Goal: Task Accomplishment & Management: Manage account settings

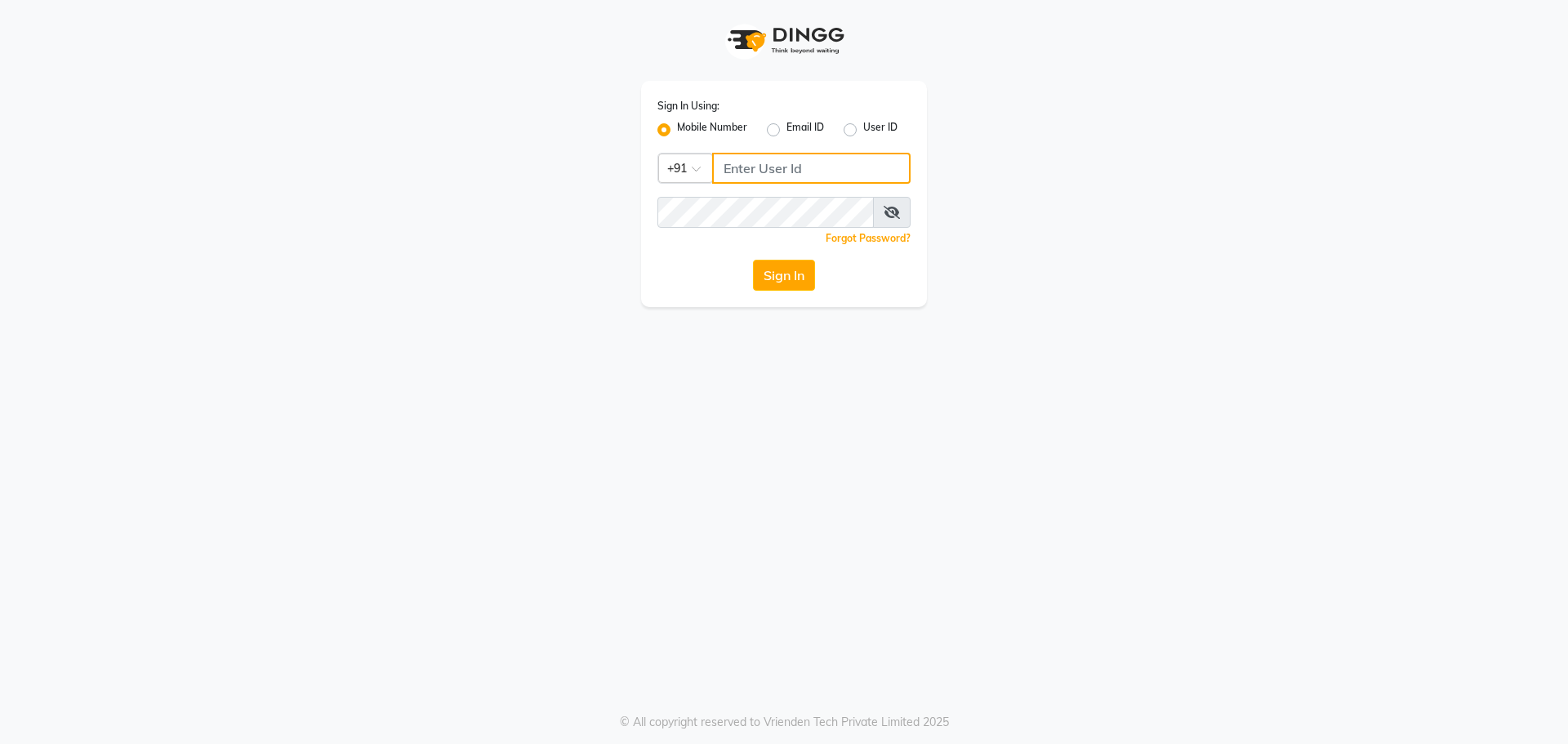
click at [773, 175] on input "Username" at bounding box center [811, 168] width 198 height 31
type input "9041655565"
click at [786, 263] on button "Sign In" at bounding box center [784, 275] width 62 height 31
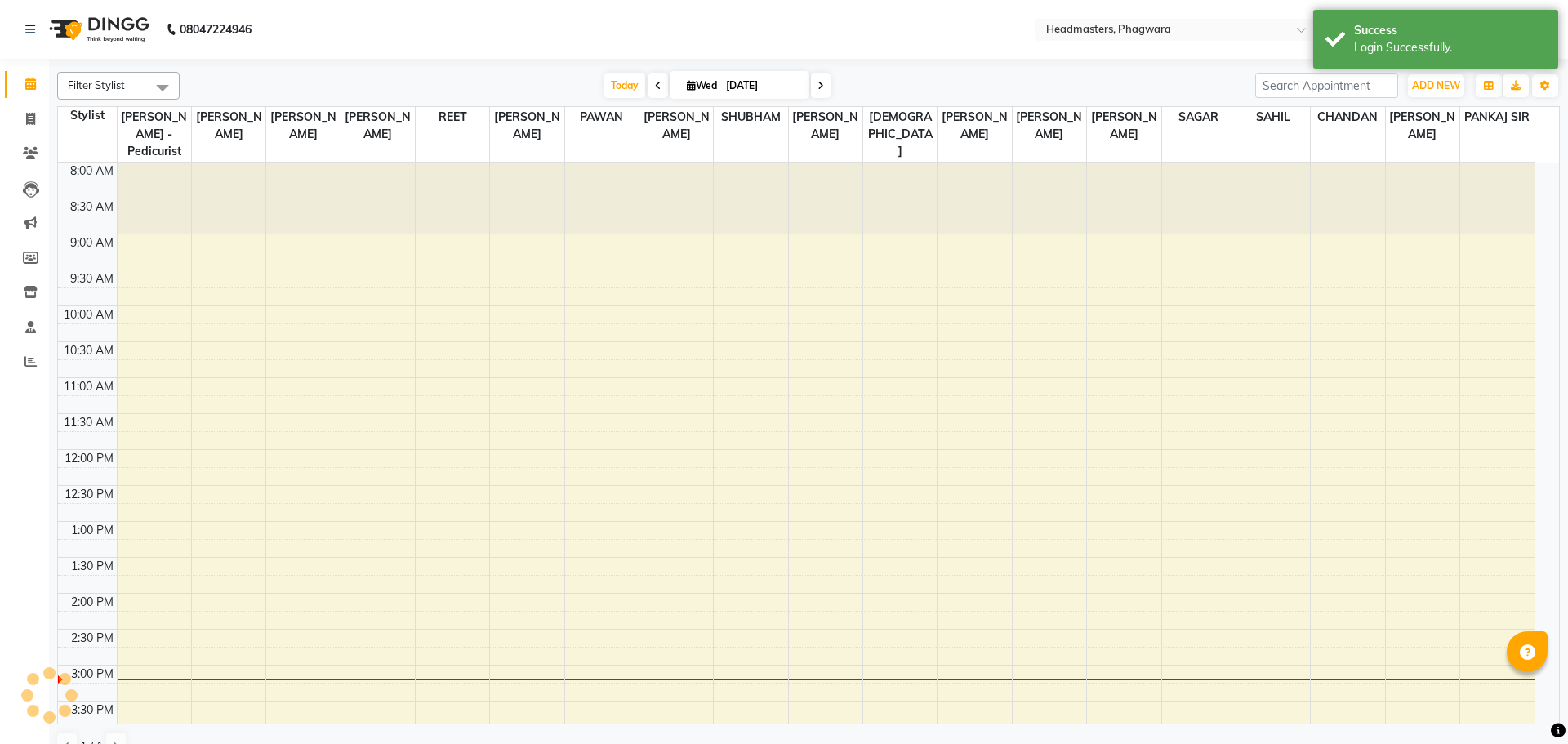
select select "en"
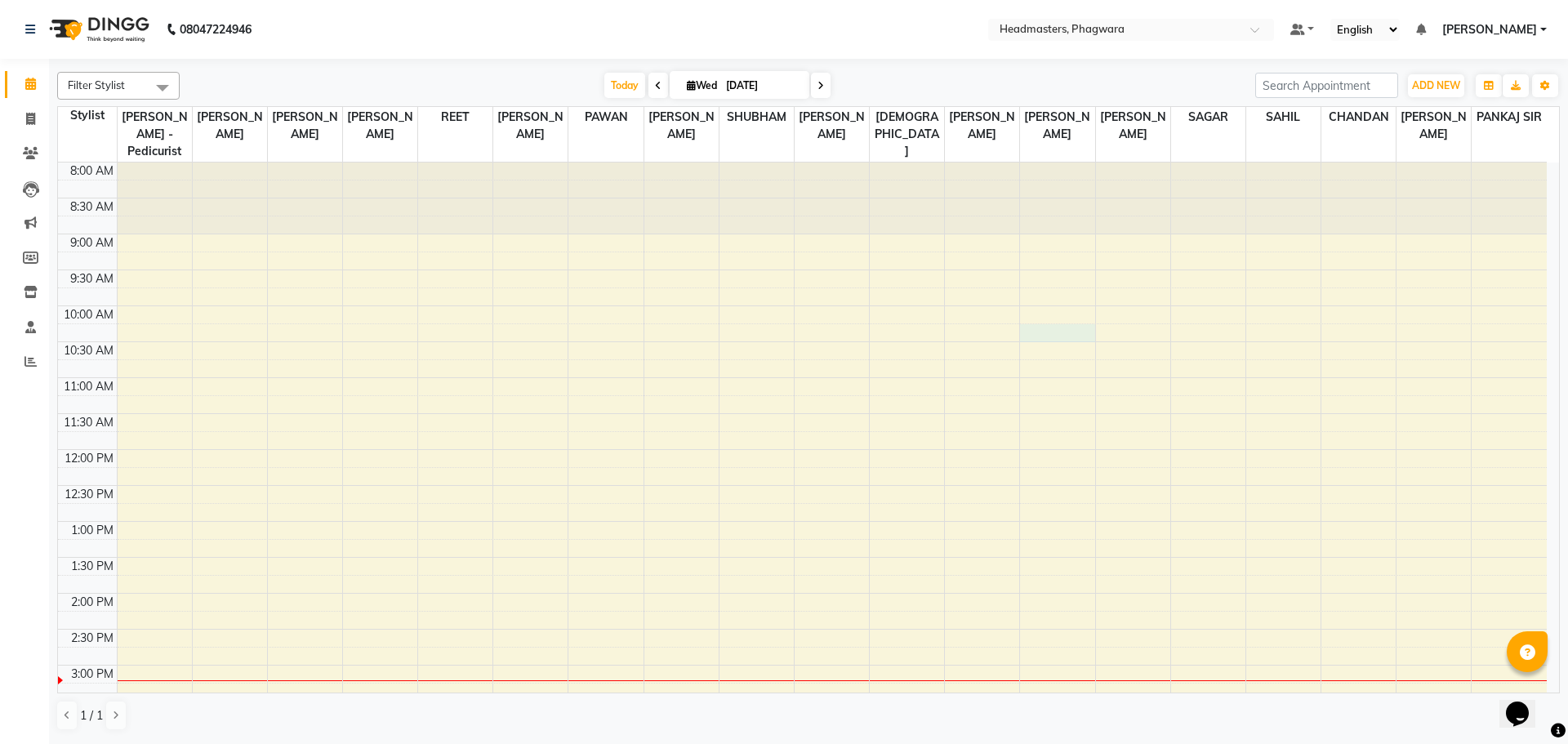
click at [1046, 313] on div "8:00 AM 8:30 AM 9:00 AM 9:30 AM 10:00 AM 10:30 AM 11:00 AM 11:30 AM 12:00 PM 12…" at bounding box center [802, 629] width 1488 height 933
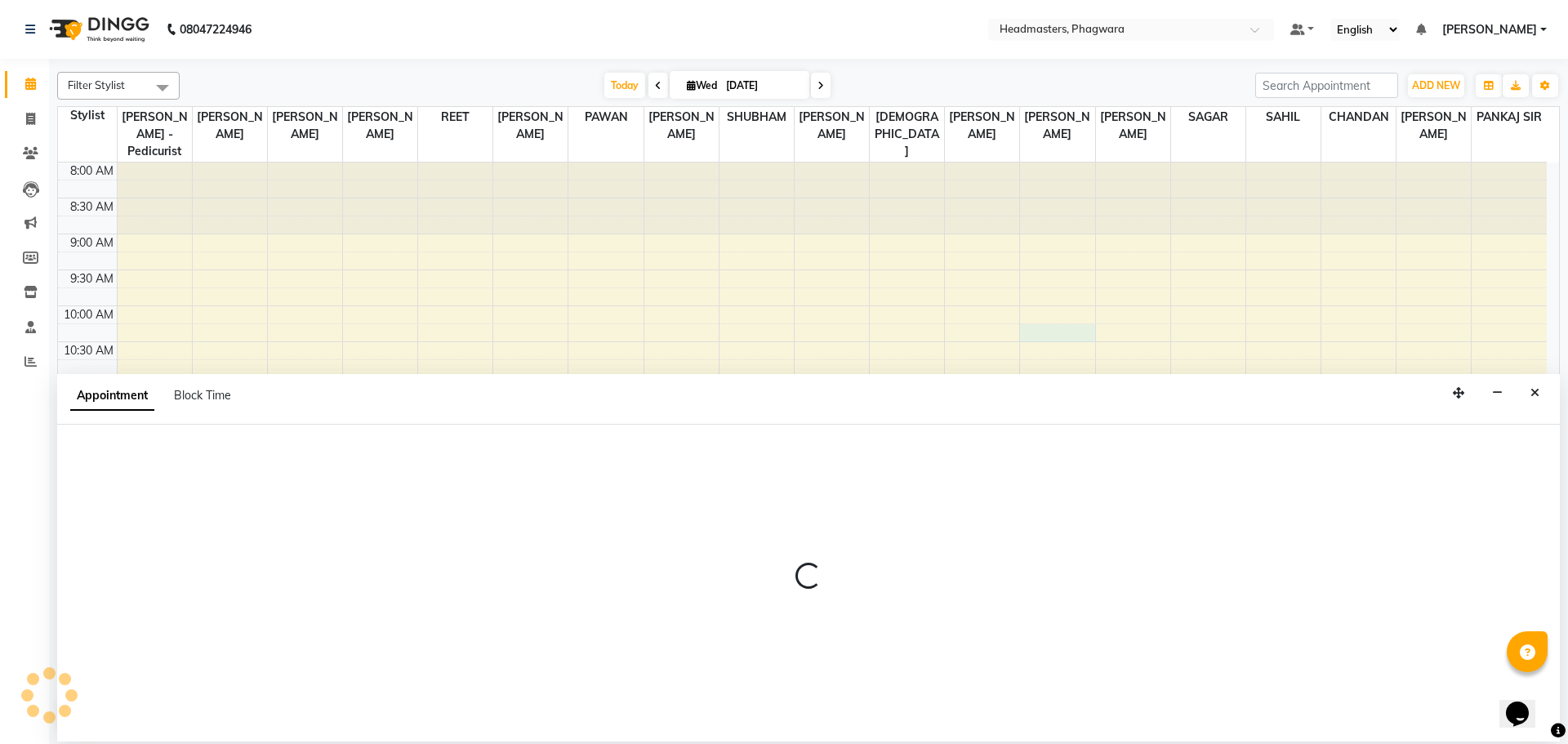
select select "71389"
select select "tentative"
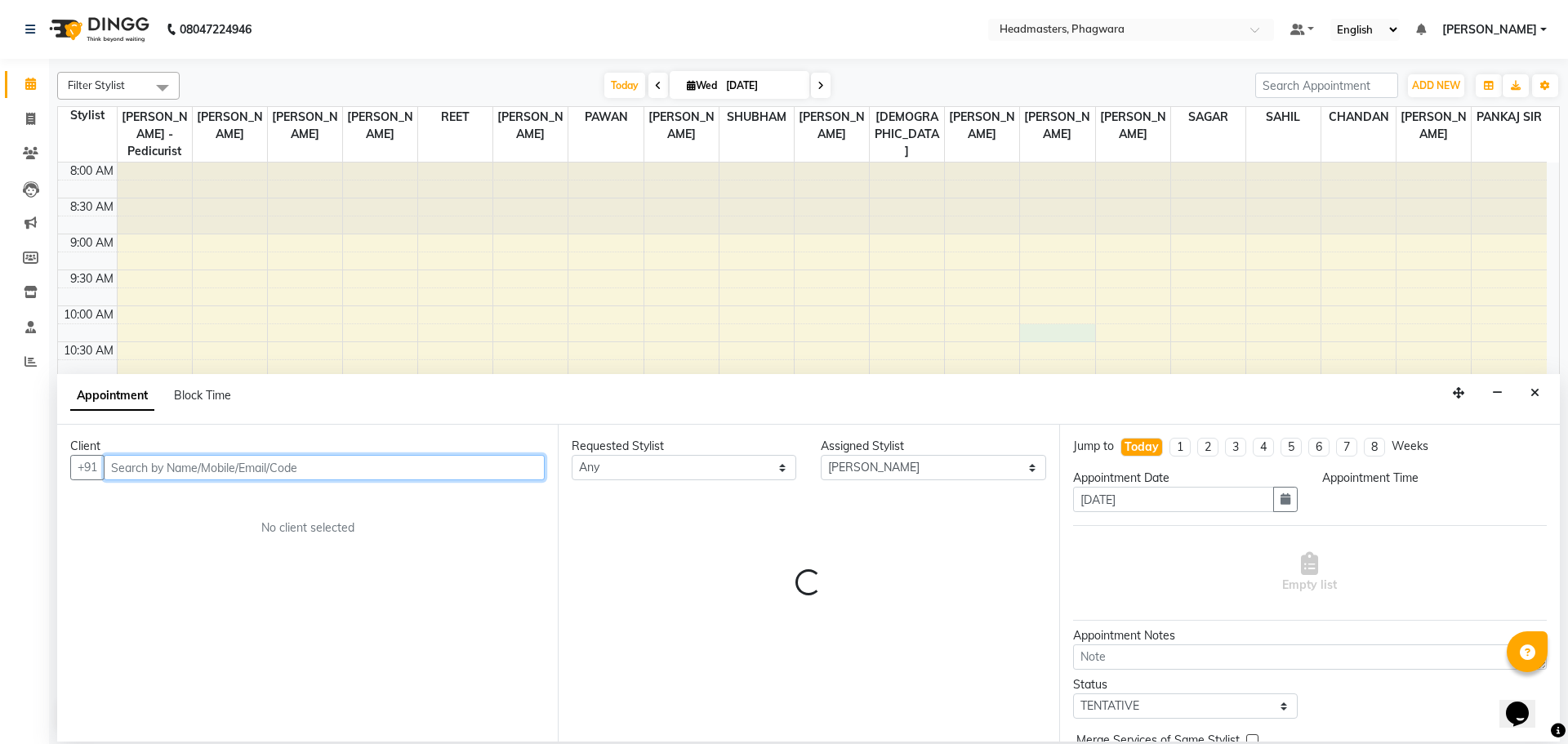
select select "615"
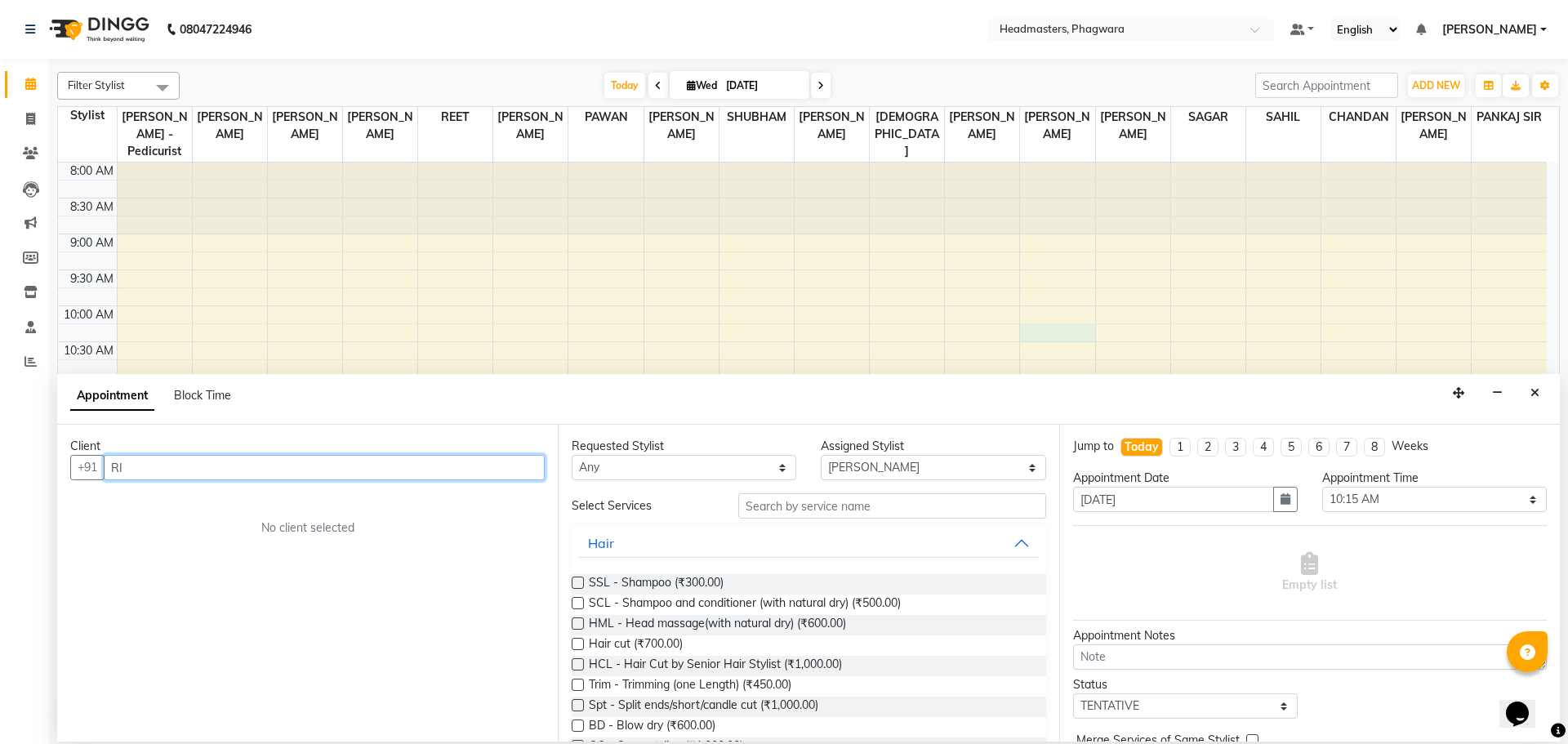
type input "R"
type input "t"
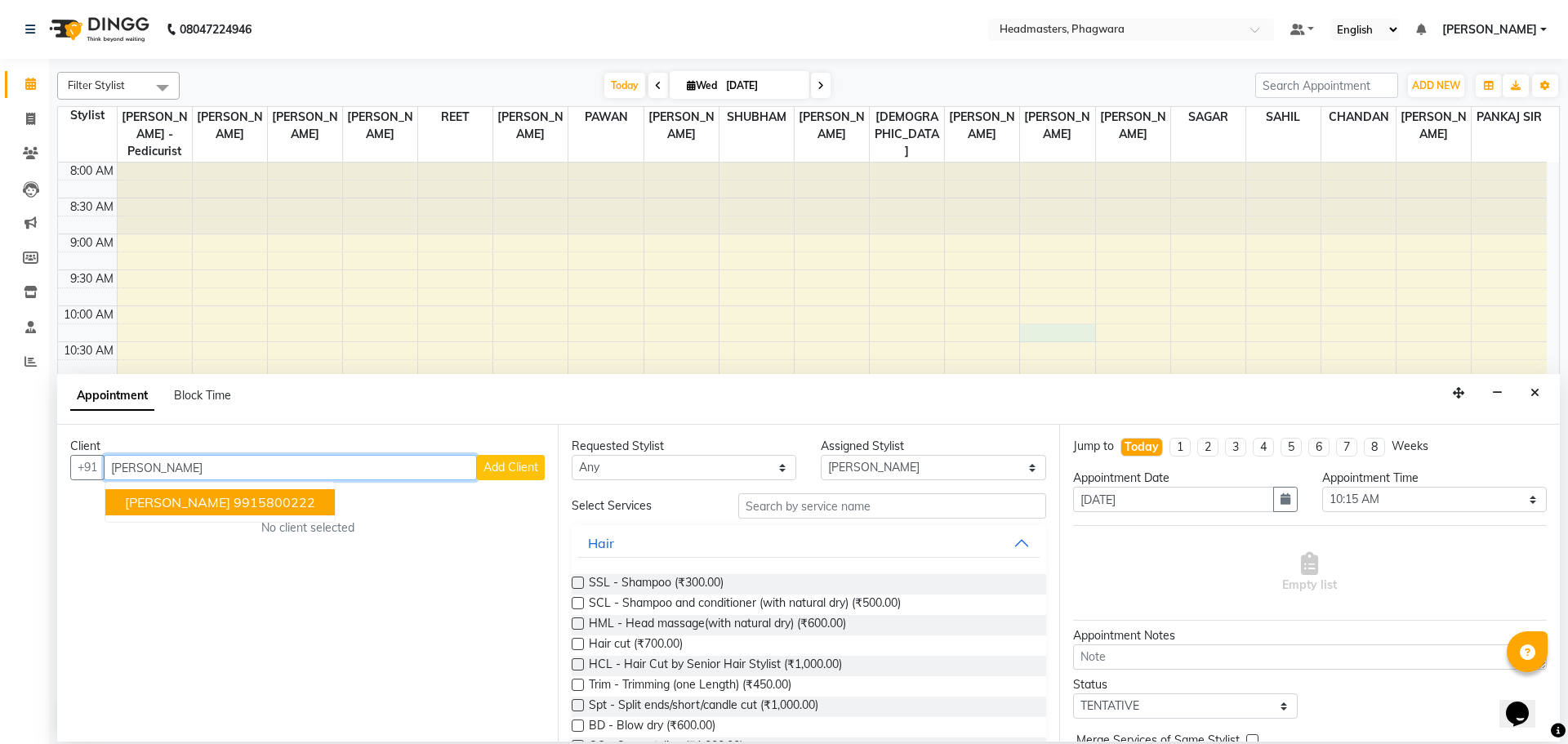
type input "[PERSON_NAME]"
click at [529, 467] on span "Add Client" at bounding box center [510, 467] width 54 height 15
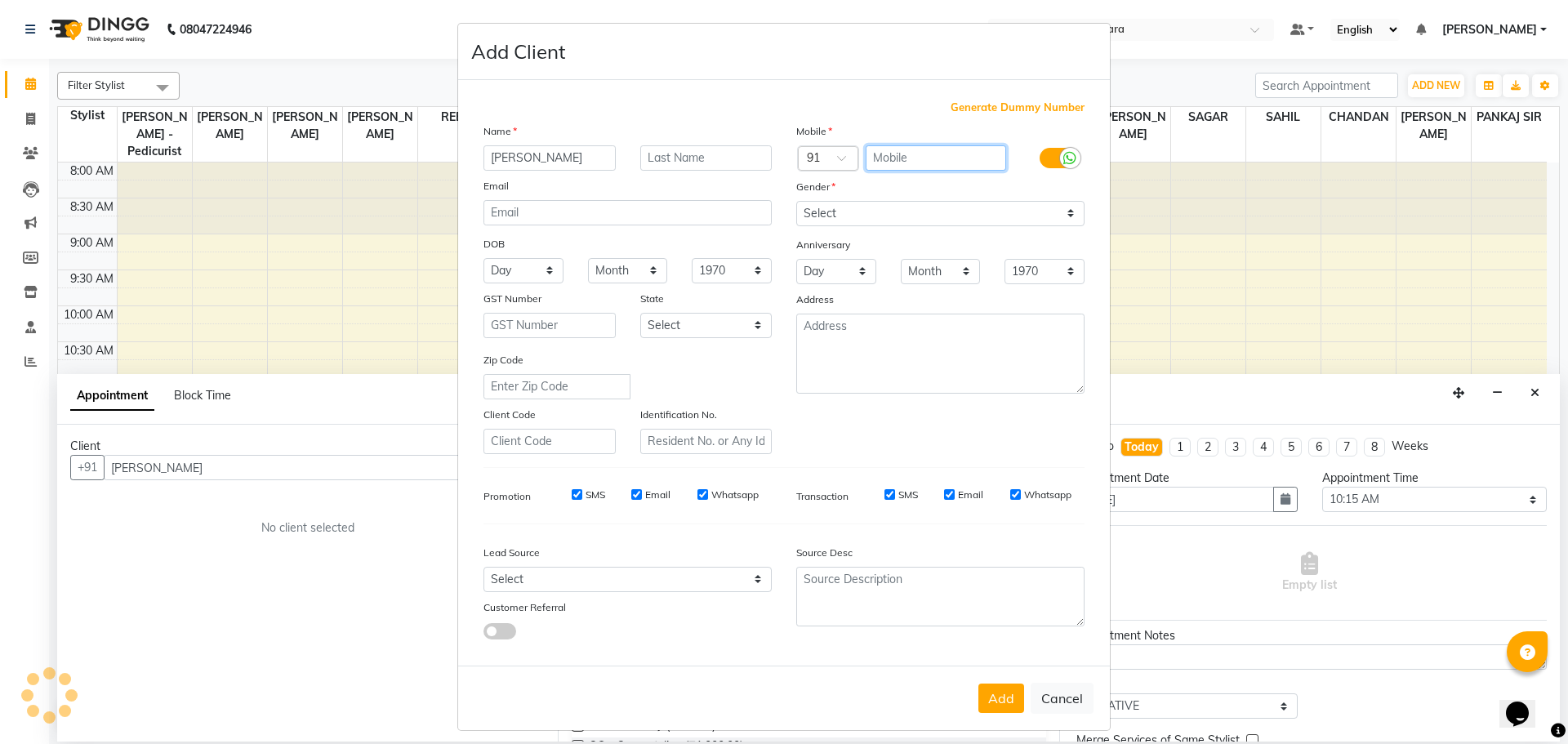
click at [944, 152] on input "text" at bounding box center [936, 158] width 142 height 26
type input "9574851454"
click at [848, 215] on select "Select [DEMOGRAPHIC_DATA] [DEMOGRAPHIC_DATA] Other Prefer Not To Say" at bounding box center [940, 213] width 288 height 26
select select "[DEMOGRAPHIC_DATA]"
click at [796, 201] on select "Select [DEMOGRAPHIC_DATA] [DEMOGRAPHIC_DATA] Other Prefer Not To Say" at bounding box center [940, 213] width 288 height 26
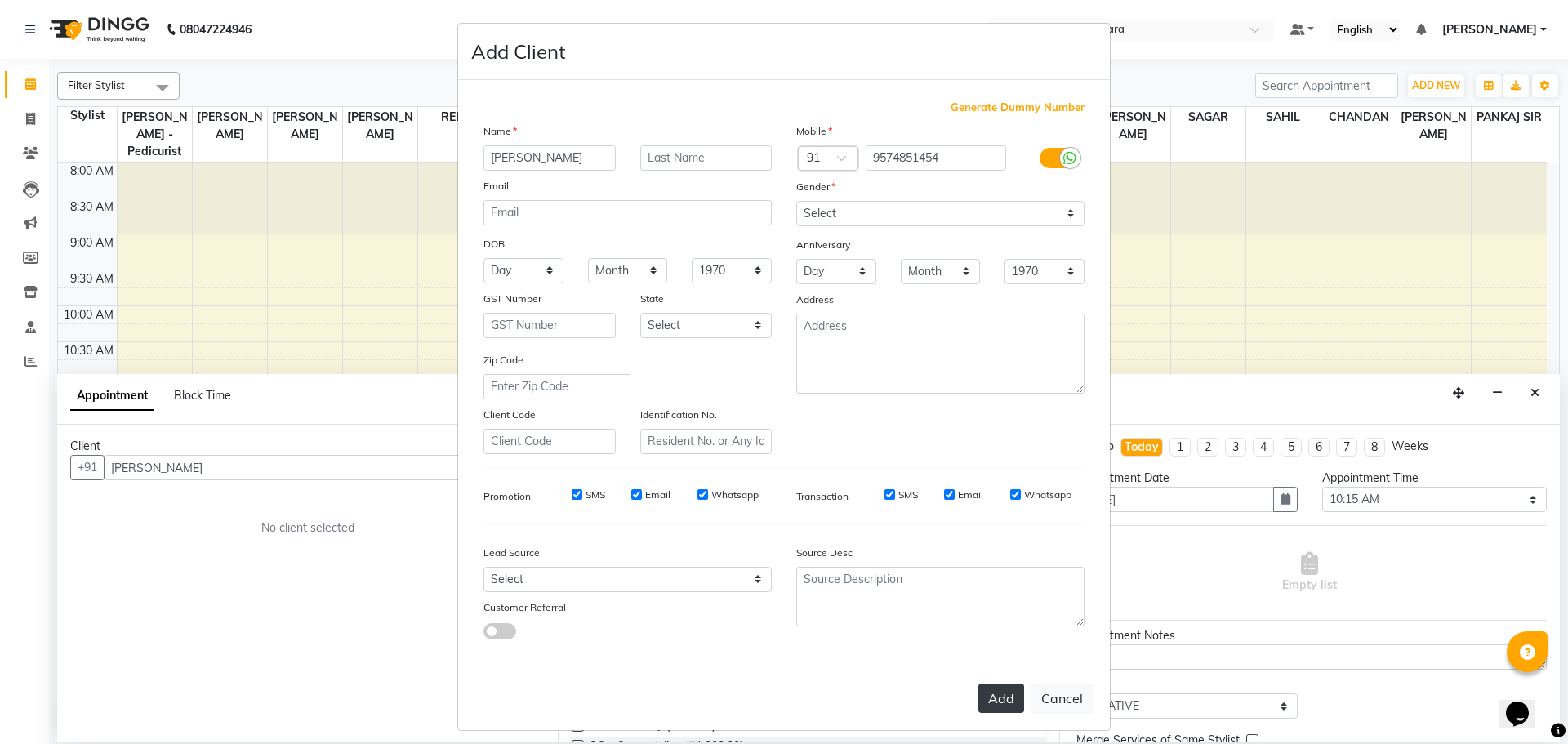
click at [986, 695] on button "Add" at bounding box center [1001, 698] width 46 height 30
type input "9574851454"
select select
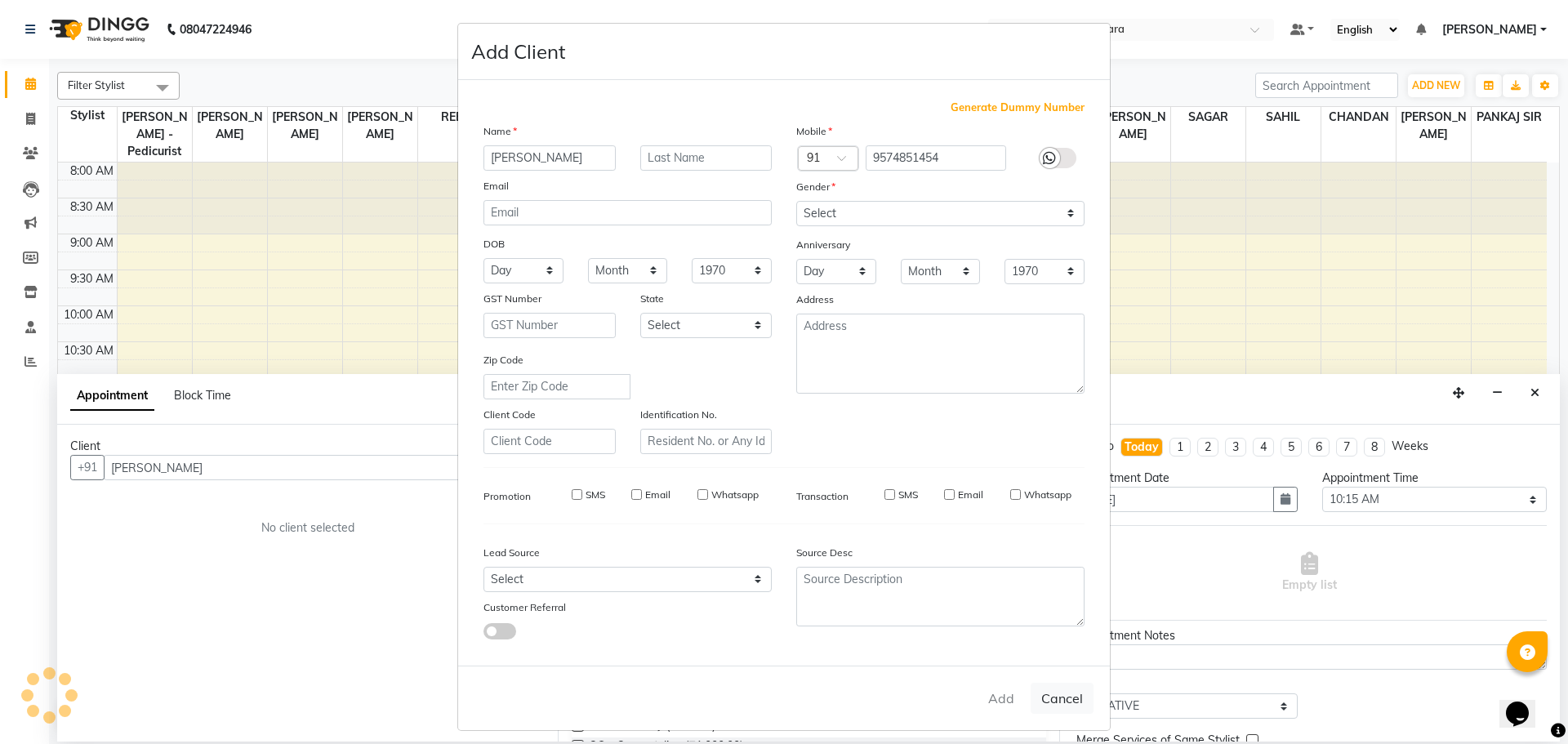
select select
checkbox input "false"
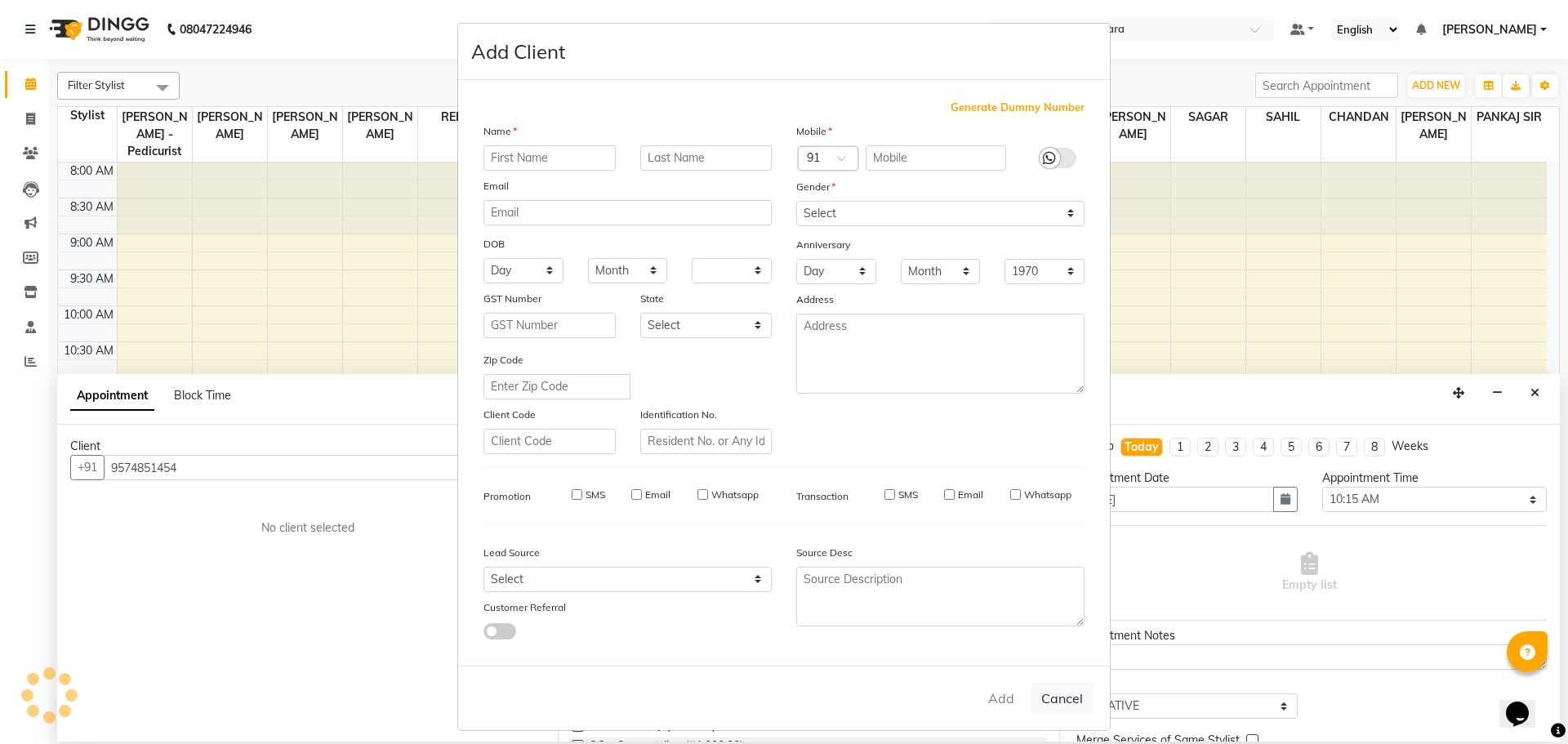
checkbox input "false"
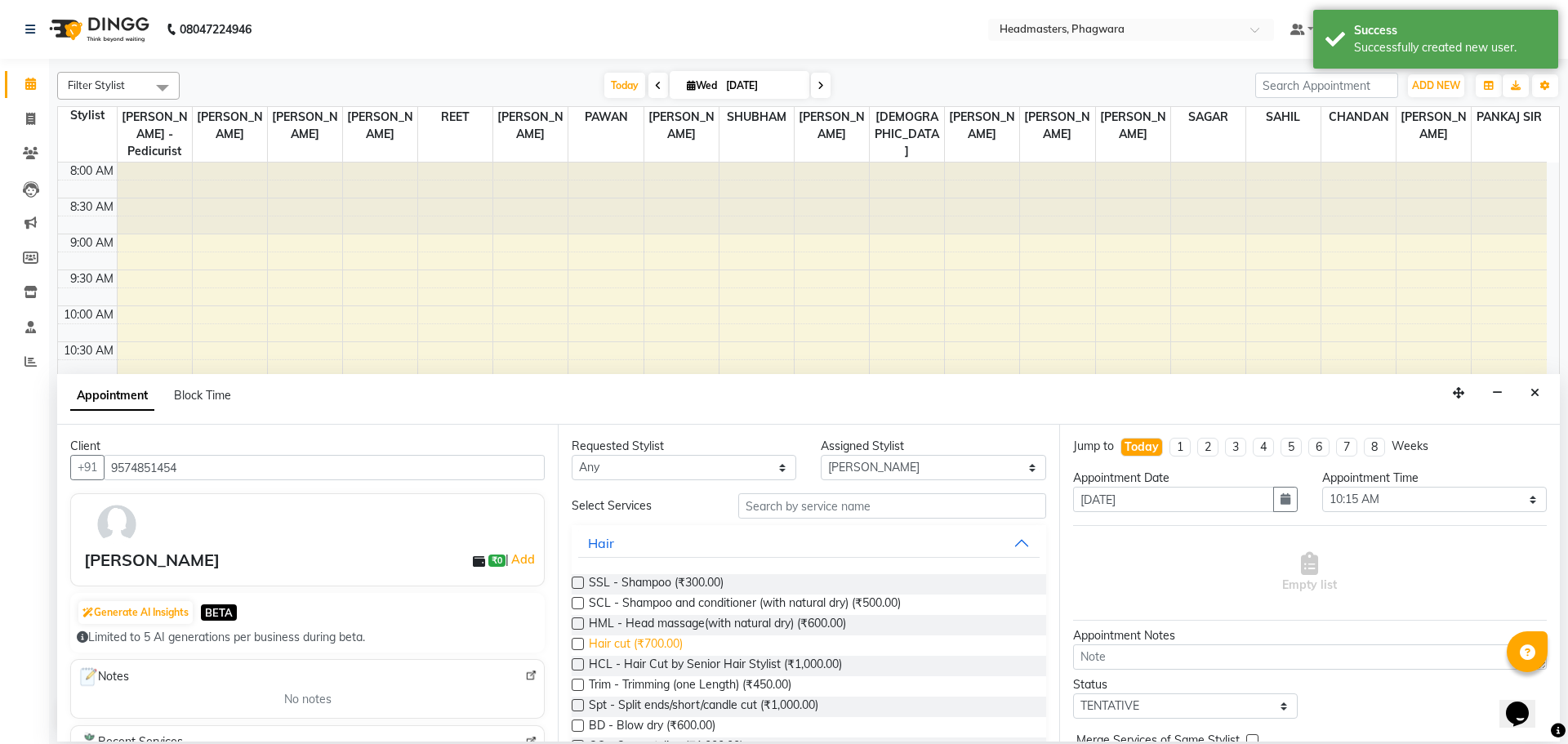
click at [602, 647] on span "Hair cut (₹700.00)" at bounding box center [635, 645] width 94 height 21
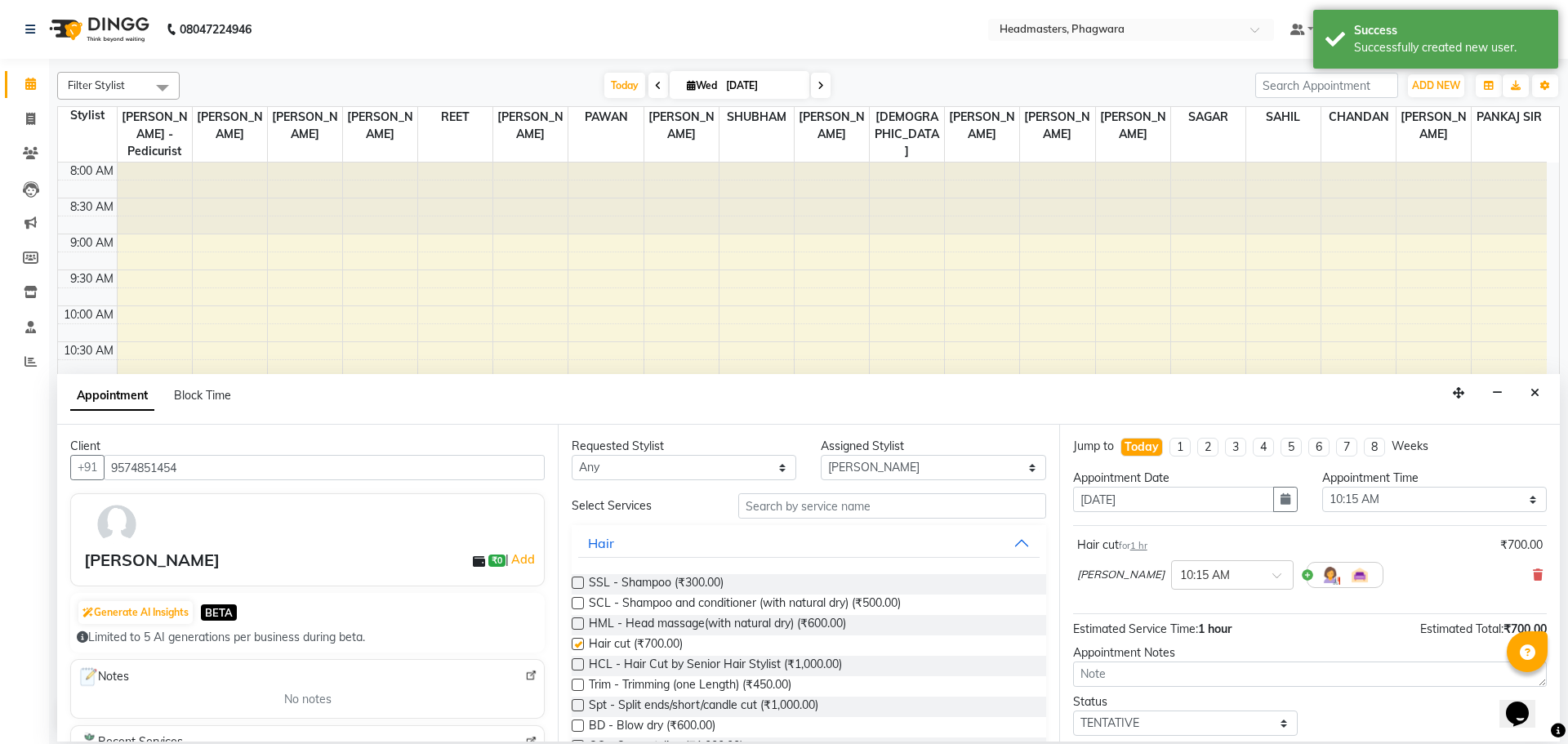
checkbox input "false"
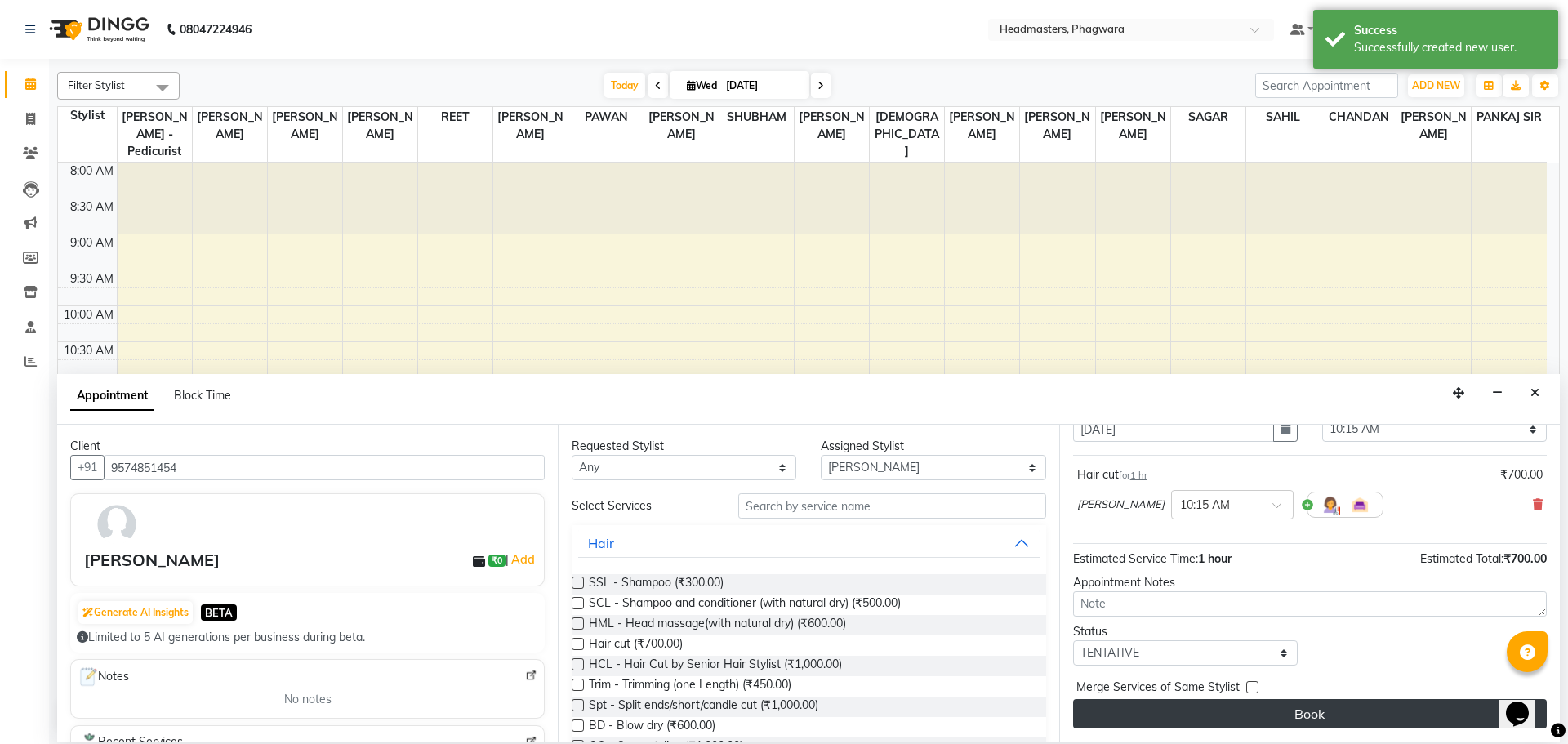
click at [1279, 723] on button "Book" at bounding box center [1309, 714] width 473 height 30
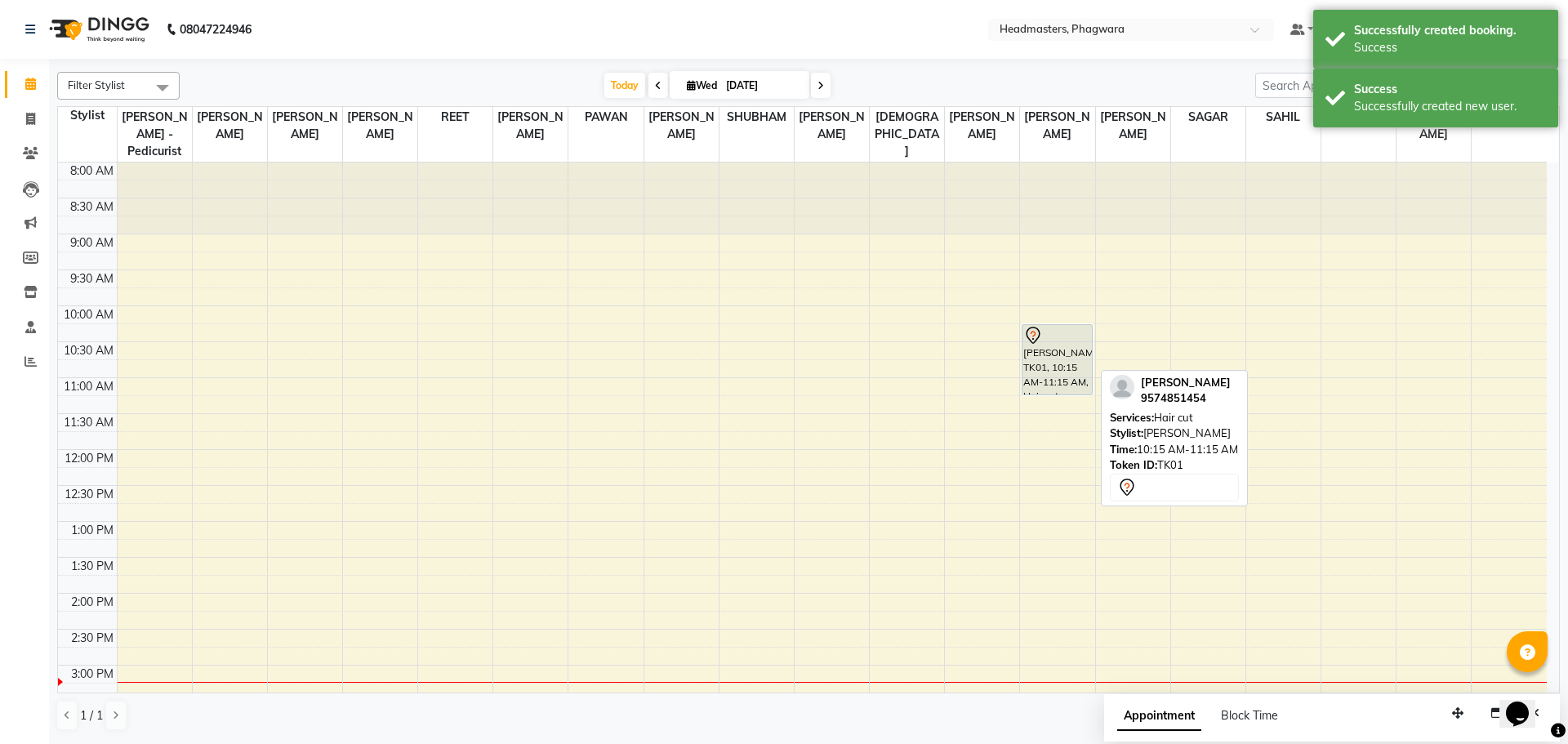
click at [1034, 341] on div "[PERSON_NAME], TK01, 10:15 AM-11:15 AM, Hair cut" at bounding box center [1057, 360] width 69 height 69
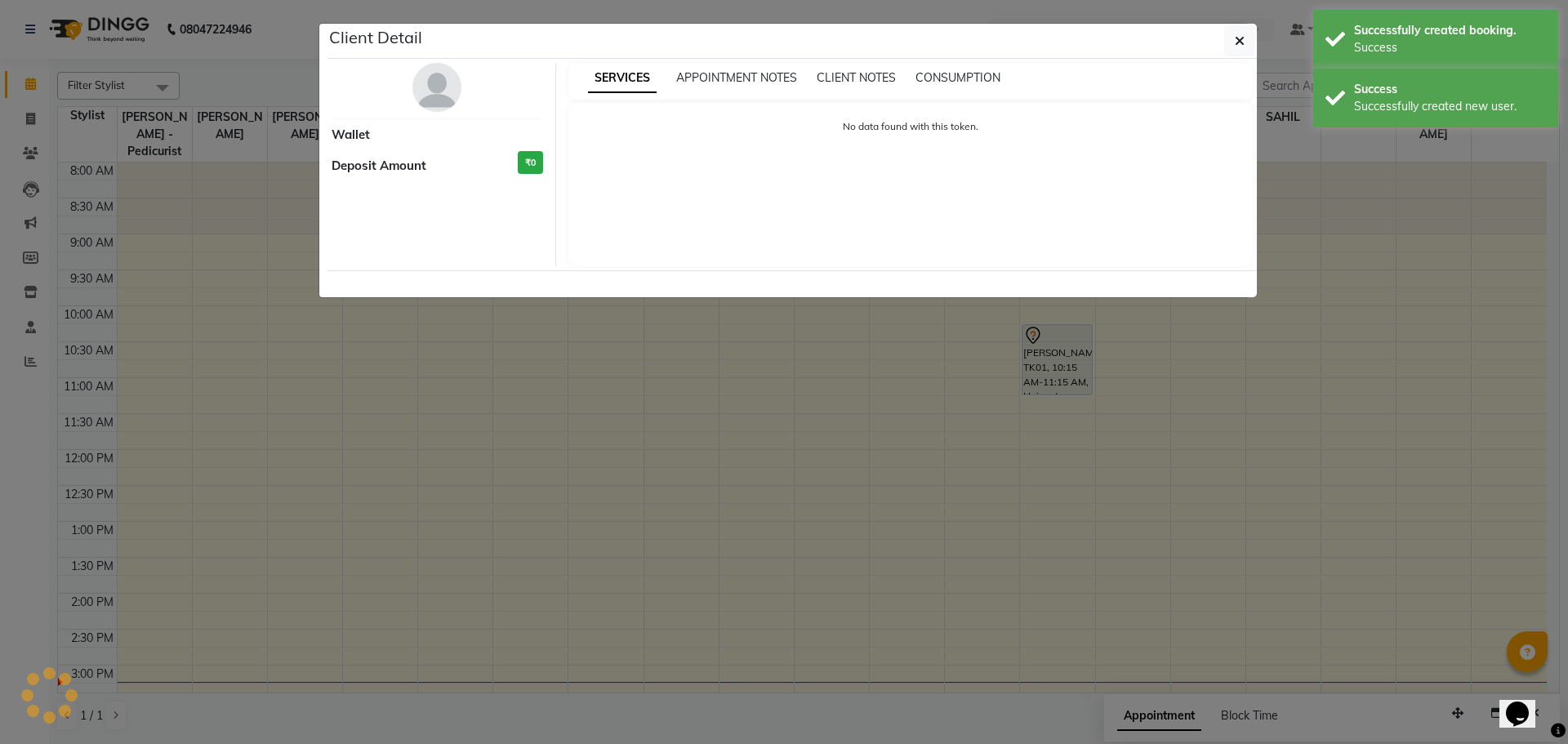
select select "7"
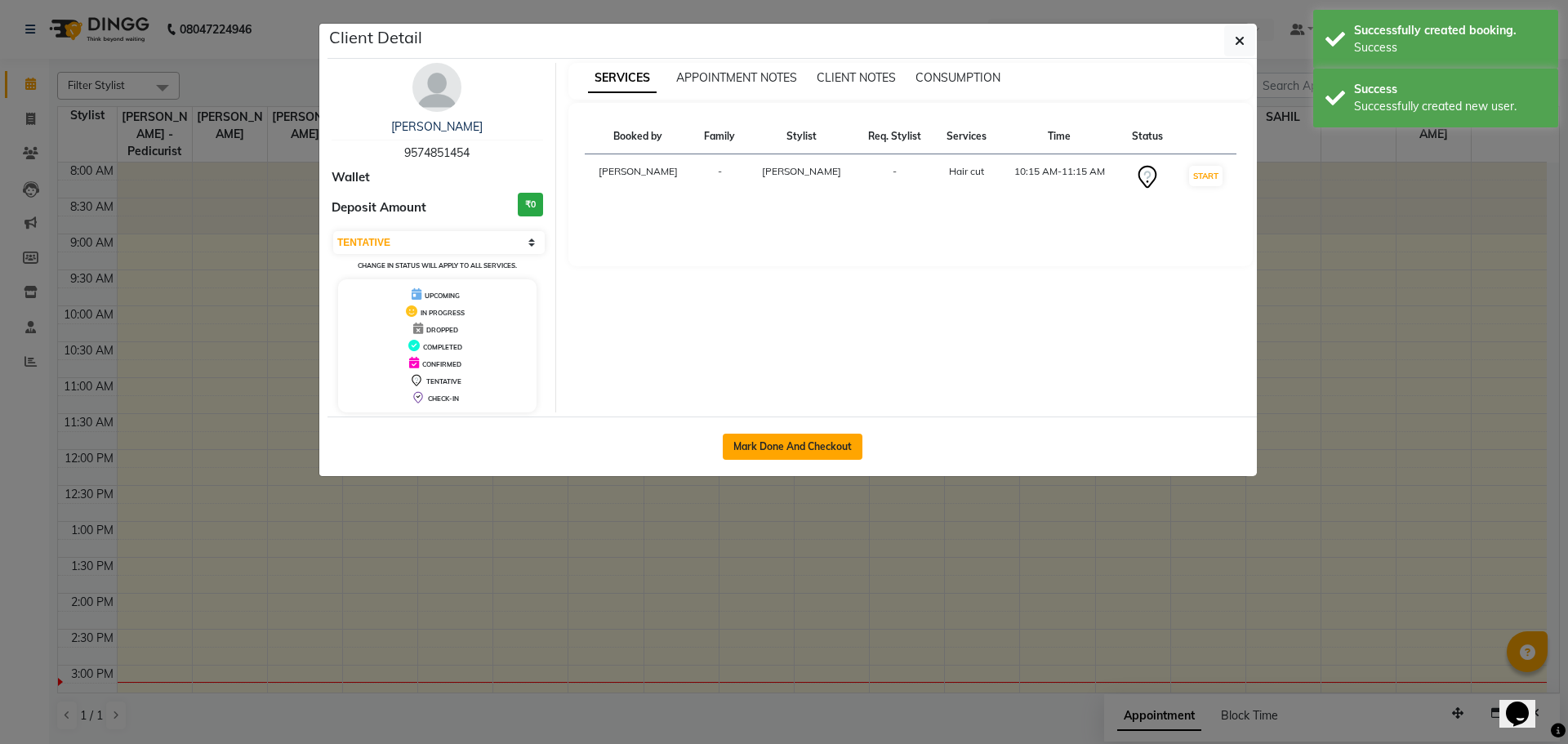
click at [756, 452] on button "Mark Done And Checkout" at bounding box center [793, 447] width 140 height 26
select select "service"
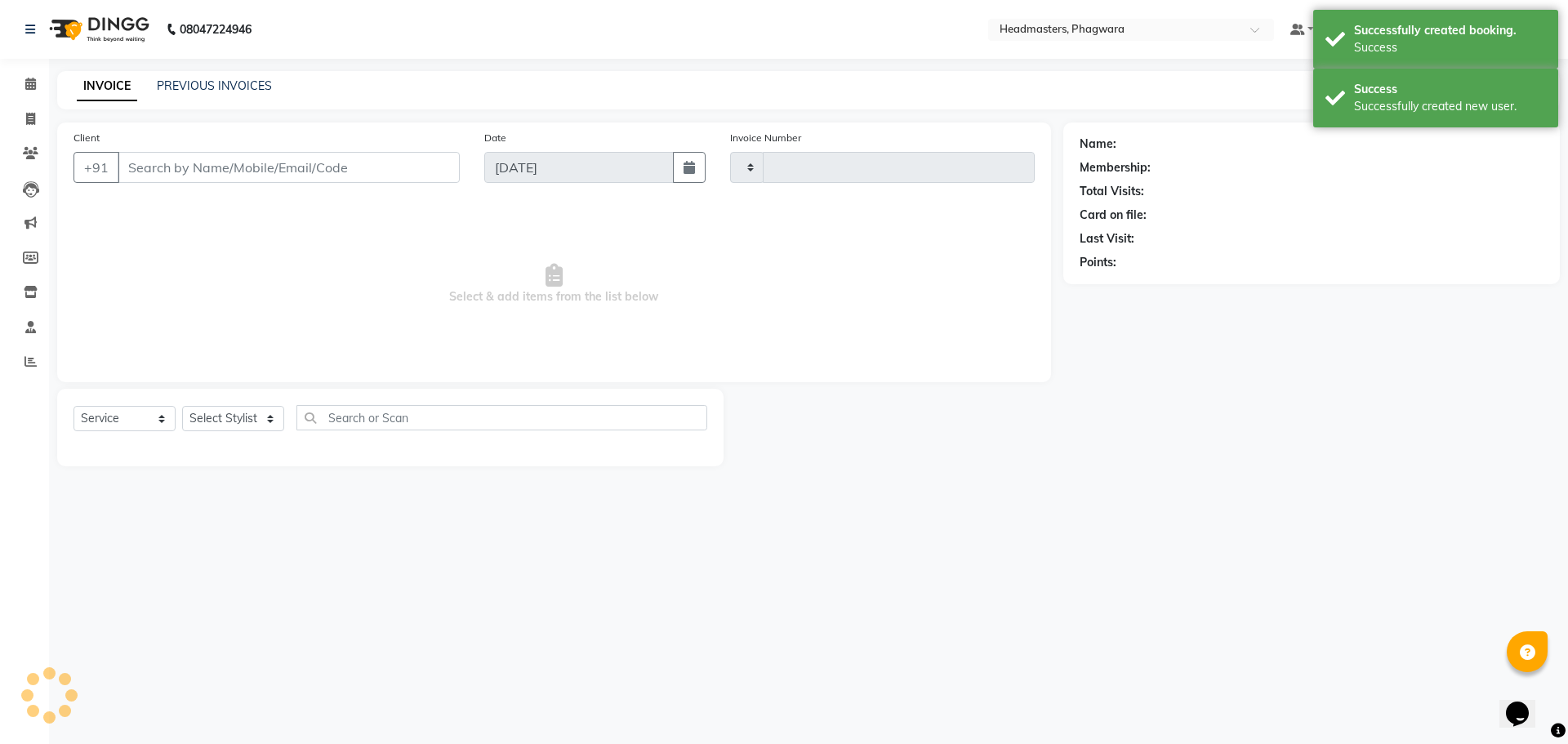
type input "1008"
select select "7888"
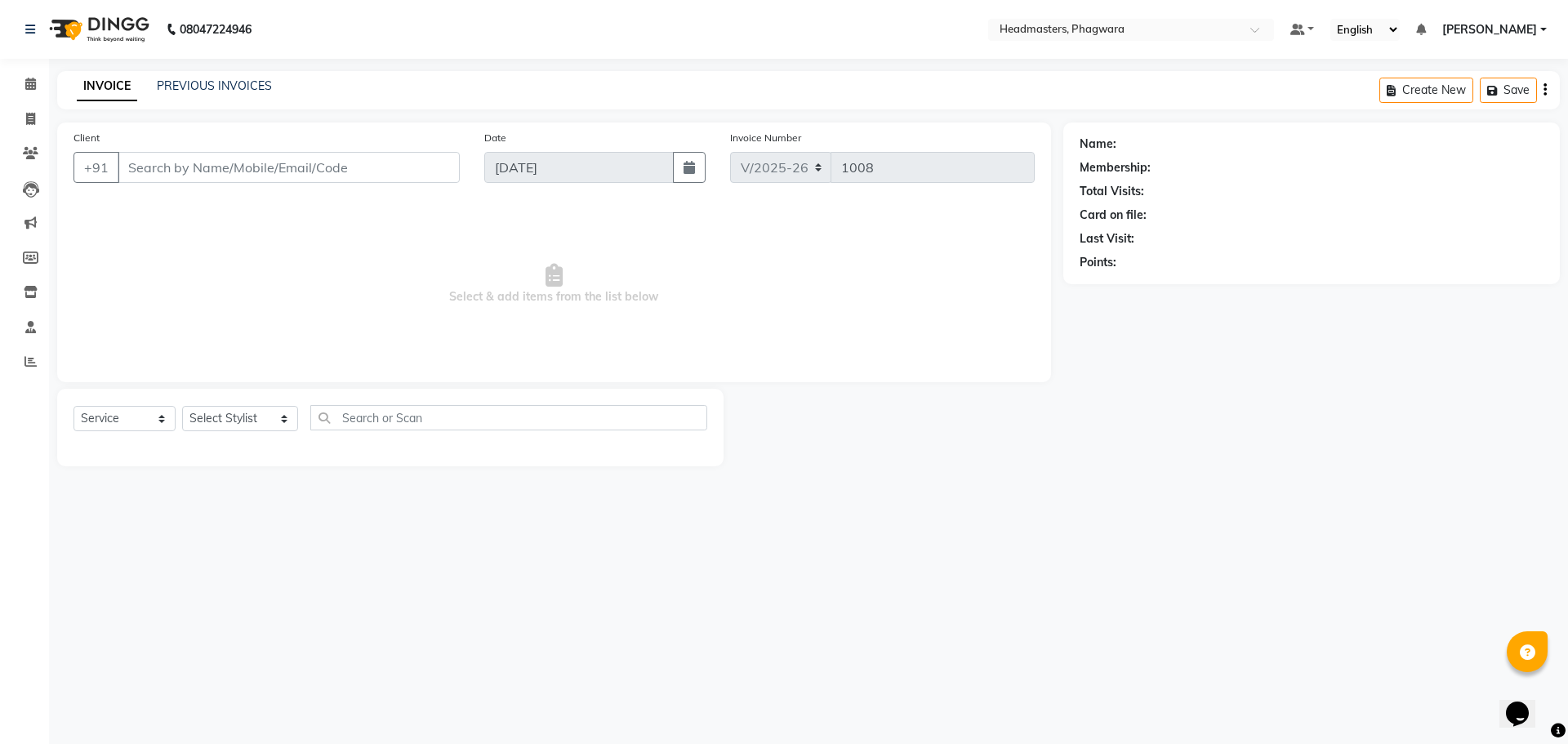
type input "9574851454"
select select "71389"
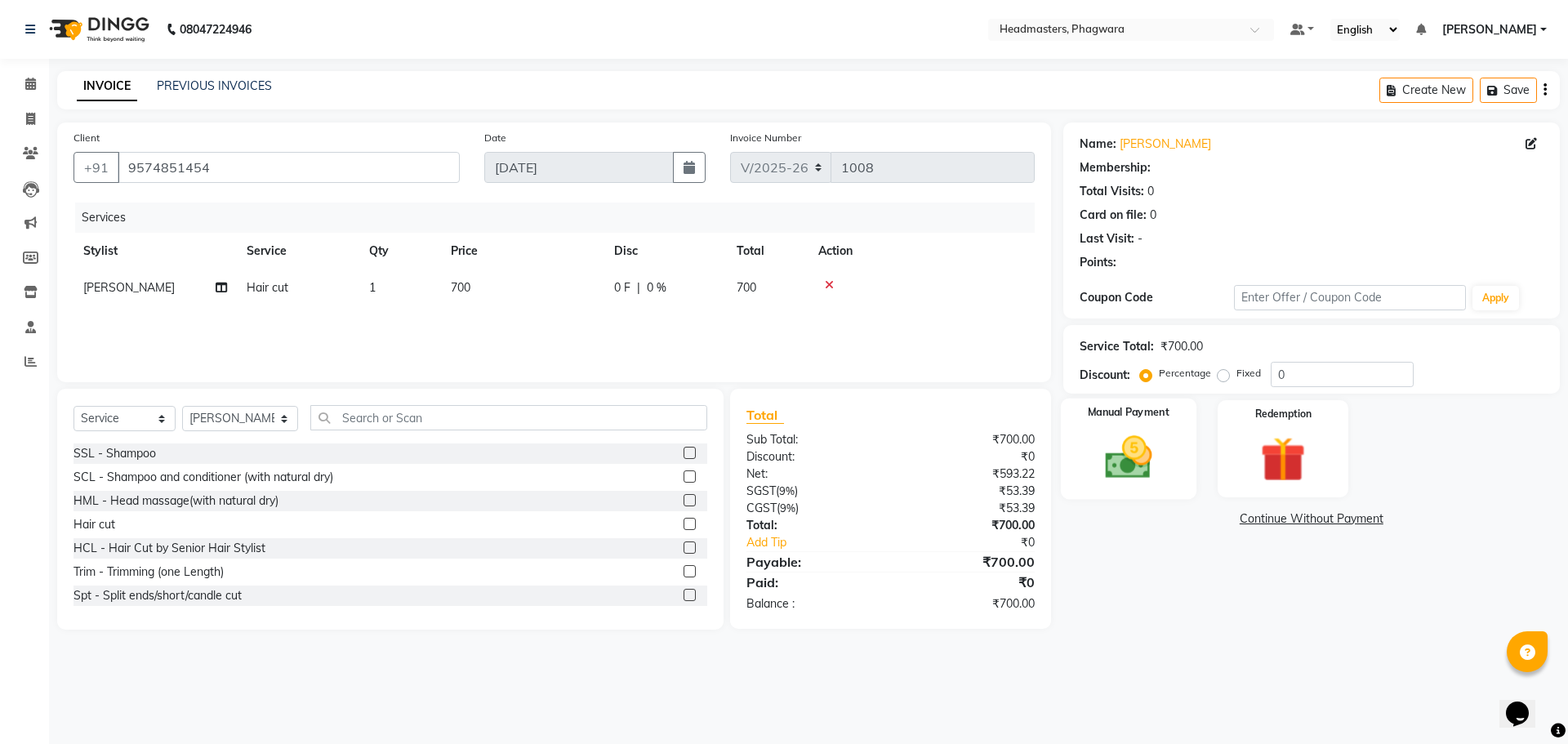
click at [1176, 439] on div "Manual Payment" at bounding box center [1128, 449] width 136 height 100
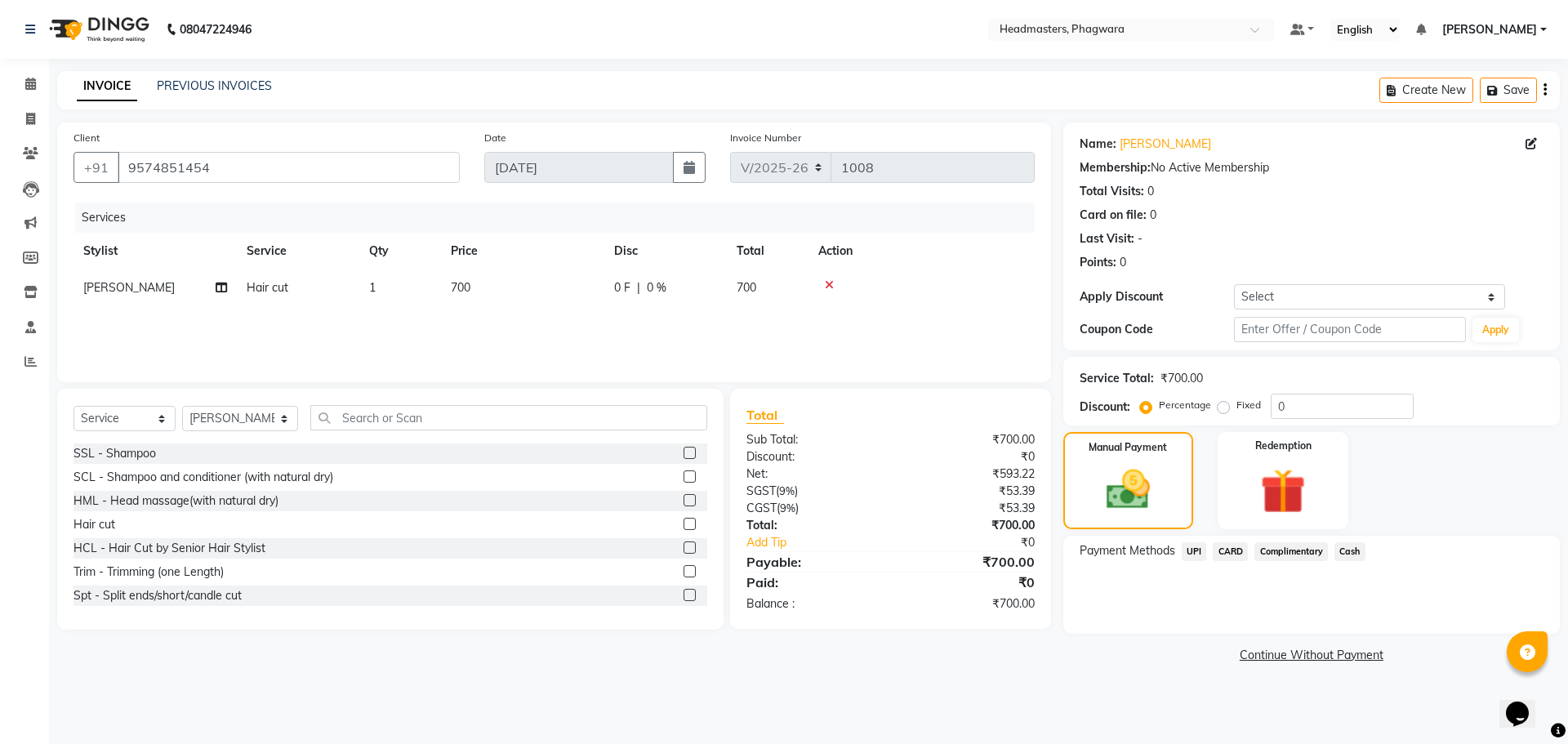
click at [1351, 549] on span "Cash" at bounding box center [1350, 551] width 31 height 19
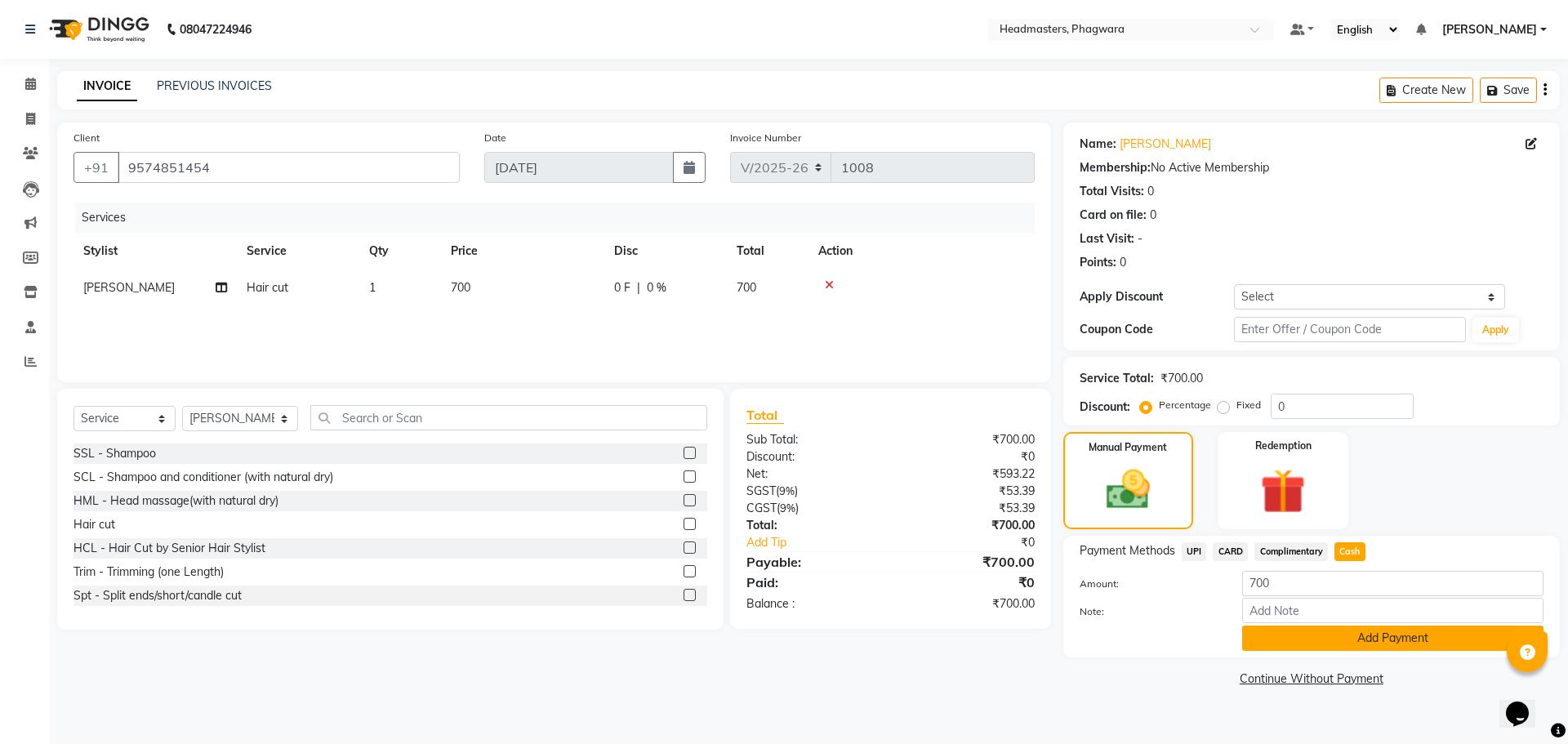
click at [1366, 641] on button "Add Payment" at bounding box center [1393, 638] width 301 height 26
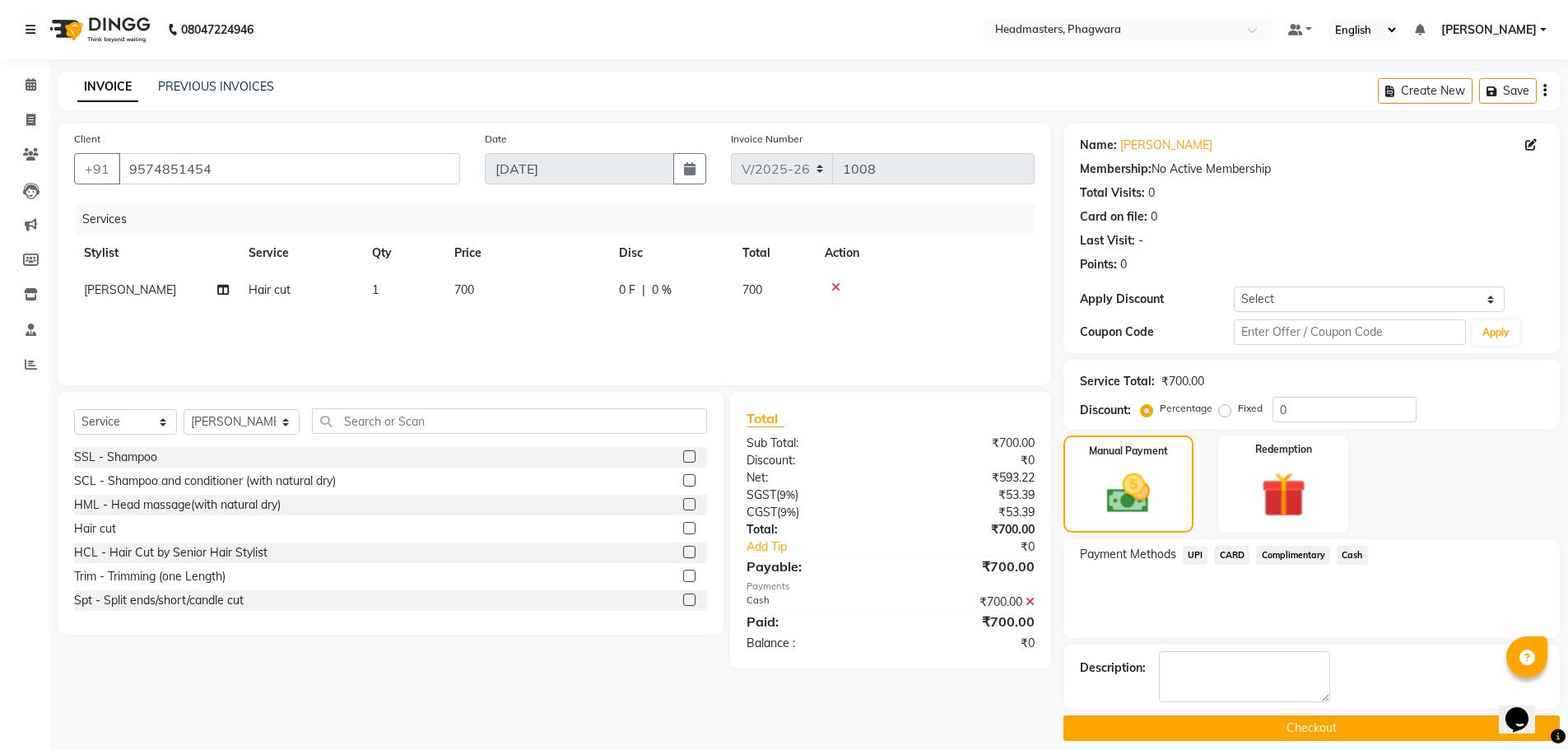
click at [1371, 731] on button "Checkout" at bounding box center [1312, 728] width 496 height 26
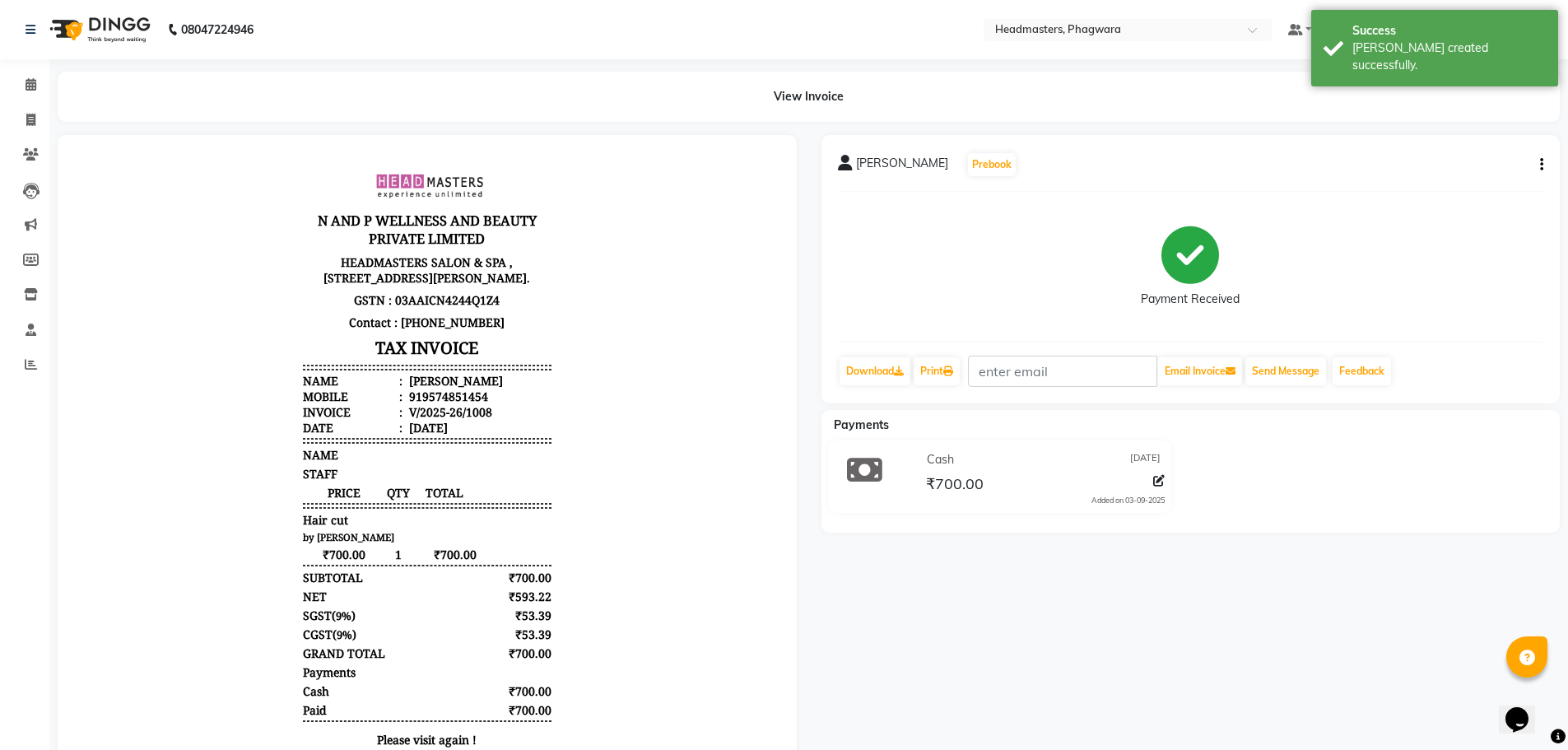
click at [968, 373] on div "Download Print Email Invoice Send Message Feedback" at bounding box center [1191, 372] width 706 height 32
click at [953, 373] on icon at bounding box center [948, 371] width 10 height 10
click at [32, 82] on icon at bounding box center [31, 84] width 11 height 12
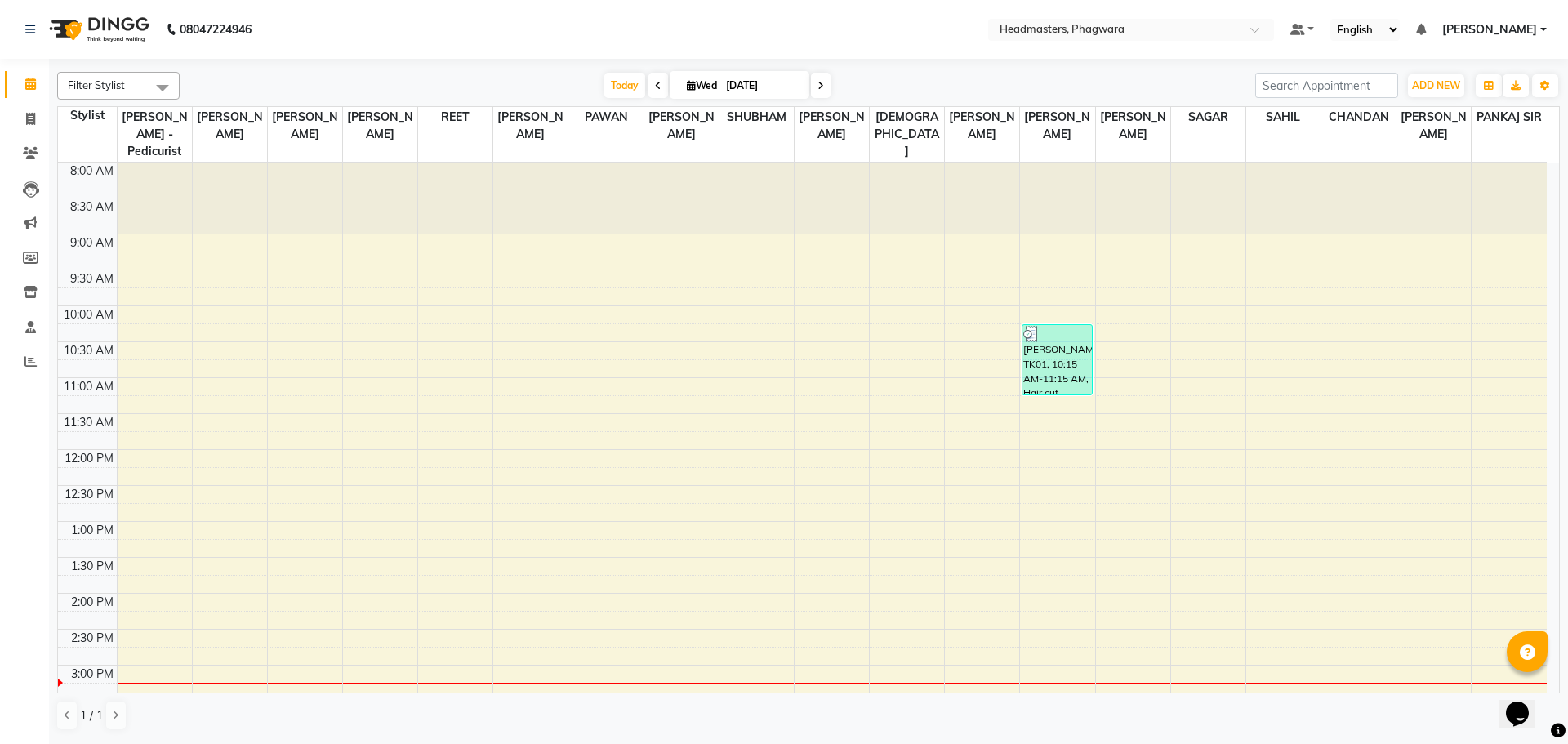
click at [1065, 444] on div "8:00 AM 8:30 AM 9:00 AM 9:30 AM 10:00 AM 10:30 AM 11:00 AM 11:30 AM 12:00 PM 12…" at bounding box center [802, 629] width 1488 height 933
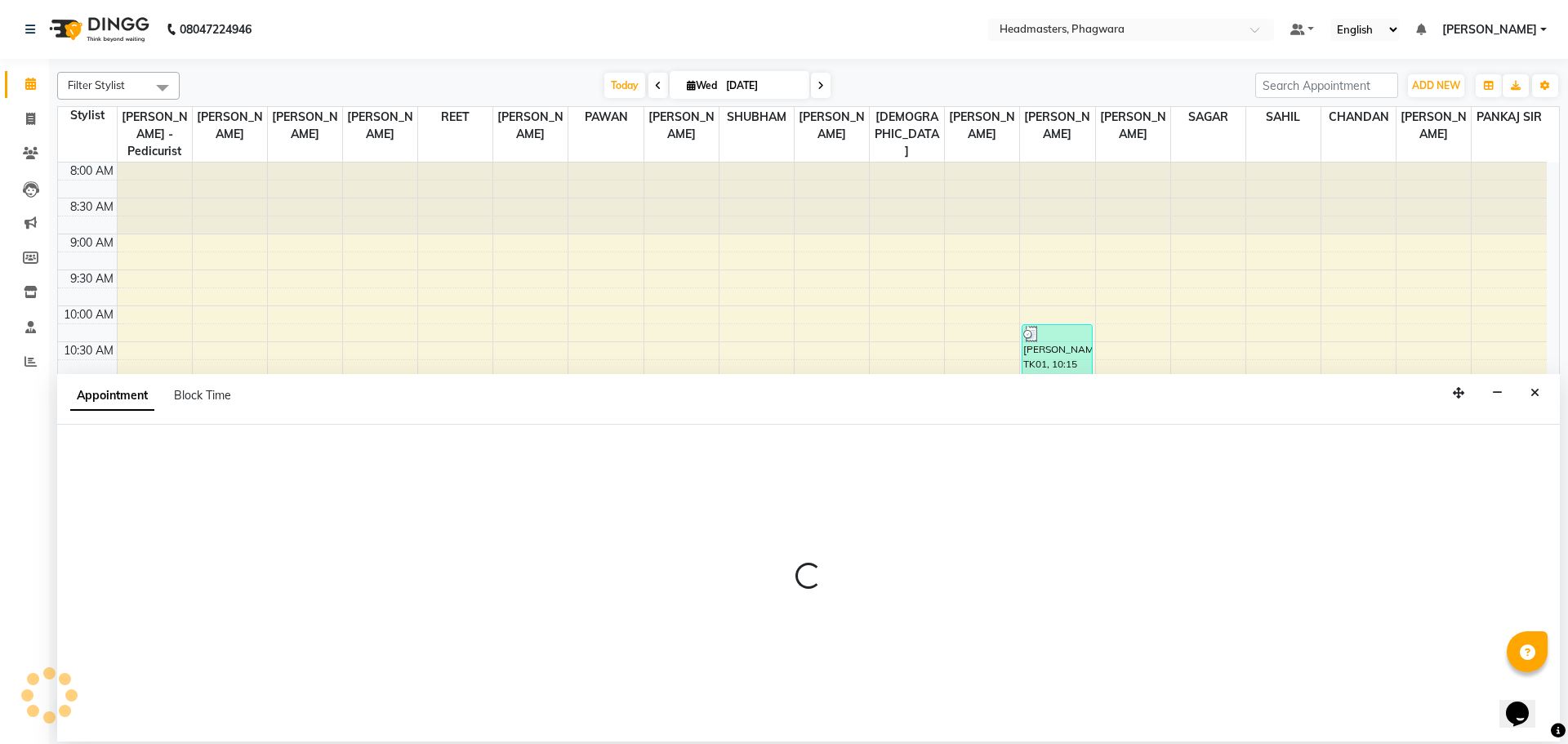
select select "71389"
select select "720"
select select "tentative"
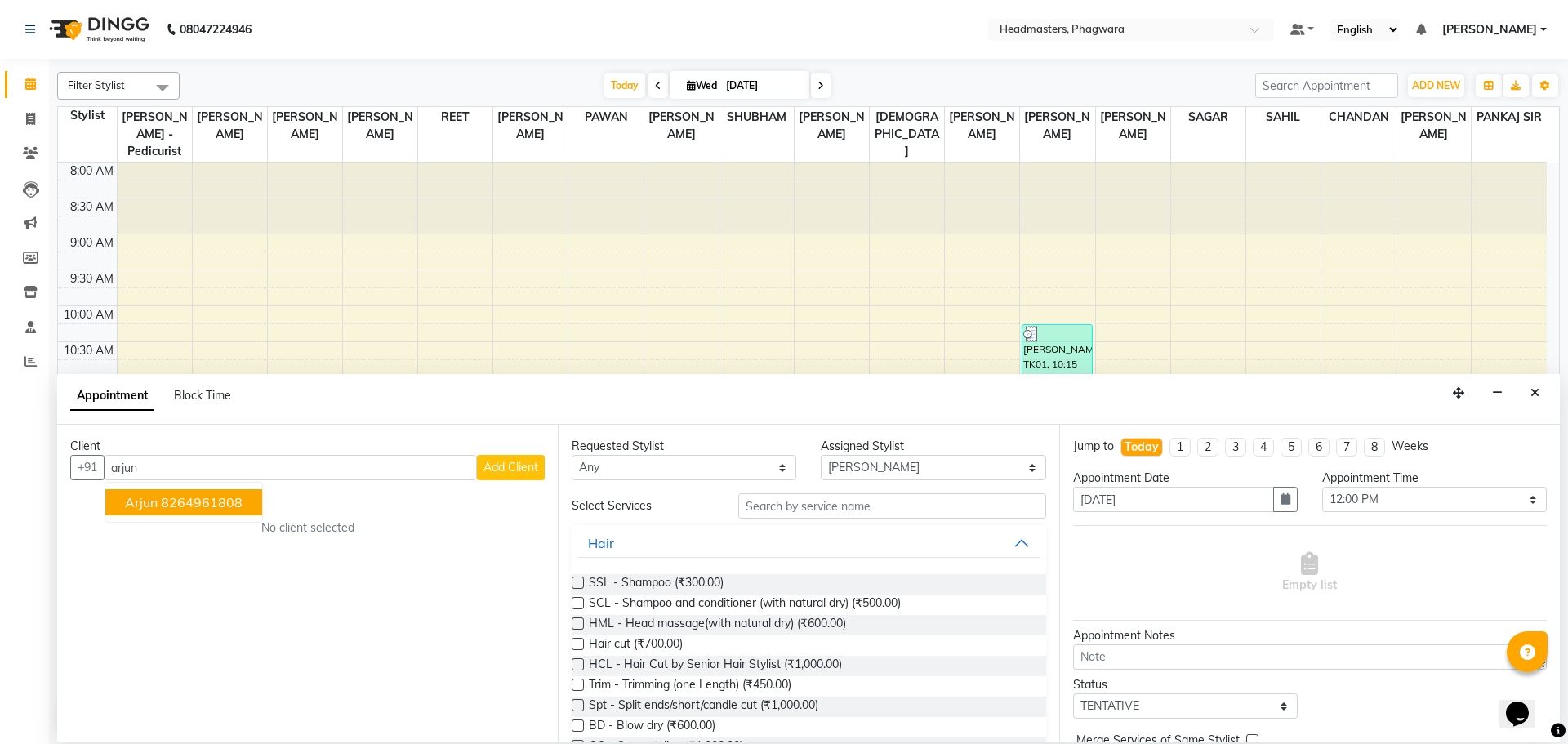
click at [200, 509] on ngb-highlight "8264961808" at bounding box center [201, 502] width 81 height 16
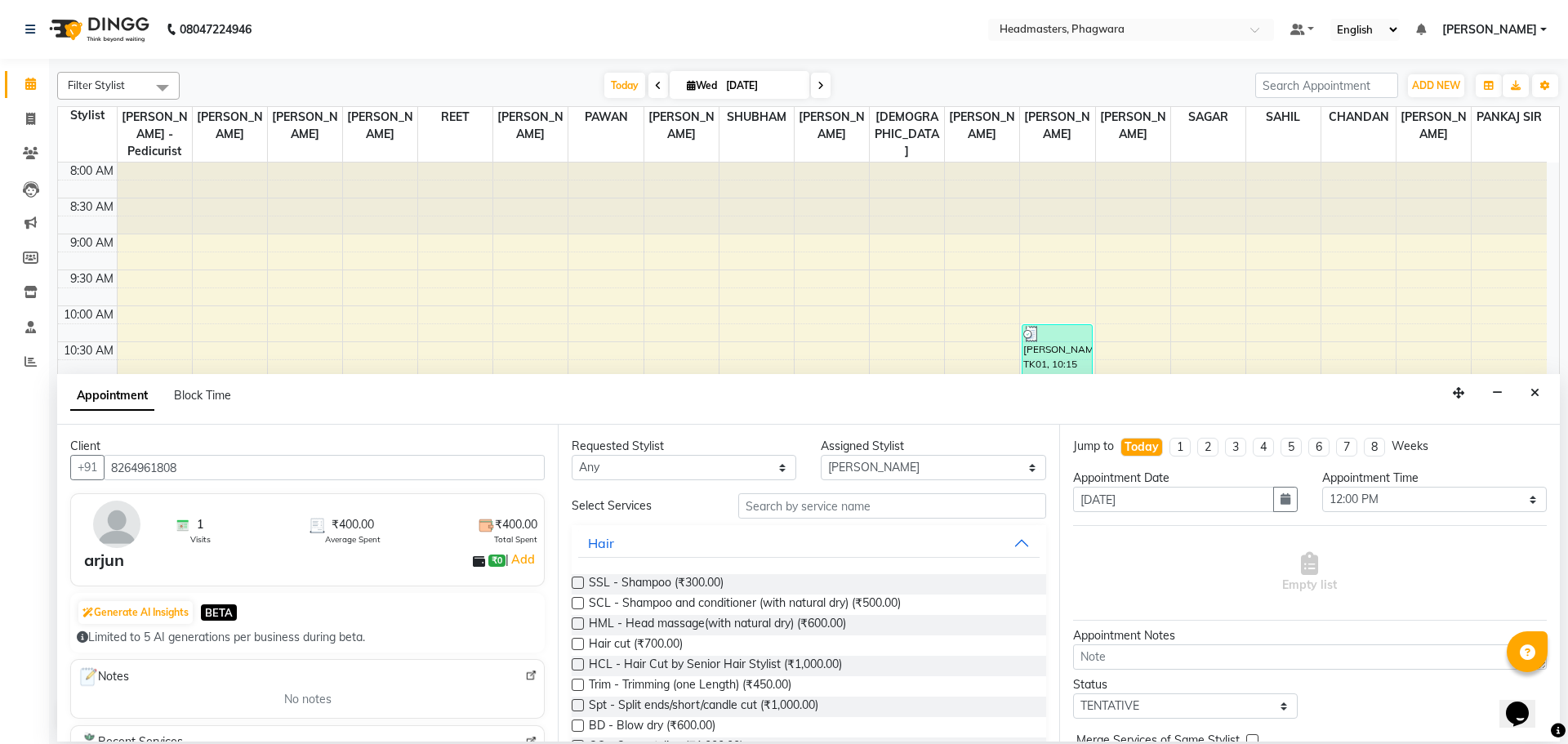
type input "8264961808"
click at [834, 498] on input "text" at bounding box center [892, 505] width 308 height 26
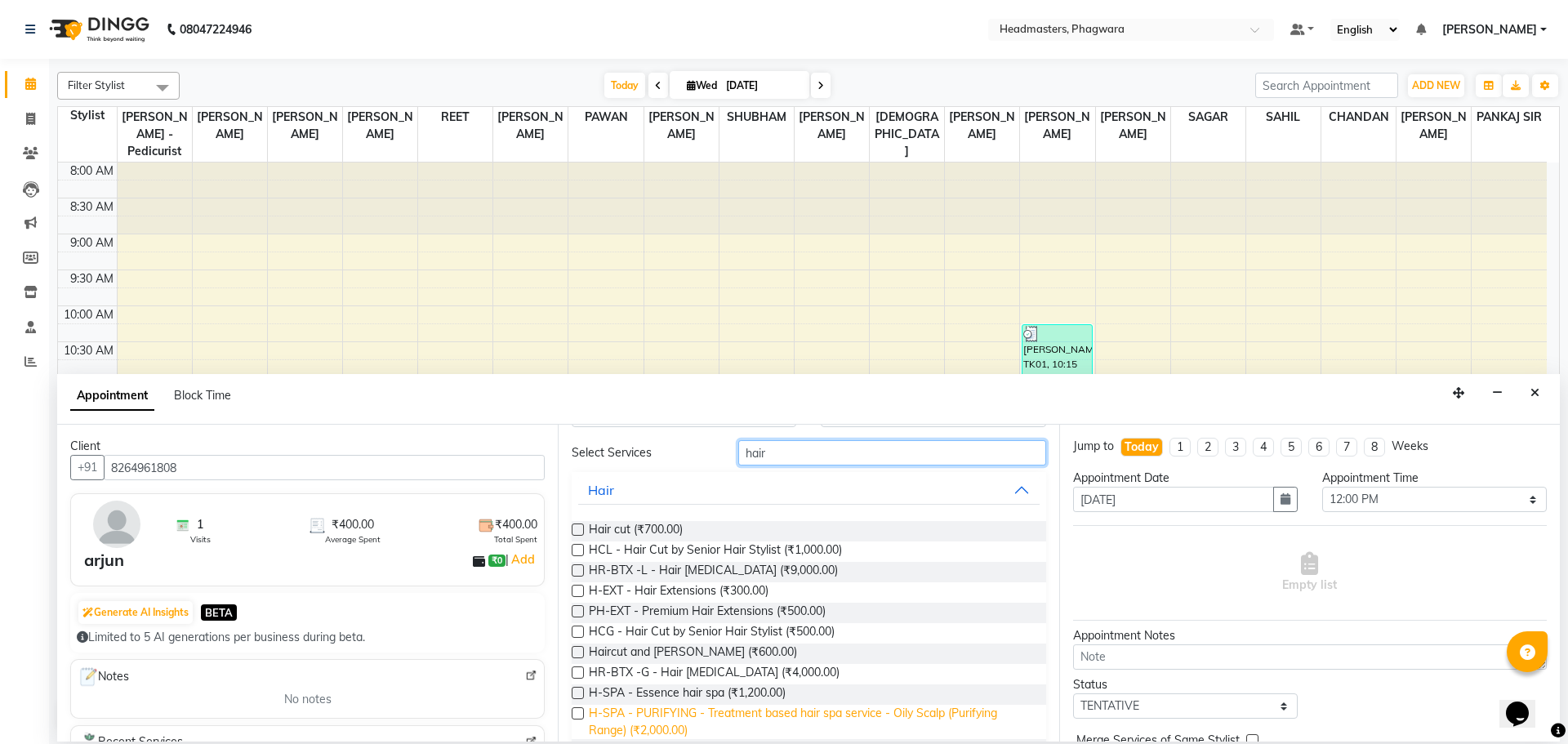
scroll to position [81, 0]
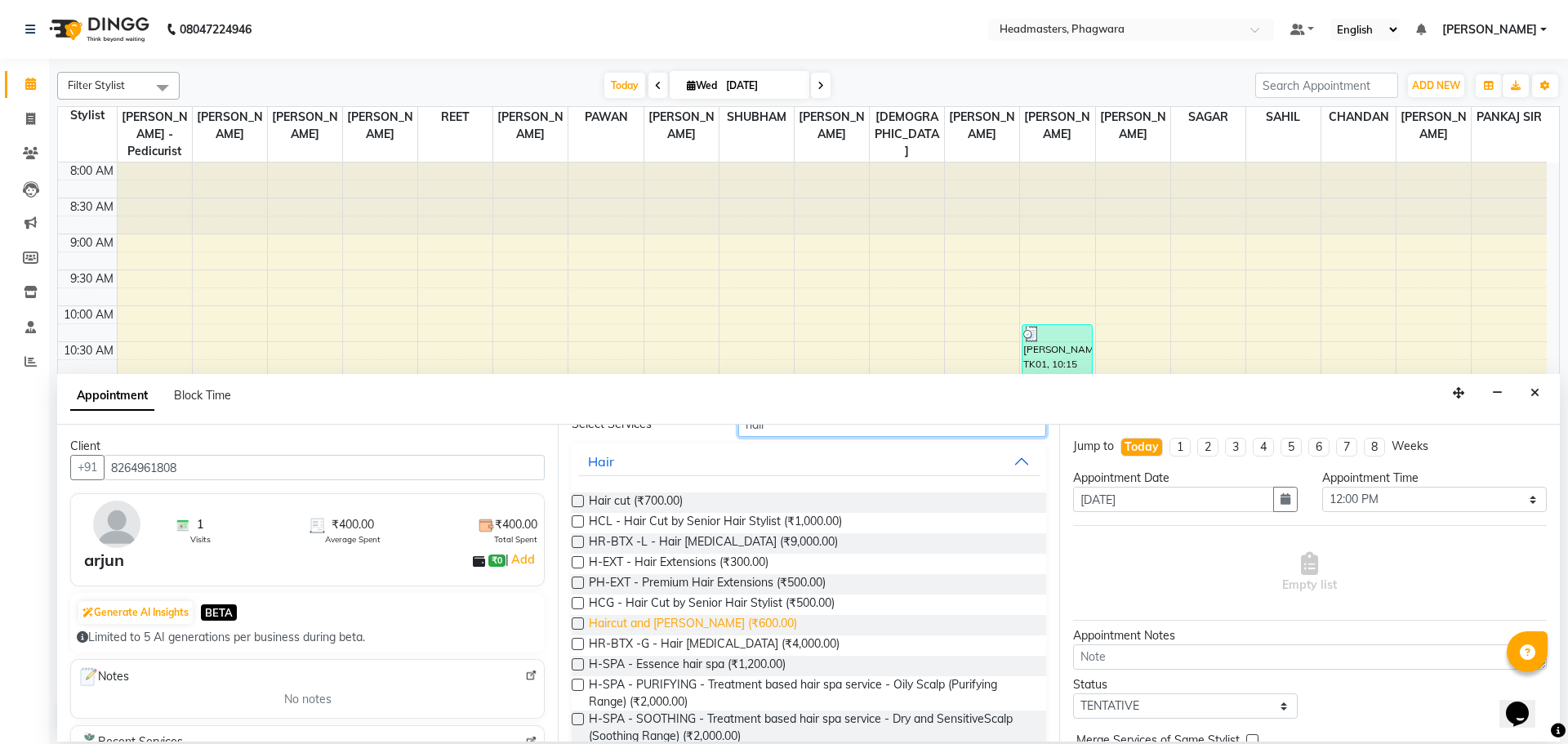
type input "hair"
click at [723, 615] on span "Haircut and [PERSON_NAME] (₹600.00)" at bounding box center [692, 625] width 208 height 21
checkbox input "false"
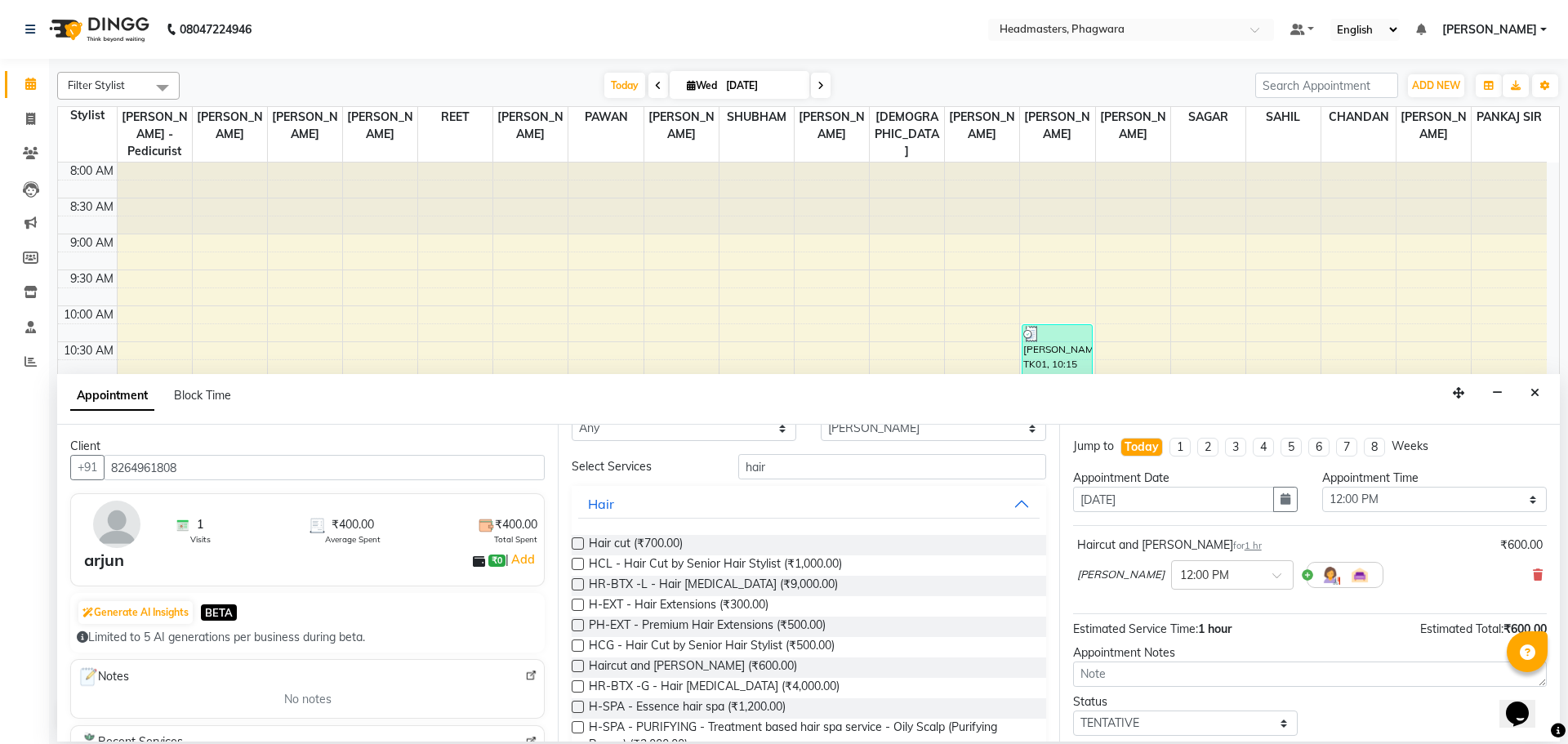
scroll to position [0, 0]
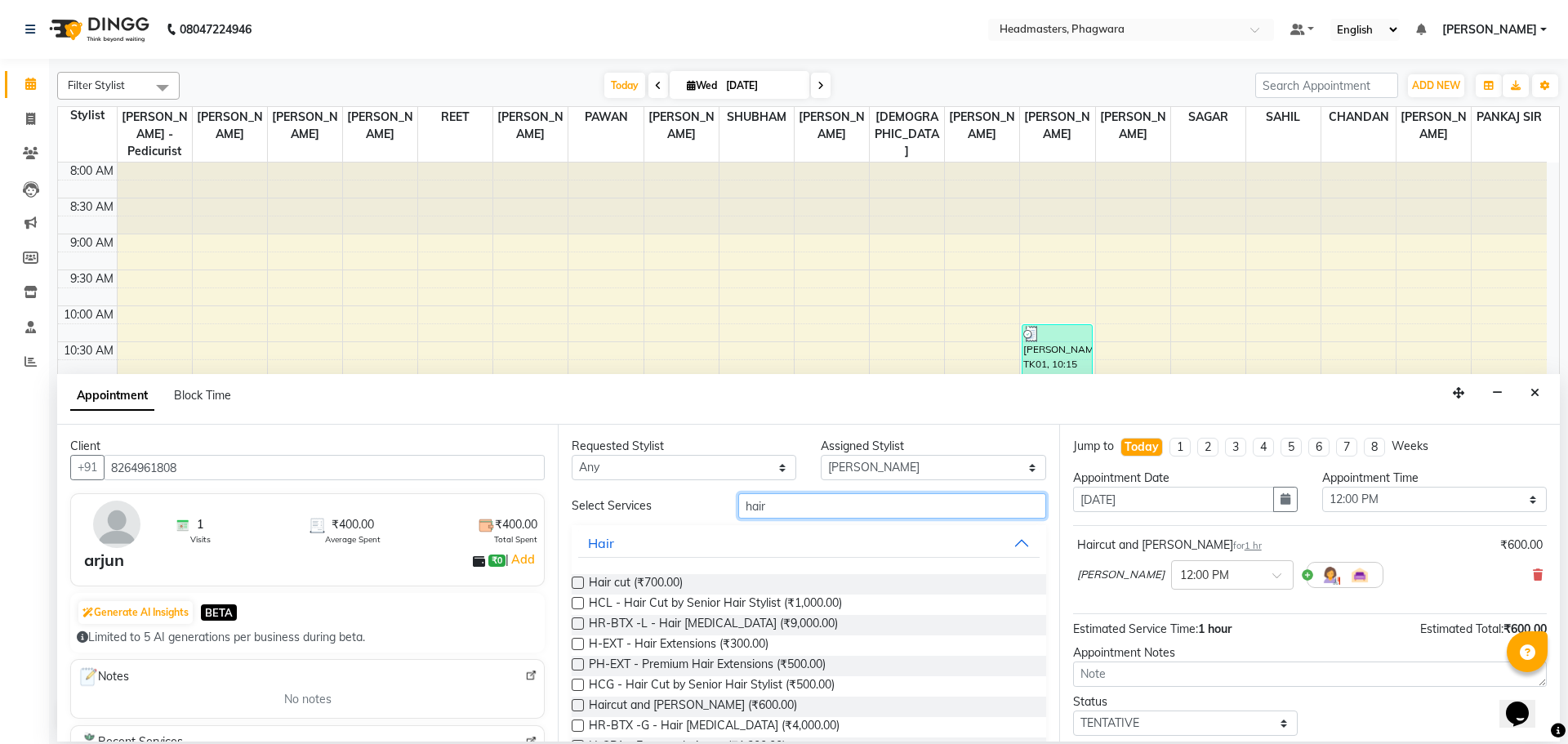
drag, startPoint x: 820, startPoint y: 498, endPoint x: 654, endPoint y: 482, distance: 166.8
click at [654, 482] on div "Requested Stylist Any [PERSON_NAME] [PERSON_NAME] [PERSON_NAME] [PERSON_NAME] […" at bounding box center [808, 583] width 500 height 317
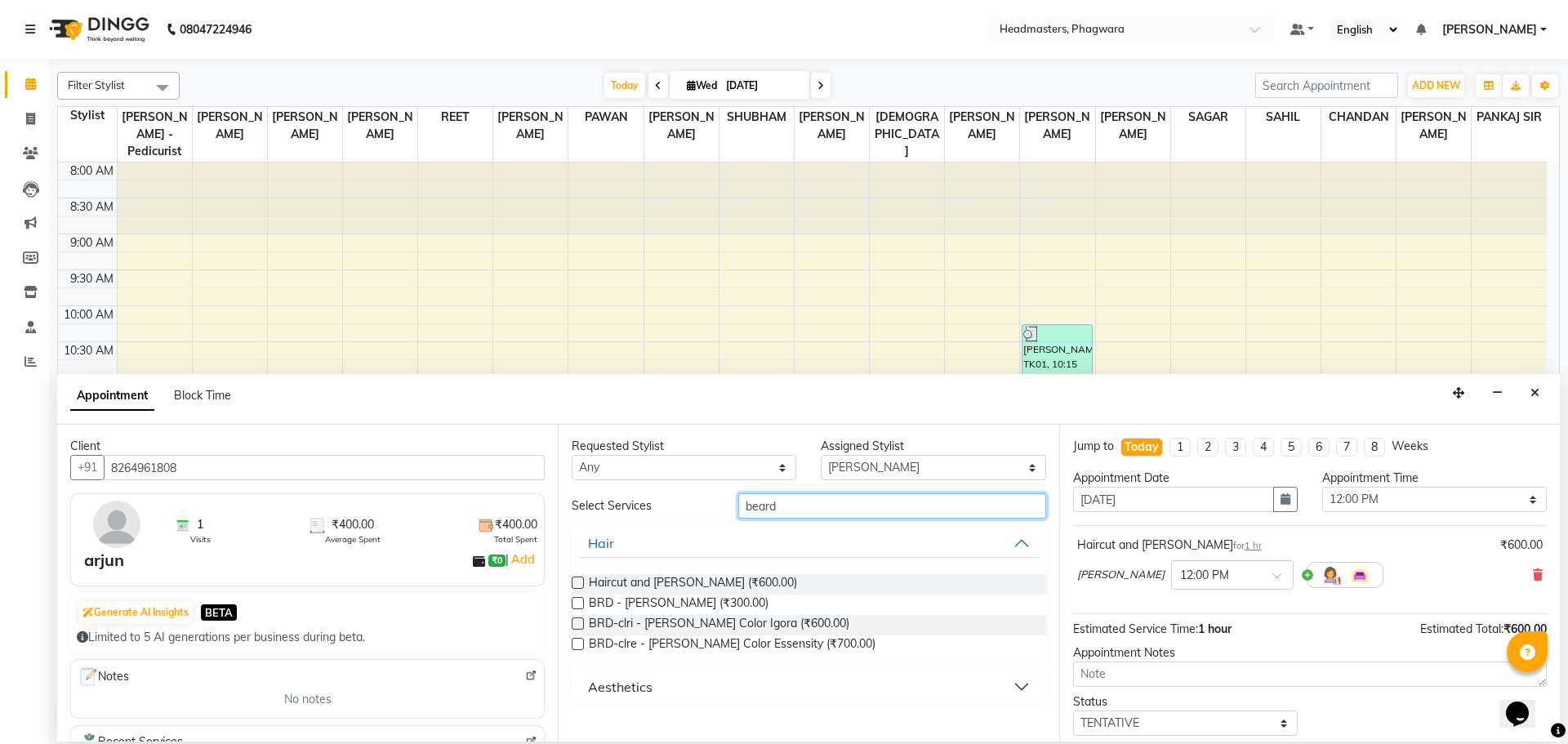
drag, startPoint x: 793, startPoint y: 505, endPoint x: 649, endPoint y: 510, distance: 144.1
click at [649, 510] on div "Select Services [PERSON_NAME]" at bounding box center [807, 505] width 498 height 26
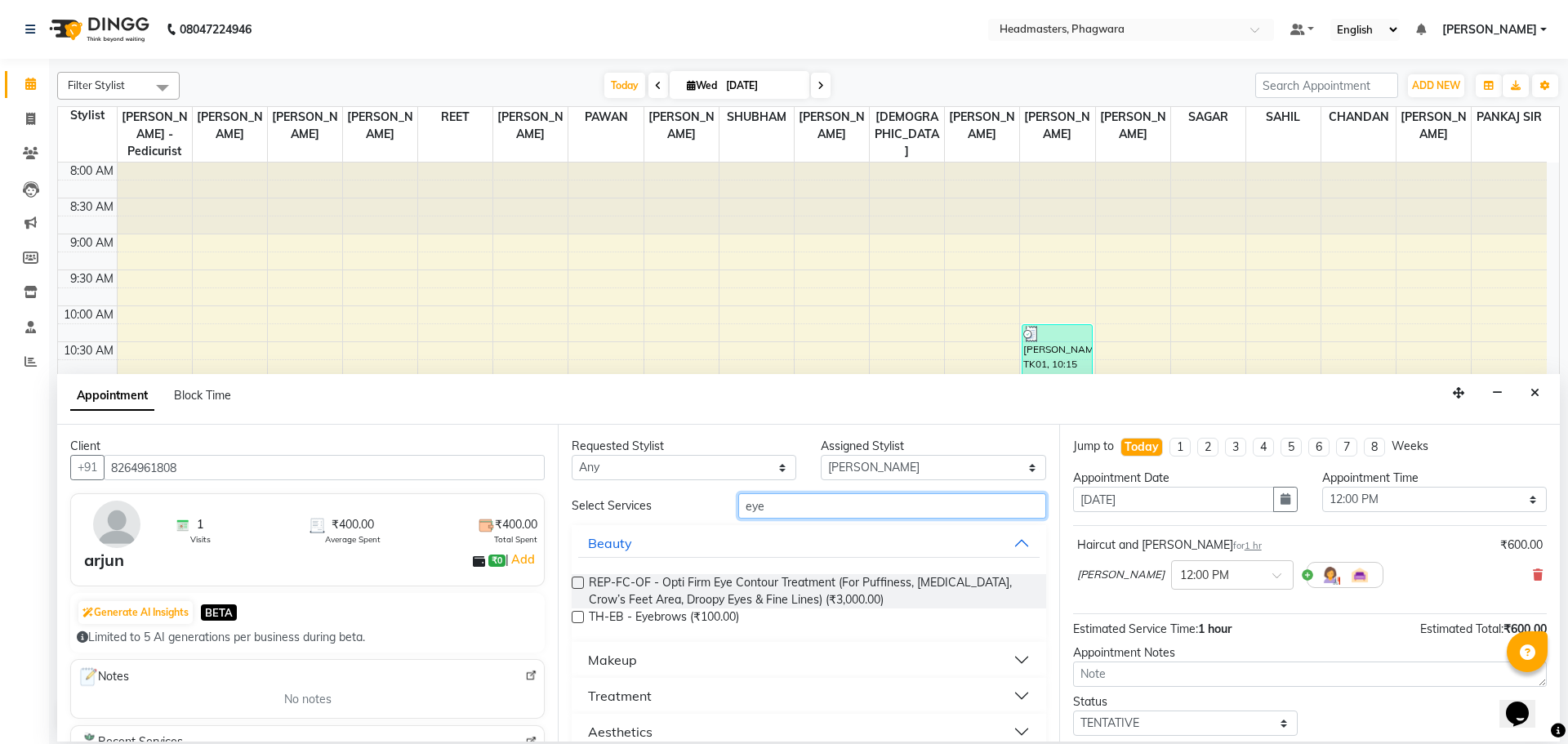
type input "eye"
click at [574, 612] on label at bounding box center [577, 616] width 12 height 12
click at [574, 613] on input "checkbox" at bounding box center [576, 618] width 11 height 11
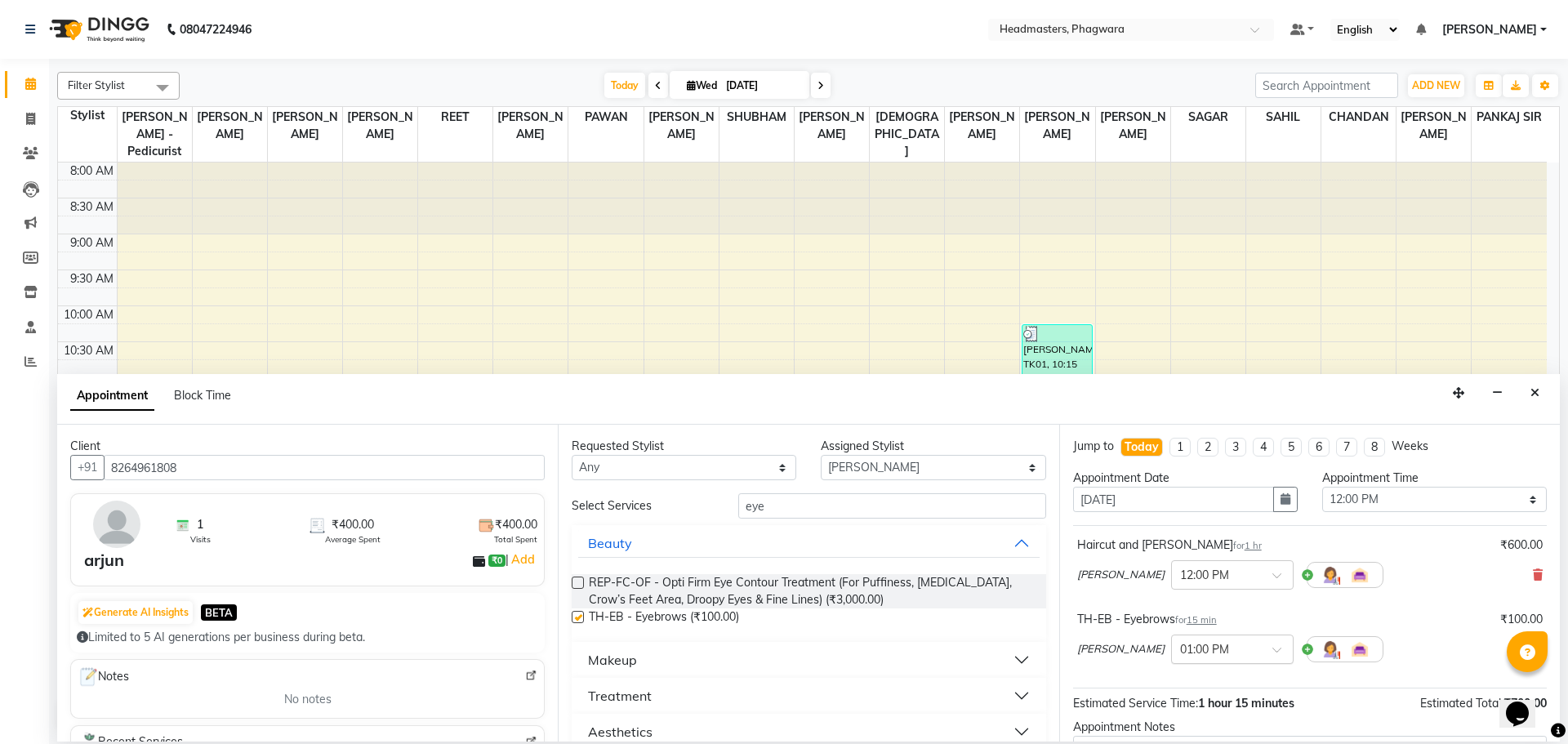
checkbox input "false"
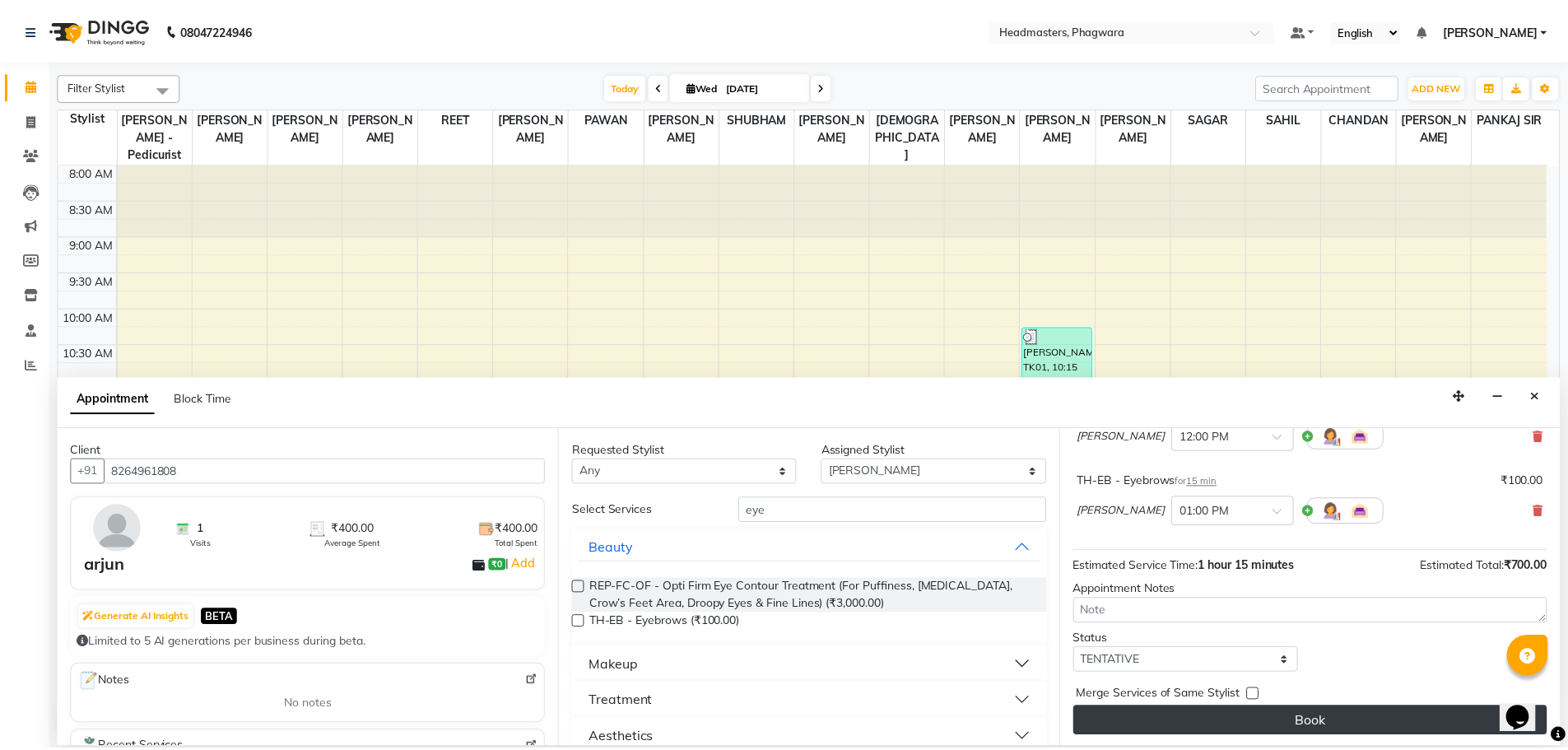
scroll to position [146, 0]
click at [1237, 715] on button "Book" at bounding box center [1319, 719] width 477 height 30
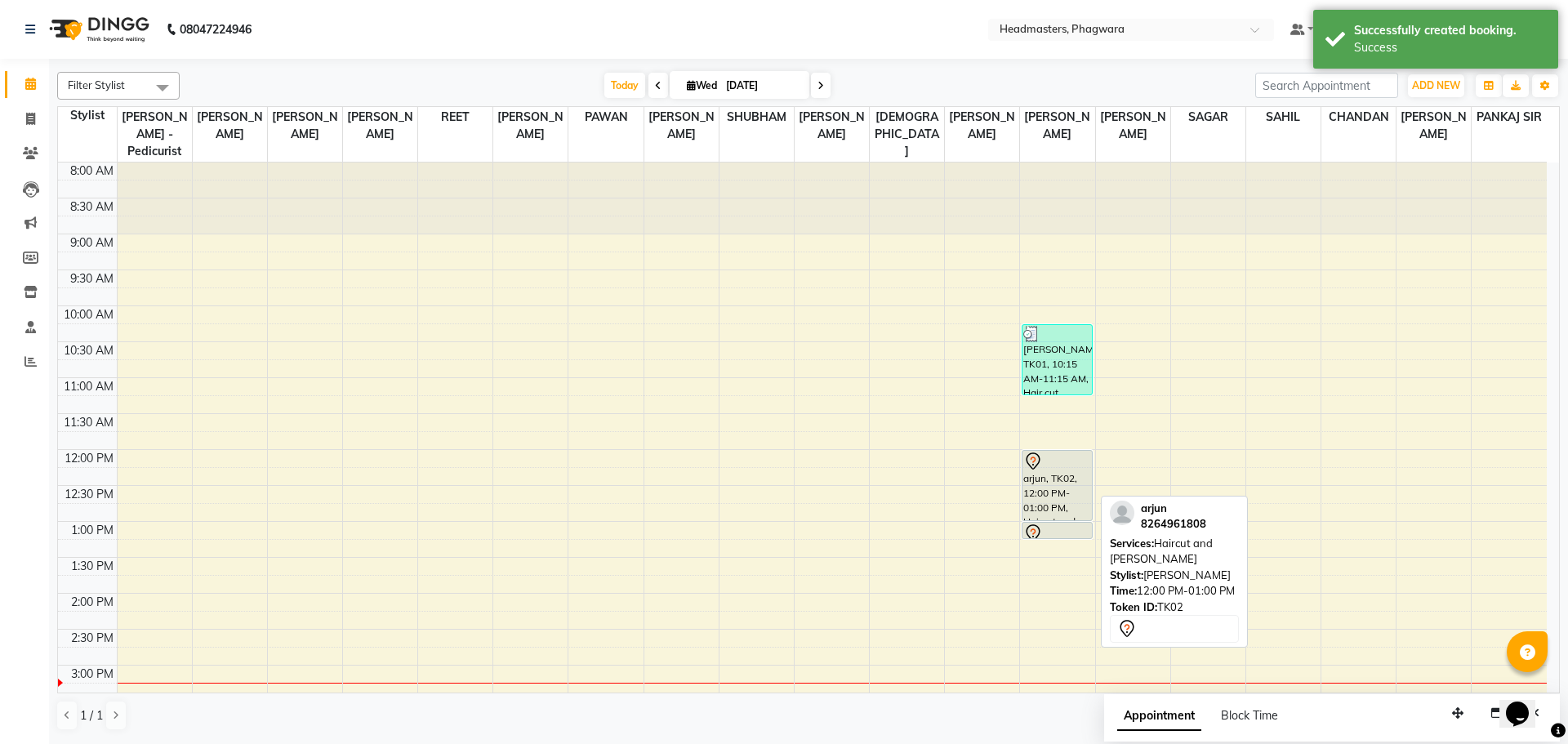
click at [1060, 464] on div "arjun, TK02, 12:00 PM-01:00 PM, Haircut and [PERSON_NAME]" at bounding box center [1057, 486] width 69 height 69
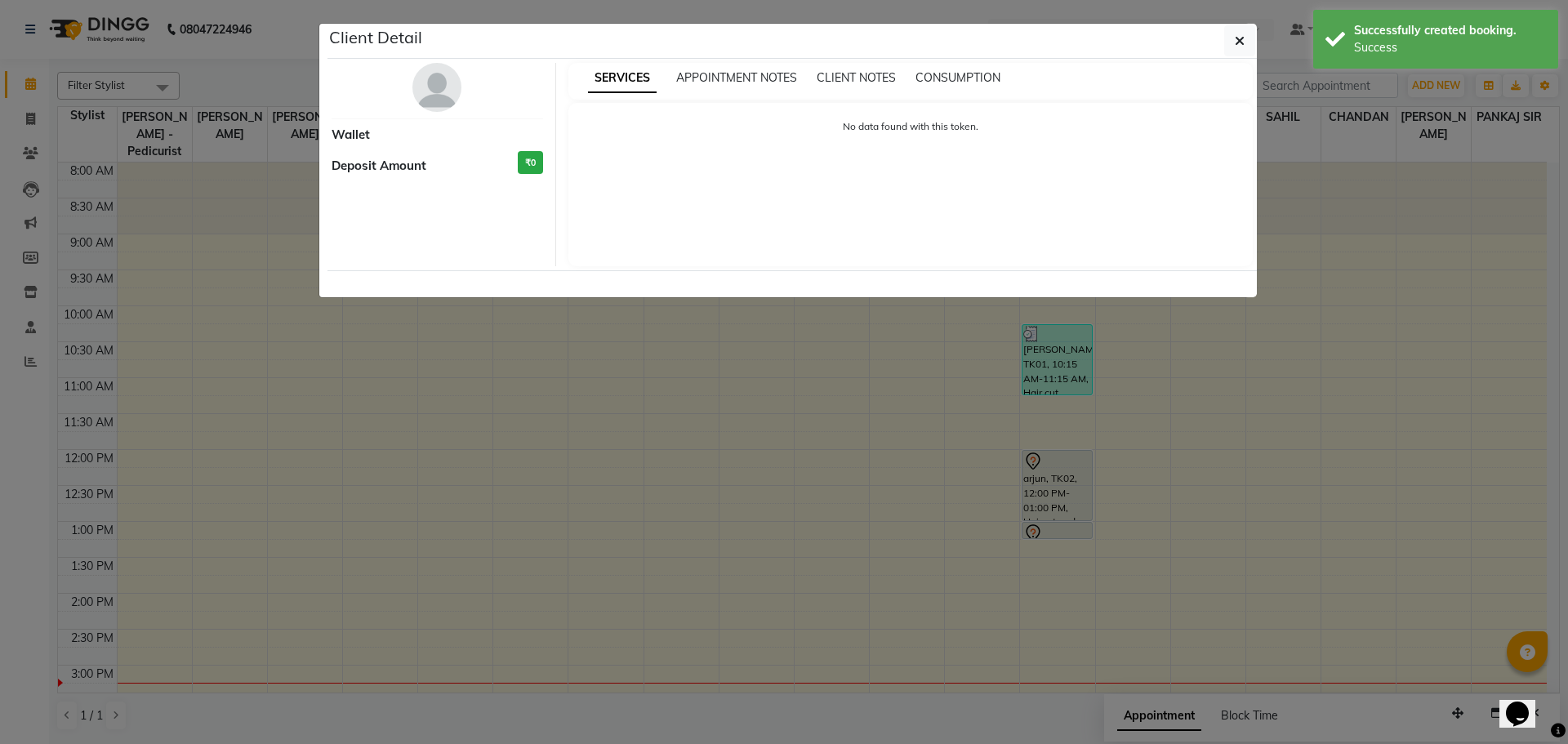
select select "7"
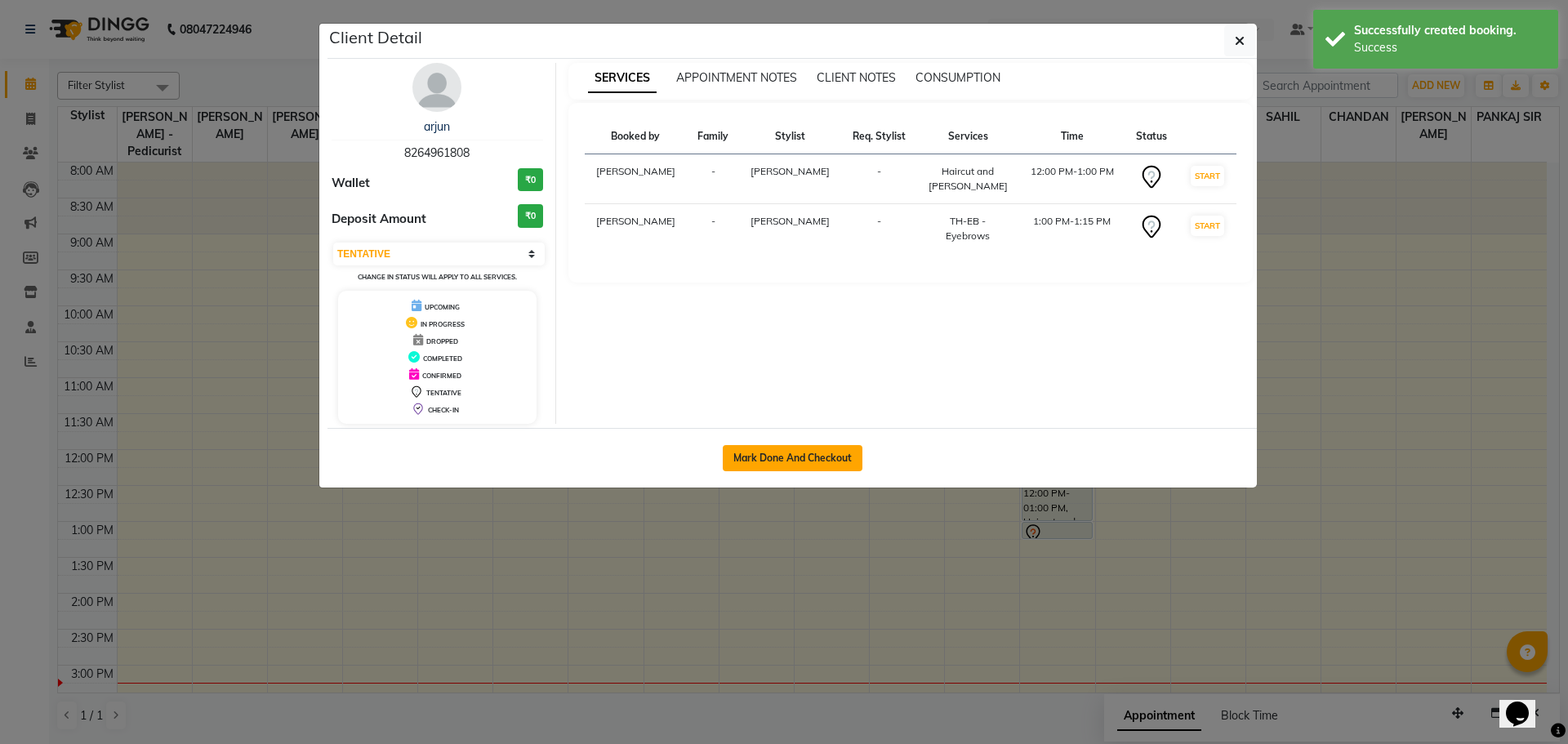
click at [856, 456] on button "Mark Done And Checkout" at bounding box center [793, 458] width 140 height 26
select select "service"
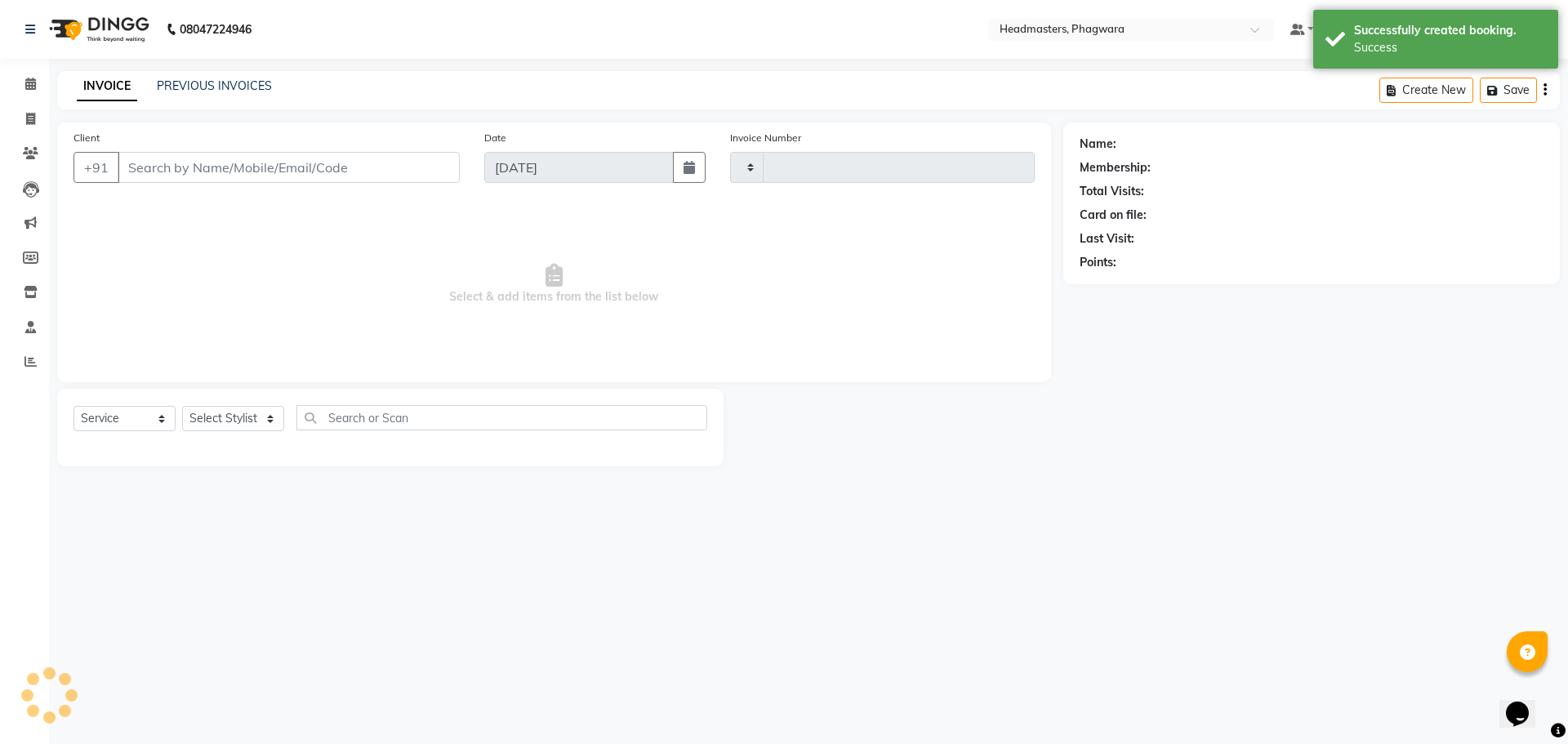
type input "1009"
select select "7888"
type input "8264961808"
select select "71389"
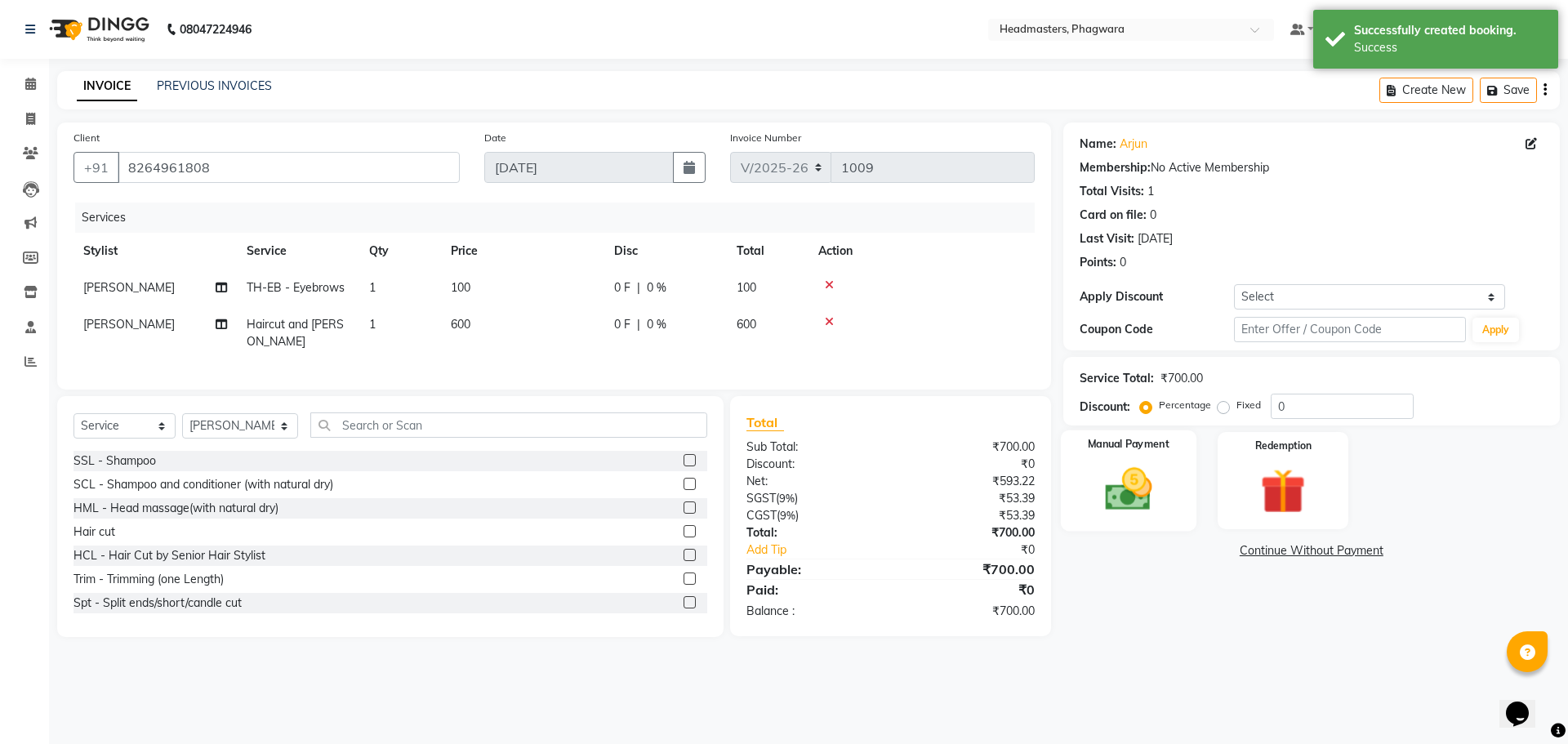
click at [1107, 472] on img at bounding box center [1128, 488] width 76 height 53
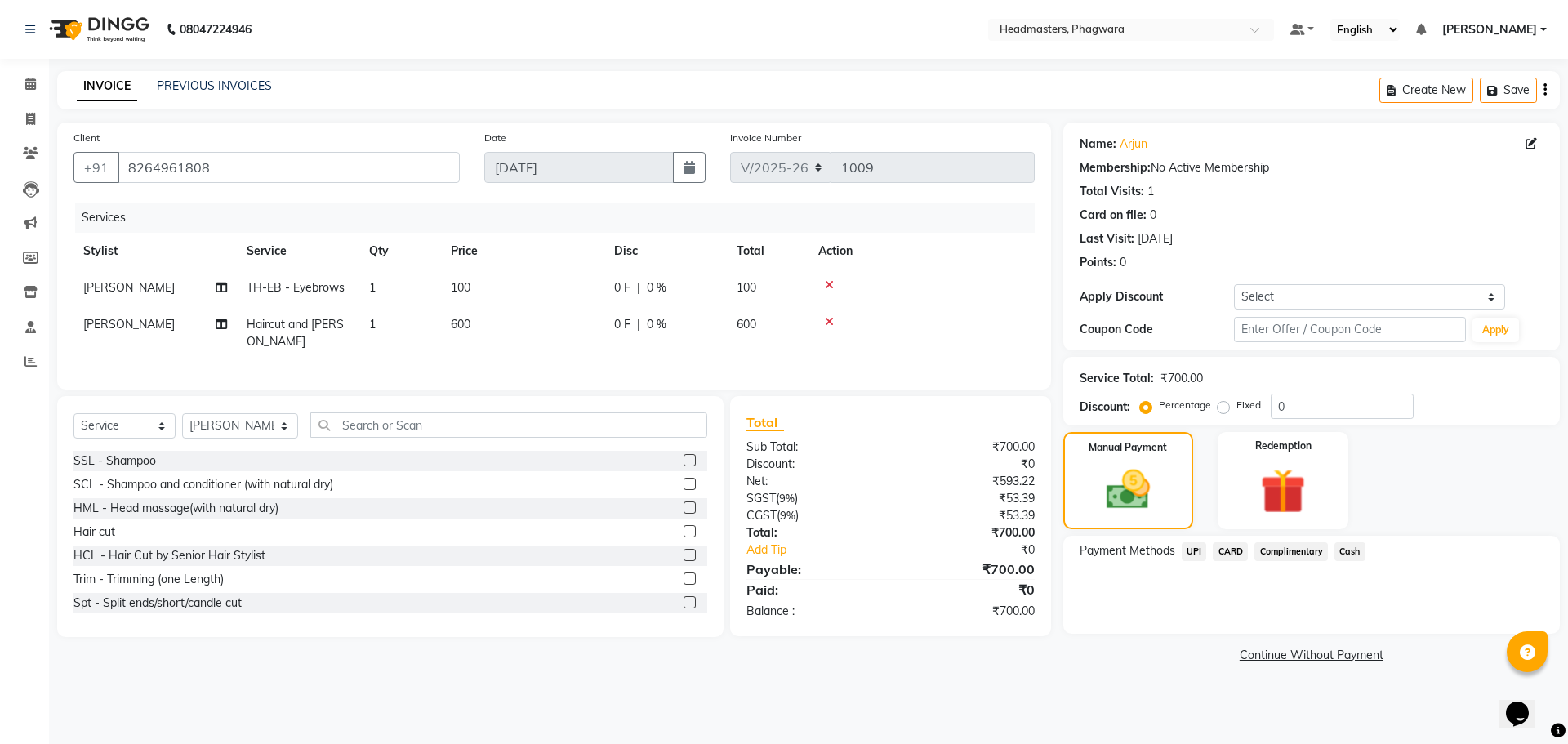
click at [1353, 544] on span "Cash" at bounding box center [1350, 551] width 31 height 19
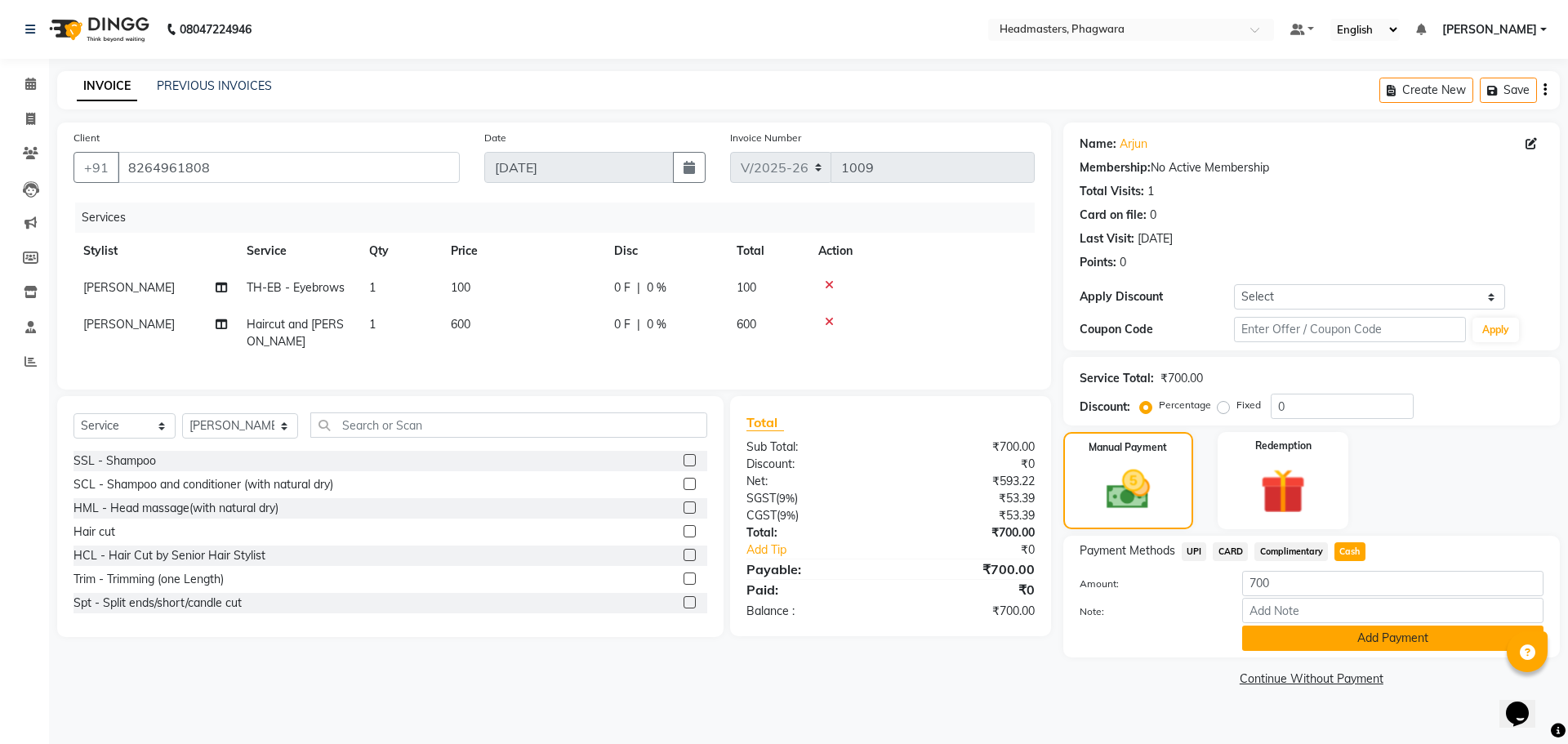
click at [1344, 644] on button "Add Payment" at bounding box center [1393, 638] width 301 height 26
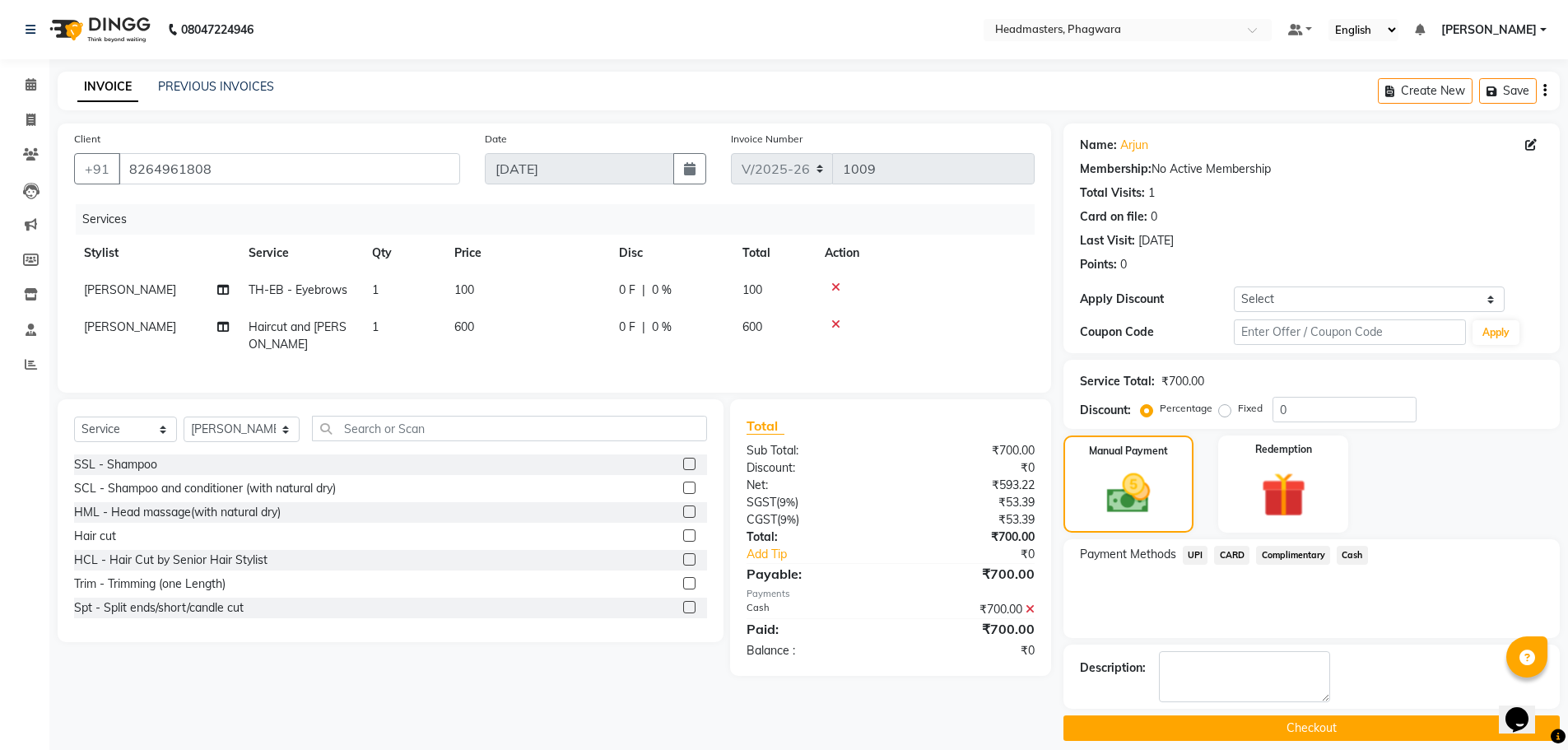
click at [1365, 719] on button "Checkout" at bounding box center [1312, 728] width 496 height 26
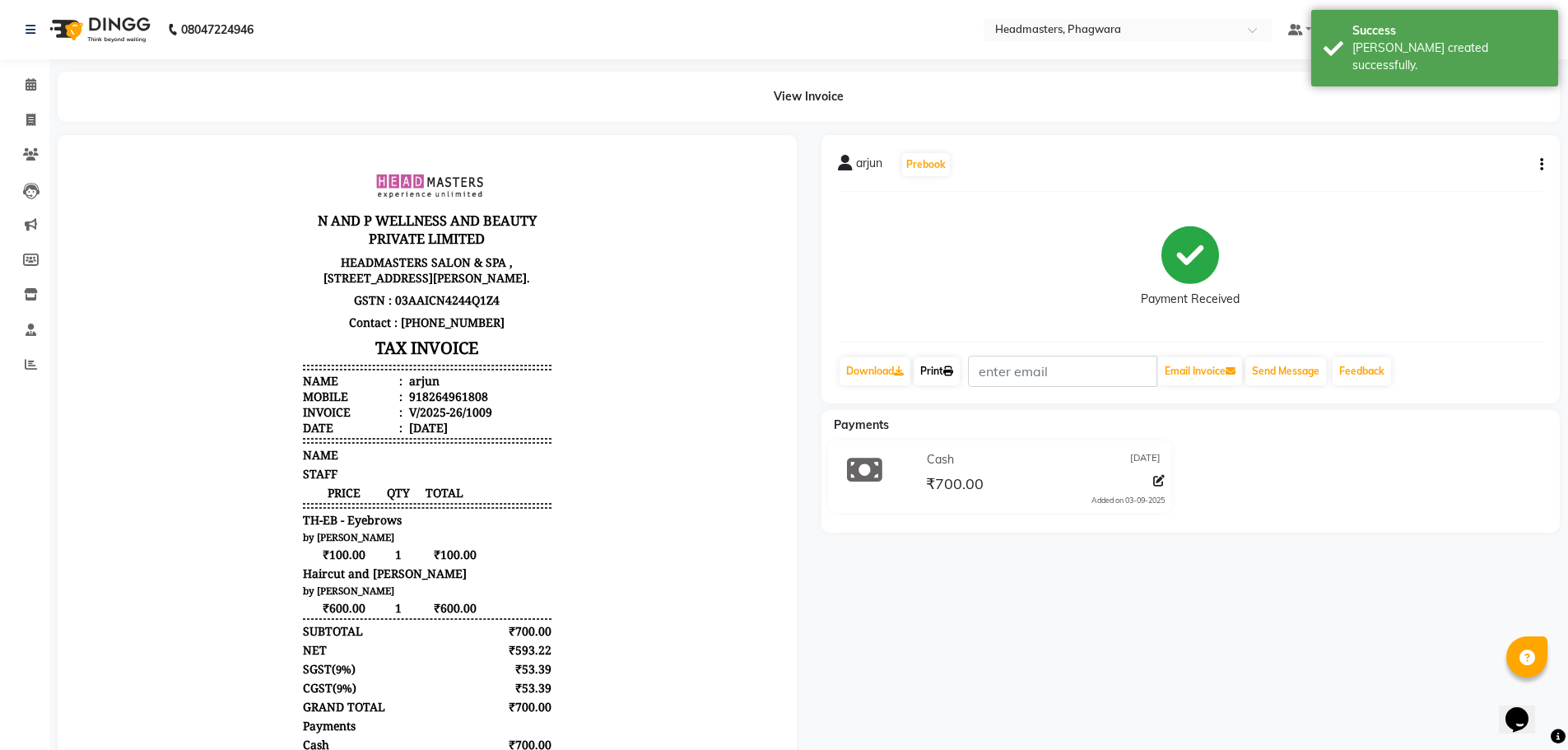
click at [941, 381] on link "Print" at bounding box center [937, 372] width 46 height 28
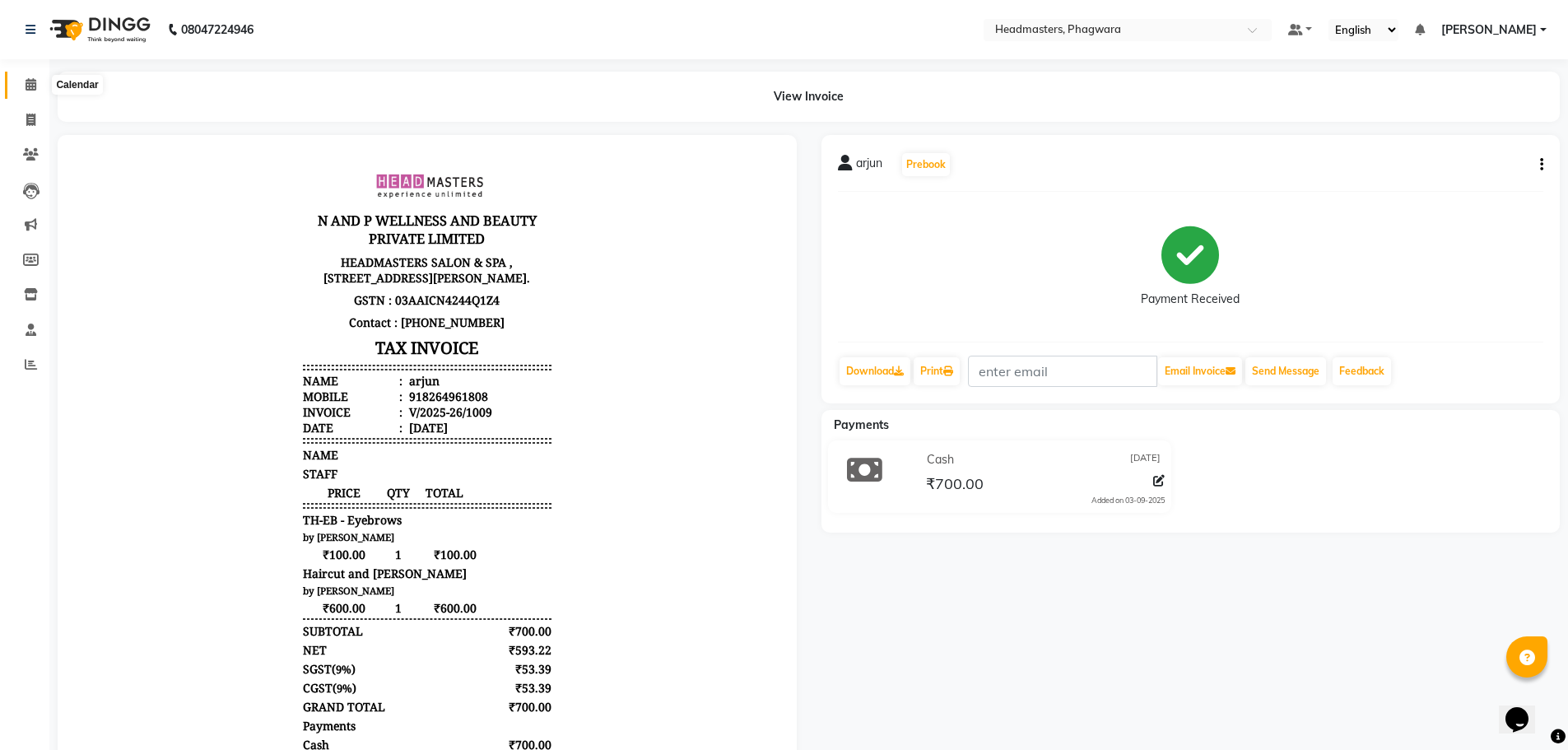
click at [30, 91] on span at bounding box center [31, 85] width 29 height 19
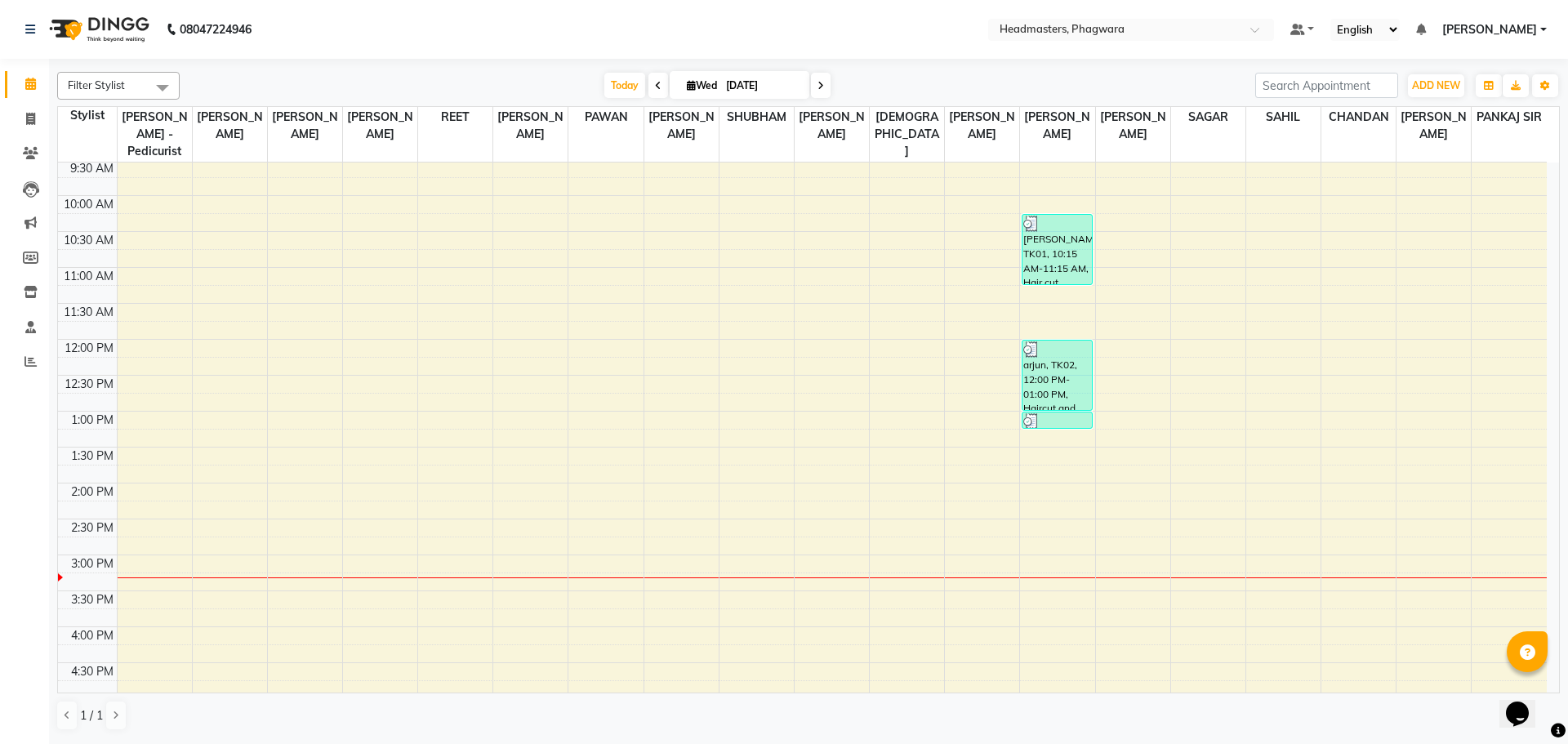
scroll to position [81, 0]
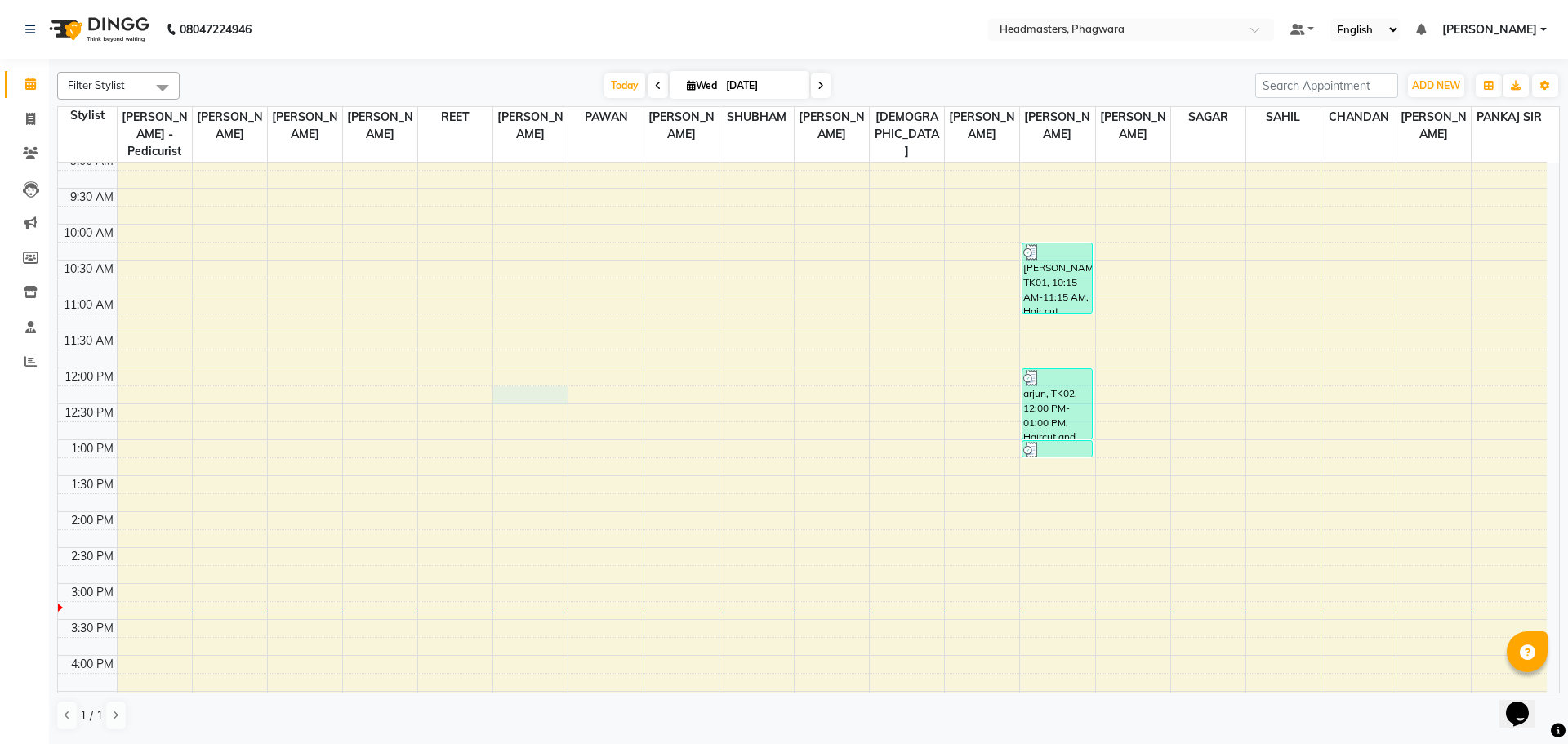
click at [508, 369] on div "8:00 AM 8:30 AM 9:00 AM 9:30 AM 10:00 AM 10:30 AM 11:00 AM 11:30 AM 12:00 PM 12…" at bounding box center [802, 547] width 1488 height 933
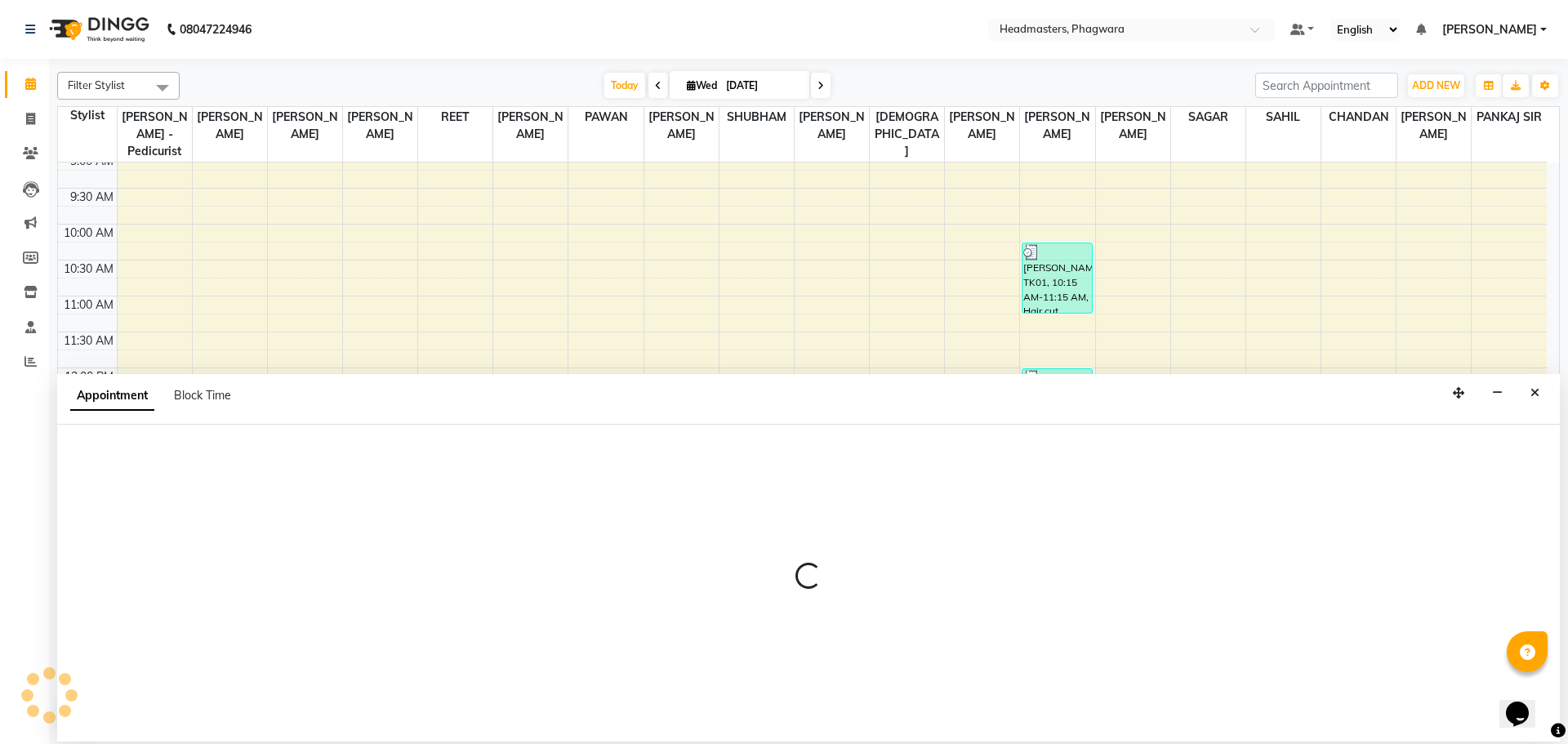
select select "71381"
select select "tentative"
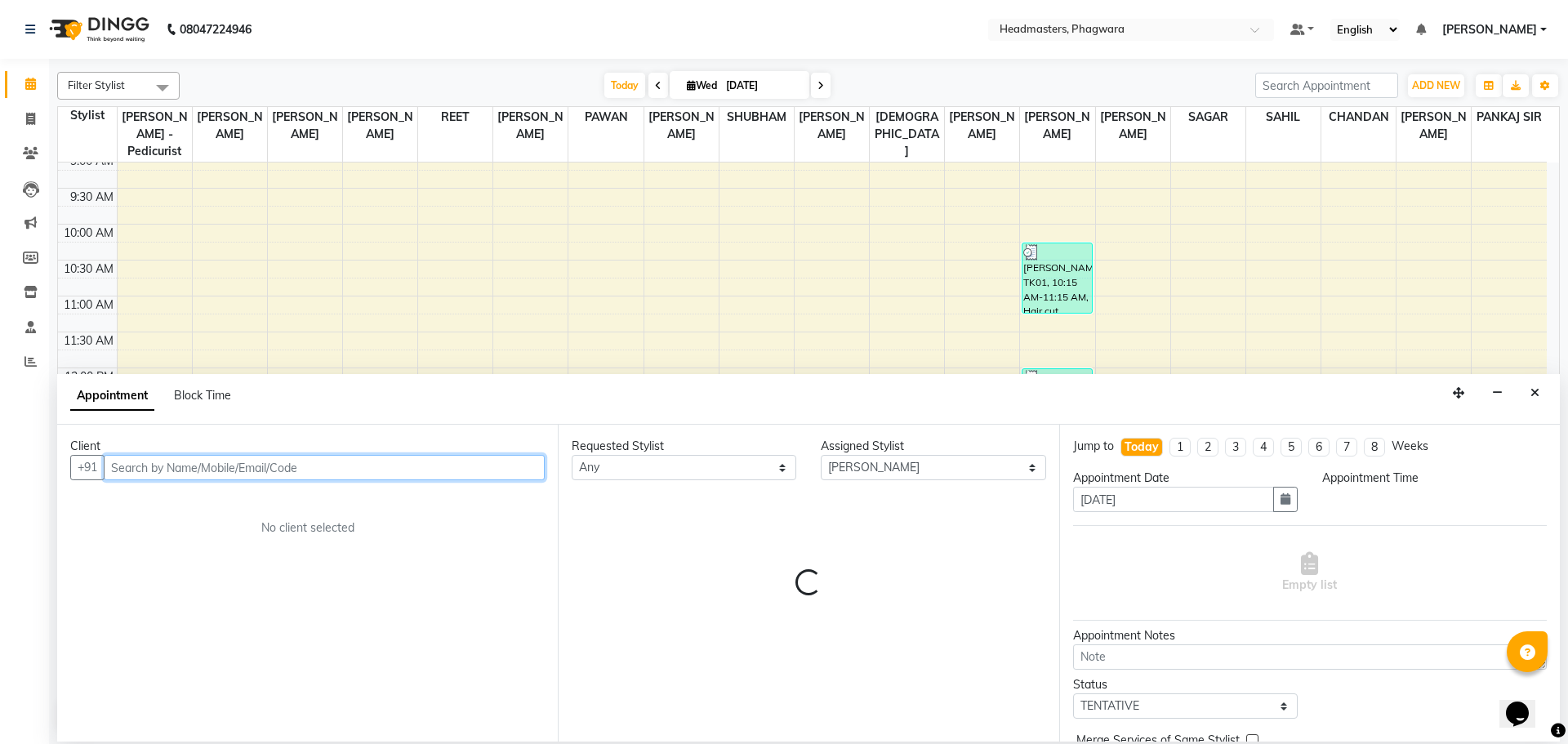
select select "735"
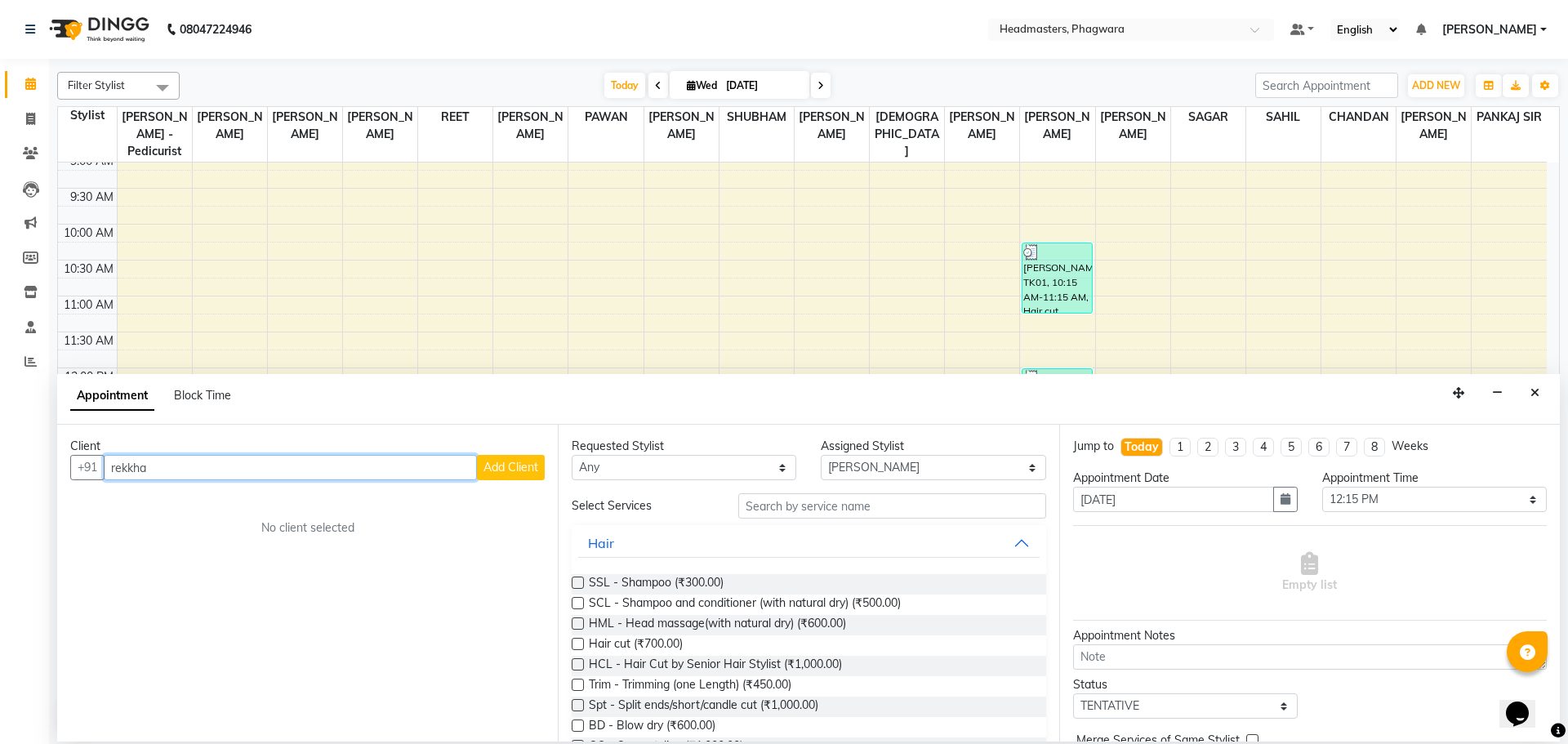
type input "rekkha"
click at [485, 470] on span "Add Client" at bounding box center [510, 467] width 54 height 15
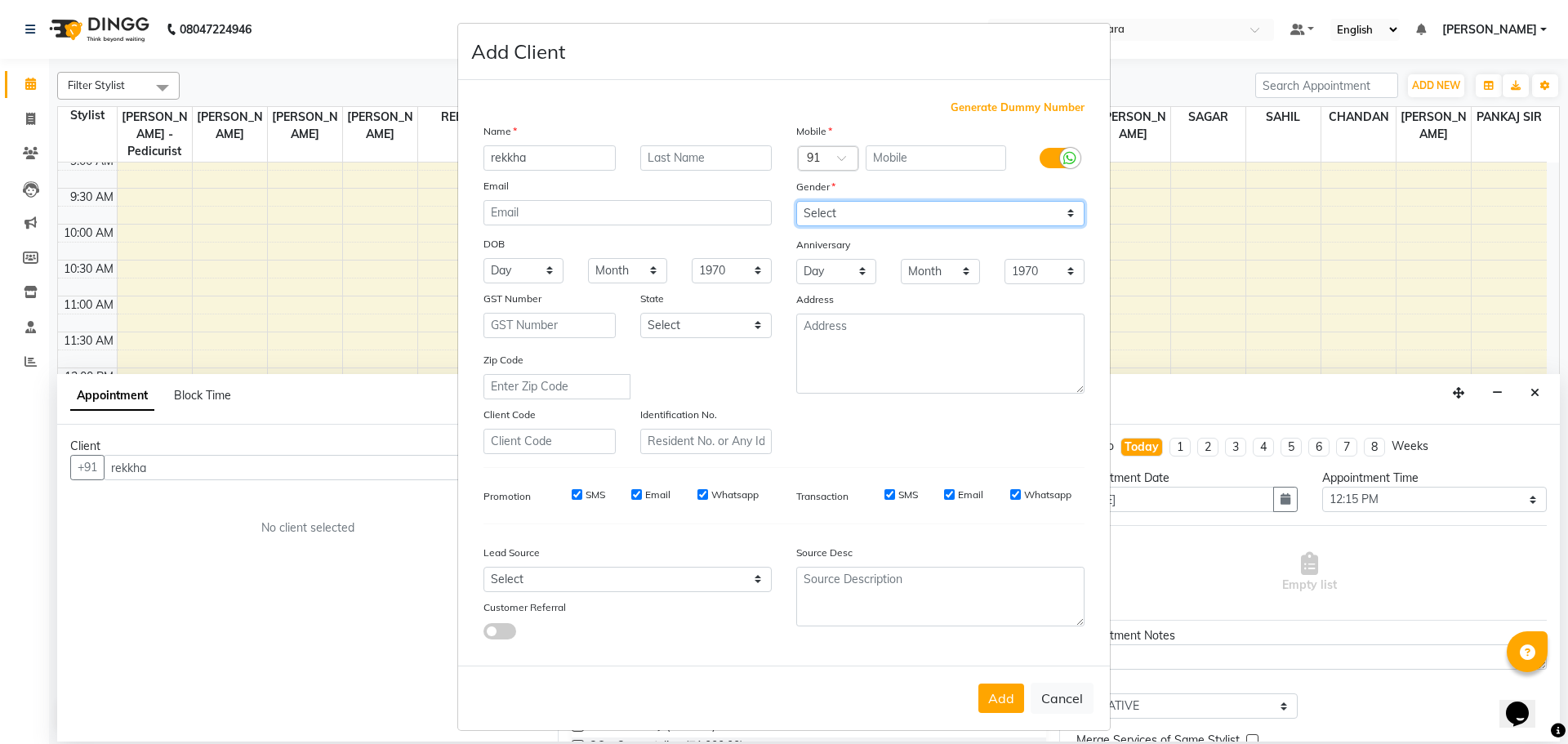
click at [863, 212] on select "Select [DEMOGRAPHIC_DATA] [DEMOGRAPHIC_DATA] Other Prefer Not To Say" at bounding box center [940, 213] width 288 height 26
select select "[DEMOGRAPHIC_DATA]"
click at [796, 201] on select "Select [DEMOGRAPHIC_DATA] [DEMOGRAPHIC_DATA] Other Prefer Not To Say" at bounding box center [940, 213] width 288 height 26
click at [922, 154] on input "text" at bounding box center [936, 158] width 142 height 26
type input "8954754544"
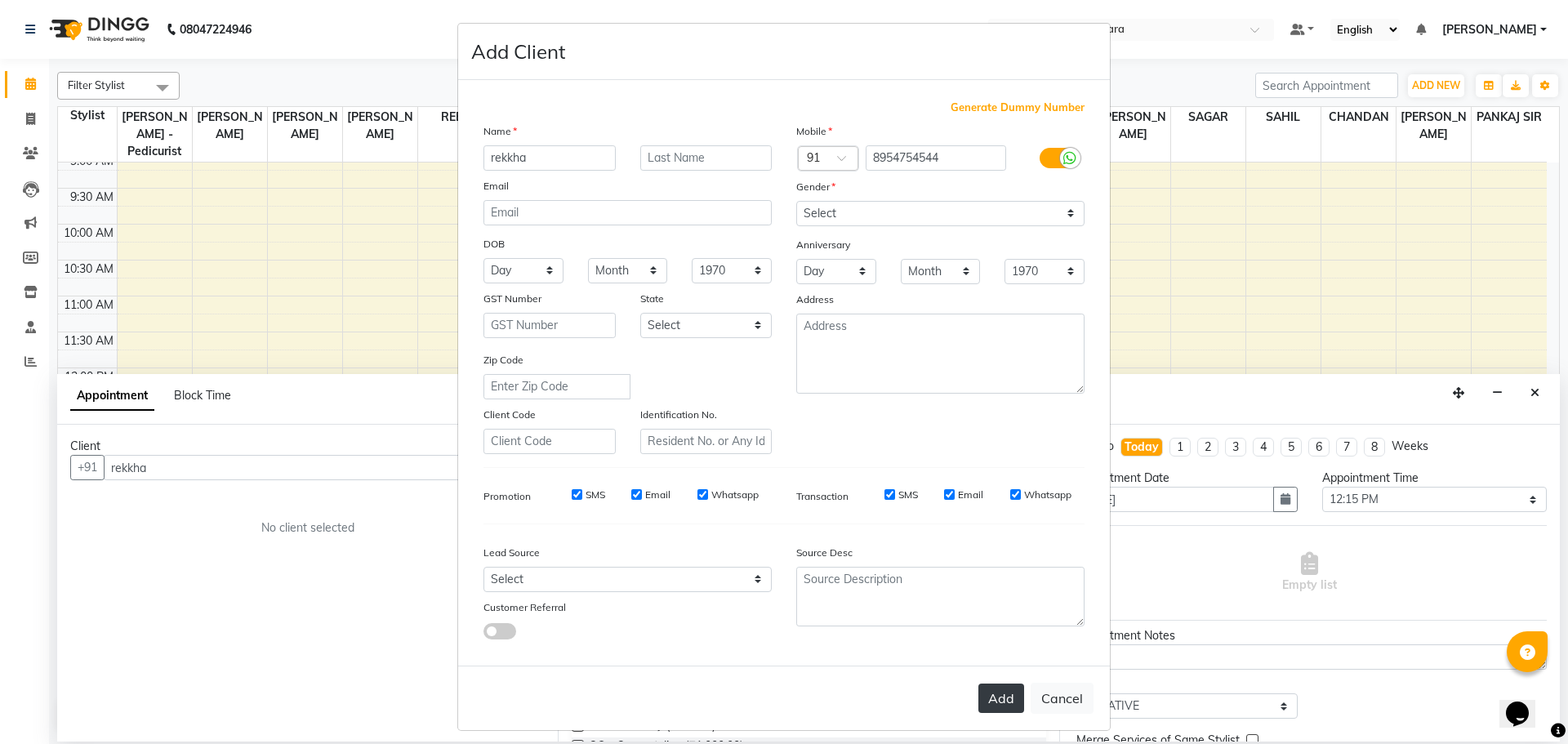
click at [985, 708] on button "Add" at bounding box center [1001, 698] width 46 height 30
type input "8954754544"
select select
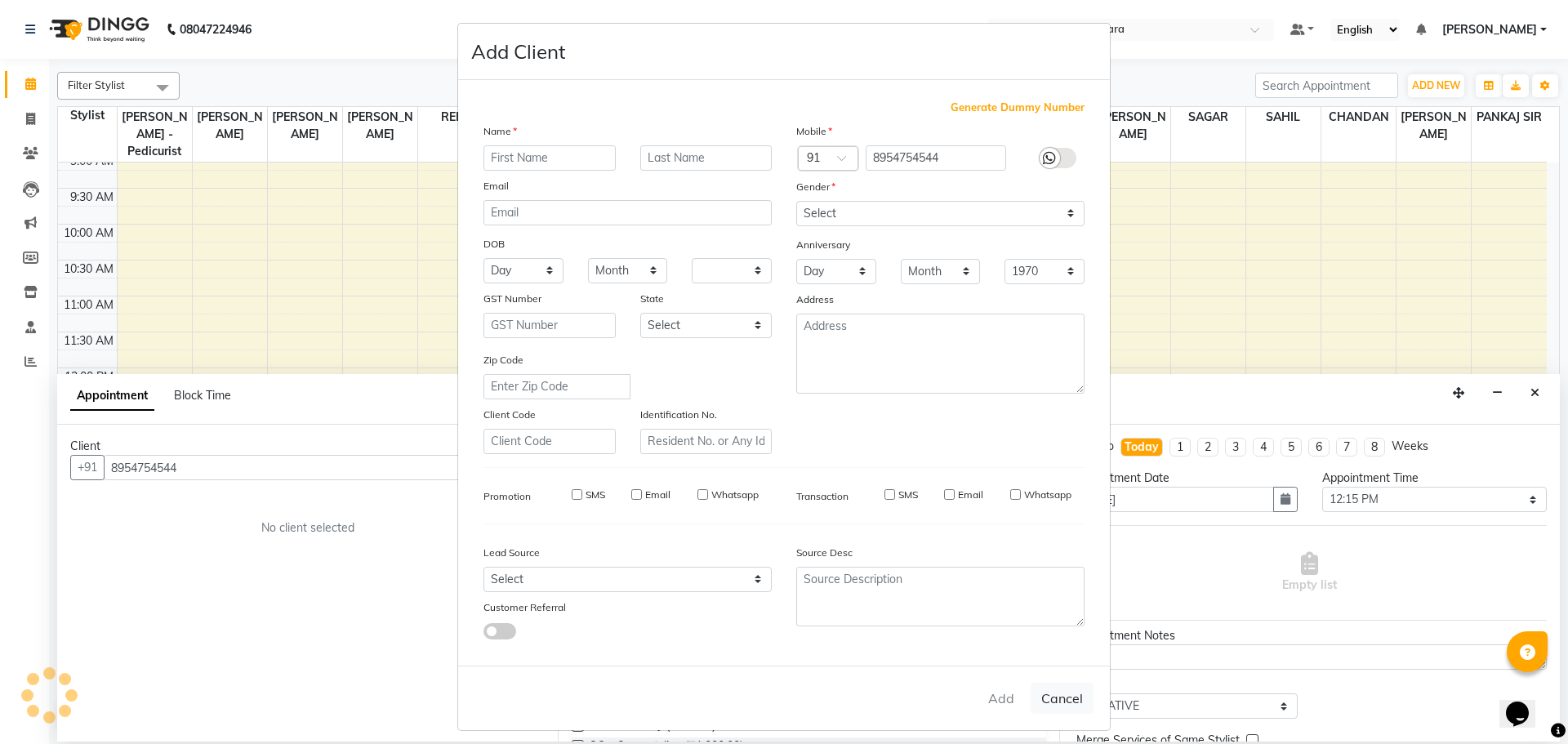
select select
checkbox input "false"
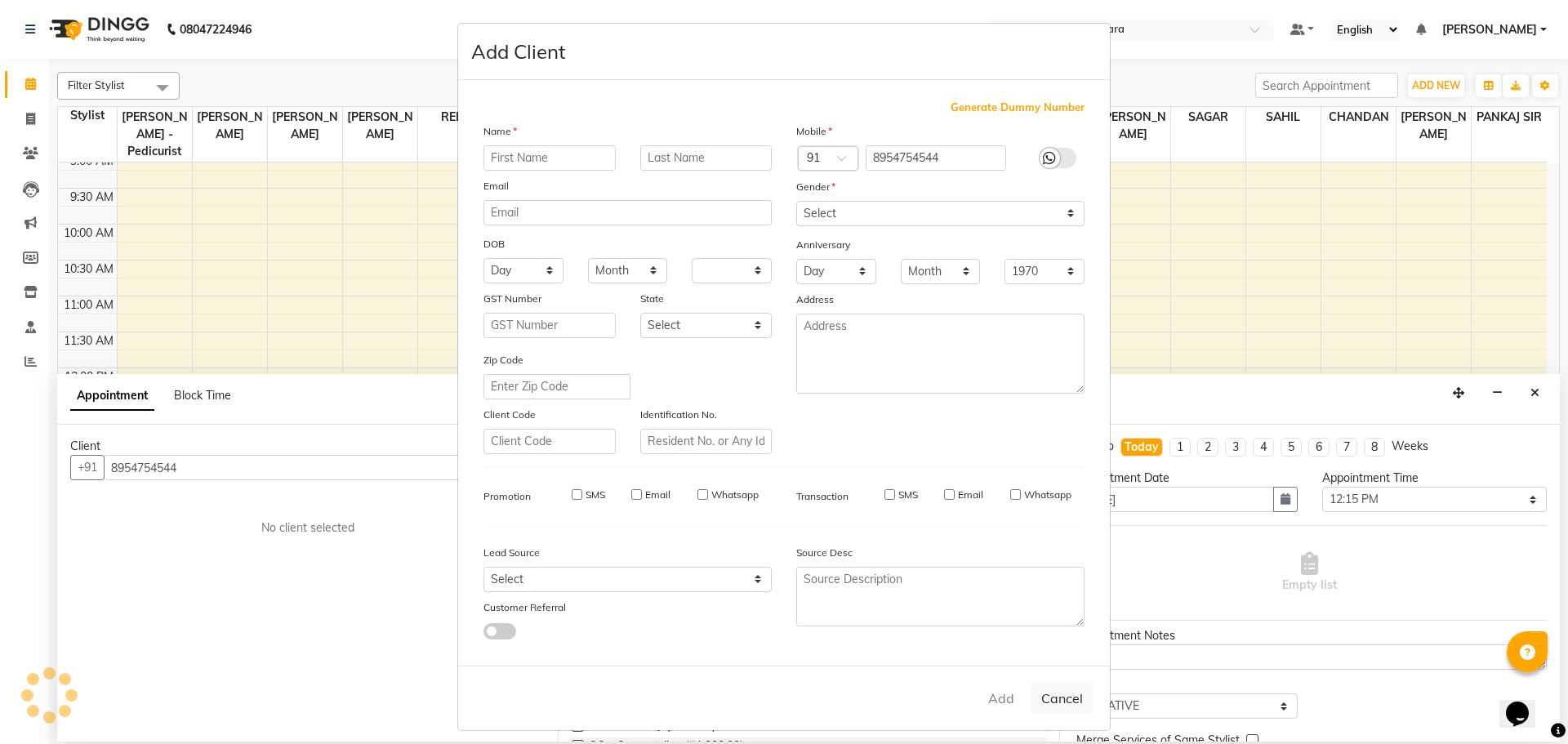
checkbox input "false"
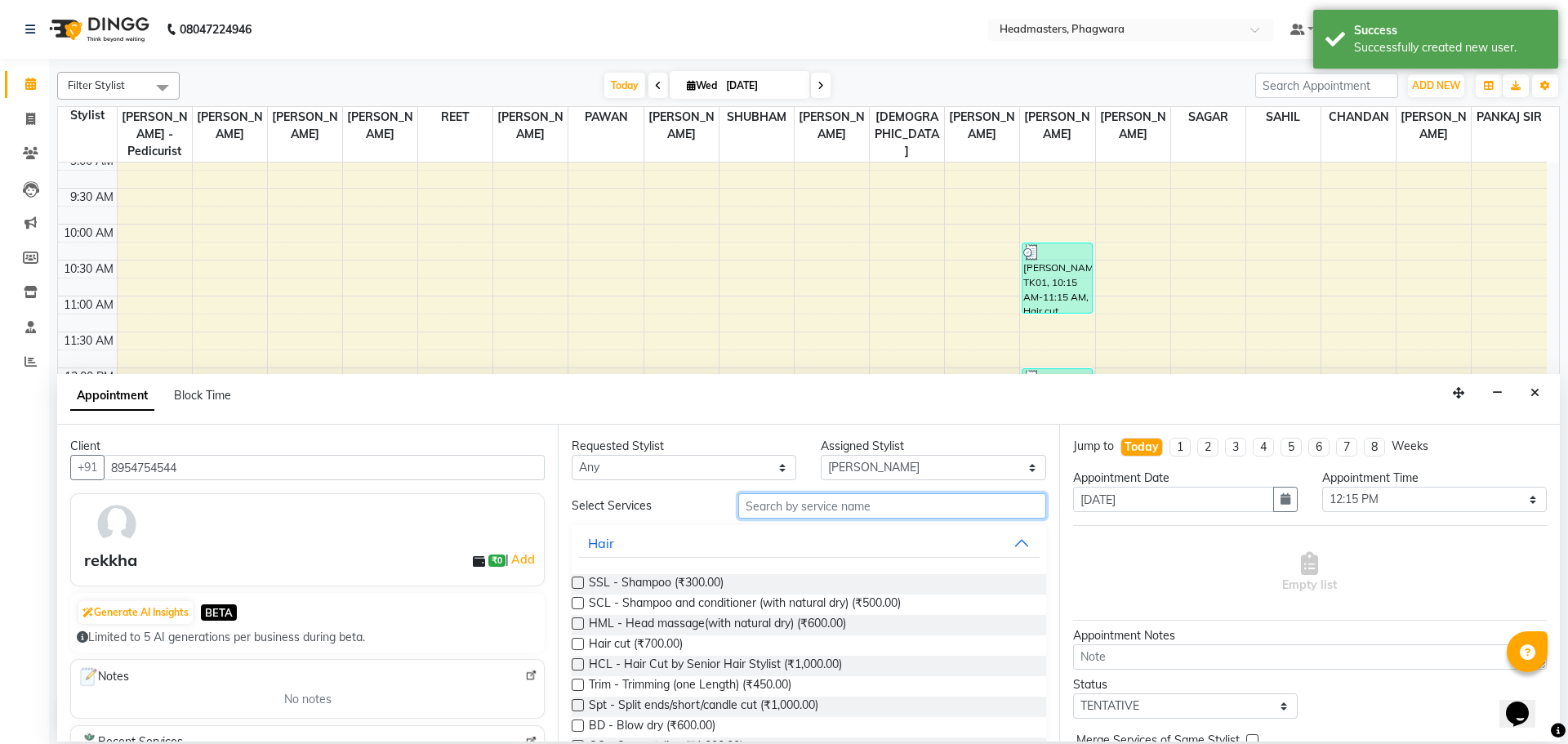
click at [785, 512] on input "text" at bounding box center [892, 505] width 308 height 26
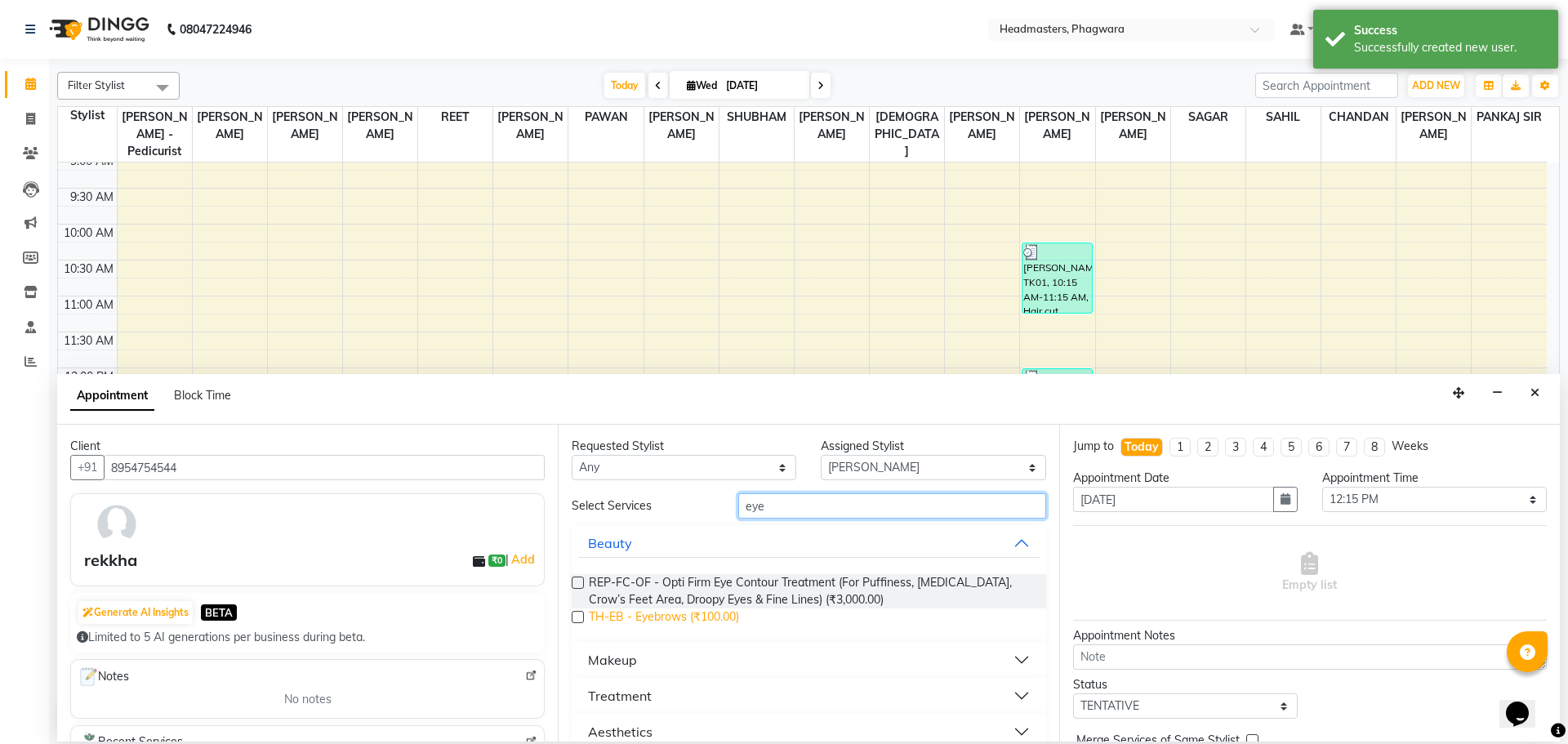
type input "eye"
click at [697, 619] on span "TH-EB - Eyebrows (₹100.00)" at bounding box center [663, 618] width 151 height 21
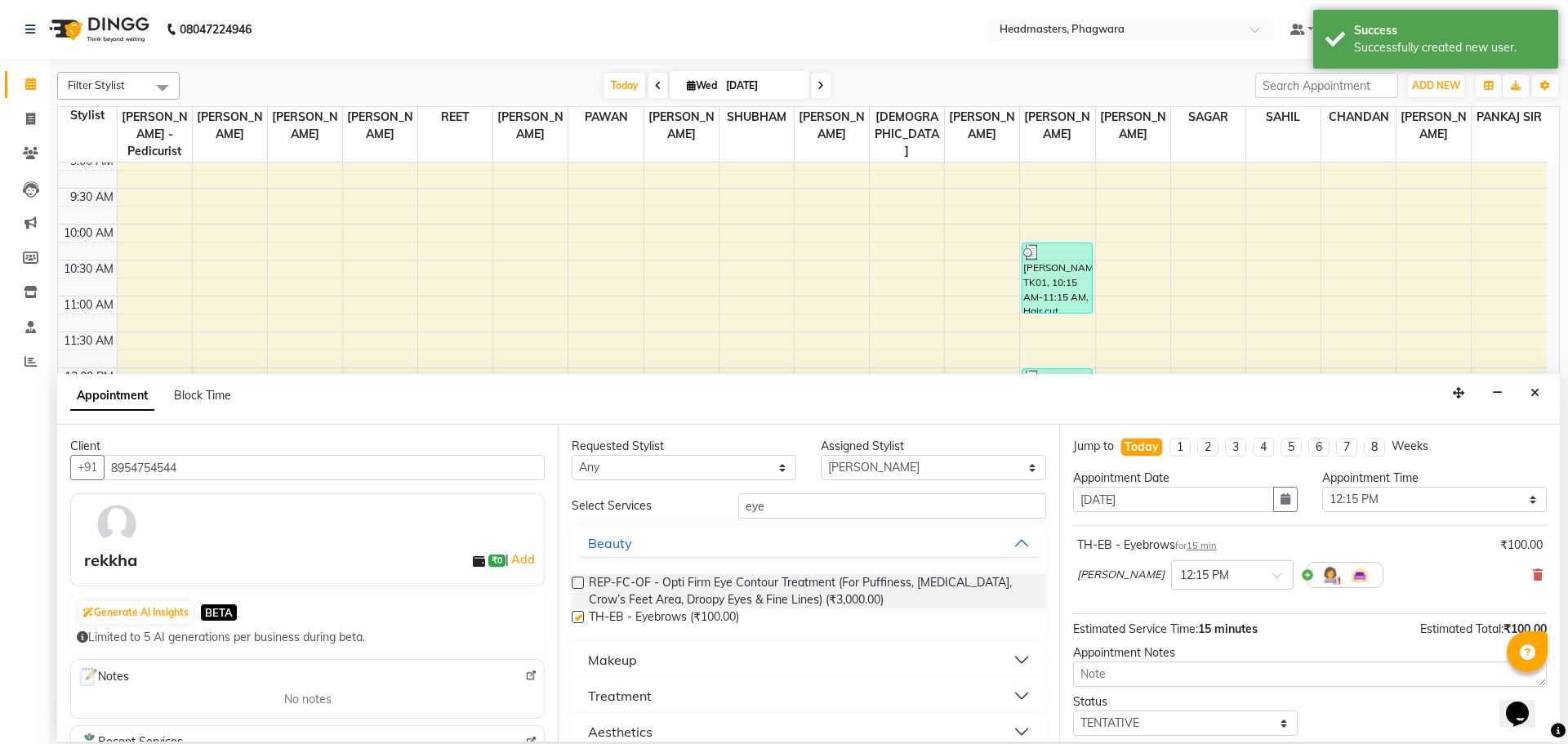
checkbox input "false"
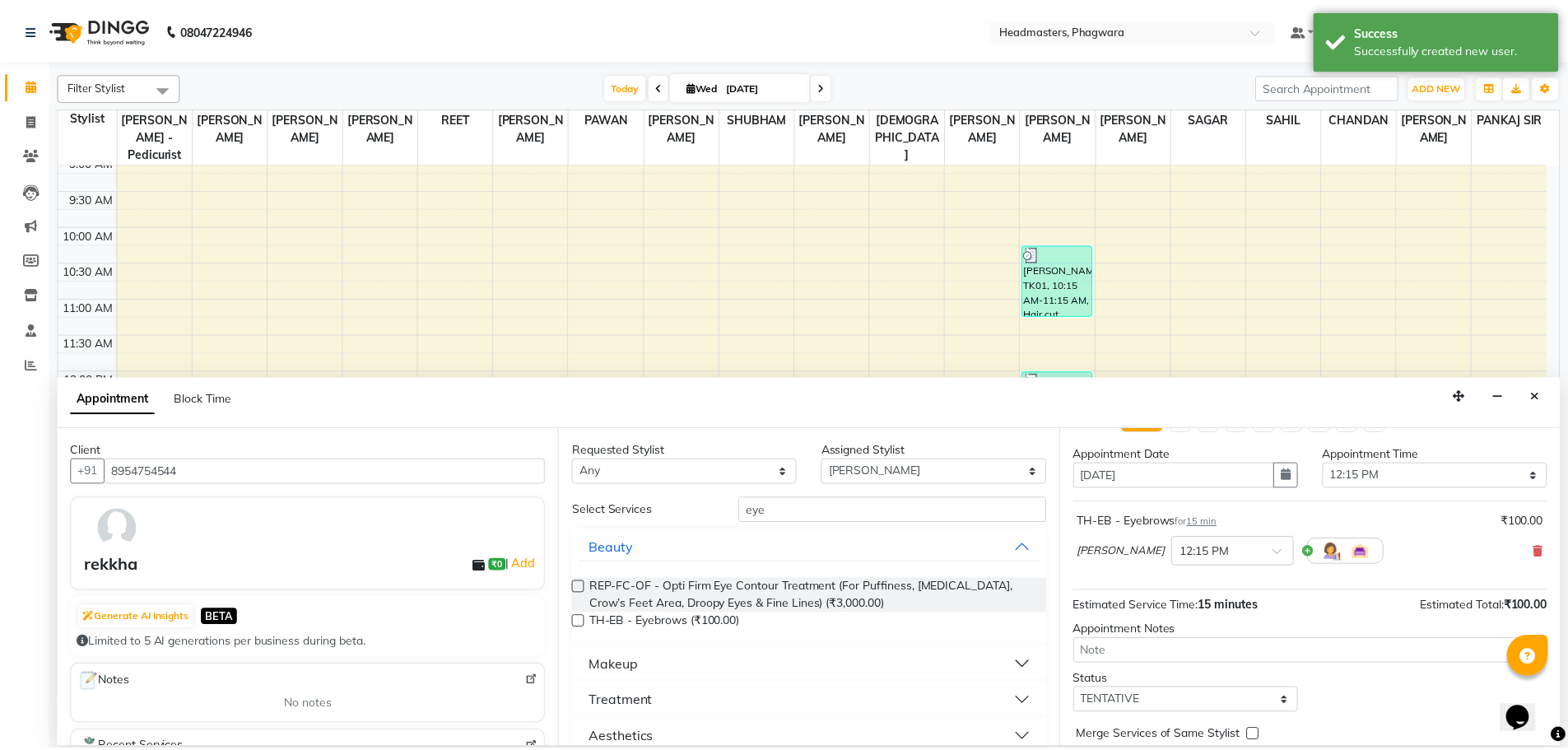
scroll to position [71, 0]
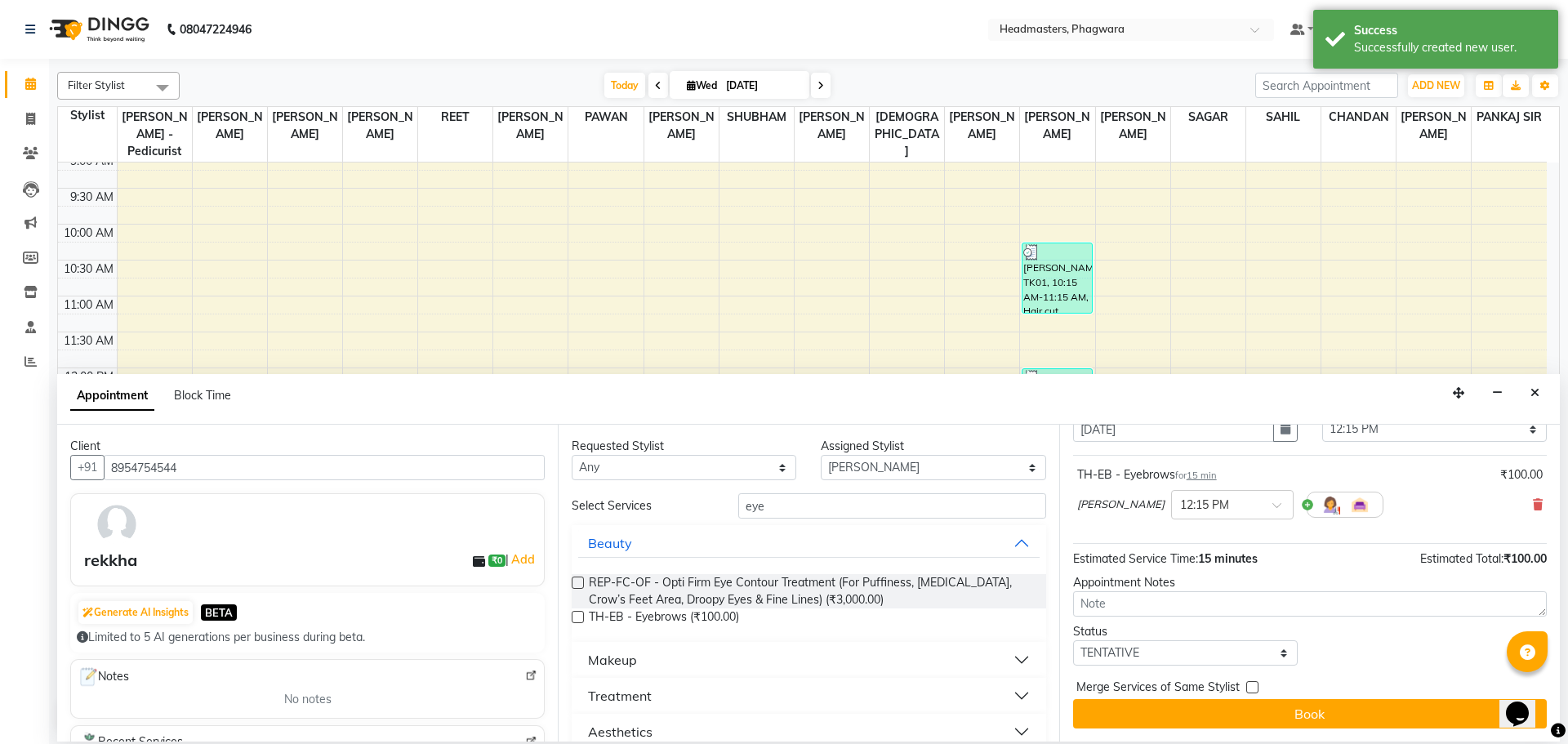
click at [1273, 706] on button "Book" at bounding box center [1309, 714] width 473 height 30
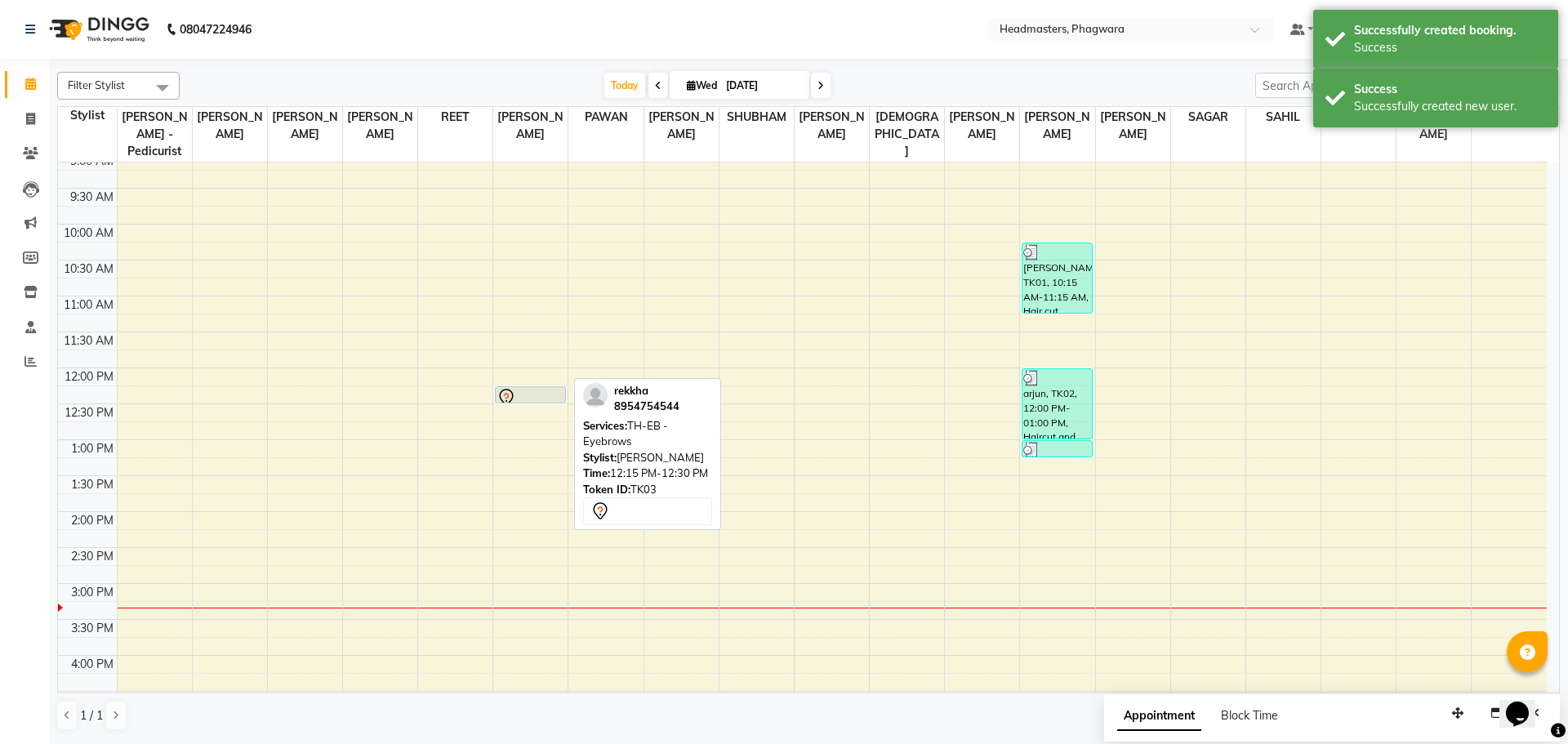
click at [509, 399] on div at bounding box center [530, 402] width 69 height 7
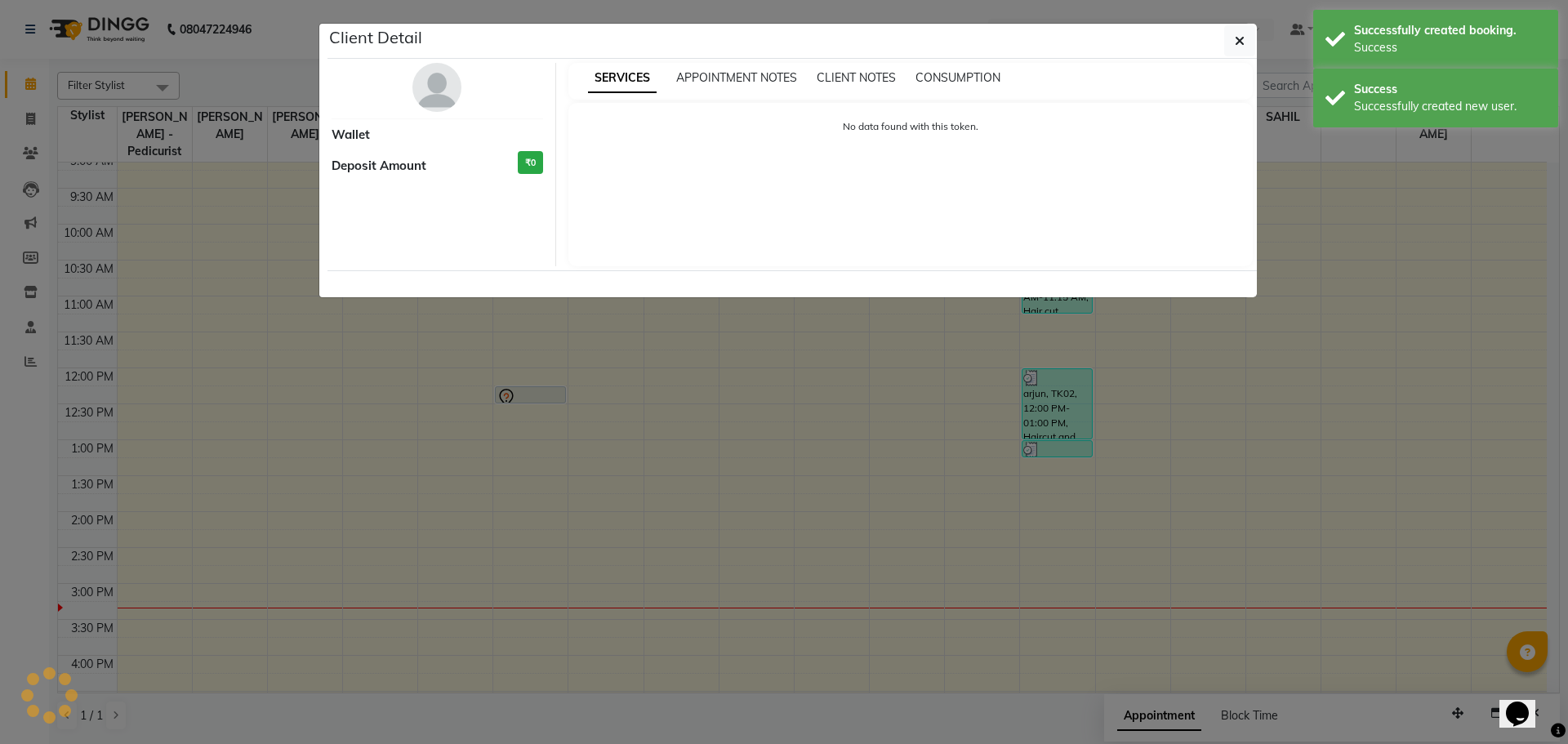
select select "7"
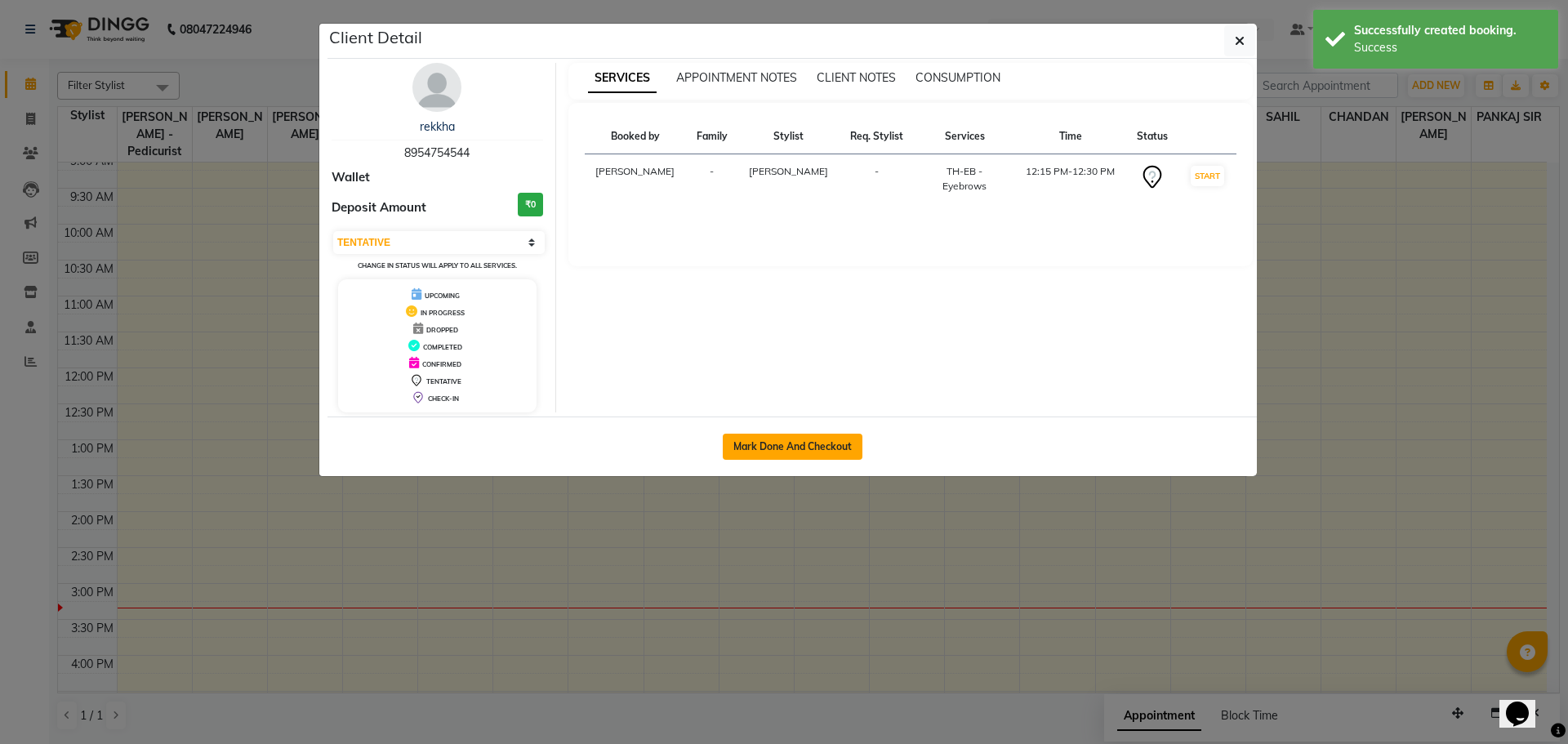
click at [803, 446] on button "Mark Done And Checkout" at bounding box center [793, 447] width 140 height 26
select select "service"
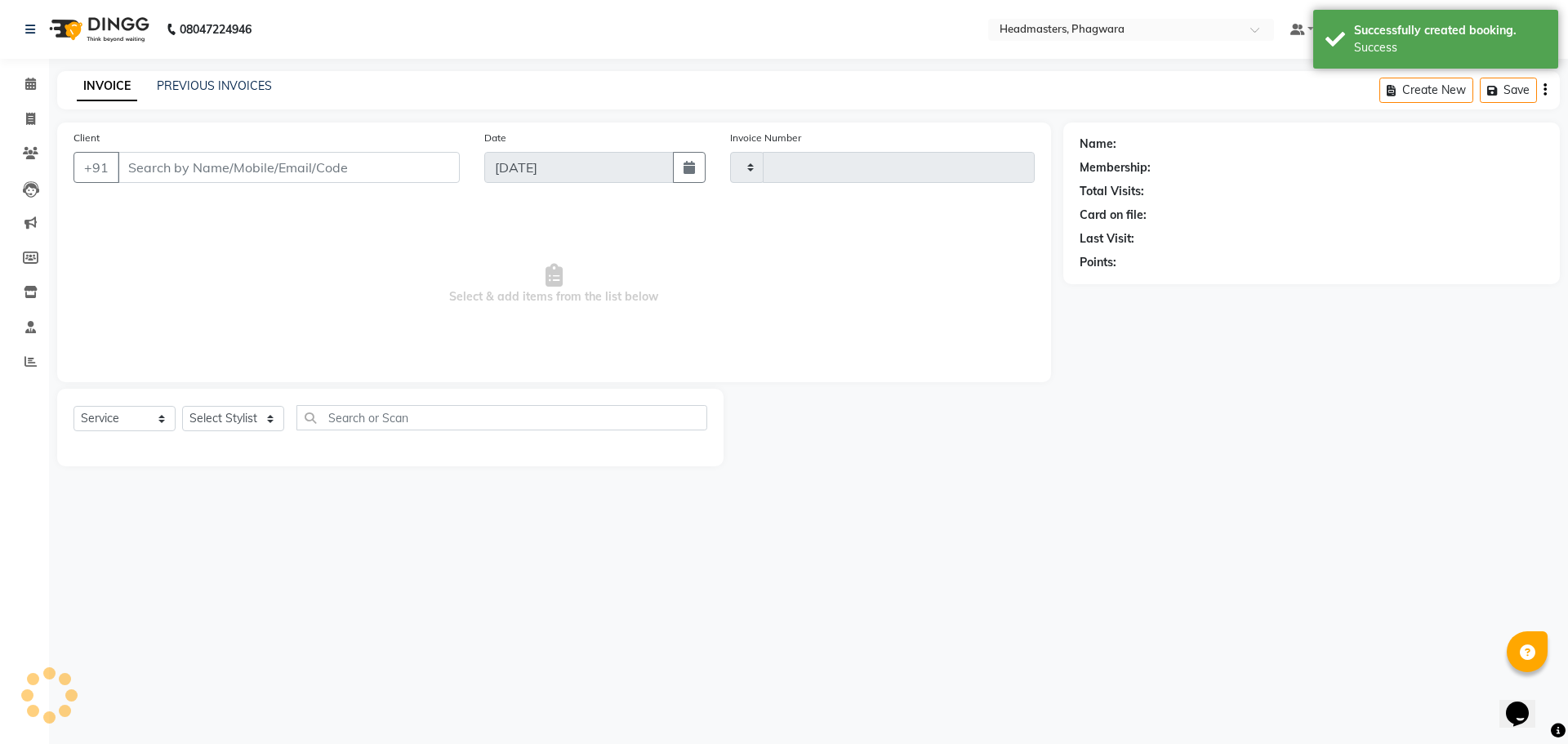
type input "1010"
select select "7888"
type input "8954754544"
select select "71381"
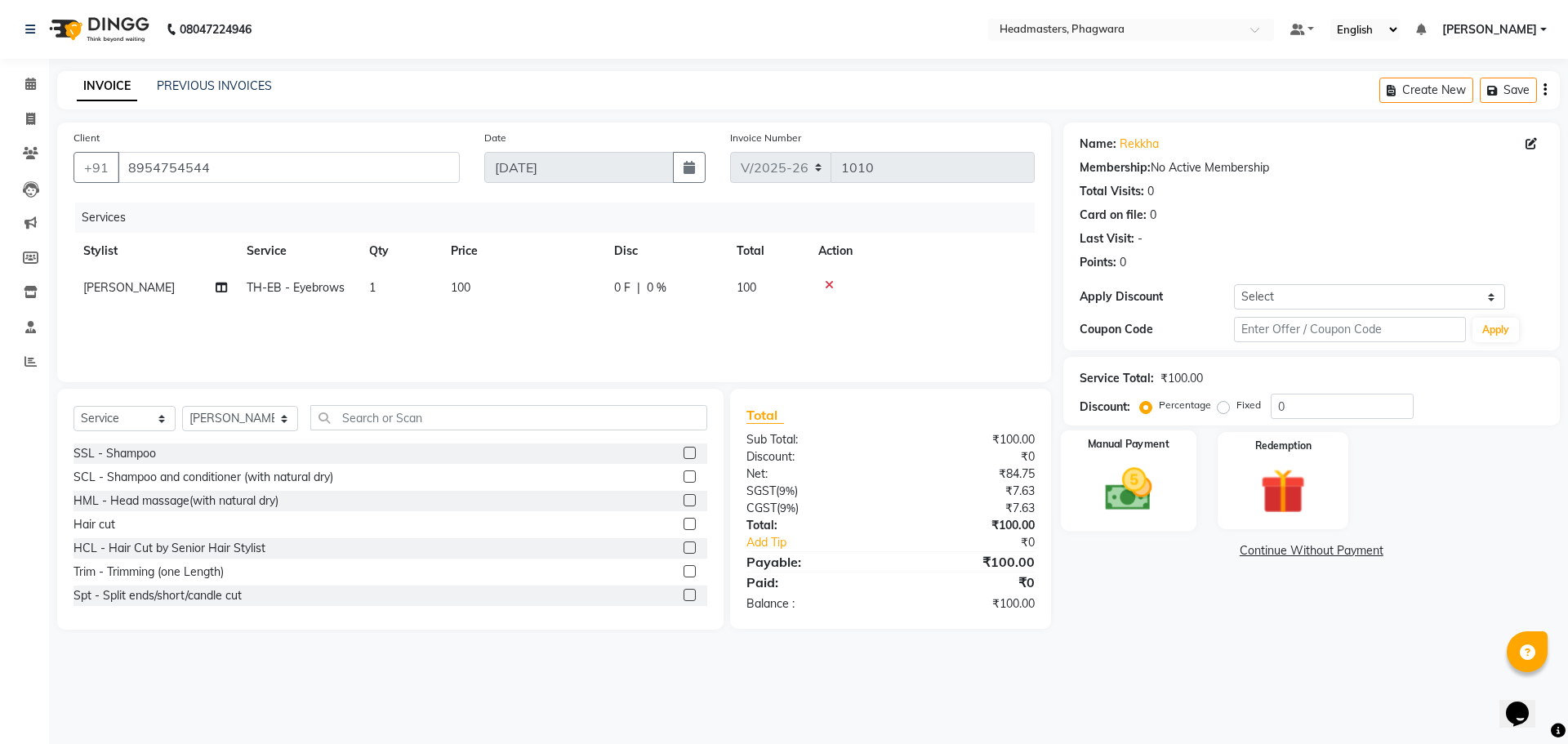
click at [1110, 467] on img at bounding box center [1128, 488] width 76 height 53
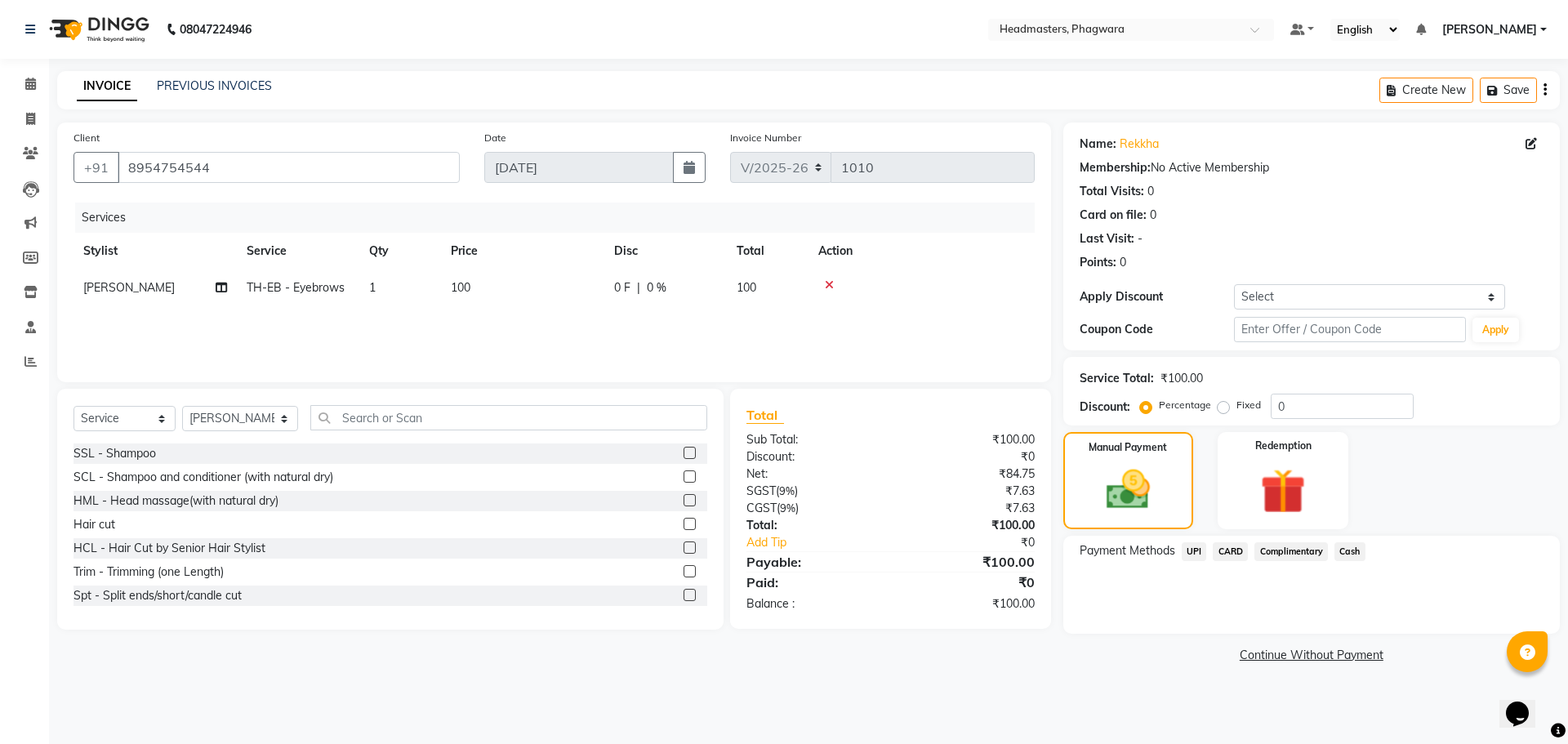
click at [1199, 556] on span "UPI" at bounding box center [1193, 551] width 26 height 19
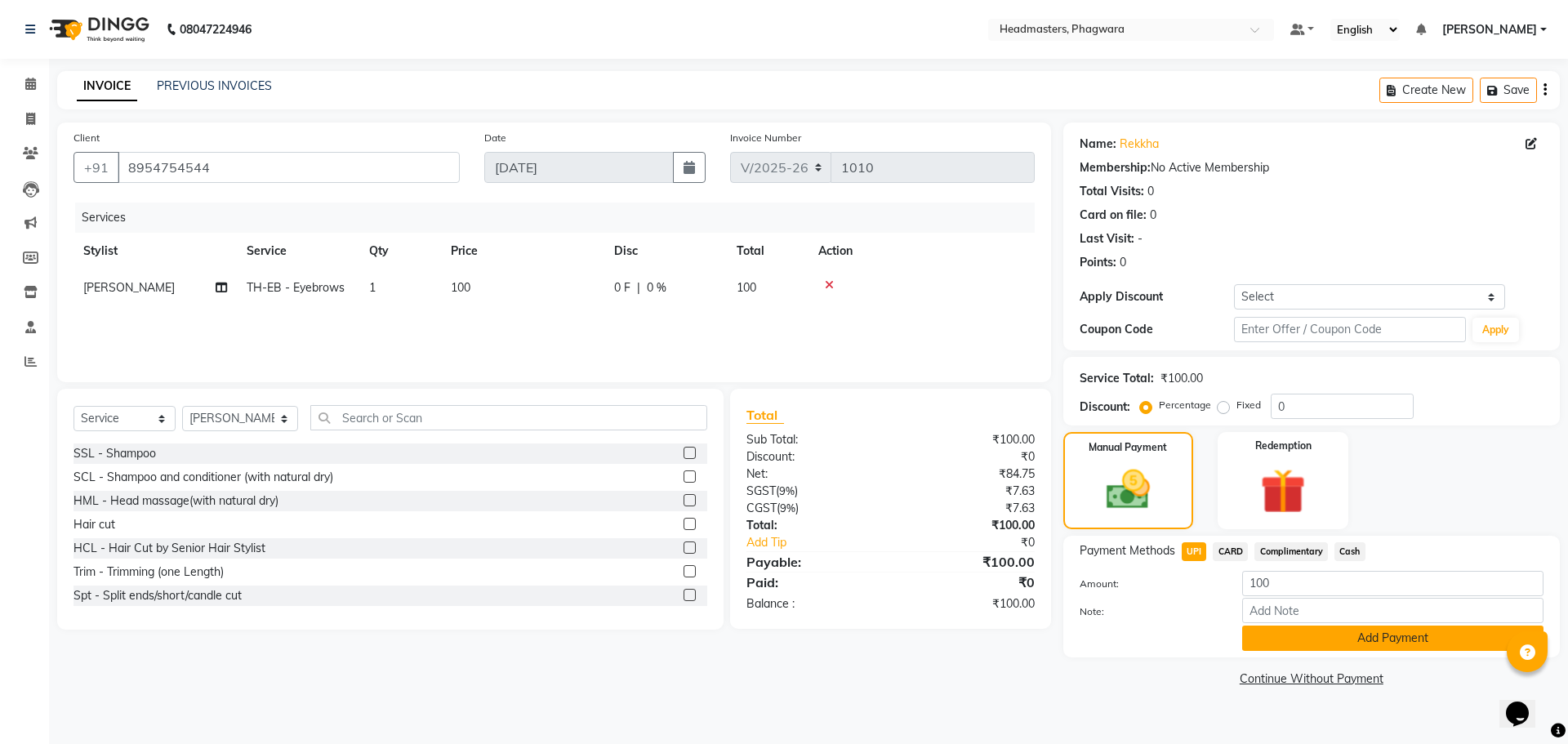
click at [1277, 635] on button "Add Payment" at bounding box center [1393, 638] width 301 height 26
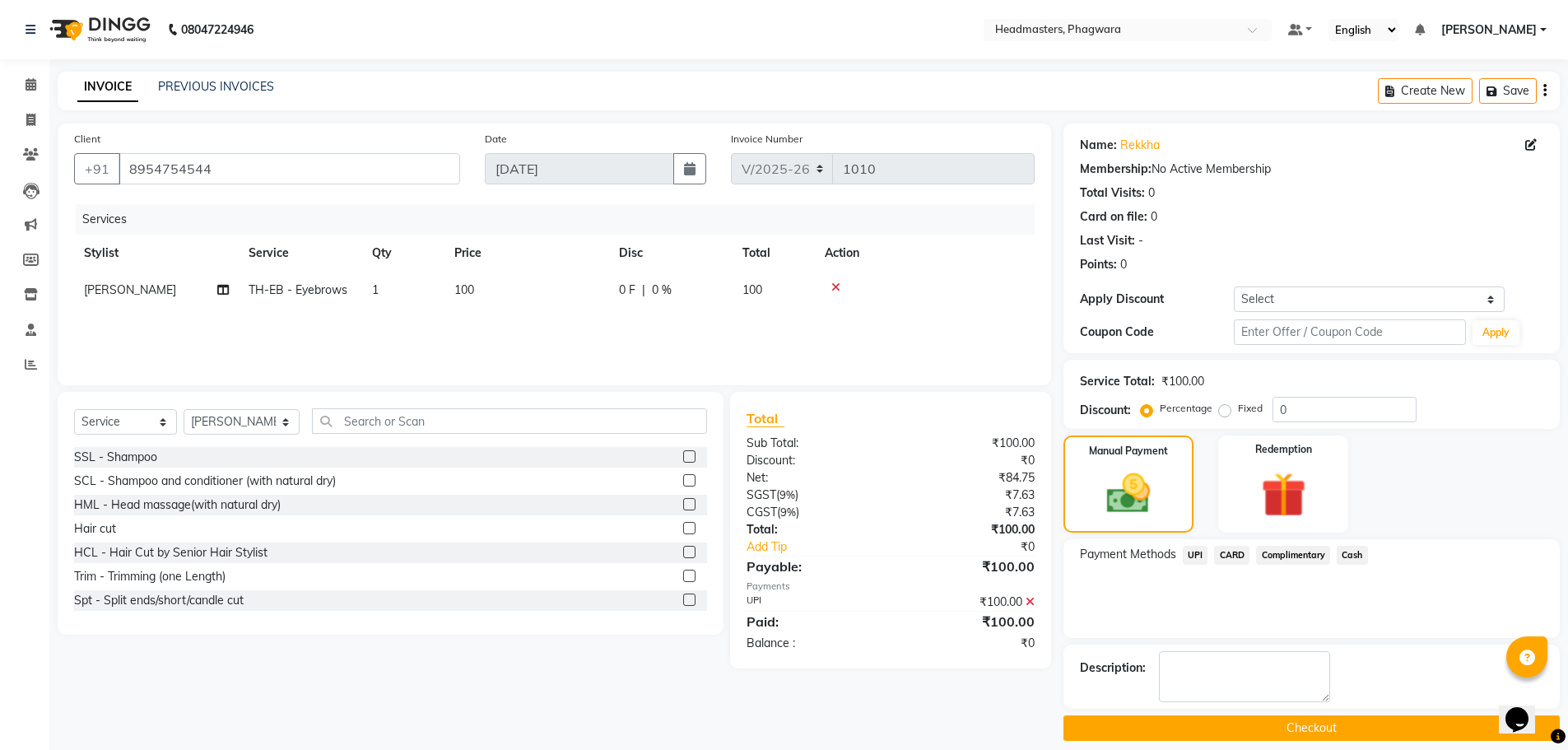
click at [1289, 733] on button "Checkout" at bounding box center [1312, 728] width 496 height 26
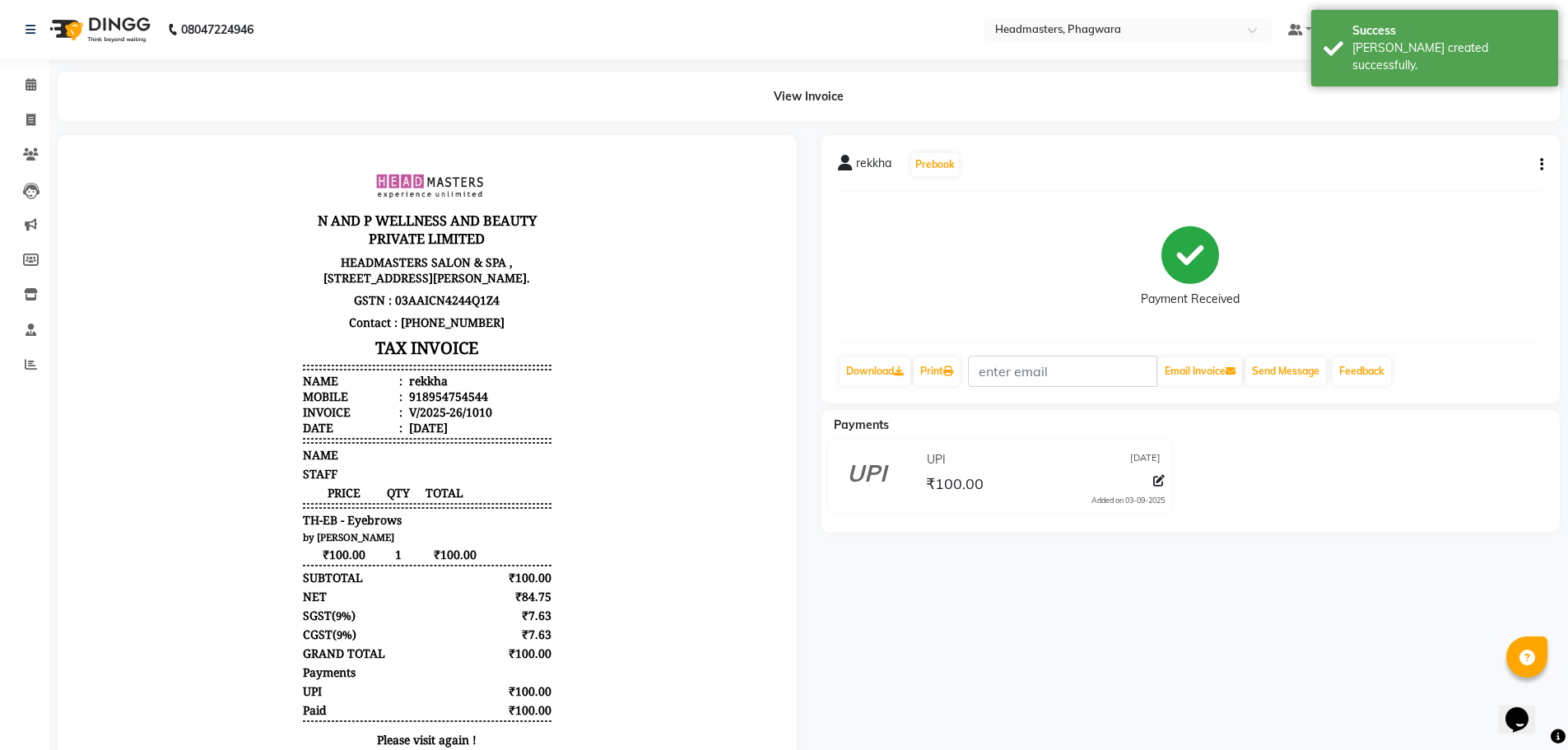
click at [961, 385] on div "Print" at bounding box center [937, 372] width 50 height 32
click at [954, 377] on link "Print" at bounding box center [937, 372] width 46 height 28
click at [37, 73] on link "Calendar" at bounding box center [25, 85] width 40 height 27
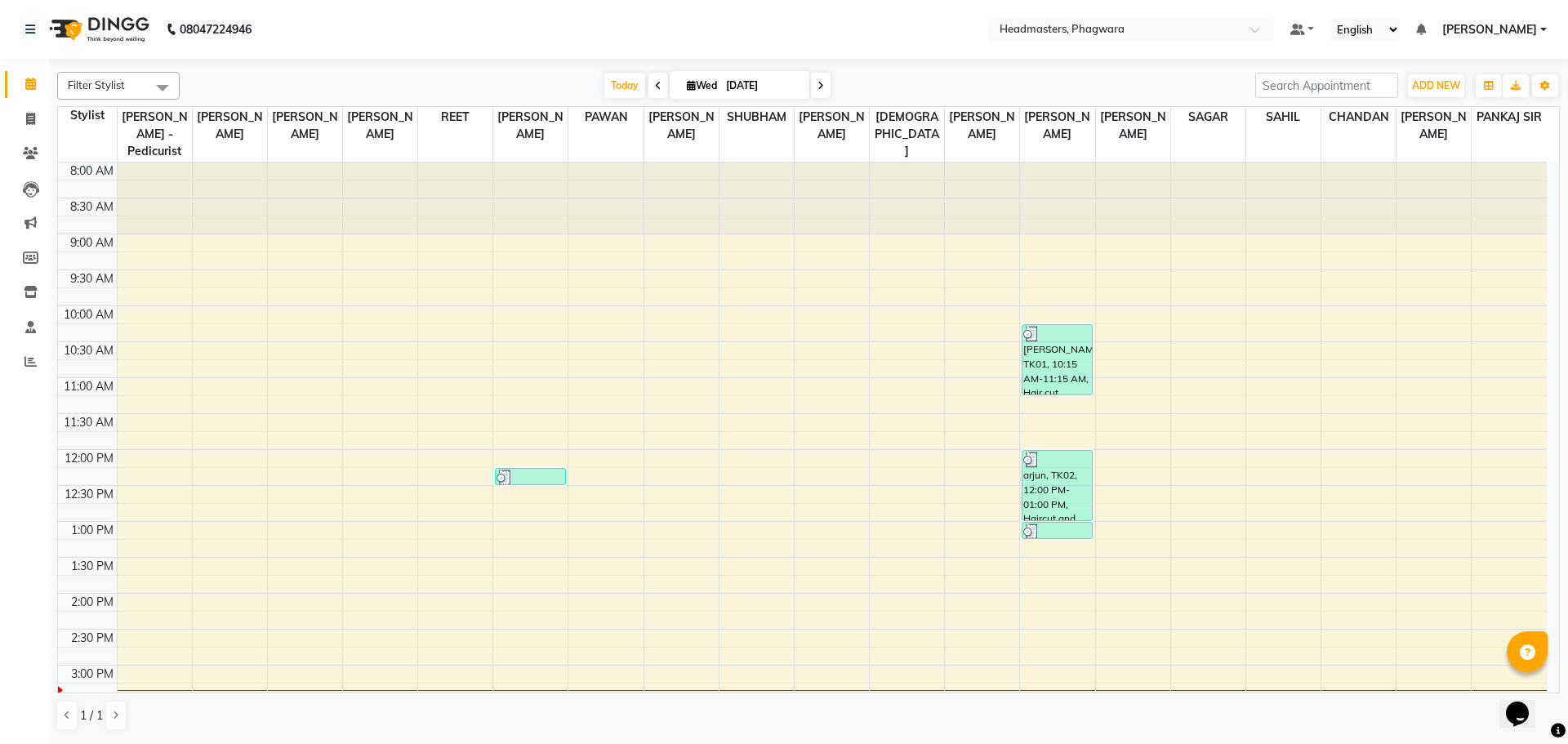
click at [1273, 390] on div "8:00 AM 8:30 AM 9:00 AM 9:30 AM 10:00 AM 10:30 AM 11:00 AM 11:30 AM 12:00 PM 12…" at bounding box center [802, 629] width 1488 height 933
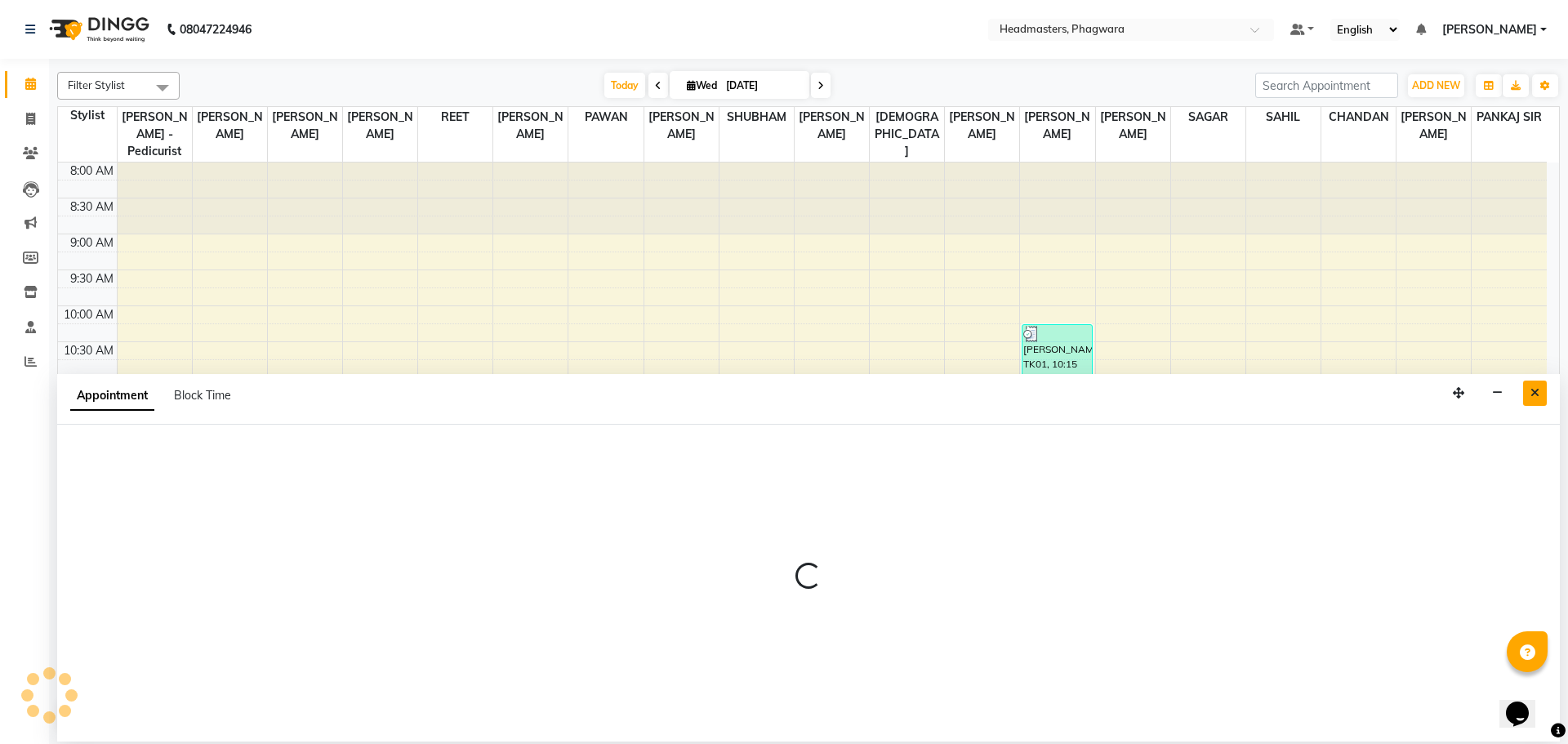
click at [1532, 395] on icon "Close" at bounding box center [1534, 393] width 9 height 12
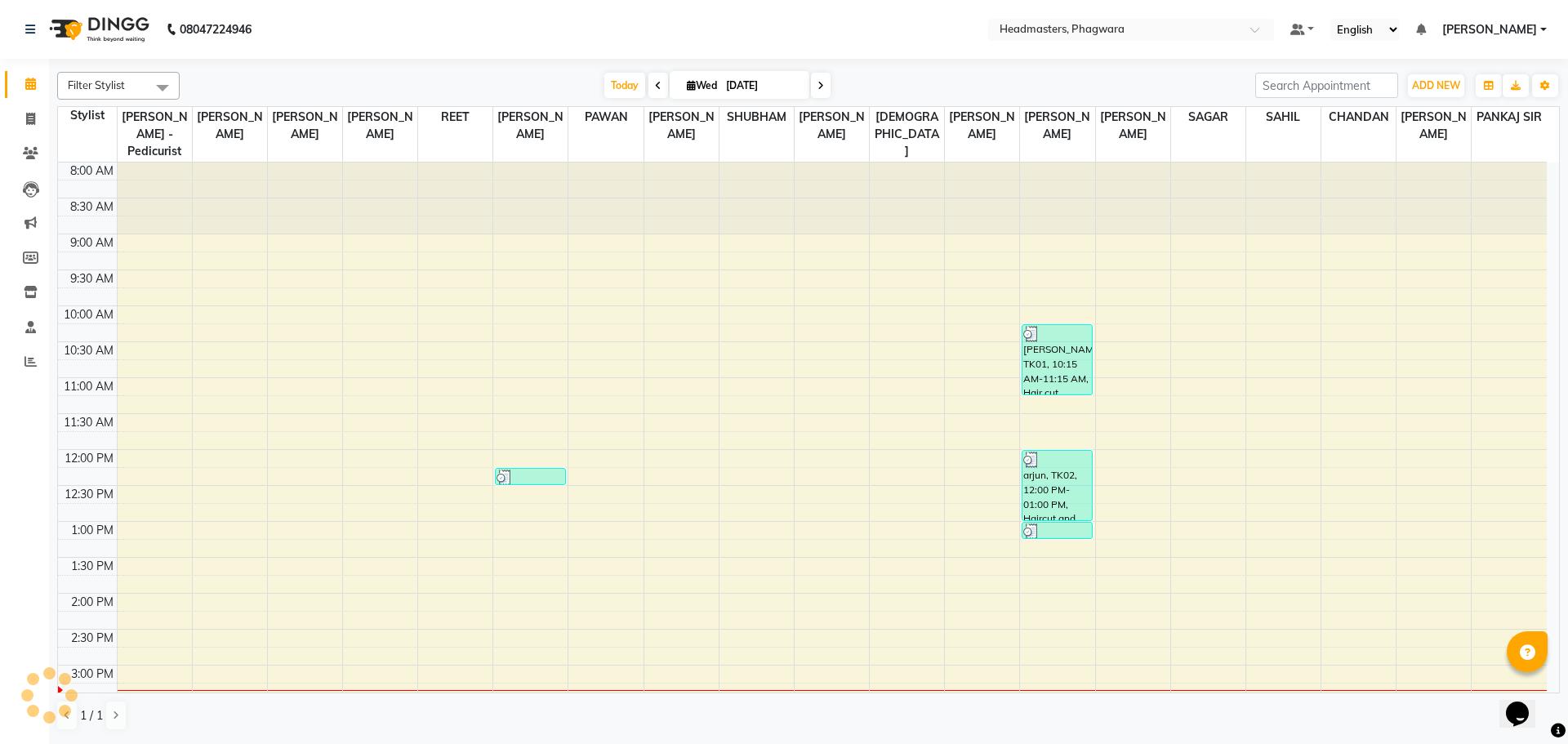
click at [1275, 447] on div "8:00 AM 8:30 AM 9:00 AM 9:30 AM 10:00 AM 10:30 AM 11:00 AM 11:30 AM 12:00 PM 12…" at bounding box center [802, 629] width 1488 height 933
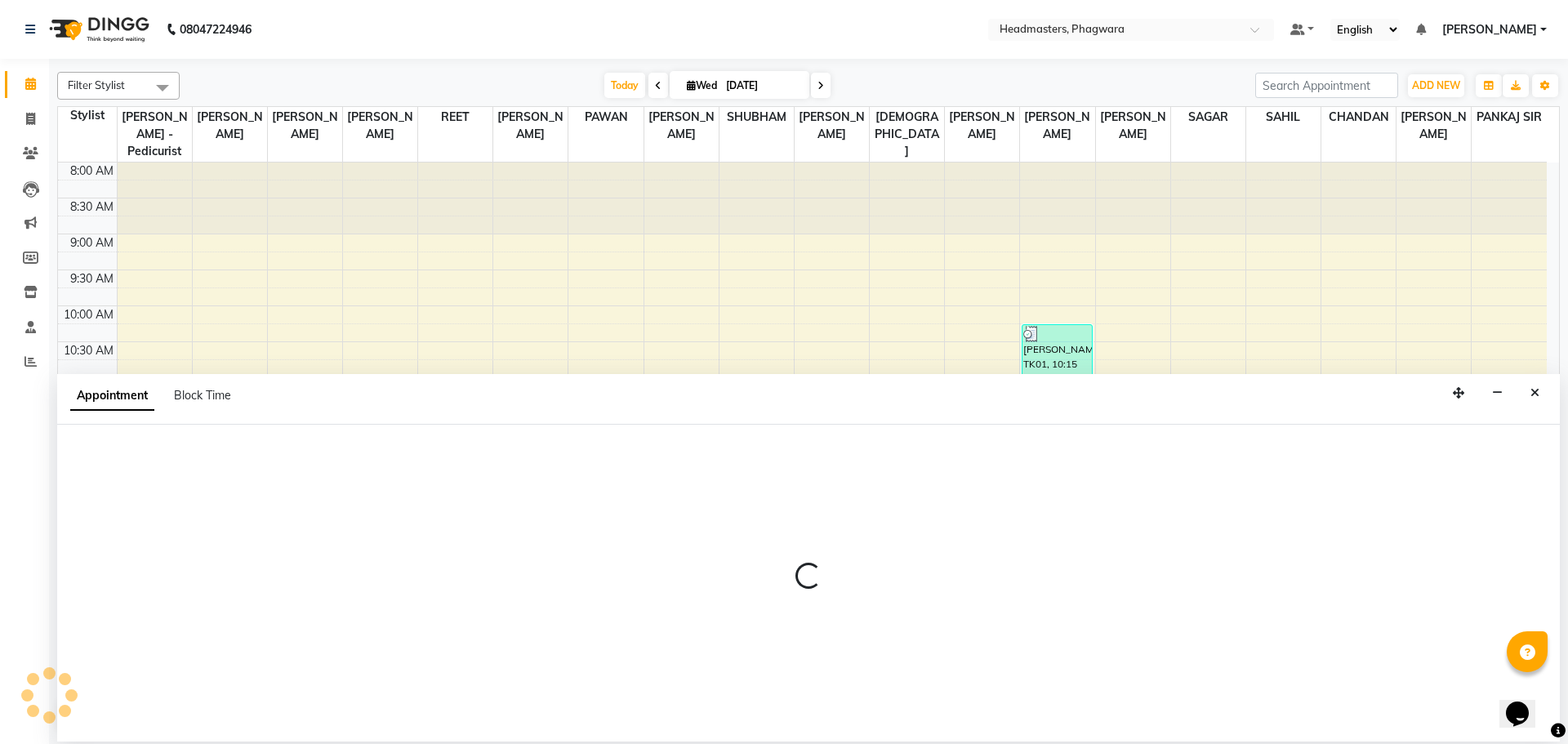
select select "71392"
select select "720"
select select "tentative"
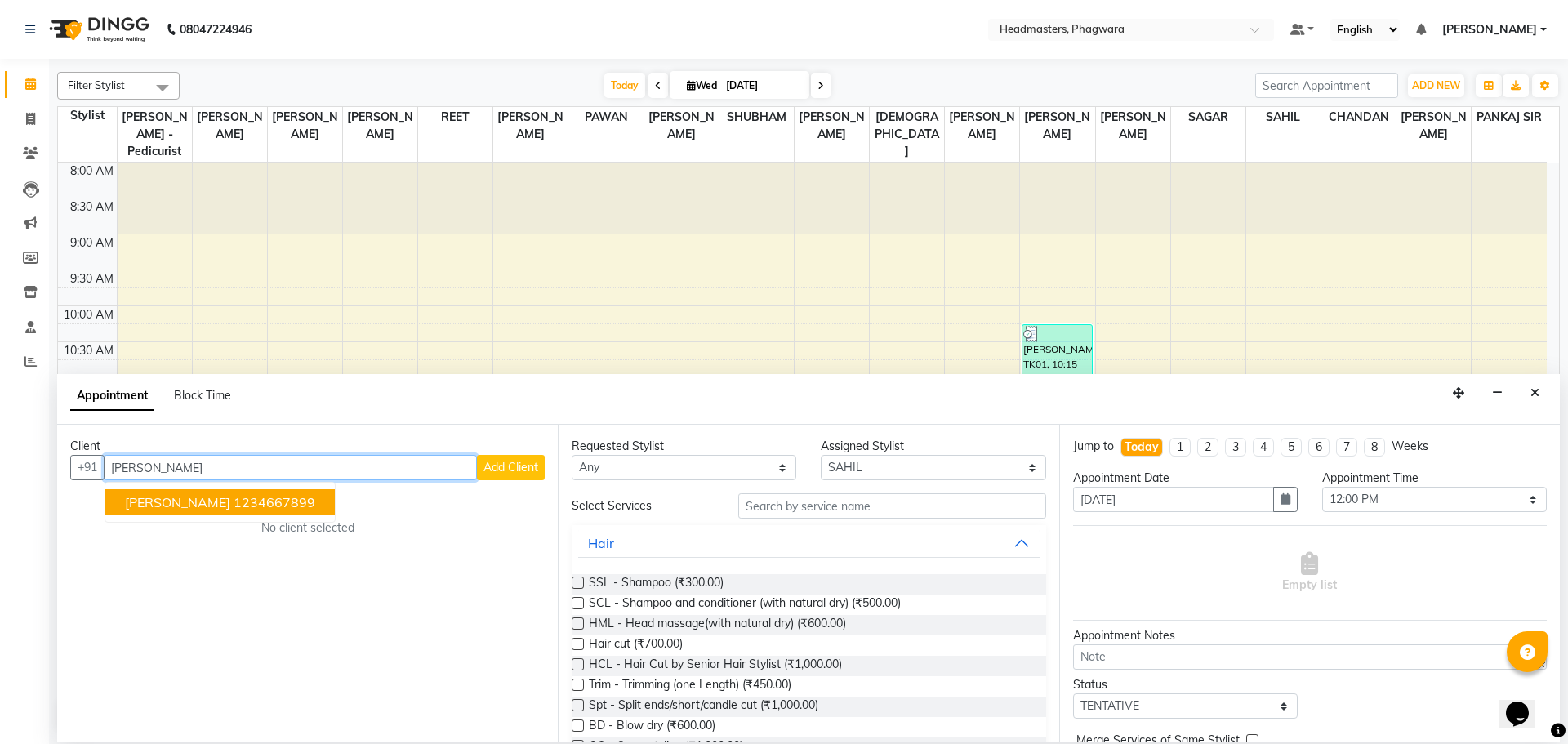
click at [259, 507] on ngb-highlight "1234667899" at bounding box center [274, 502] width 81 height 16
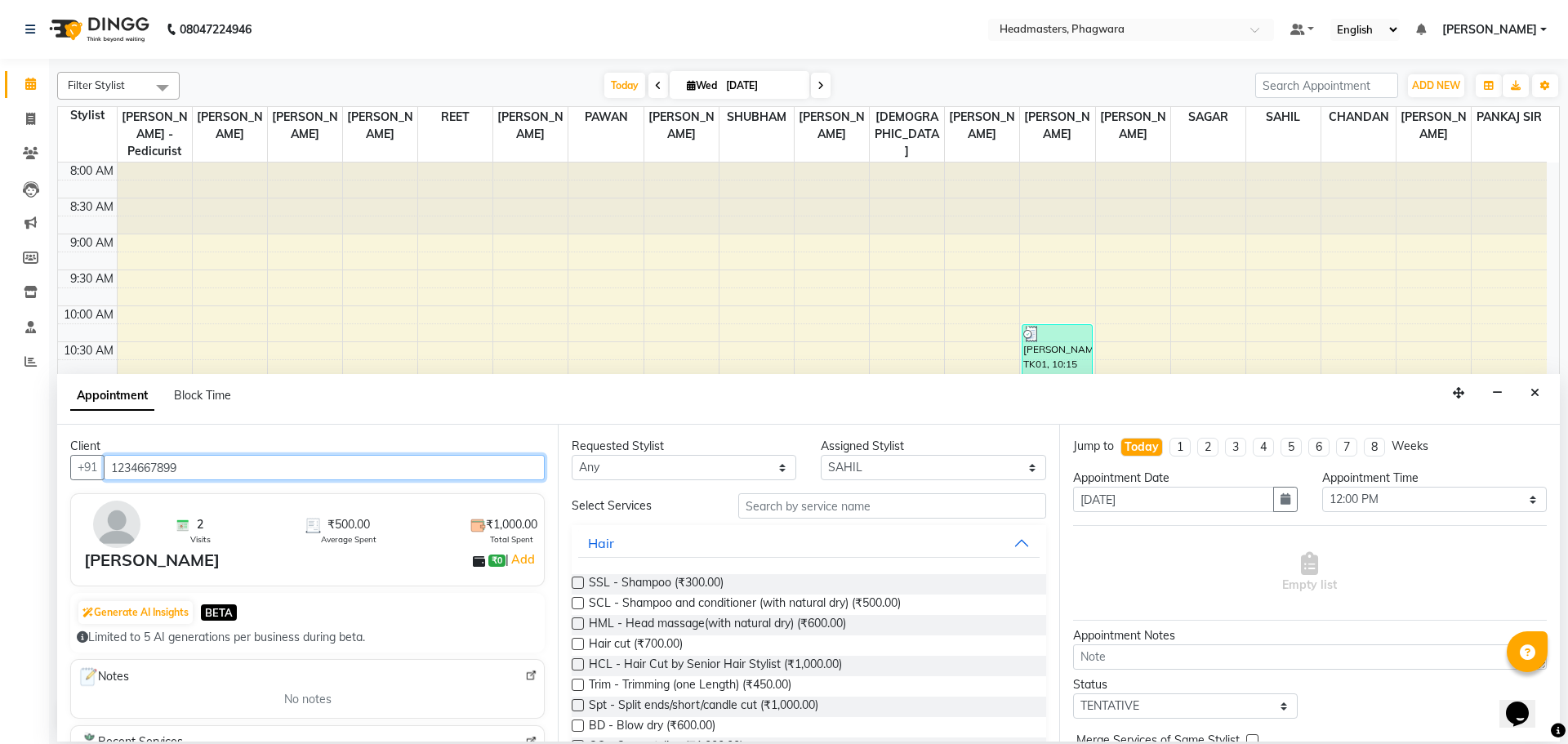
type input "1234667899"
click at [790, 499] on input "text" at bounding box center [892, 505] width 308 height 26
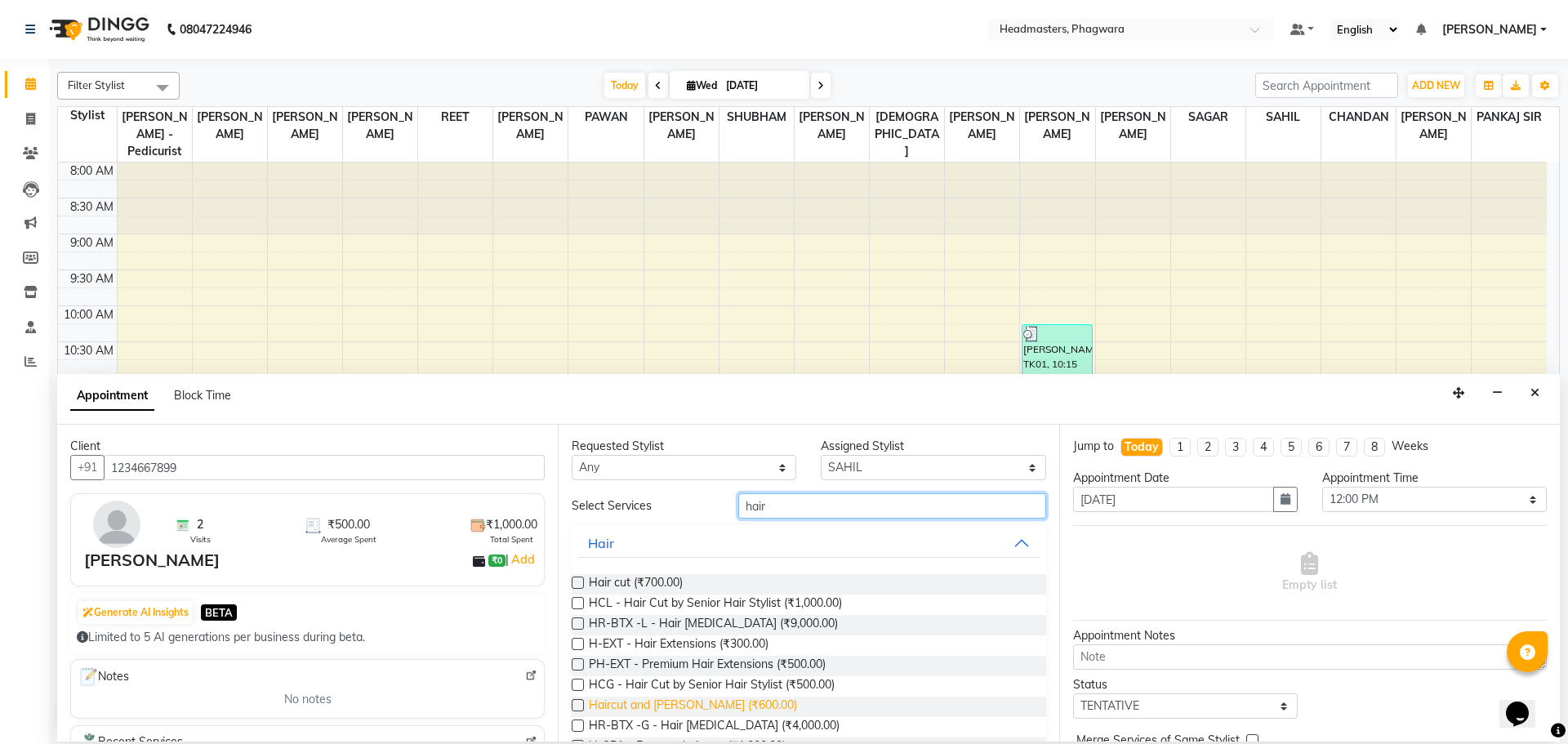
type input "hair"
click at [664, 704] on span "Haircut and [PERSON_NAME] (₹600.00)" at bounding box center [692, 706] width 208 height 21
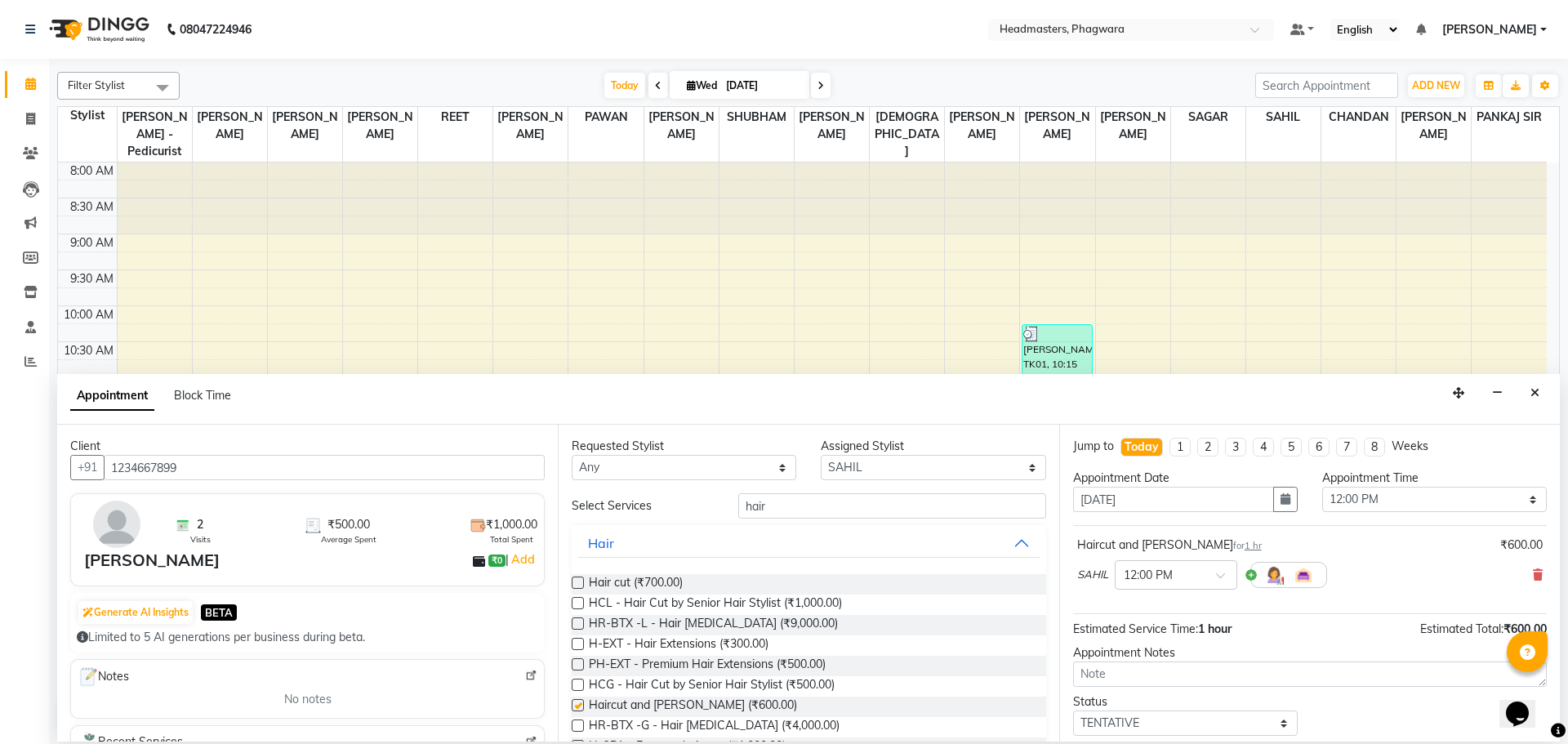
checkbox input "false"
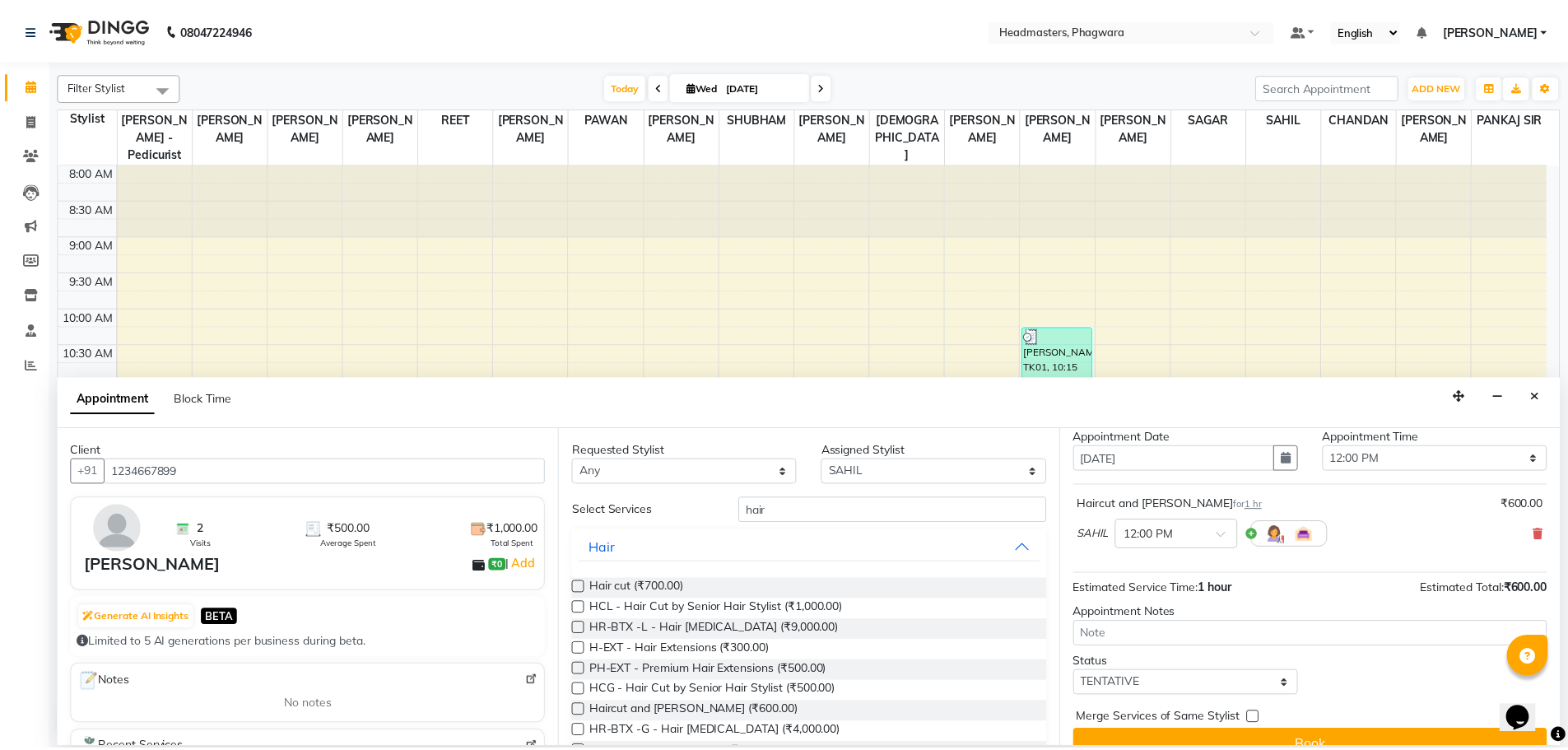
scroll to position [71, 0]
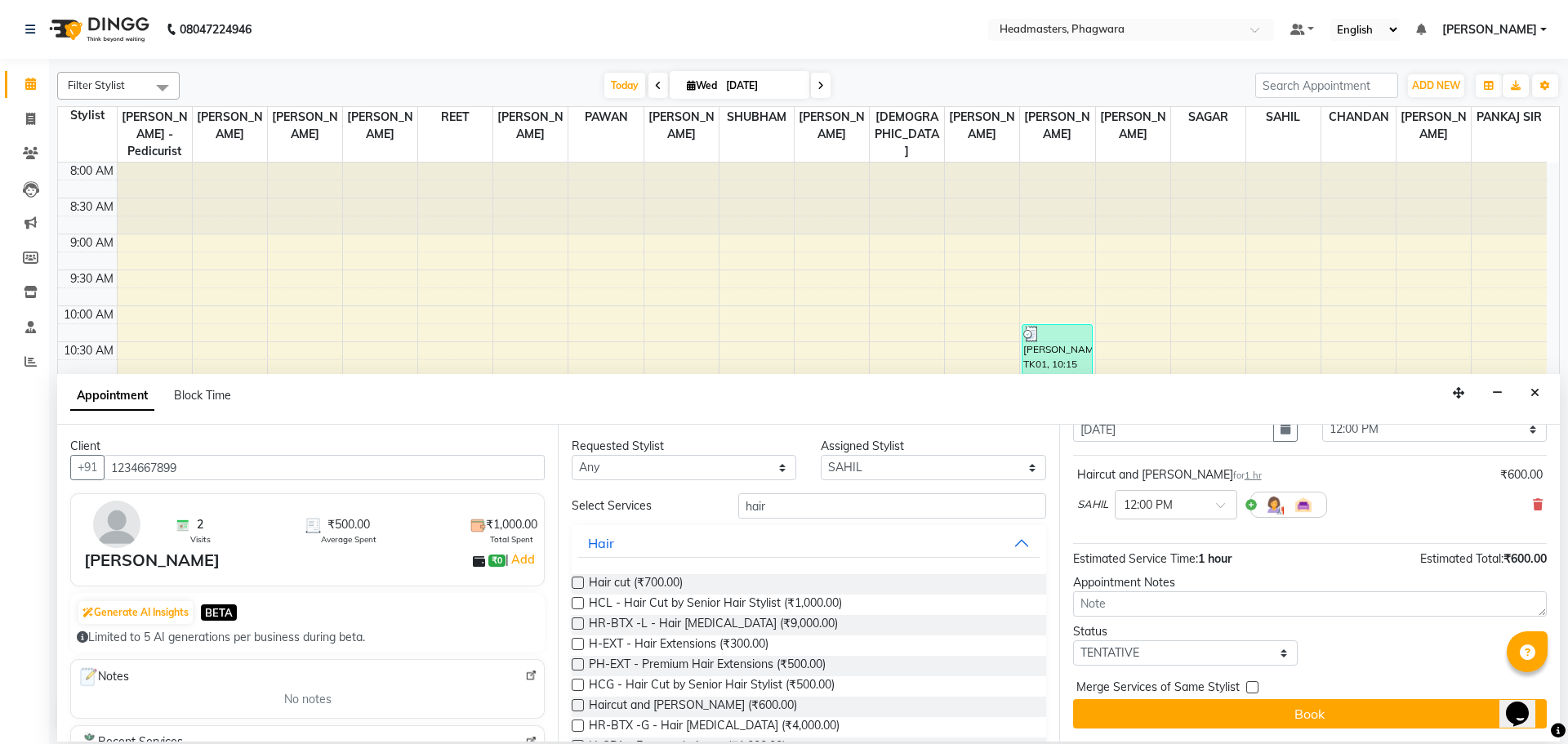
click at [1185, 724] on button "Book" at bounding box center [1309, 714] width 473 height 30
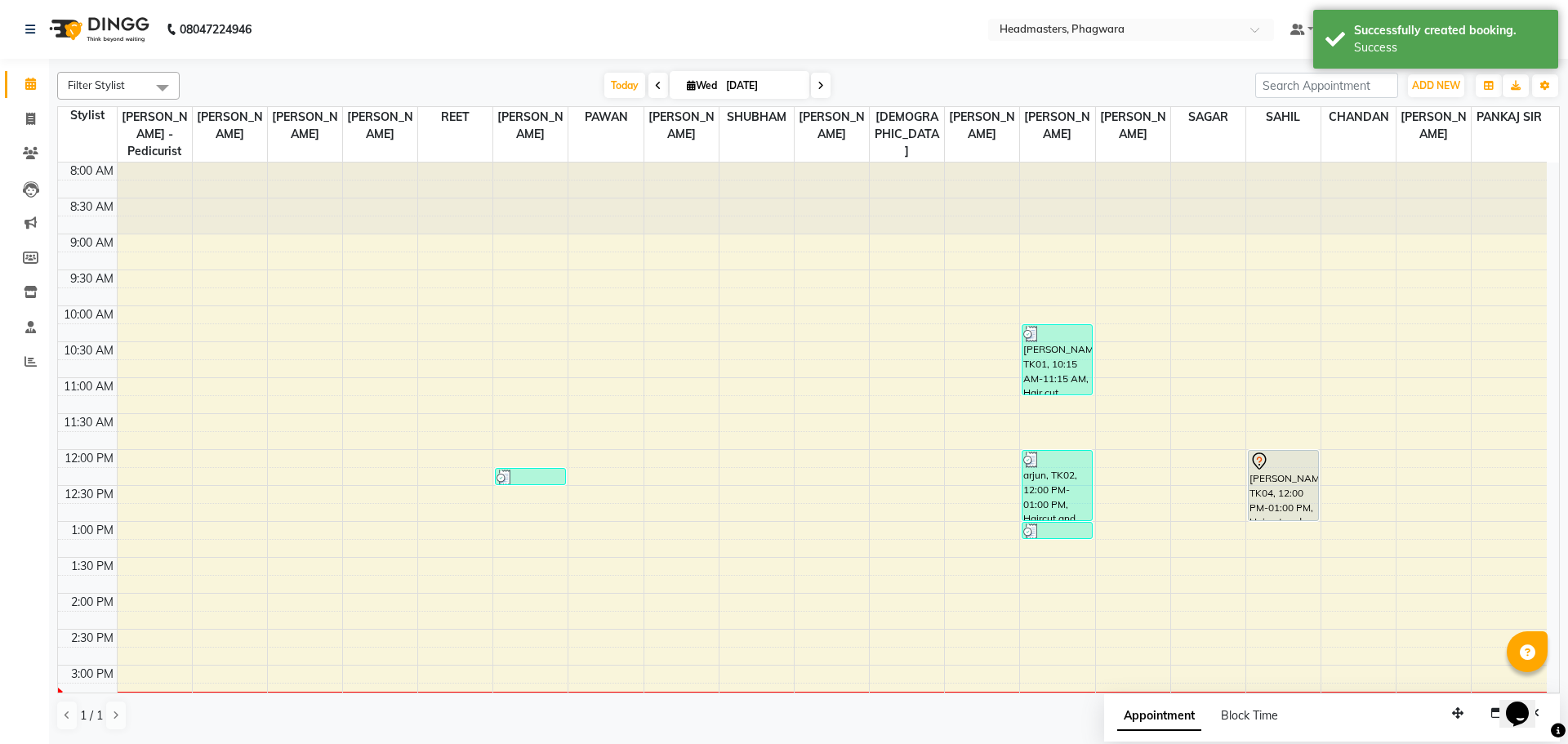
click at [1277, 485] on div "[PERSON_NAME], TK04, 12:00 PM-01:00 PM, Haircut and [PERSON_NAME]" at bounding box center [1283, 486] width 69 height 69
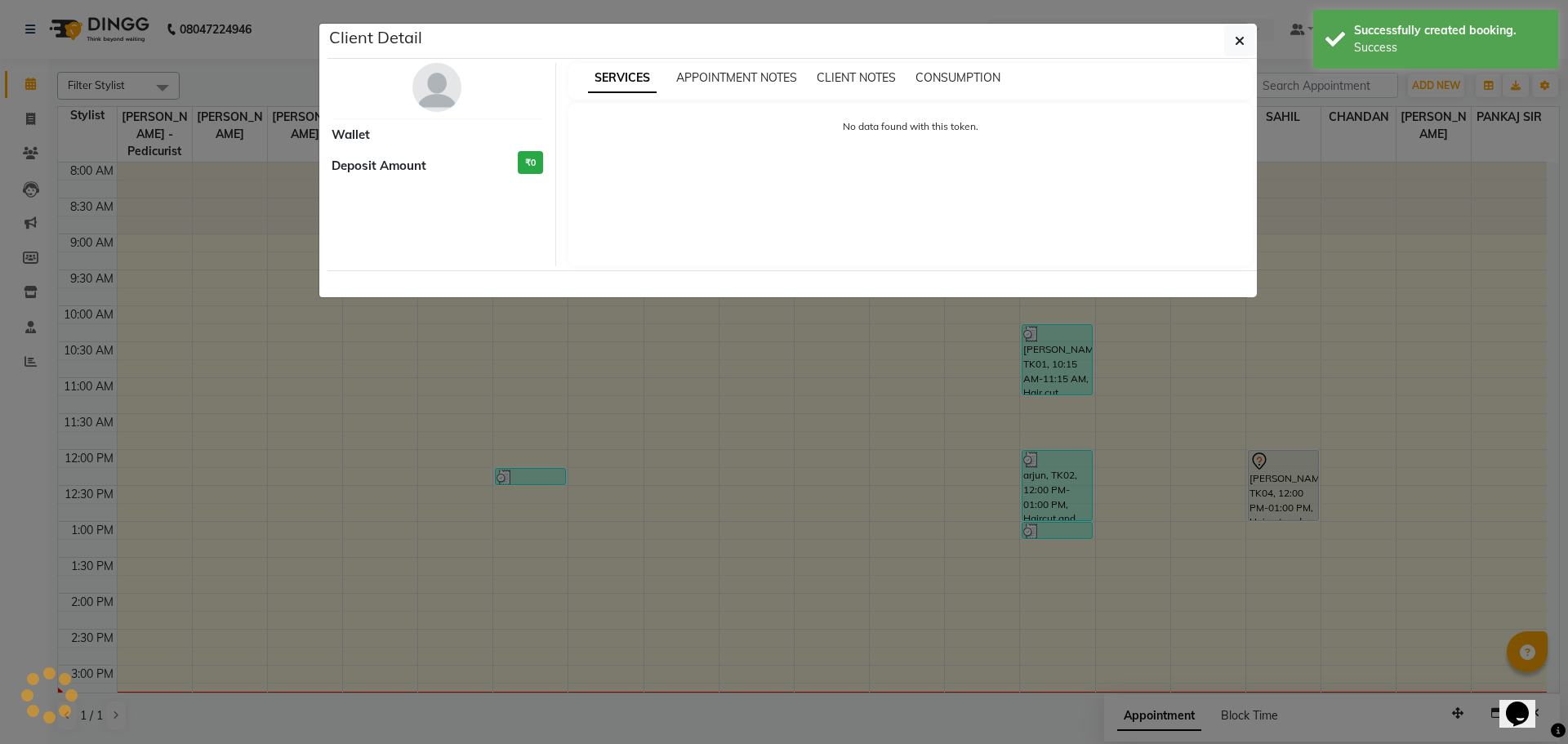
select select "7"
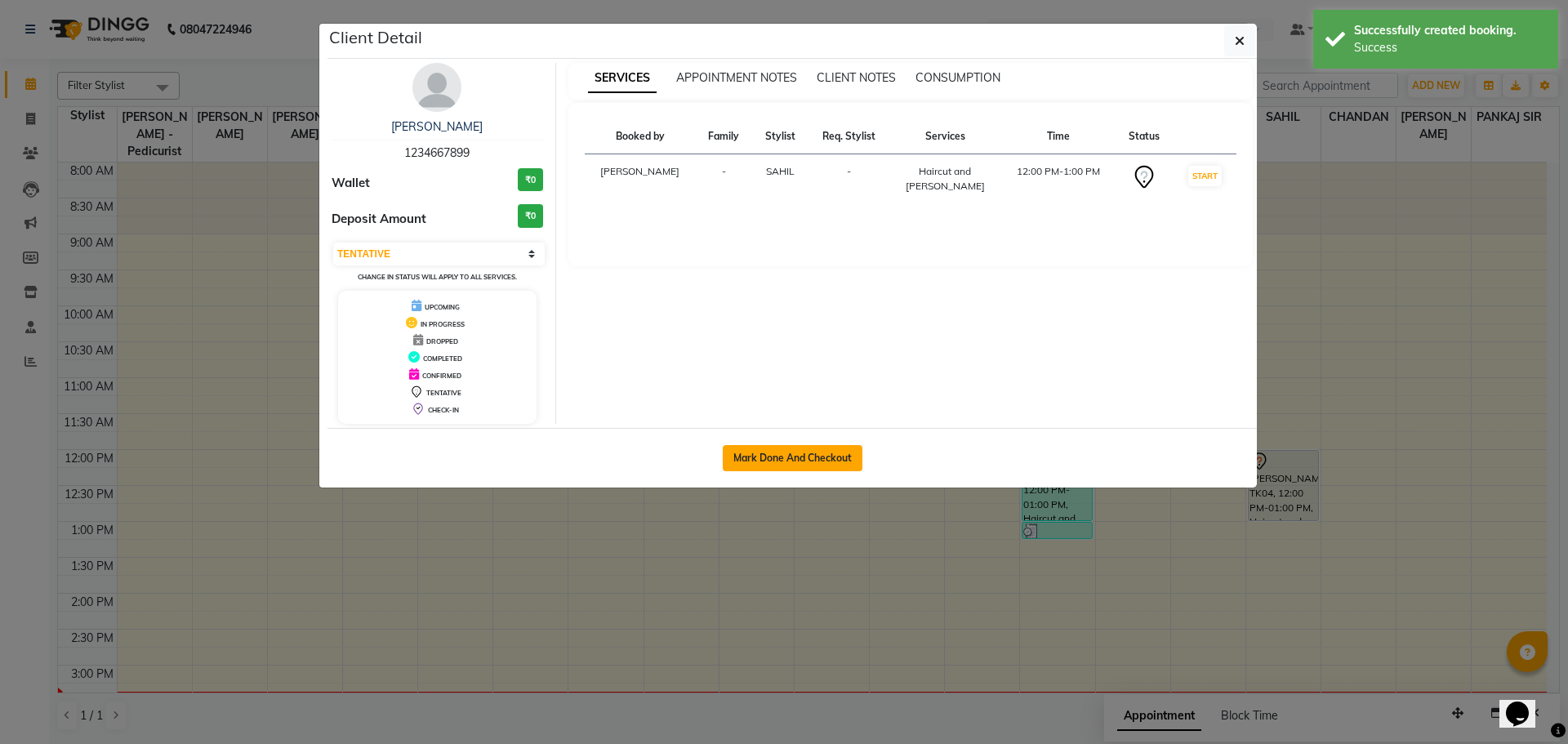
click at [835, 461] on button "Mark Done And Checkout" at bounding box center [793, 458] width 140 height 26
select select "service"
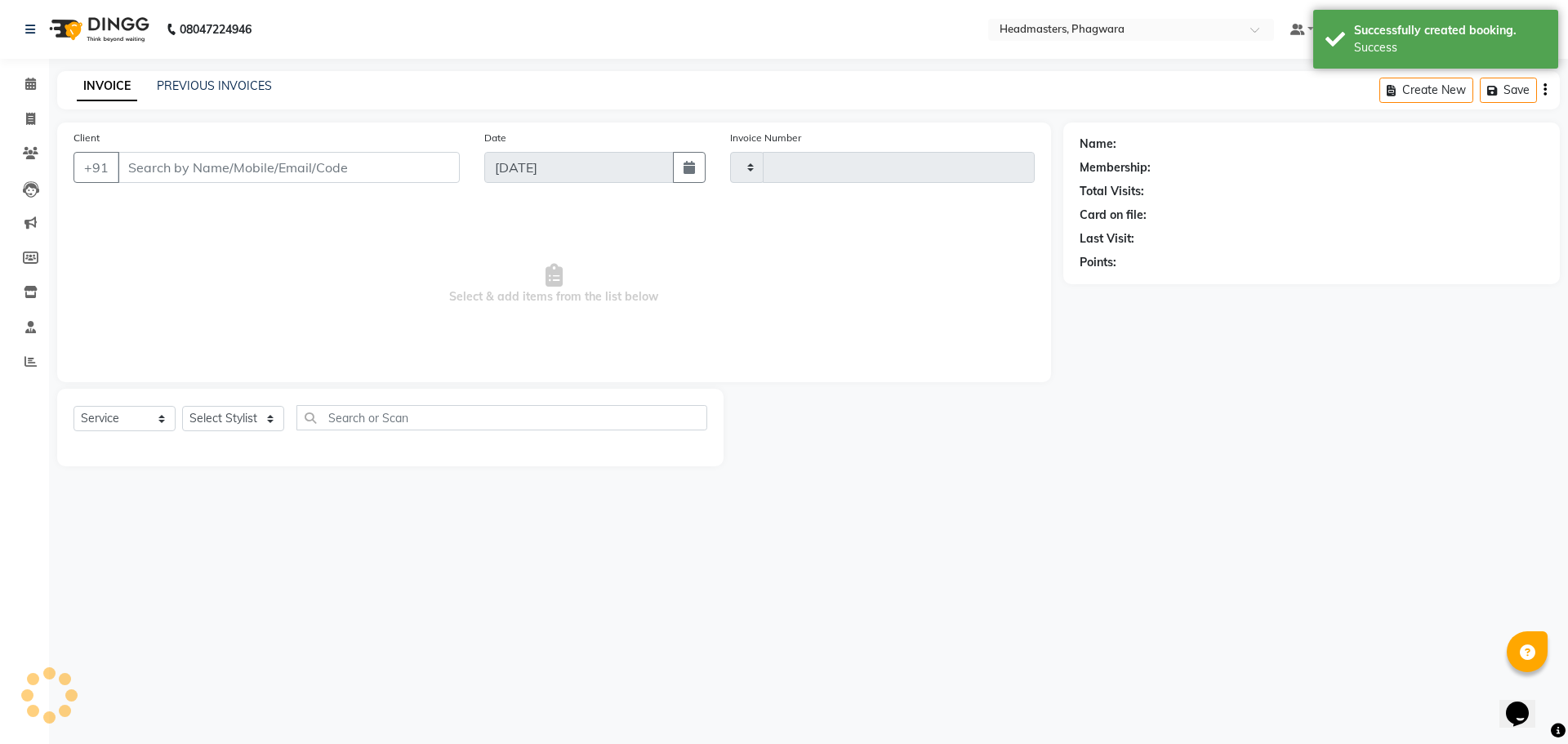
type input "1011"
select select "7888"
type input "1234667899"
select select "71392"
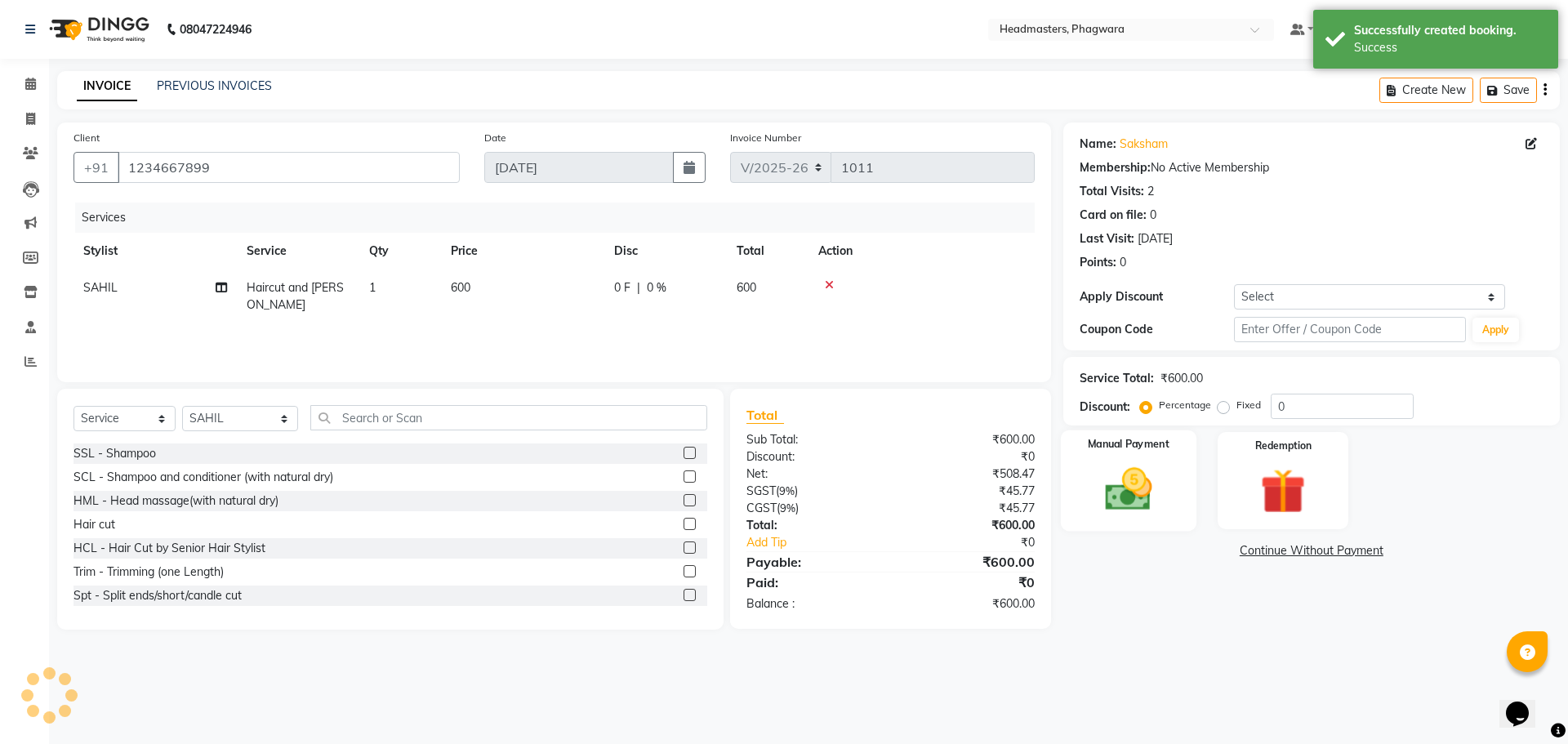
click at [1129, 467] on img at bounding box center [1128, 488] width 76 height 53
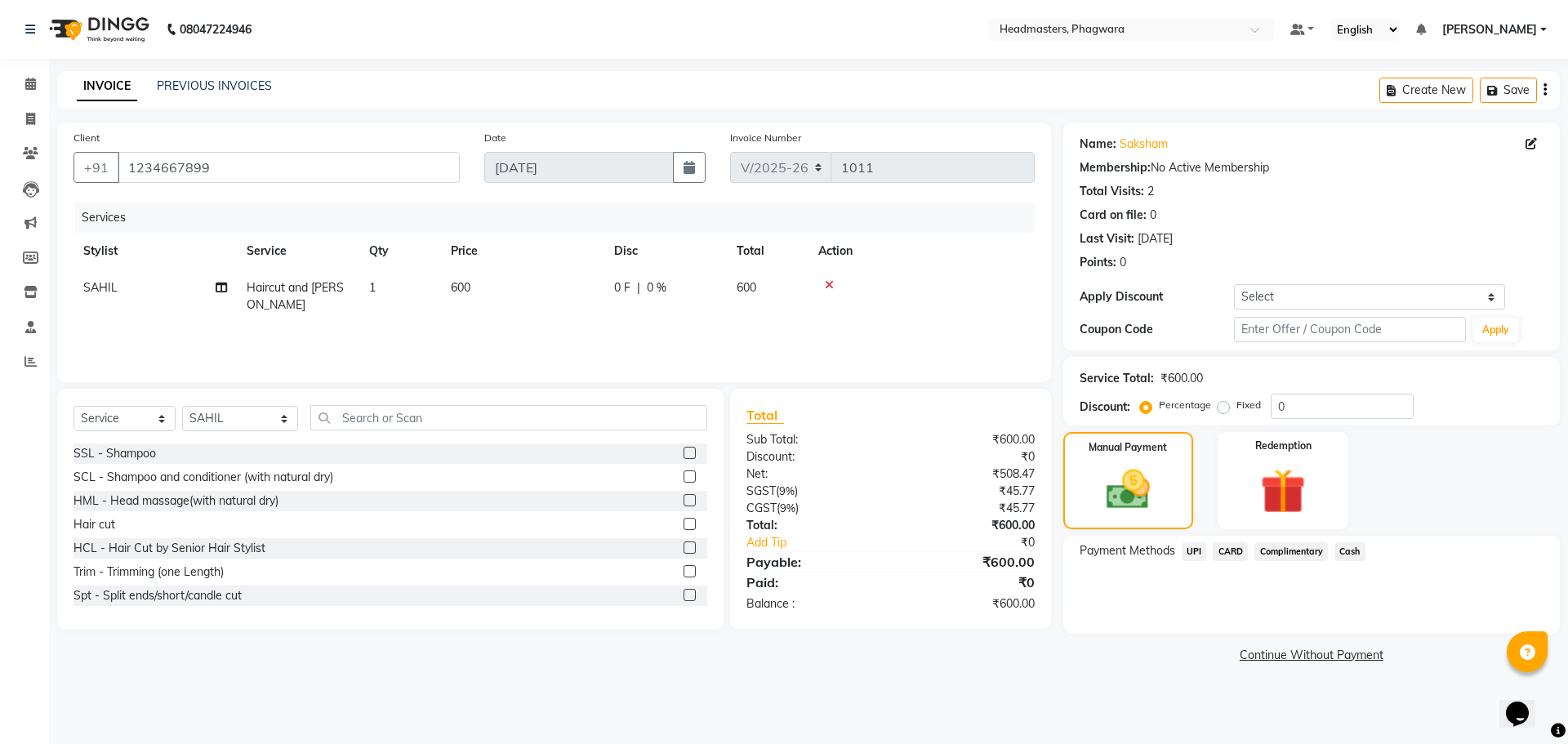
click at [1192, 549] on span "UPI" at bounding box center [1193, 551] width 26 height 19
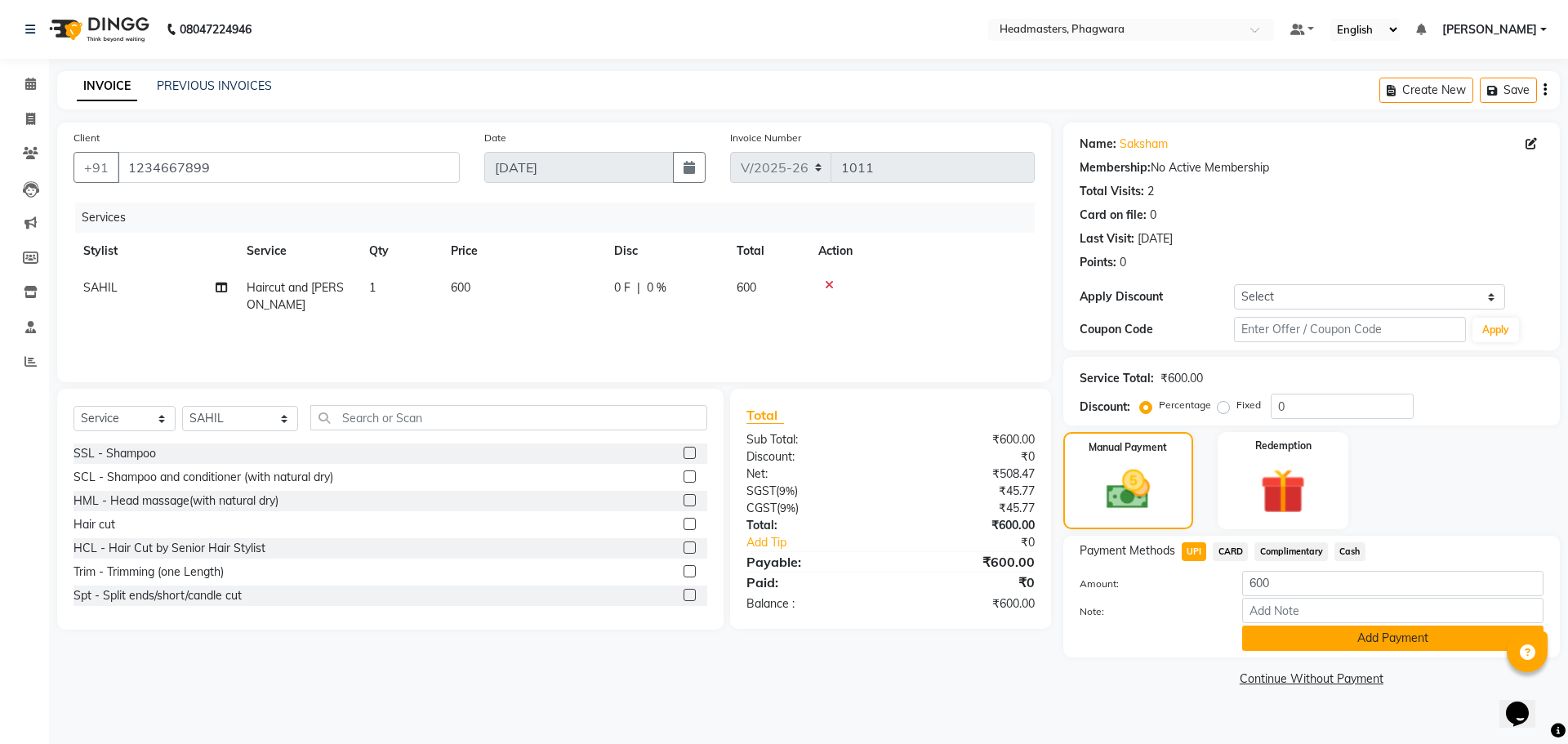
click at [1313, 646] on button "Add Payment" at bounding box center [1393, 638] width 301 height 26
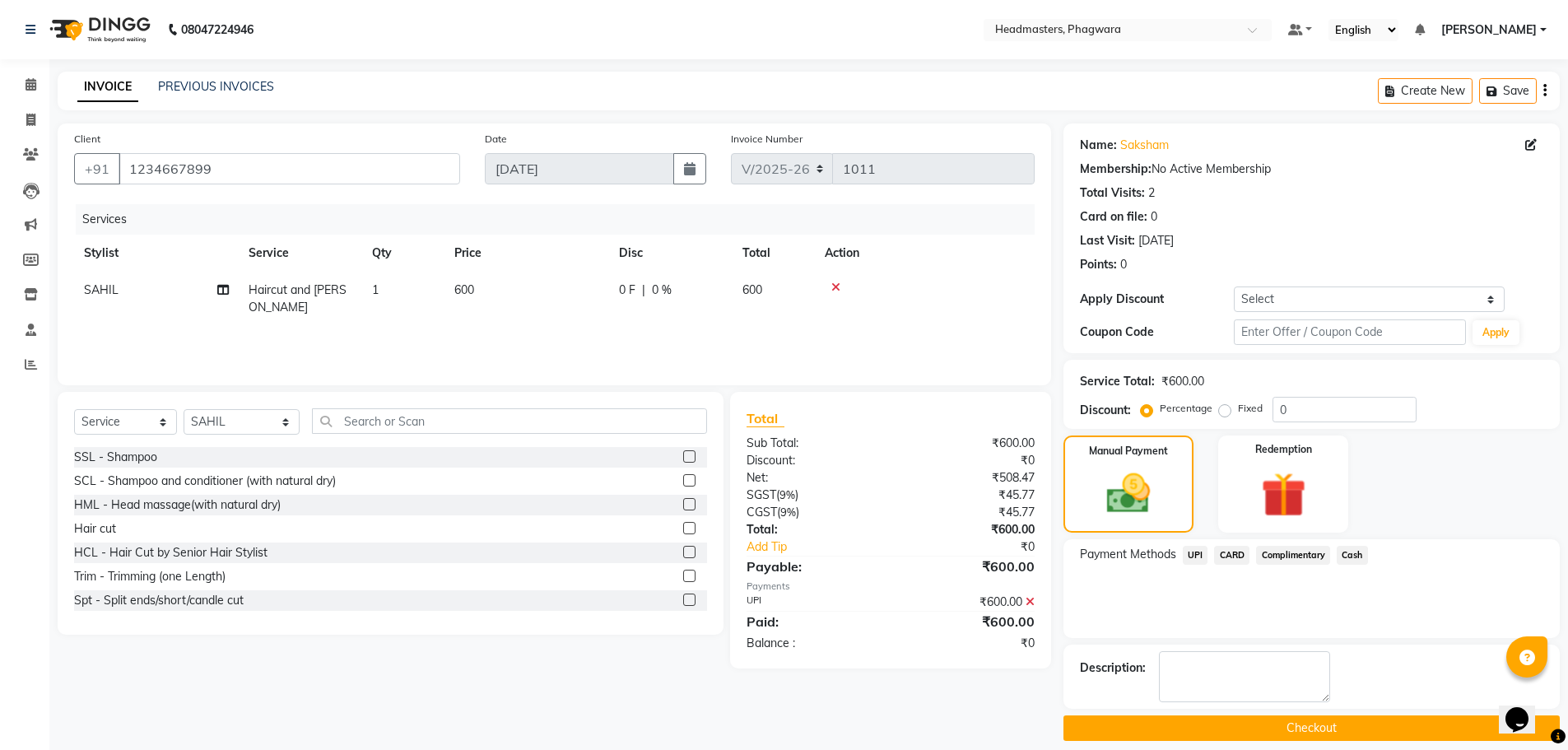
click at [1288, 728] on button "Checkout" at bounding box center [1312, 728] width 496 height 26
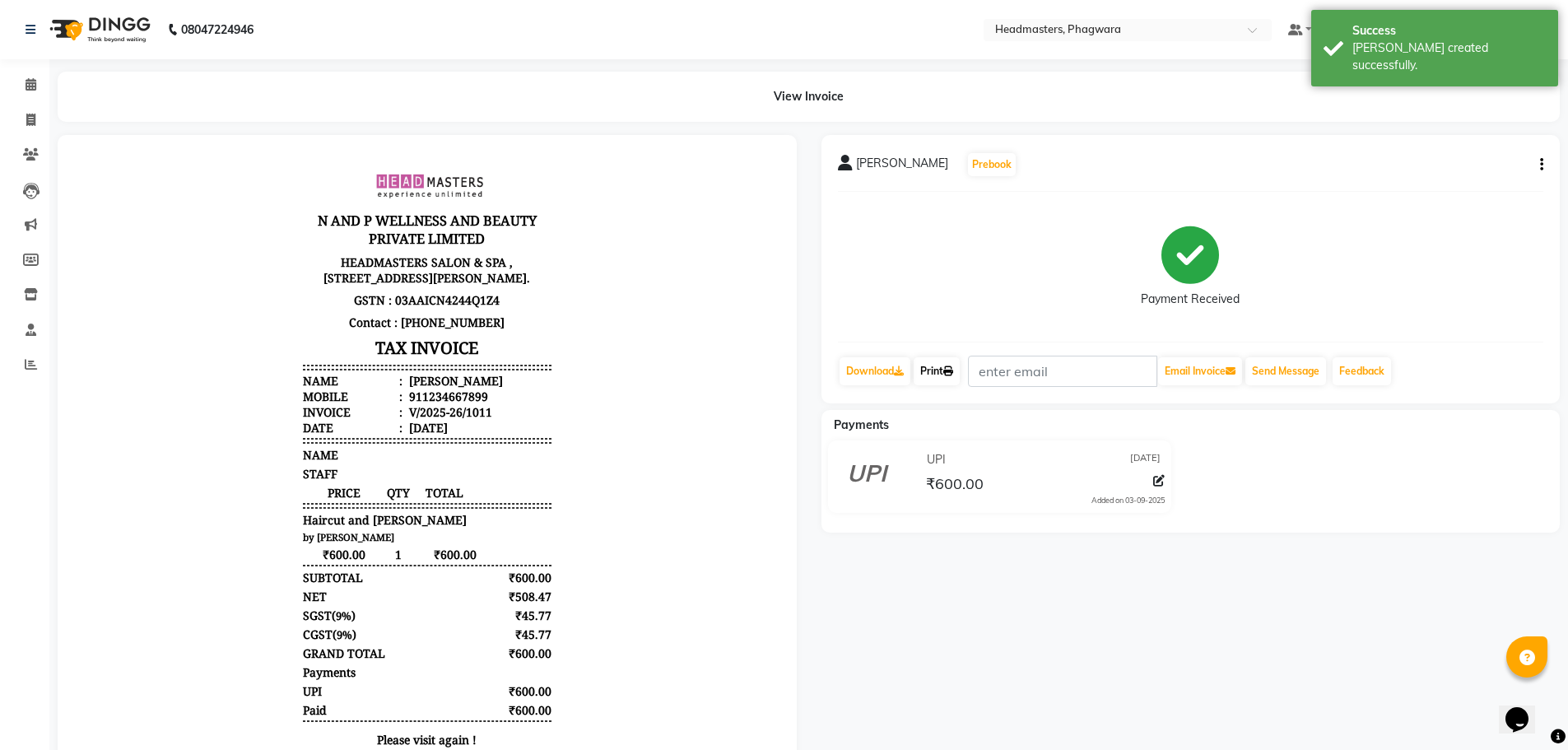
click at [917, 373] on link "Print" at bounding box center [937, 372] width 46 height 28
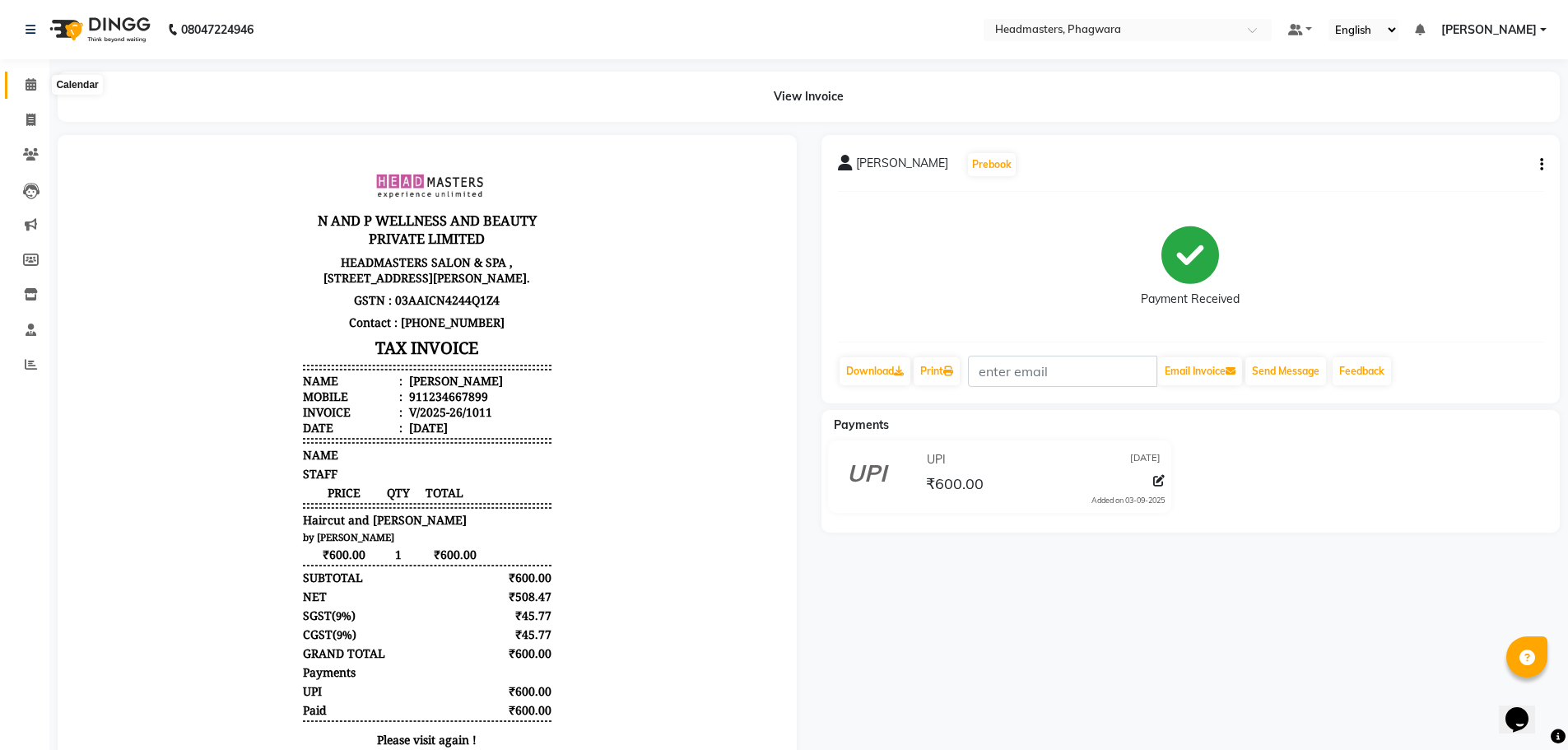
click at [43, 77] on span at bounding box center [31, 85] width 29 height 19
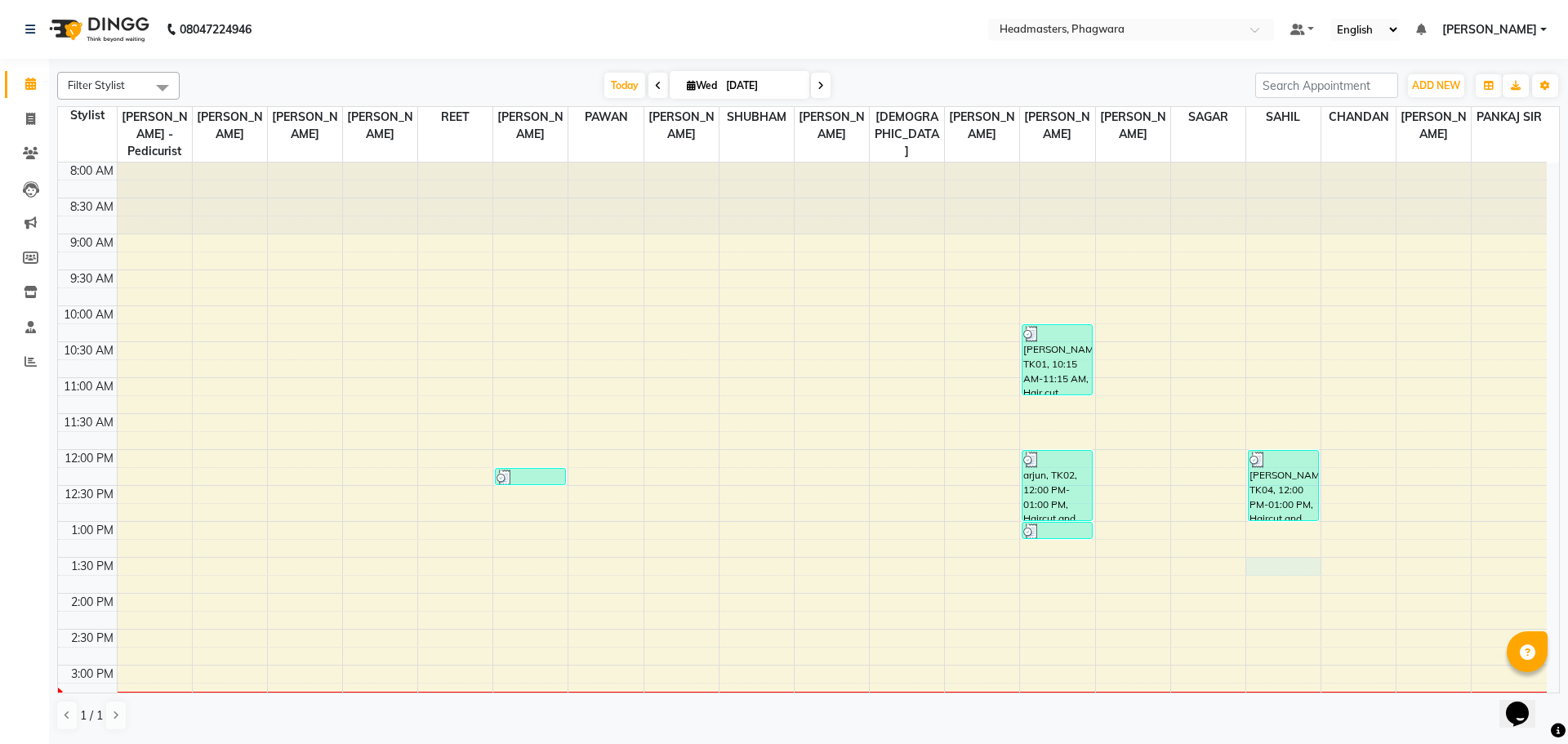
click at [1283, 546] on div "8:00 AM 8:30 AM 9:00 AM 9:30 AM 10:00 AM 10:30 AM 11:00 AM 11:30 AM 12:00 PM 12…" at bounding box center [802, 629] width 1488 height 933
select select "71392"
select select "810"
select select "tentative"
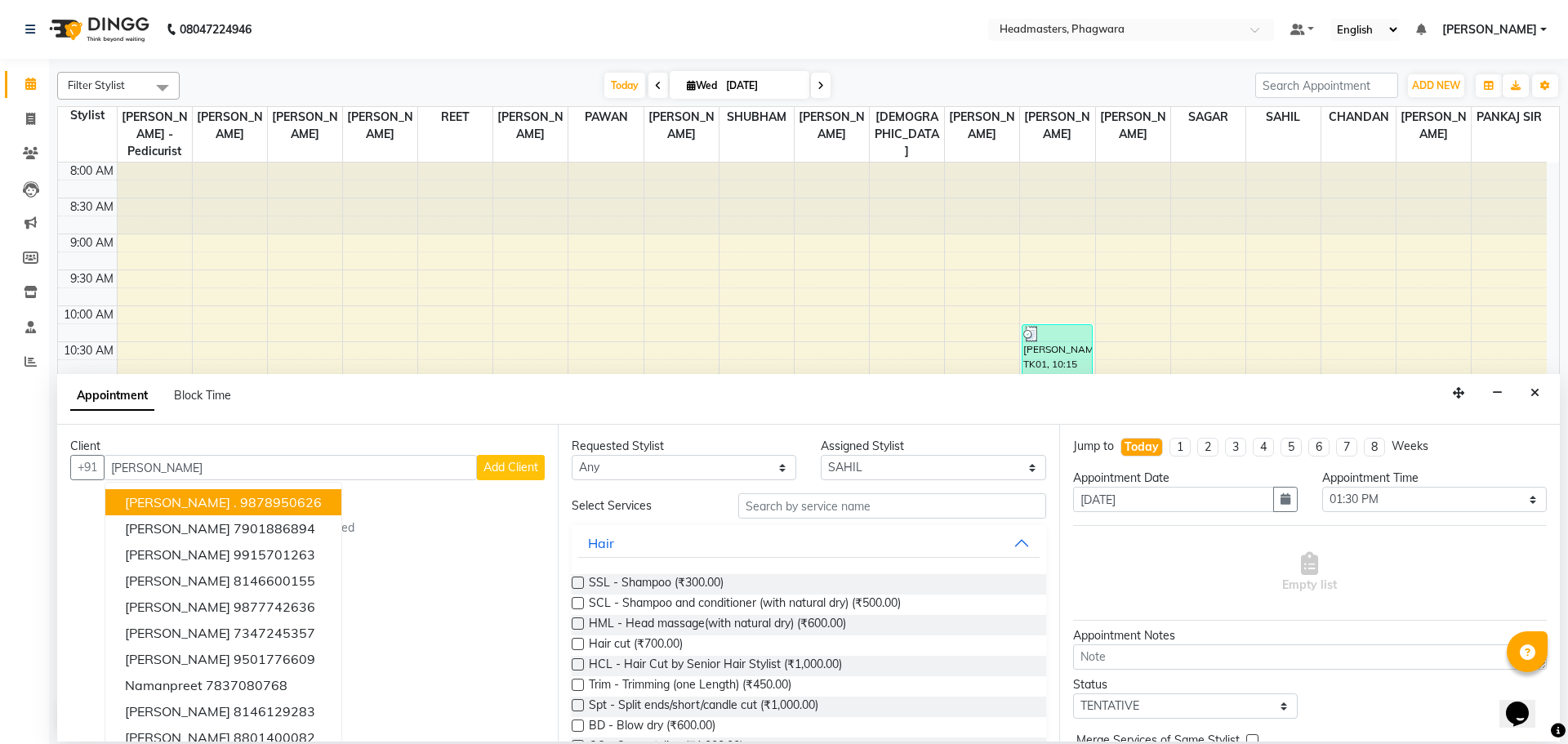
click at [302, 500] on button "[PERSON_NAME] . 9878950626" at bounding box center [223, 502] width 236 height 26
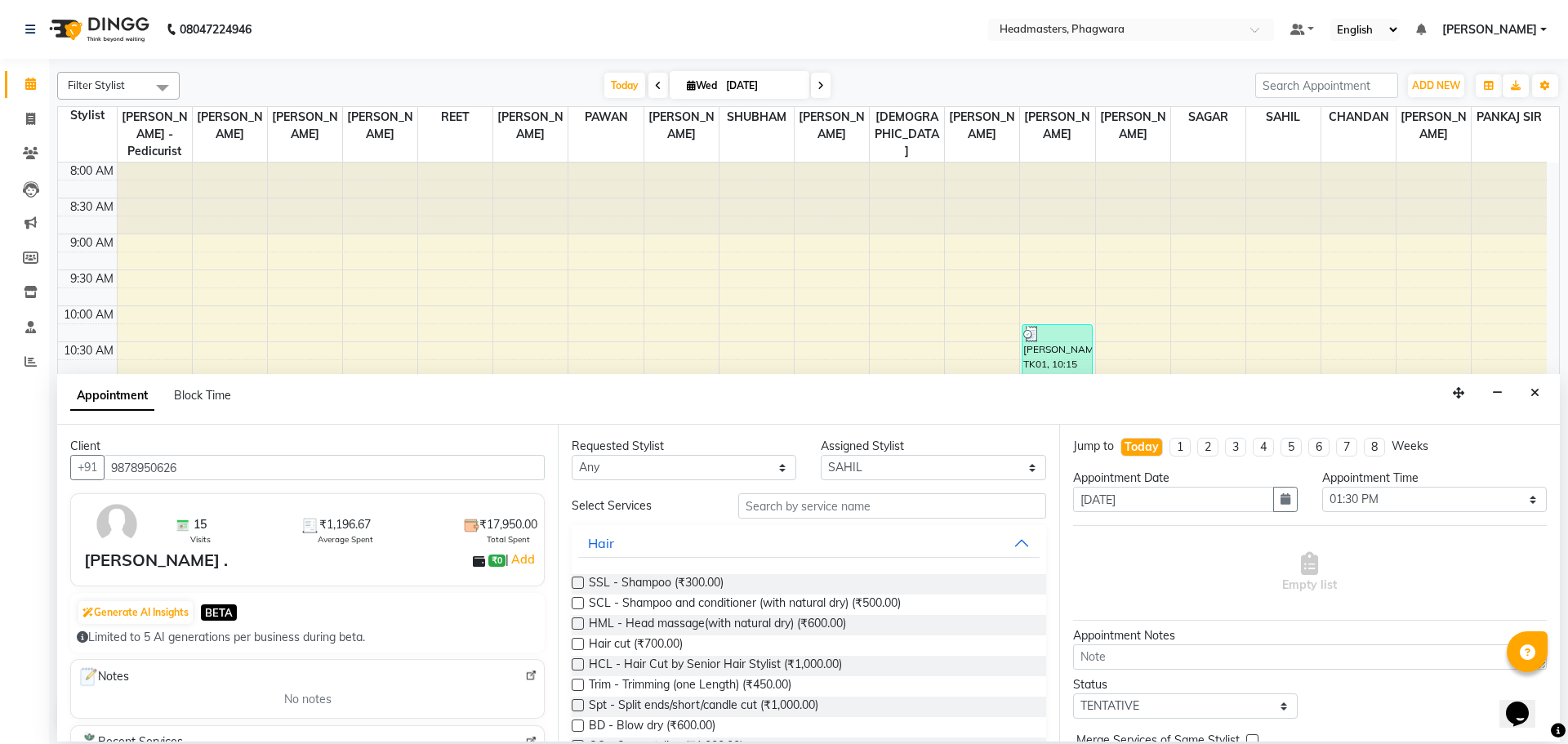
type input "9878950626"
click at [761, 509] on input "text" at bounding box center [892, 505] width 308 height 26
type input "i"
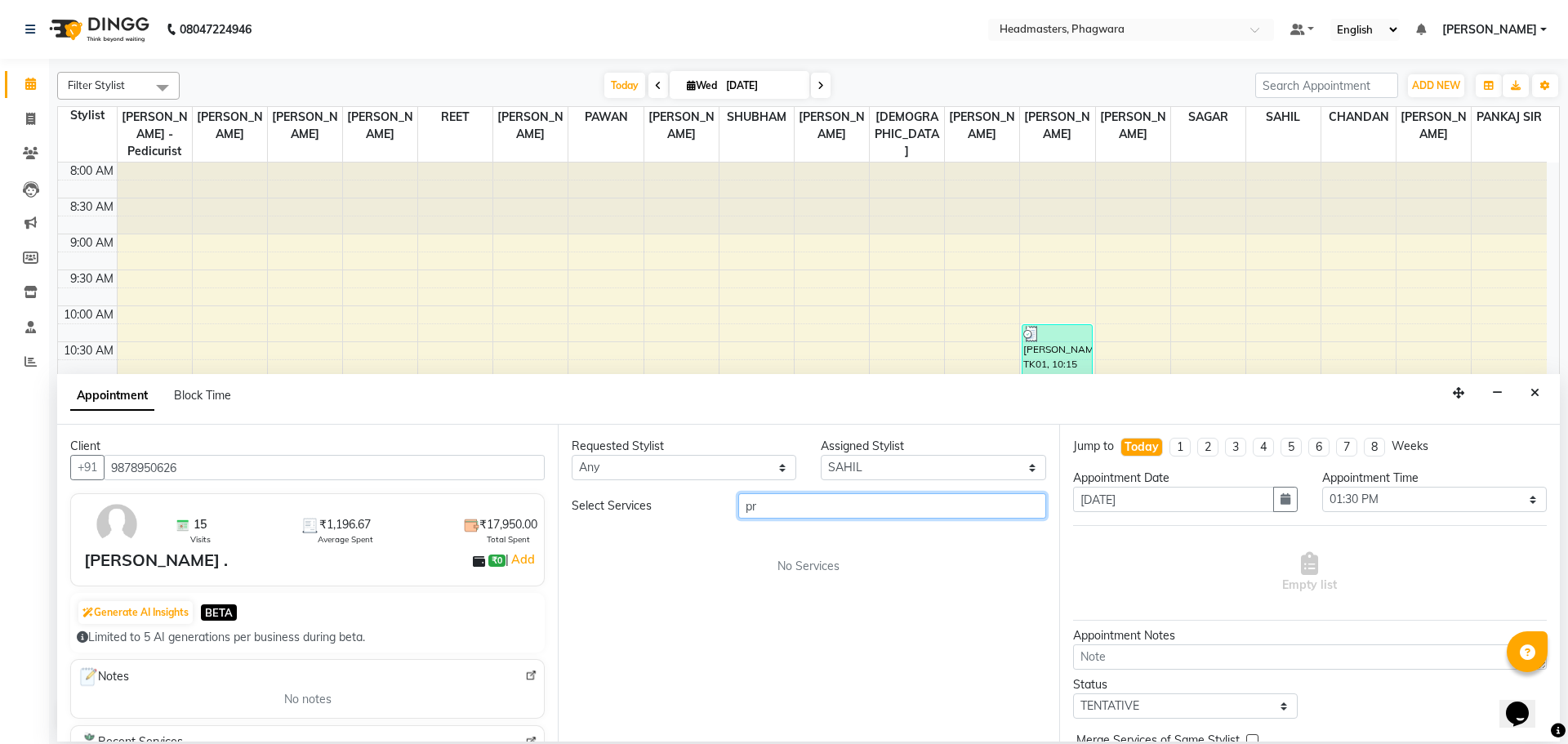
type input "p"
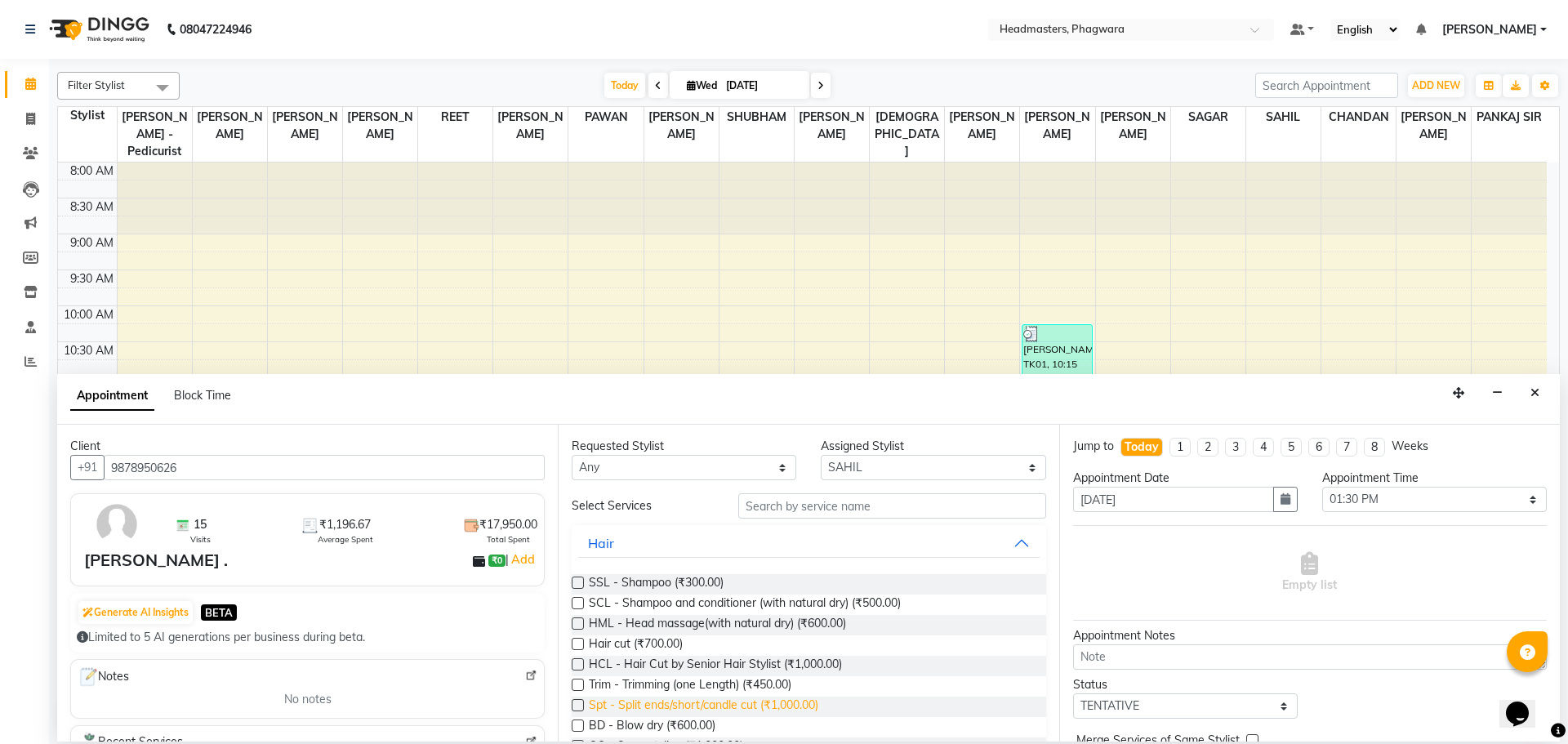
click at [671, 711] on span "Spt - Split ends/short/candle cut (₹1,000.00)" at bounding box center [703, 706] width 230 height 21
checkbox input "false"
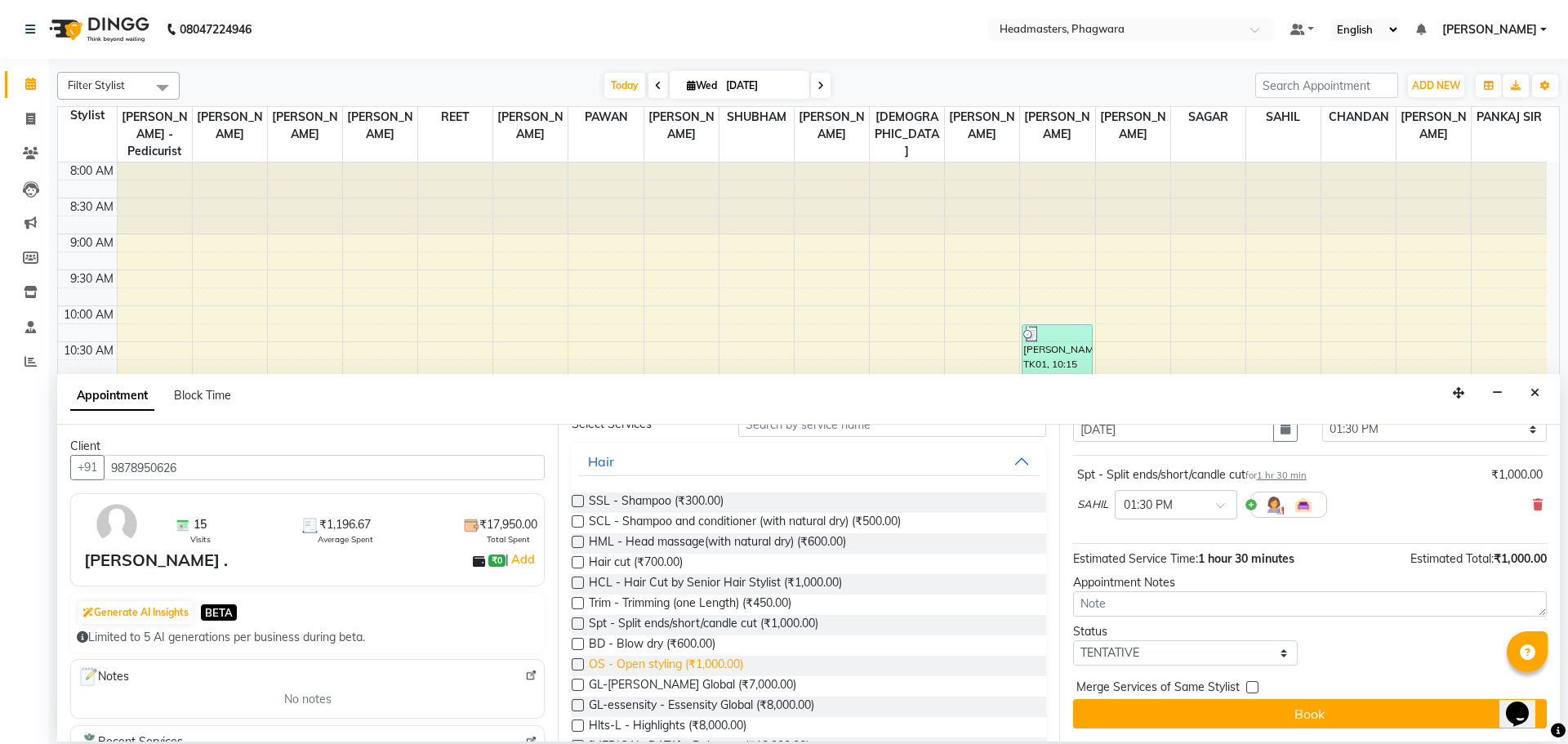
scroll to position [163, 0]
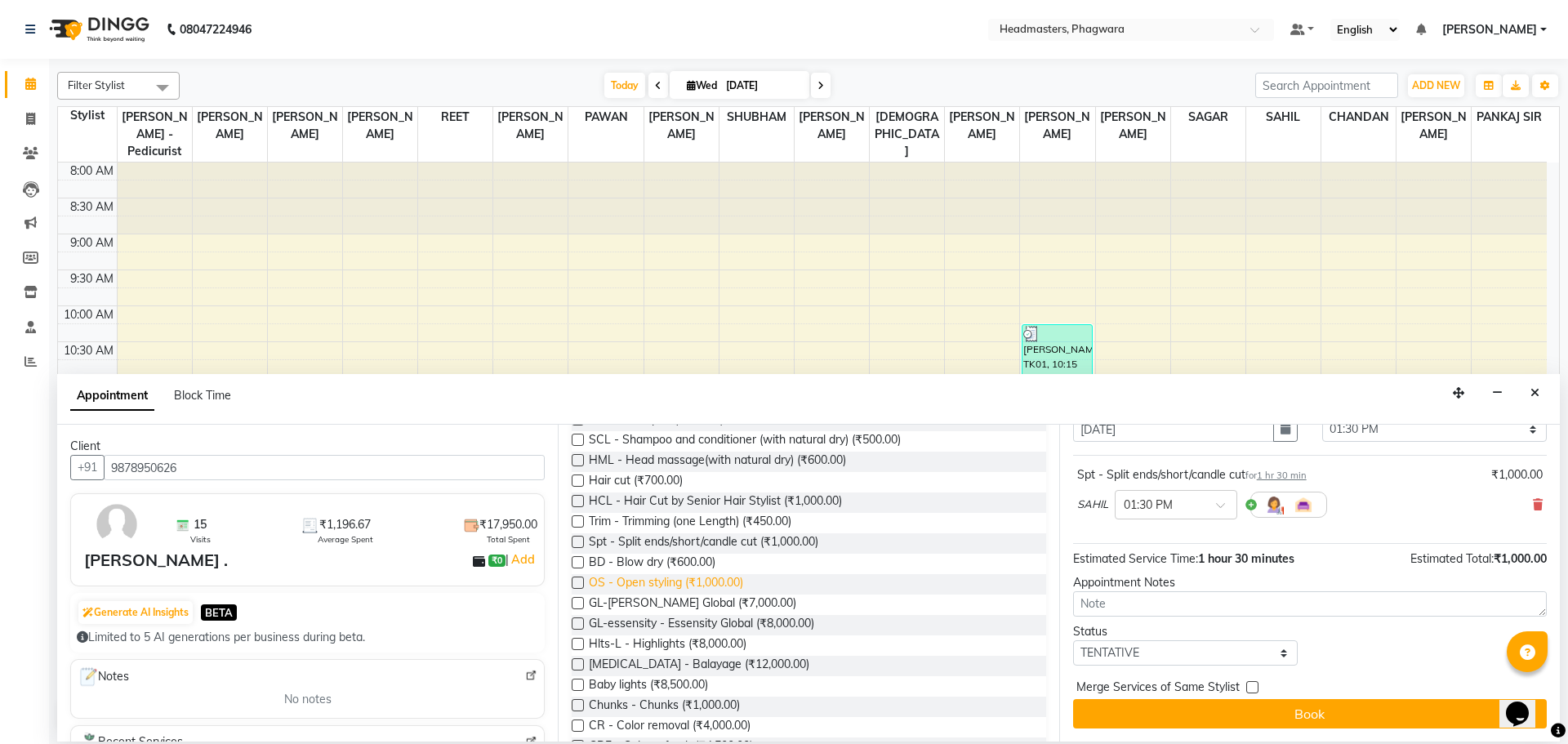
click at [686, 586] on span "OS - Open styling (₹1,000.00)" at bounding box center [665, 584] width 154 height 21
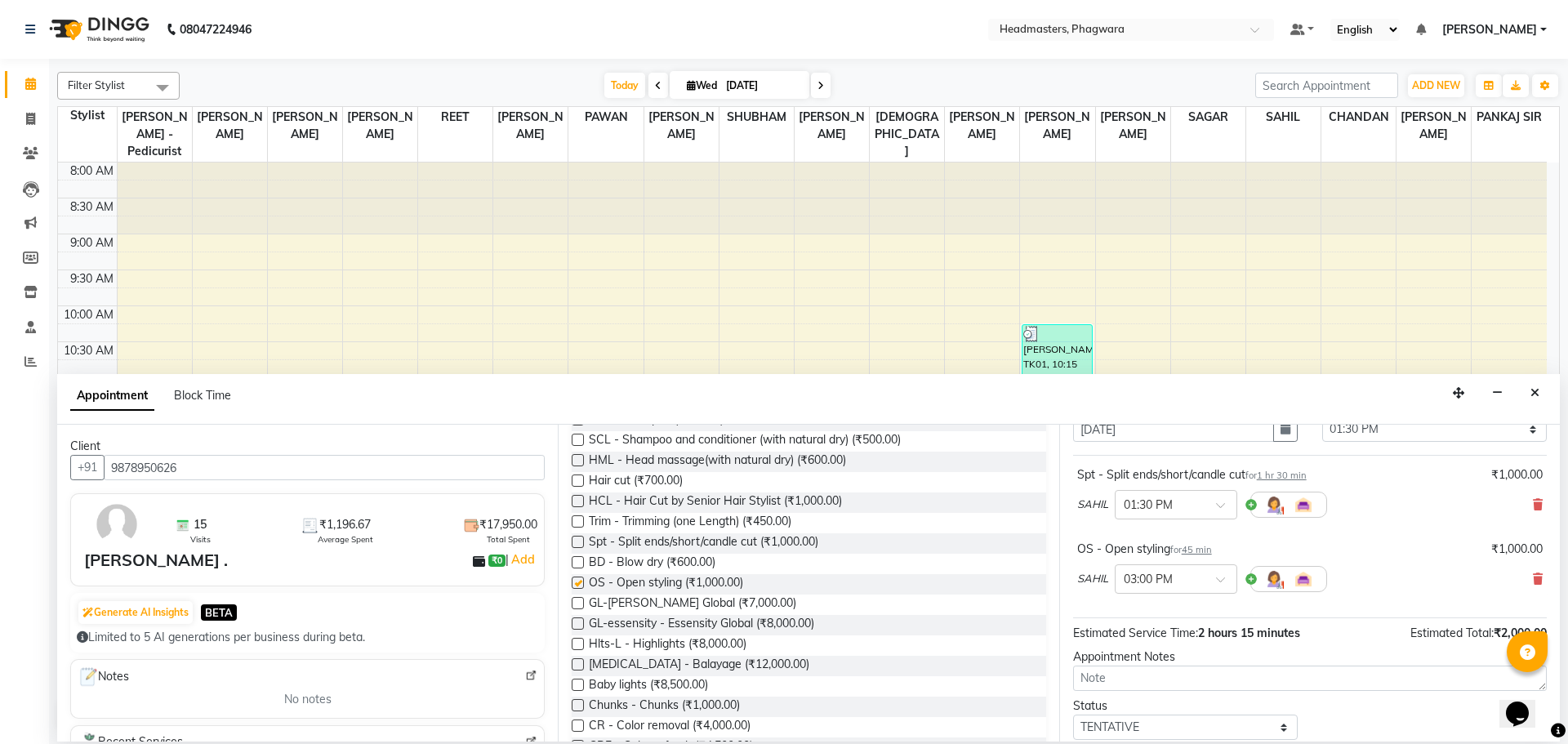
checkbox input "false"
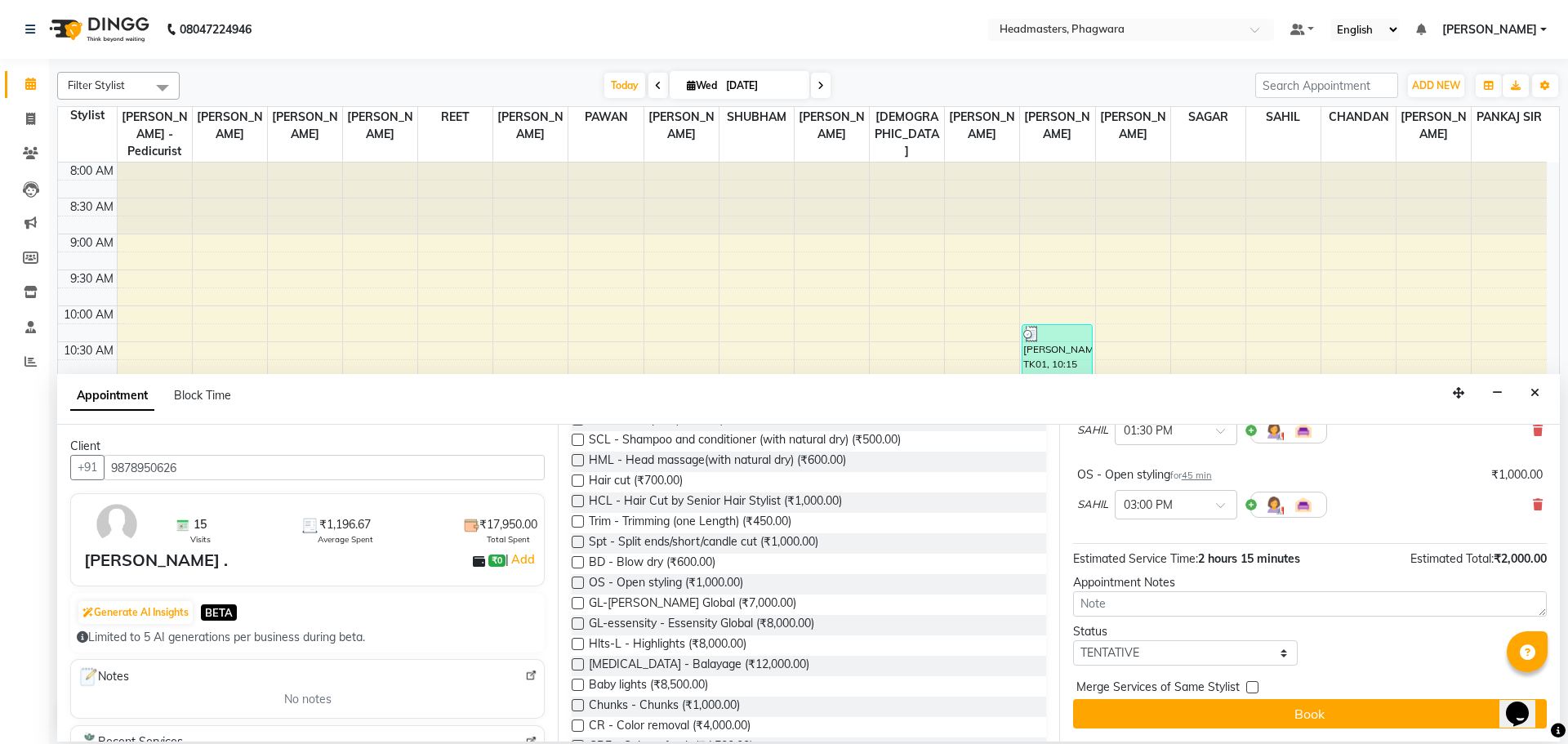
scroll to position [0, 0]
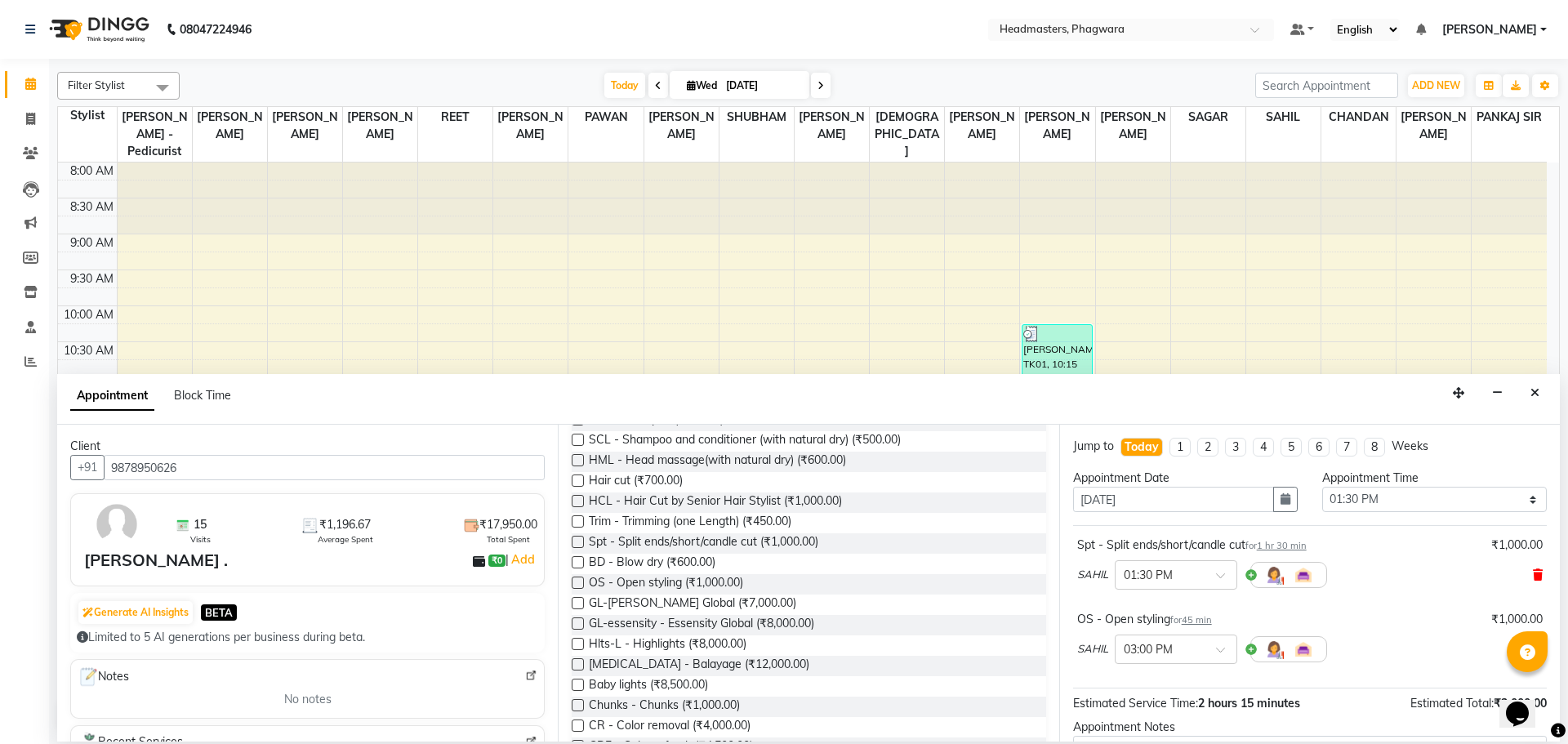
click at [1533, 570] on icon at bounding box center [1538, 574] width 10 height 12
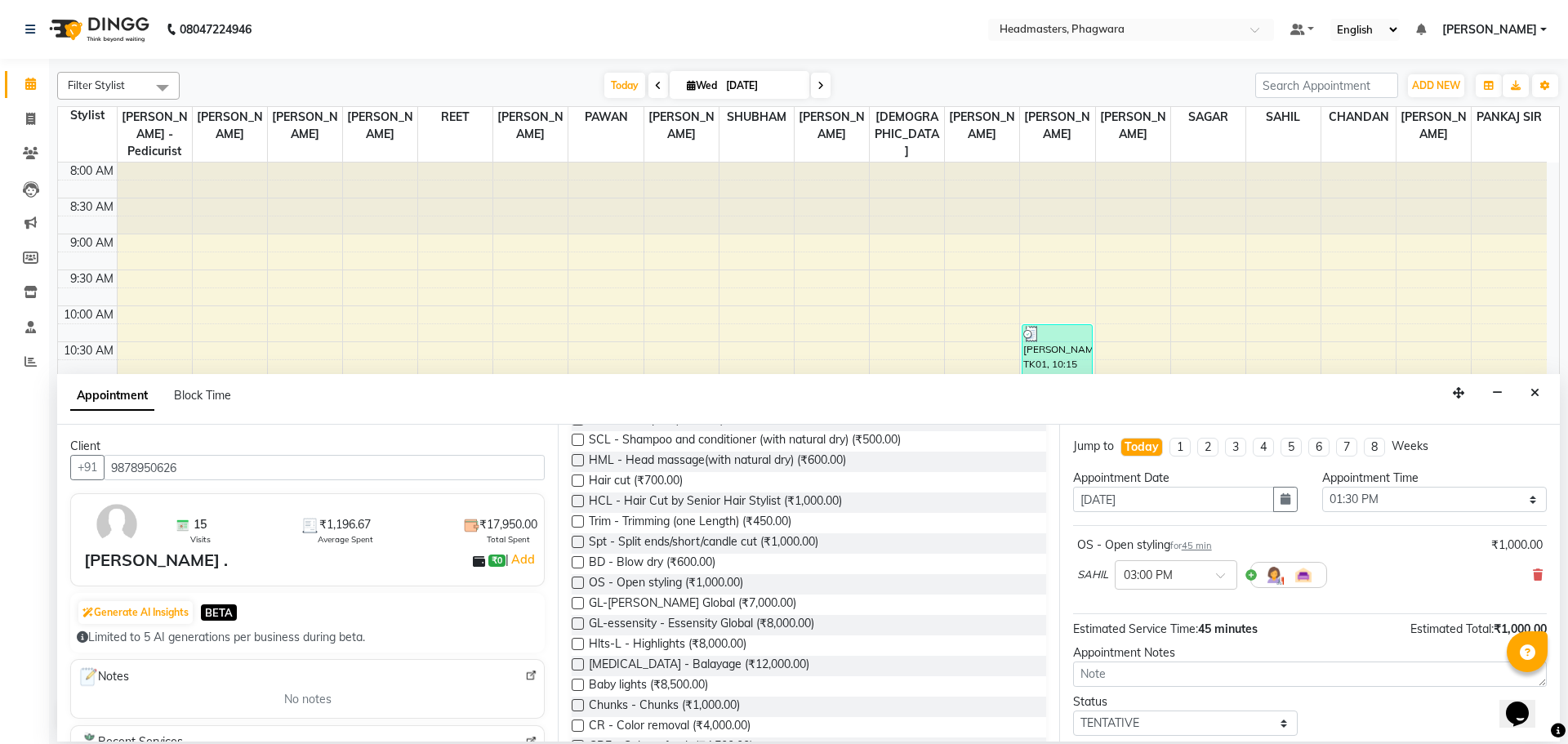
scroll to position [70, 0]
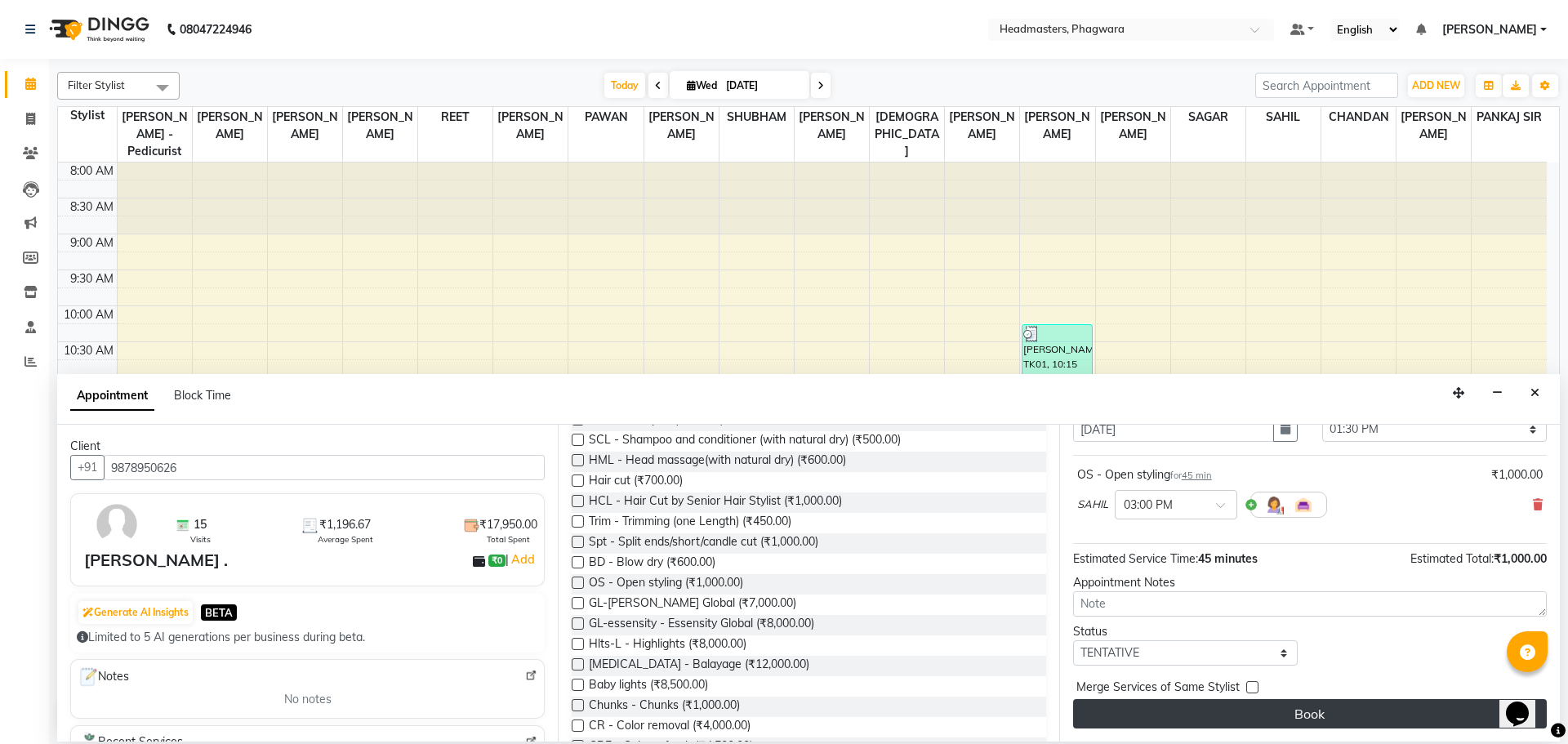
click at [1270, 723] on button "Book" at bounding box center [1309, 714] width 473 height 30
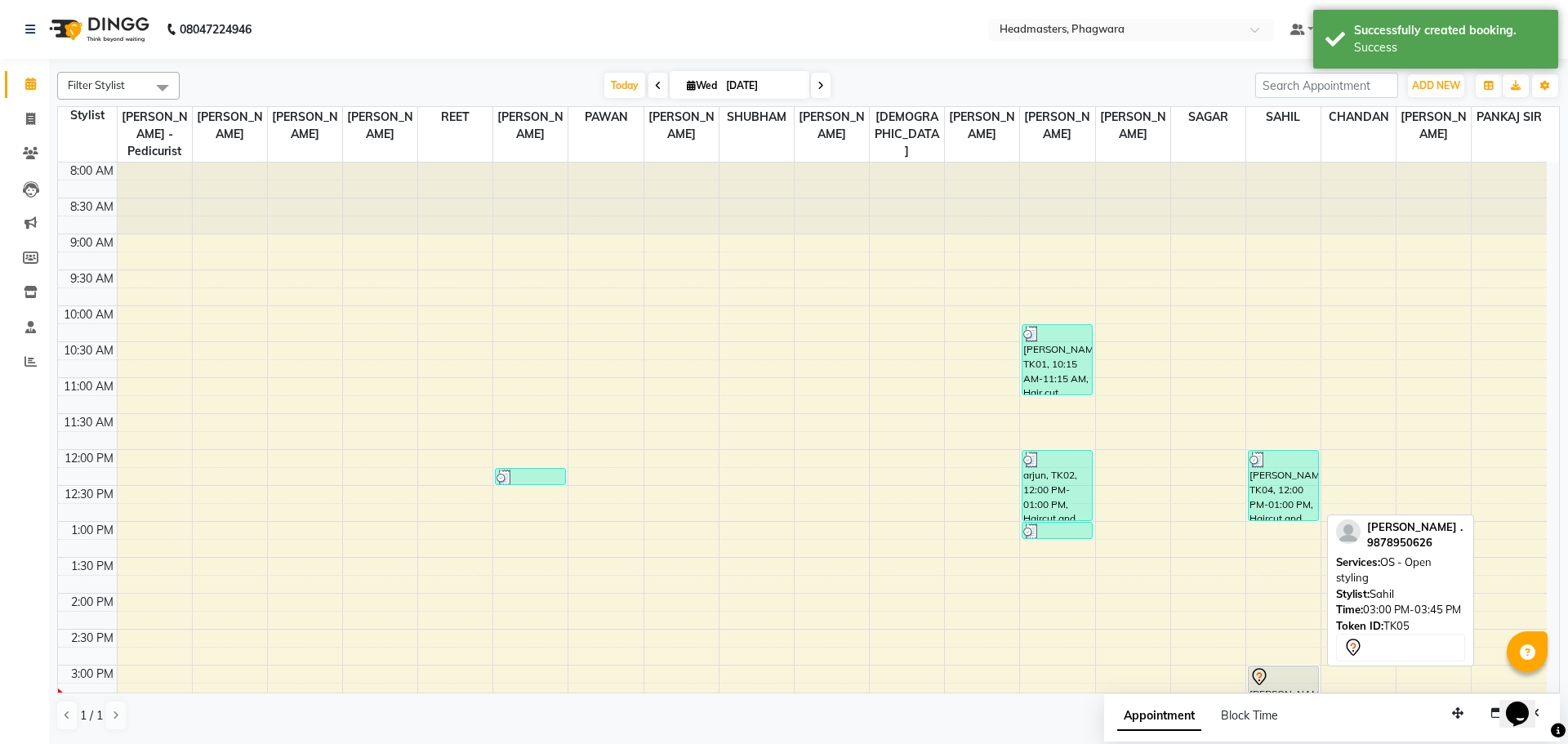
click at [1296, 669] on div "[PERSON_NAME] ., TK05, 03:00 PM-03:45 PM, OS - Open styling" at bounding box center [1283, 691] width 69 height 51
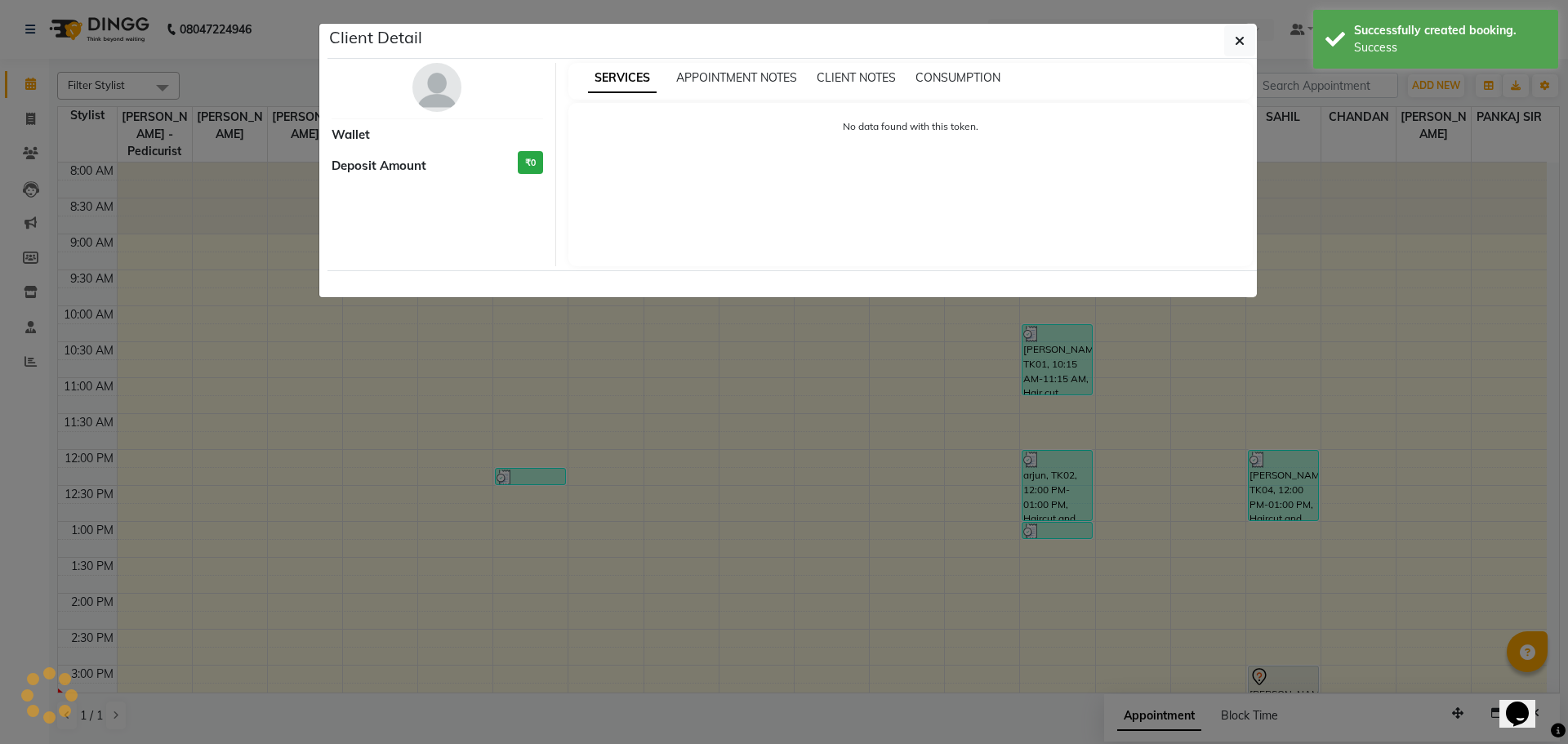
select select "7"
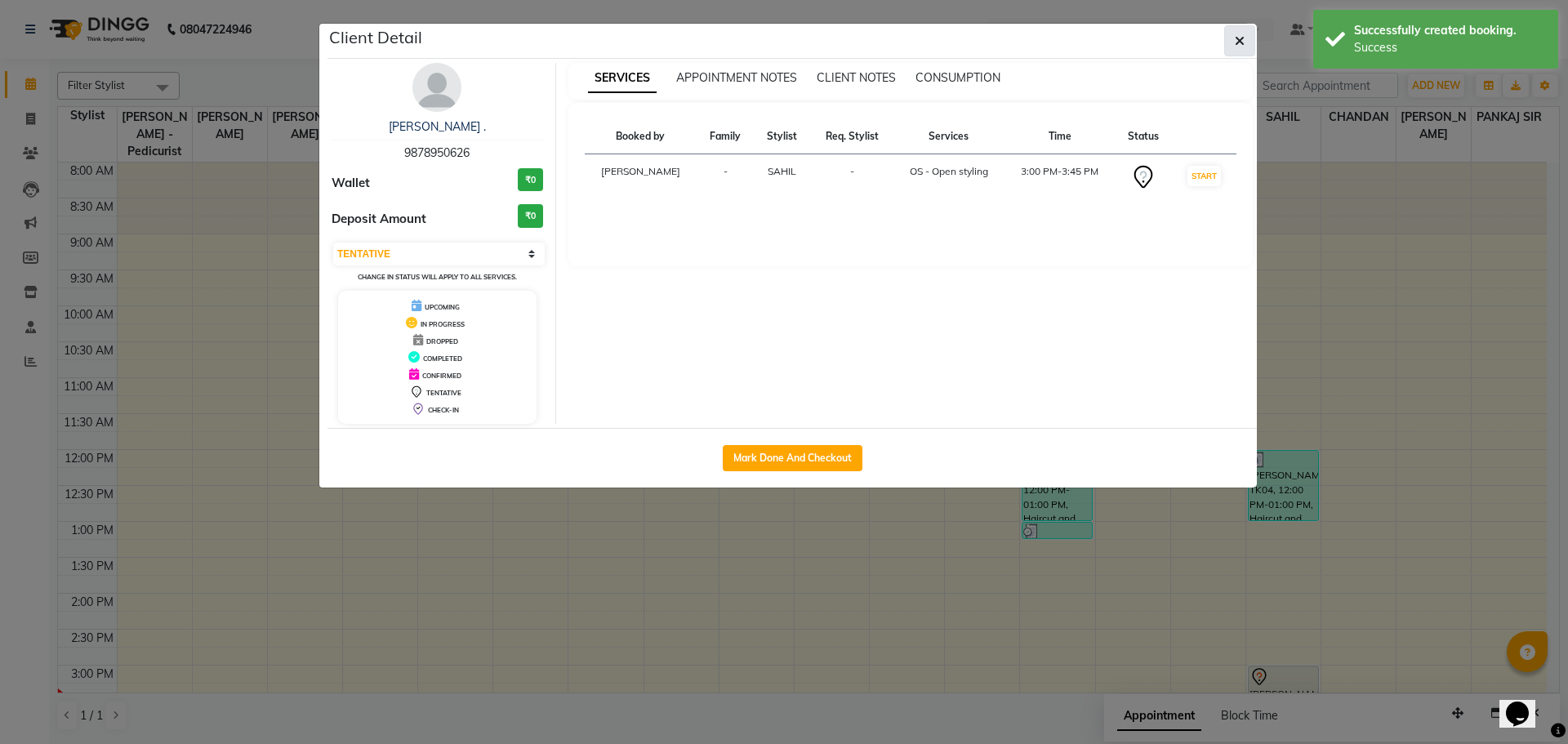
click at [1234, 51] on button "button" at bounding box center [1240, 41] width 31 height 31
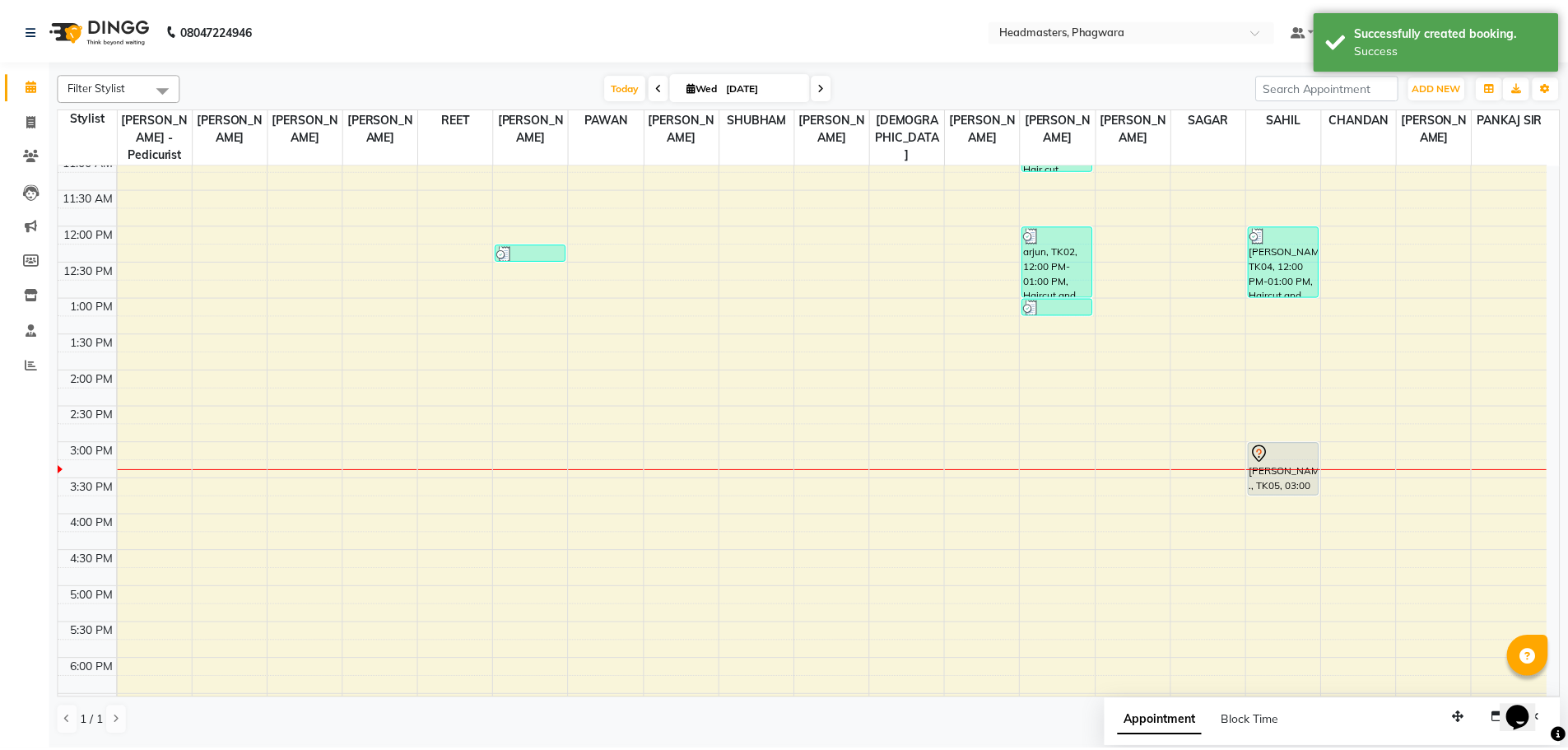
scroll to position [247, 0]
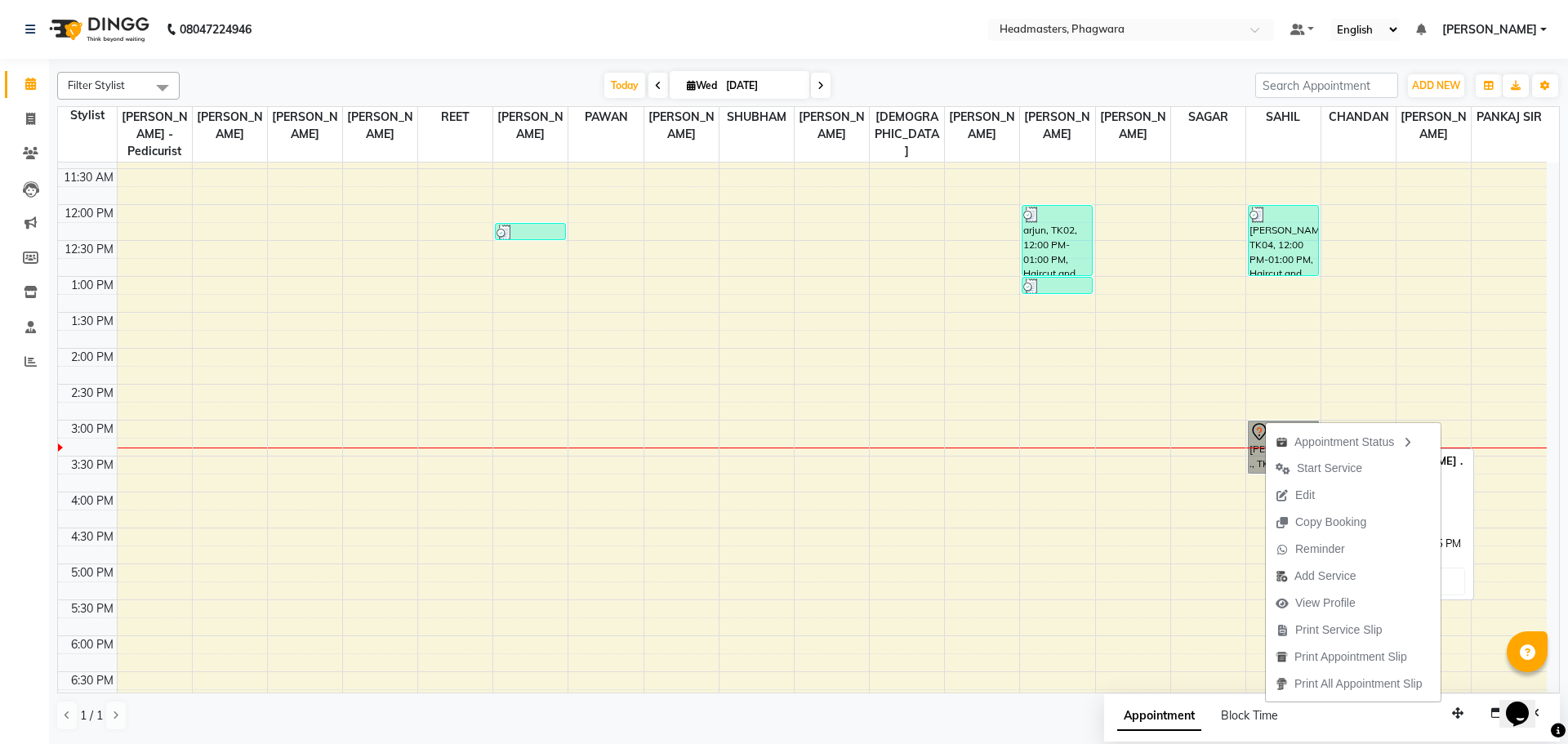
click at [1260, 421] on link "[PERSON_NAME] ., TK05, 03:00 PM-03:45 PM, OS - Open styling" at bounding box center [1283, 447] width 71 height 53
select select "7"
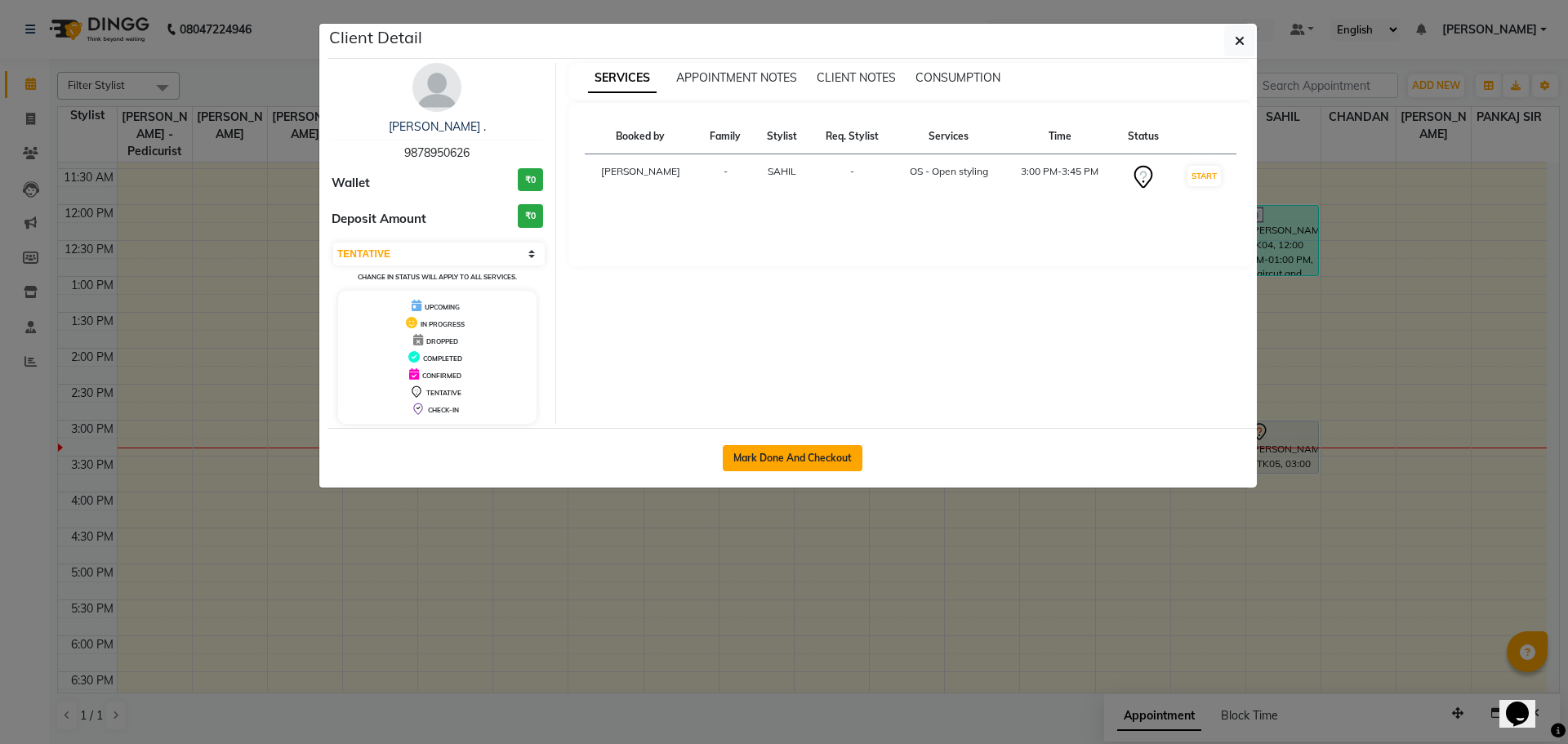
click at [733, 462] on button "Mark Done And Checkout" at bounding box center [793, 458] width 140 height 26
select select "service"
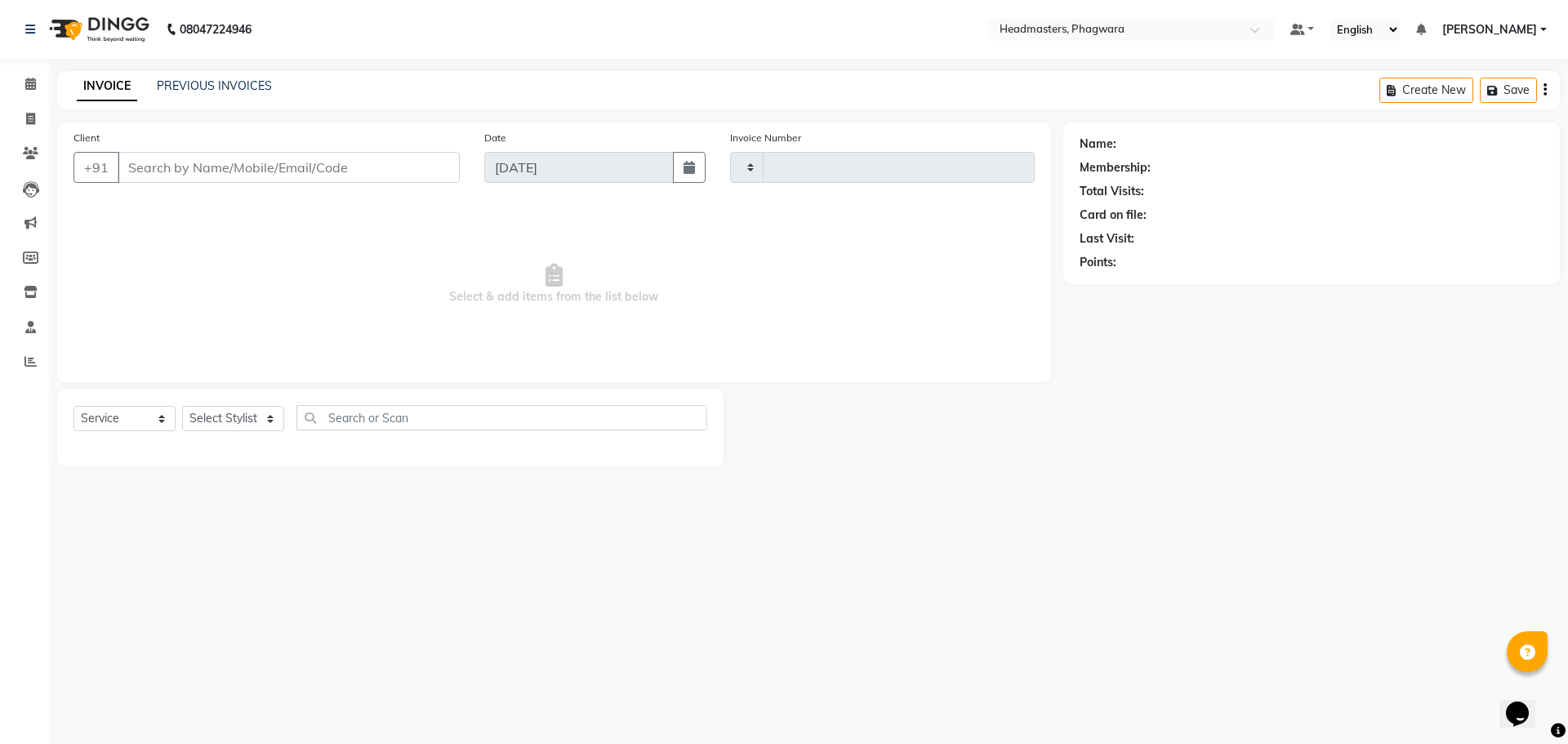
type input "1012"
select select "7888"
type input "9878950626"
select select "71392"
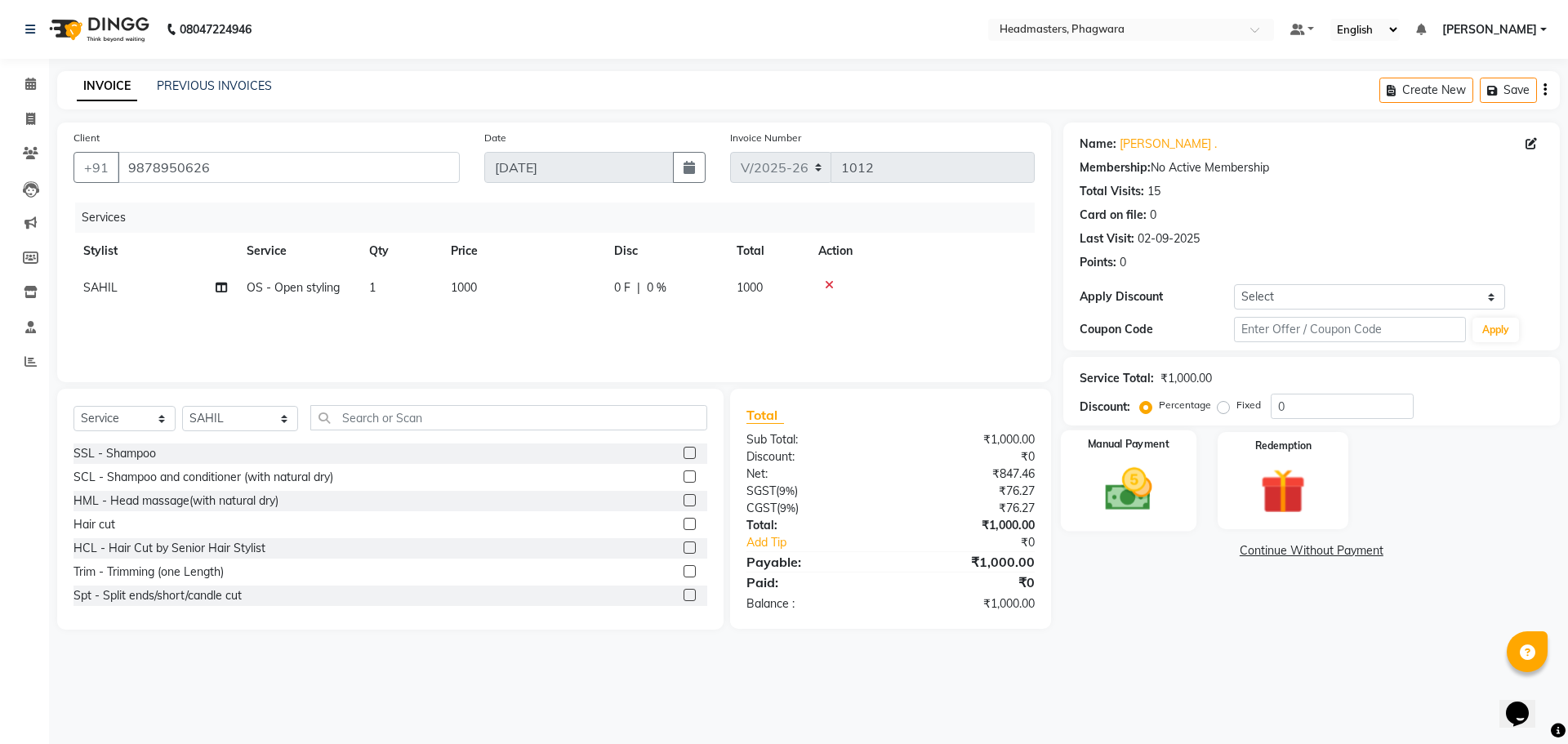
click at [1155, 481] on img at bounding box center [1128, 488] width 76 height 53
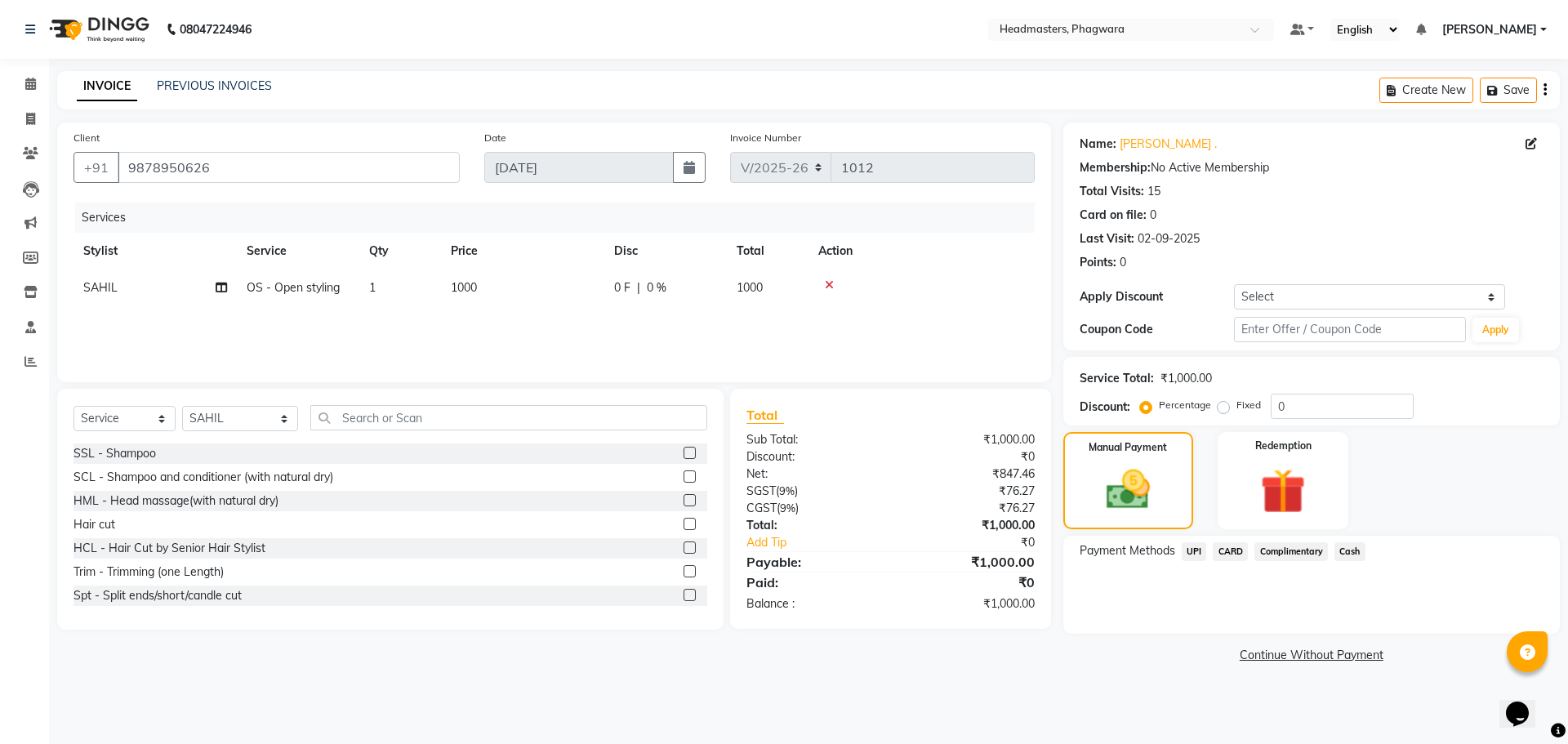
click at [1345, 553] on span "Cash" at bounding box center [1350, 551] width 31 height 19
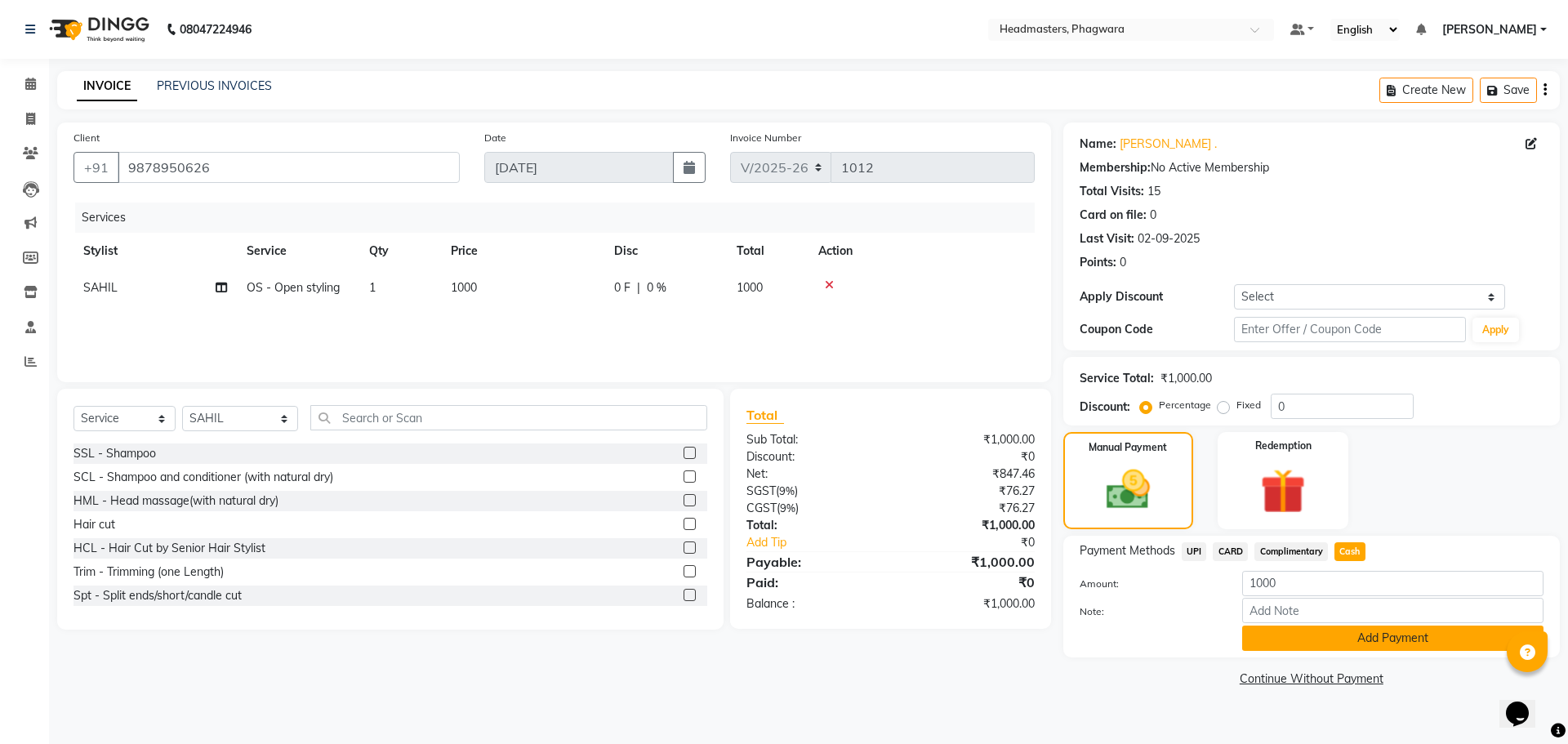
click at [1368, 630] on button "Add Payment" at bounding box center [1393, 638] width 301 height 26
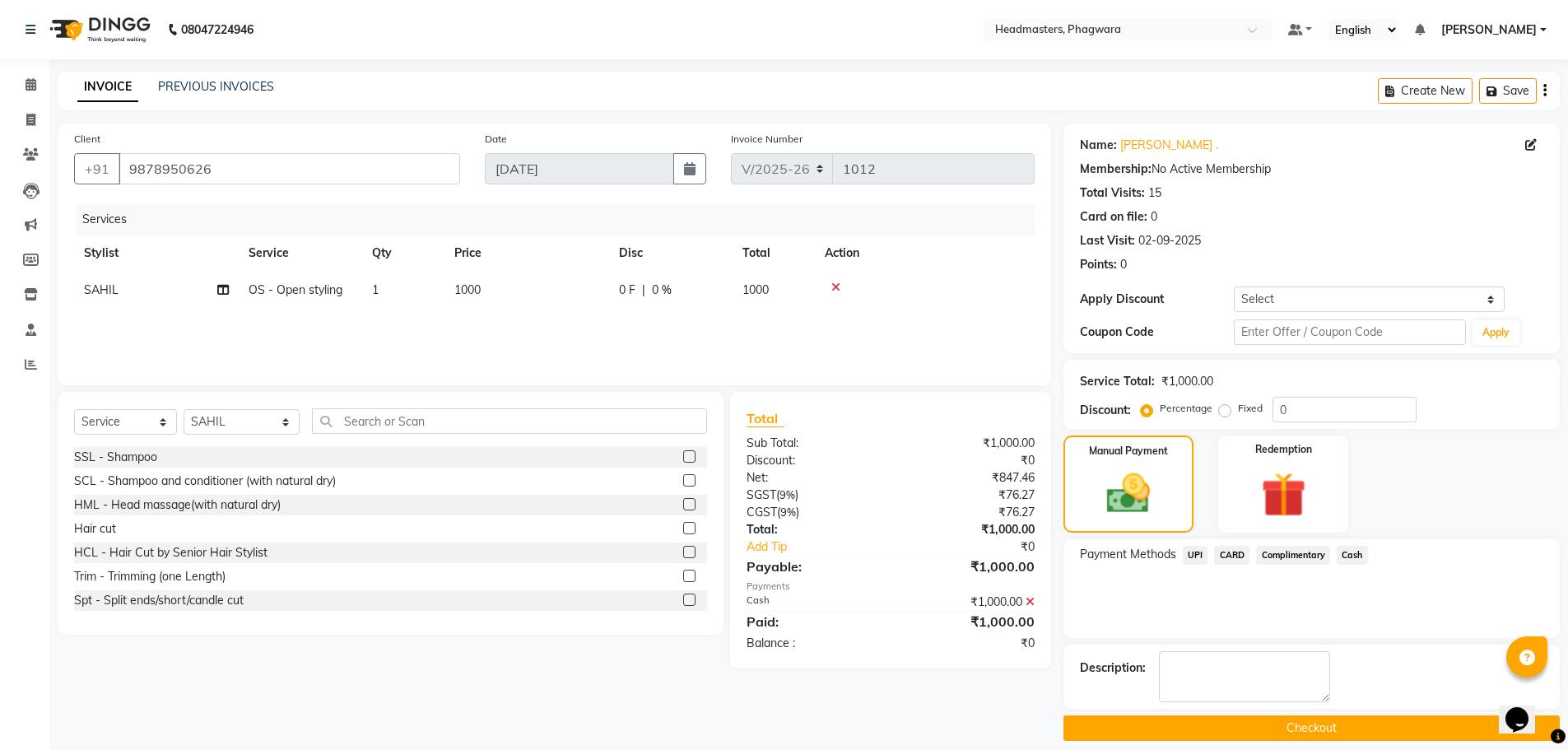
click at [1321, 730] on button "Checkout" at bounding box center [1312, 728] width 496 height 26
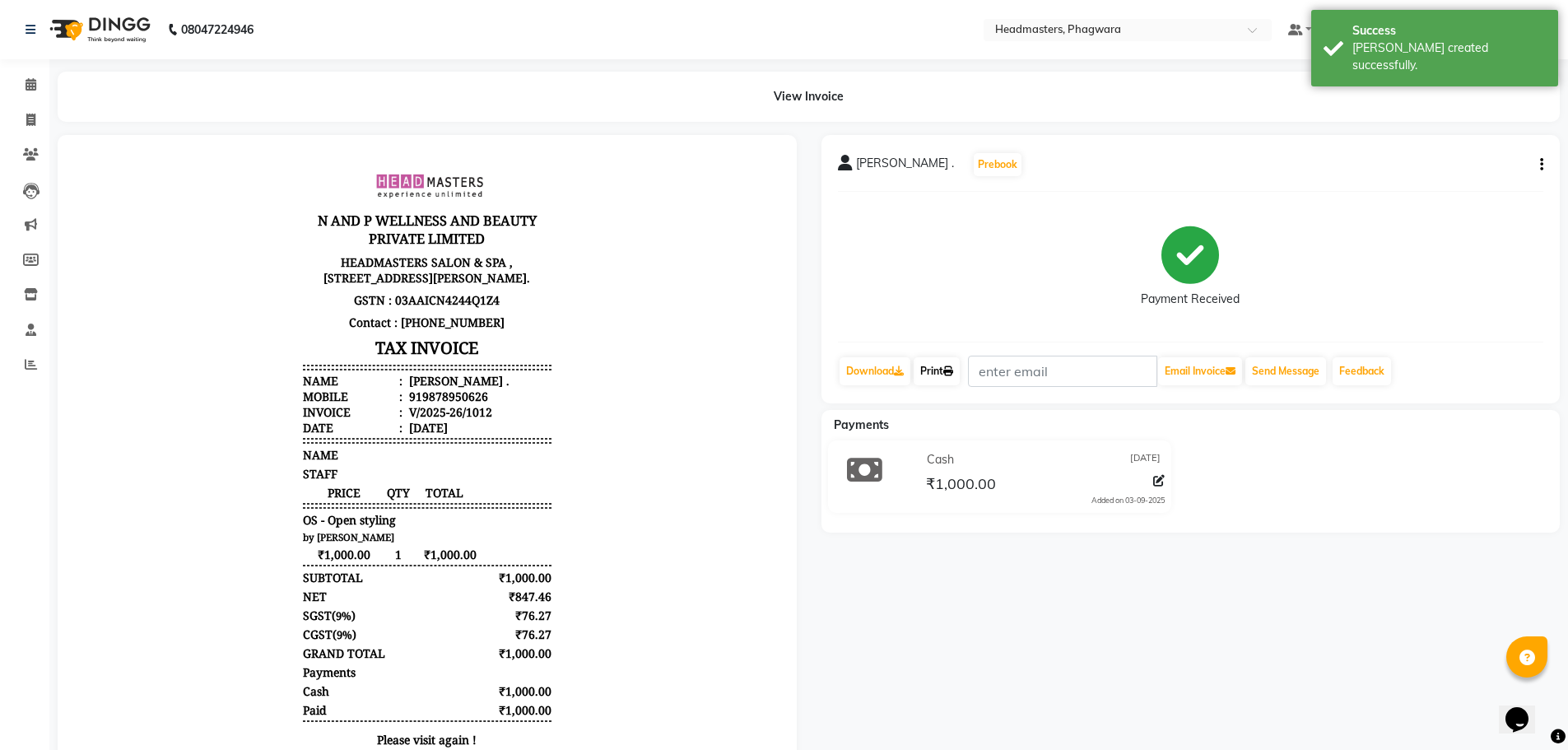
click at [948, 368] on icon at bounding box center [948, 371] width 10 height 10
click at [34, 82] on icon at bounding box center [31, 84] width 11 height 12
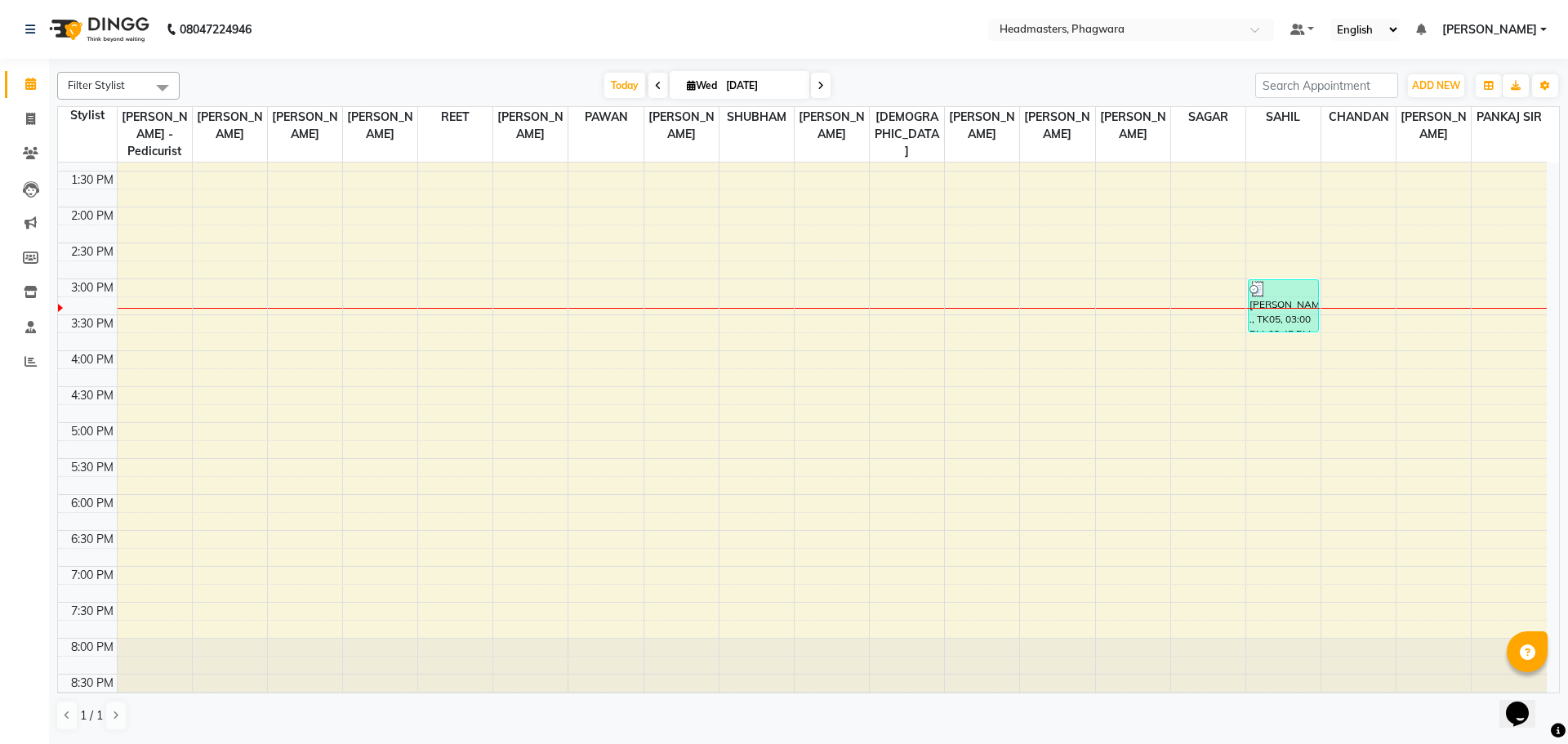
scroll to position [305, 0]
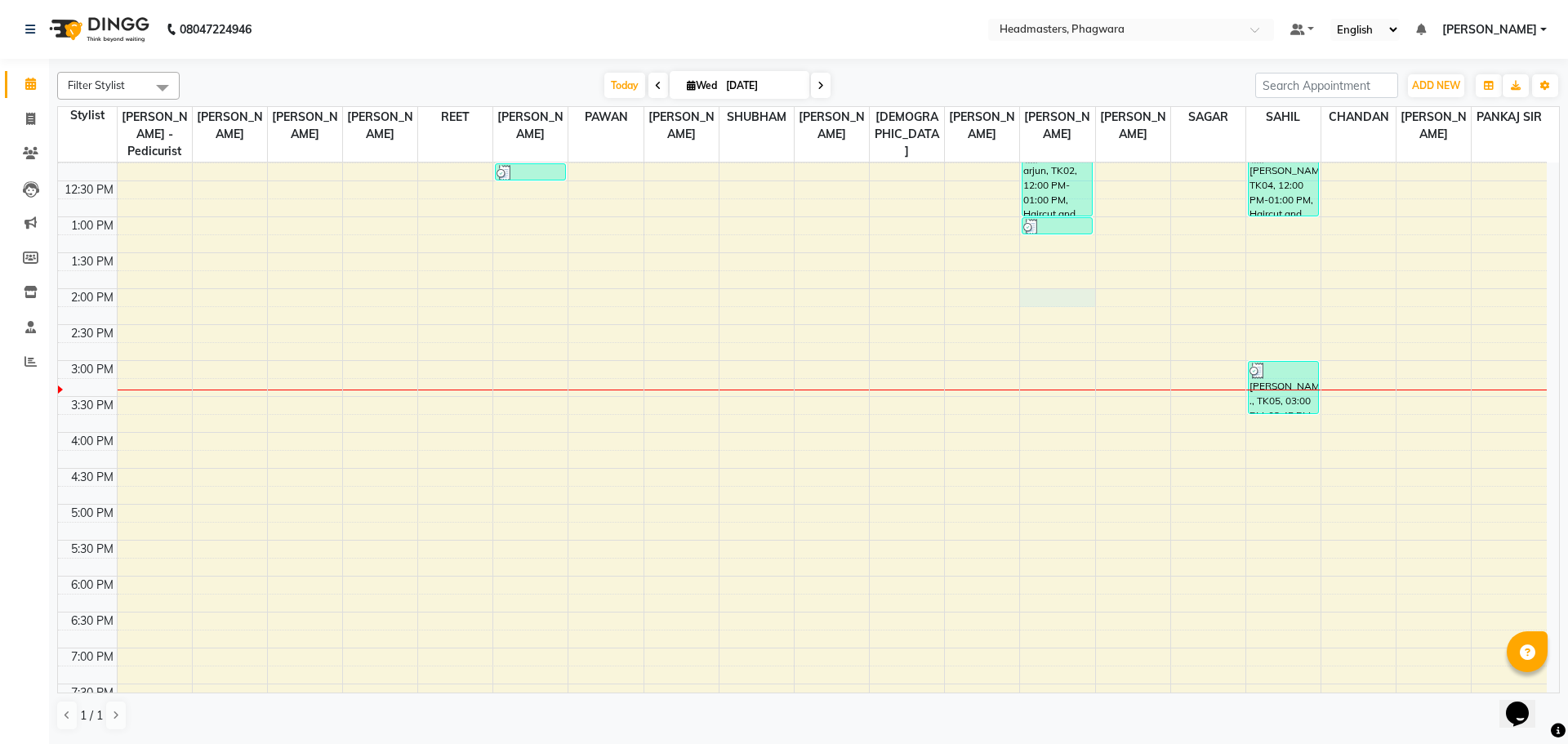
click at [1052, 285] on div "8:00 AM 8:30 AM 9:00 AM 9:30 AM 10:00 AM 10:30 AM 11:00 AM 11:30 AM 12:00 PM 12…" at bounding box center [802, 324] width 1488 height 933
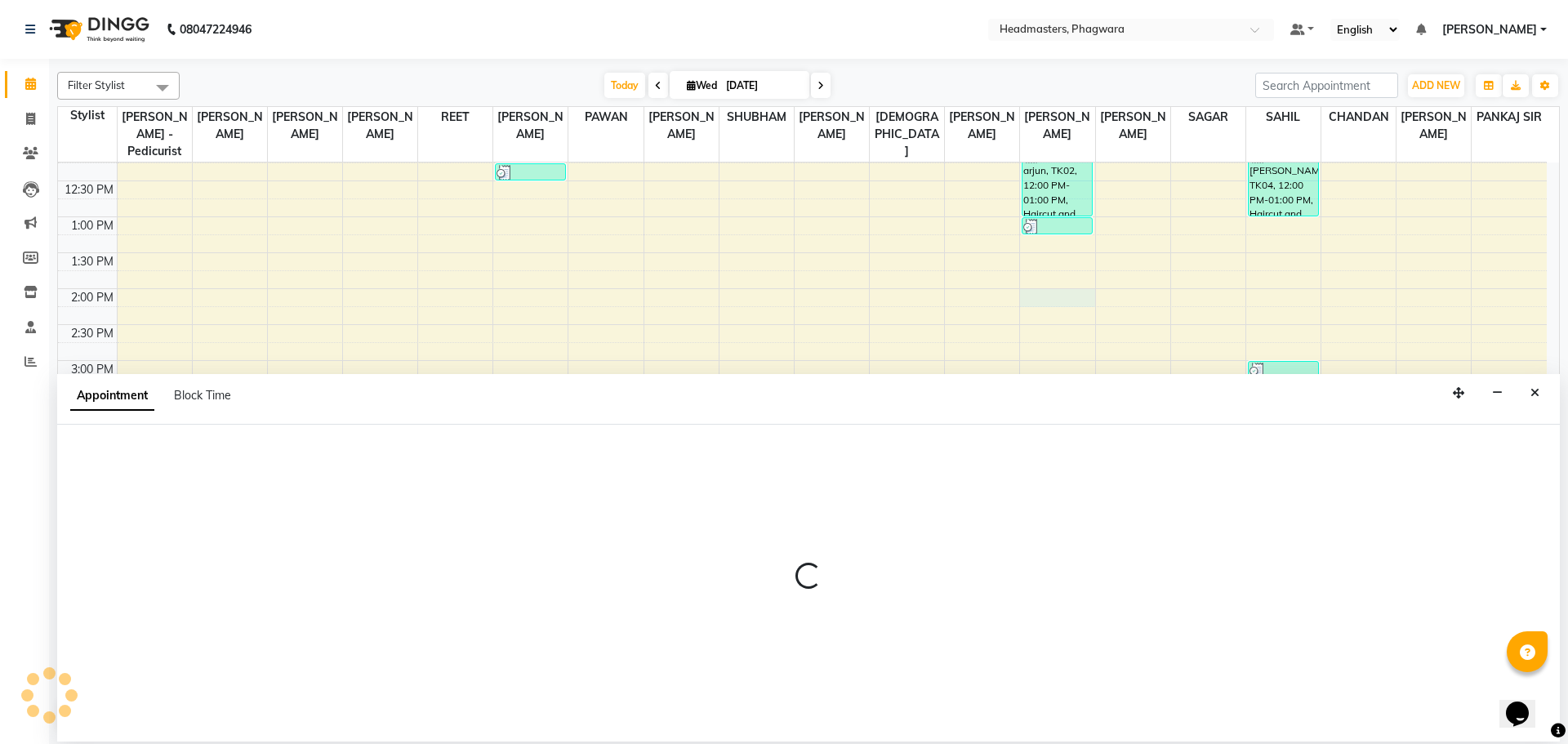
select select "71389"
select select "tentative"
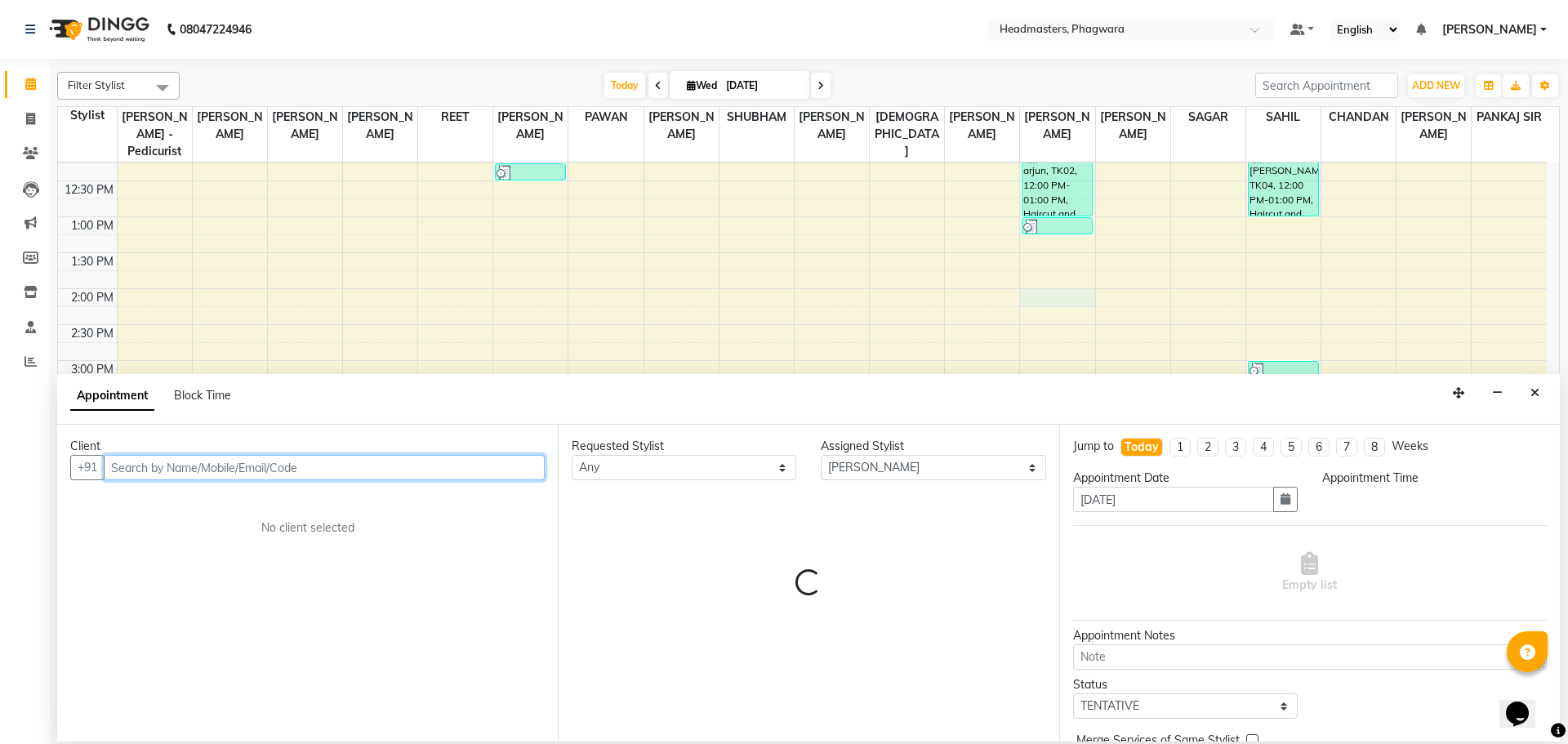
select select "840"
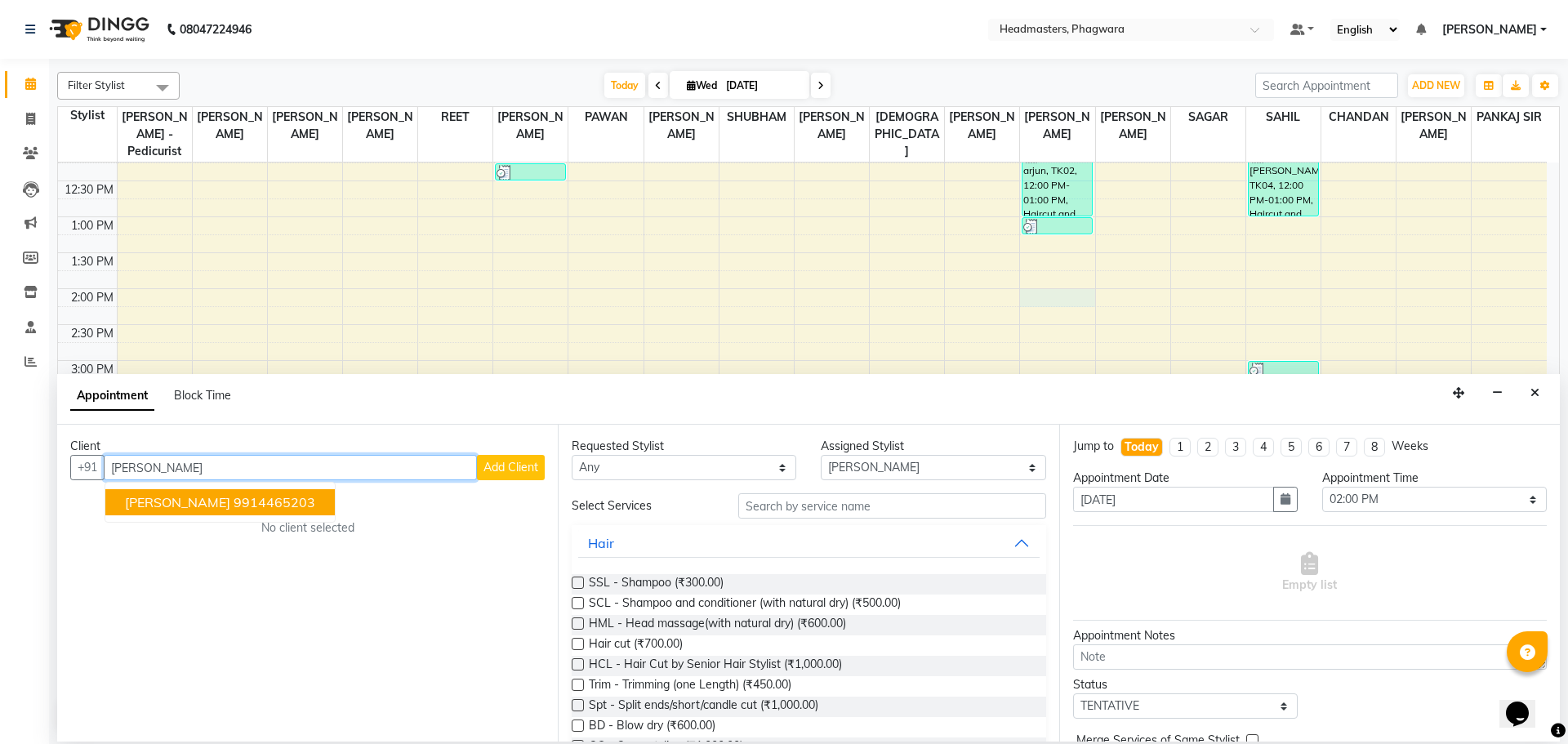
click at [241, 504] on ngb-highlight "9914465203" at bounding box center [274, 502] width 81 height 16
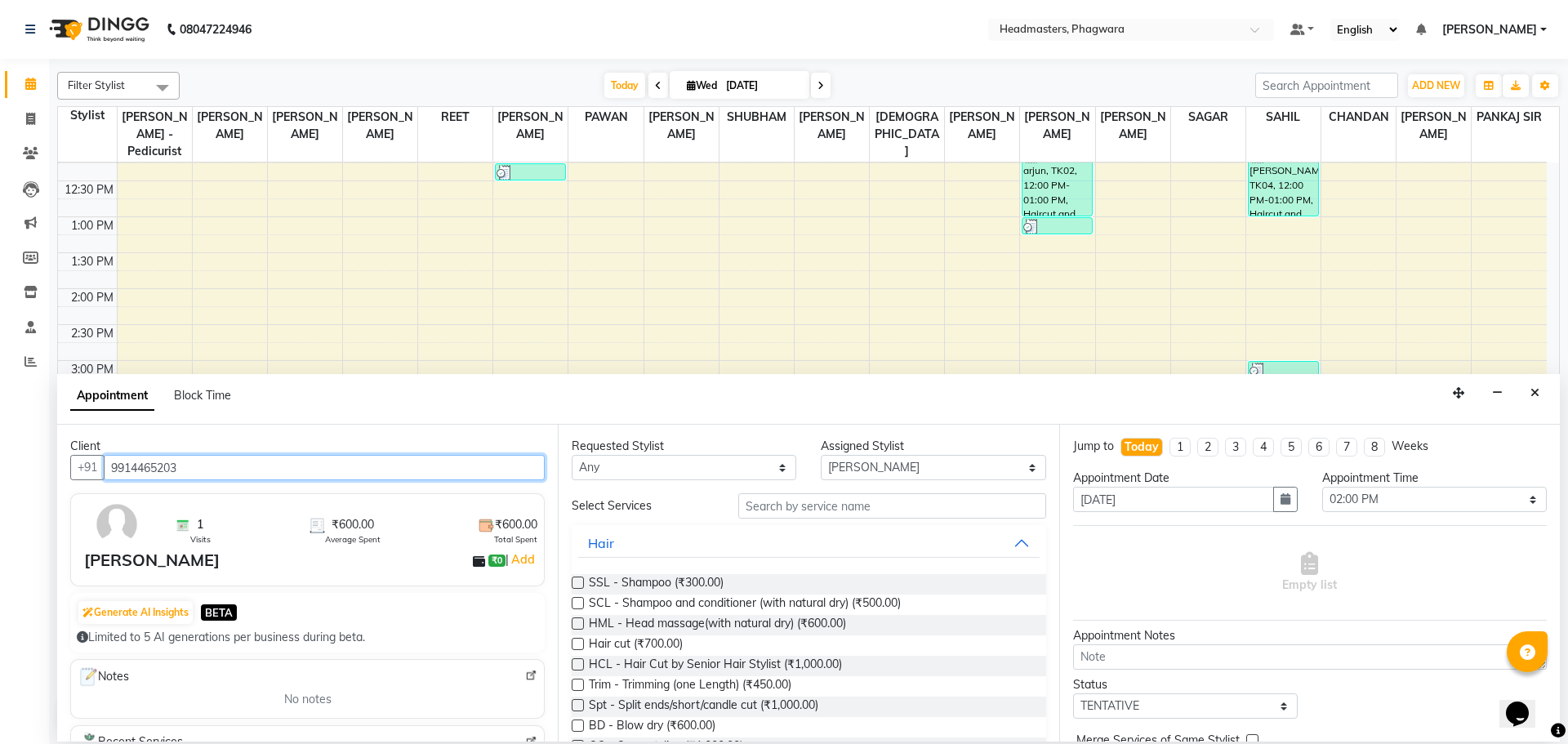
type input "9914465203"
click at [811, 500] on input "text" at bounding box center [892, 505] width 308 height 26
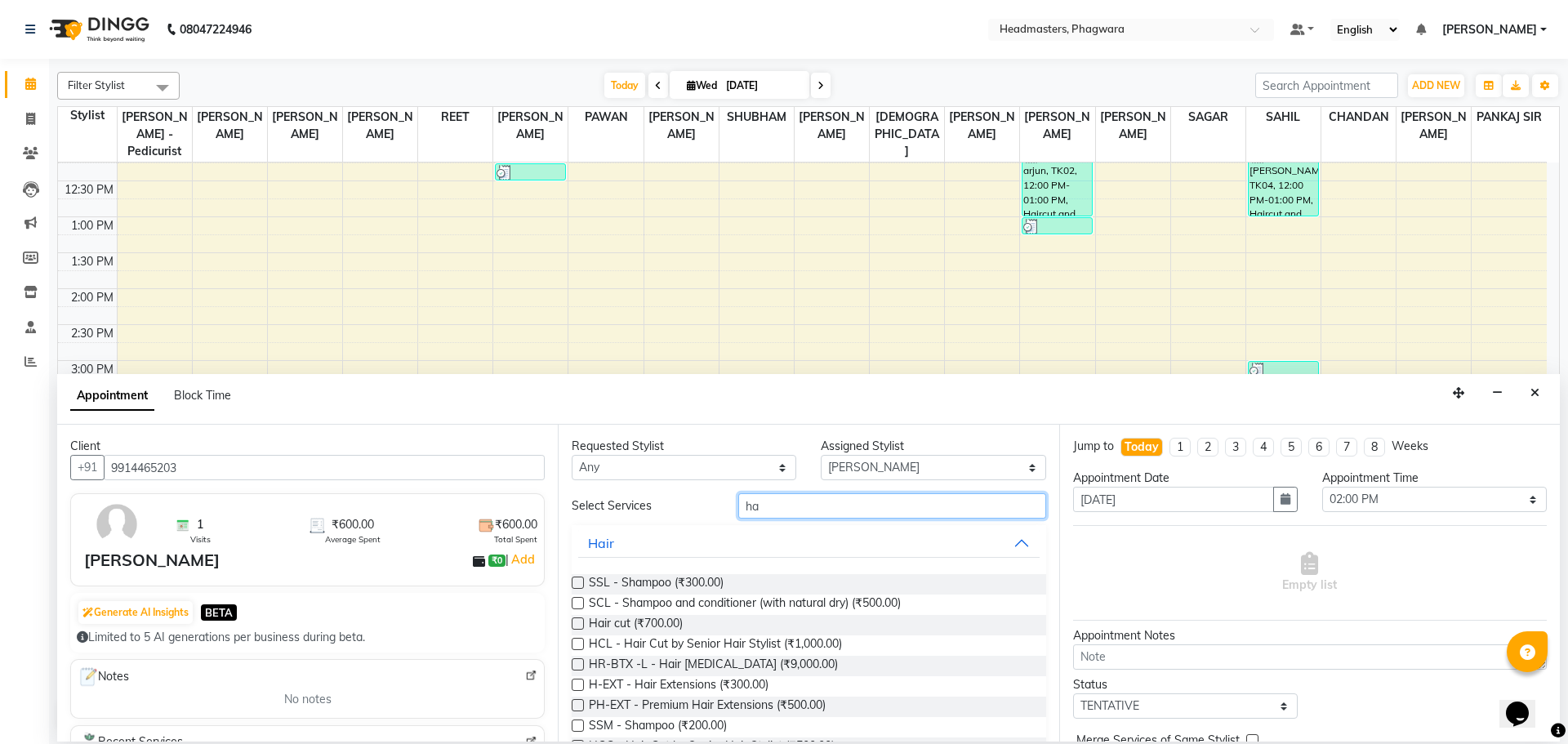
type input "h"
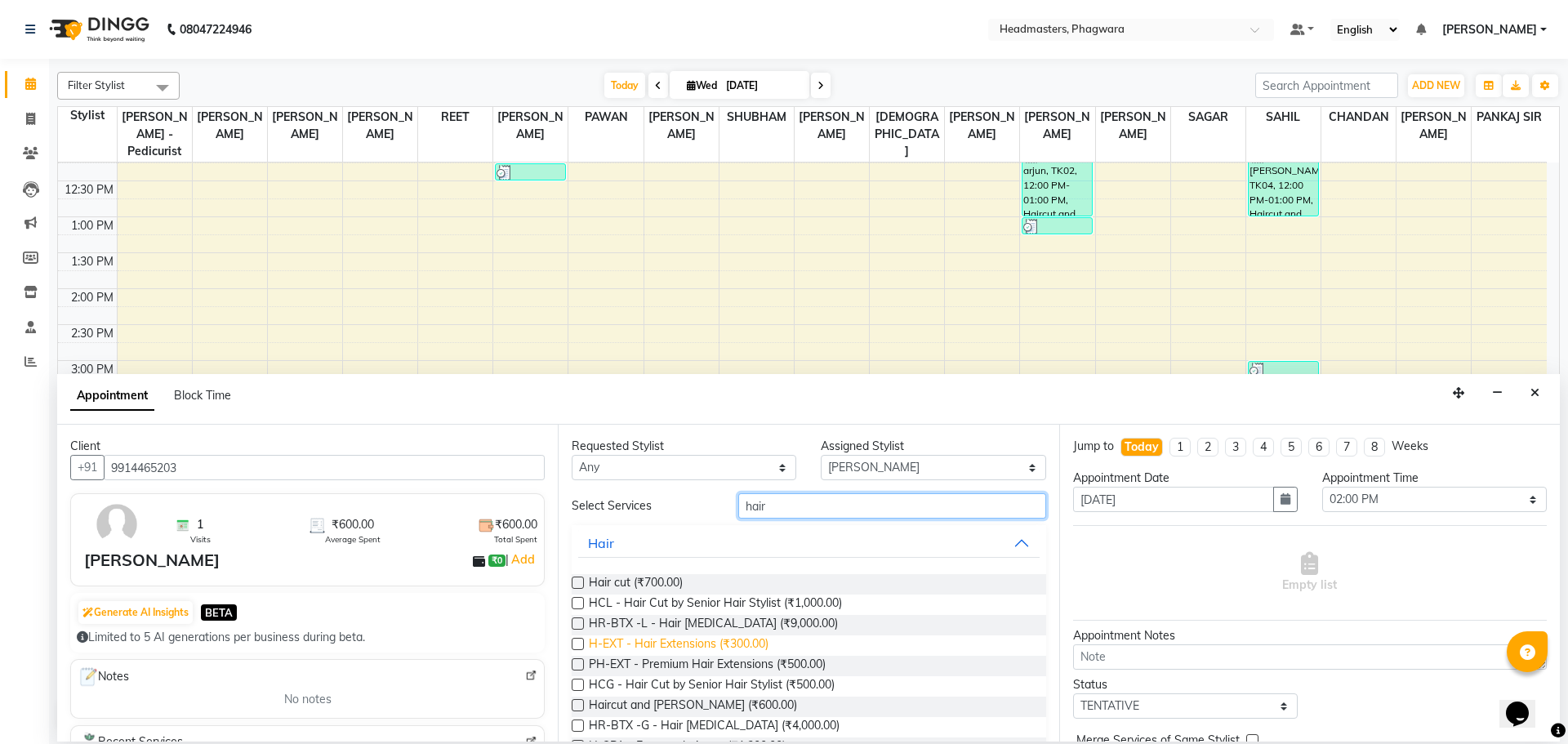
scroll to position [81, 0]
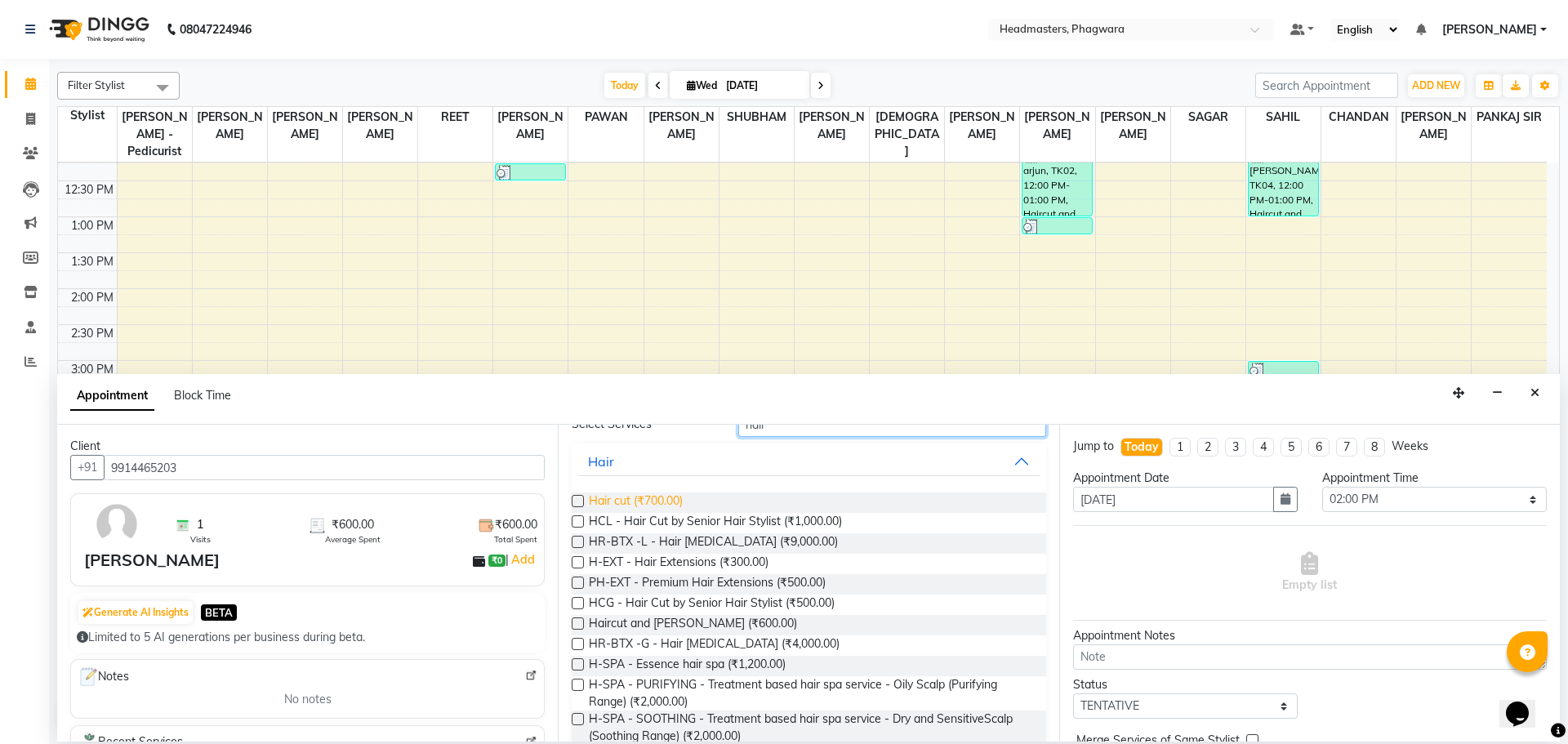
type input "hair"
click at [667, 505] on span "Hair cut (₹700.00)" at bounding box center [635, 502] width 94 height 21
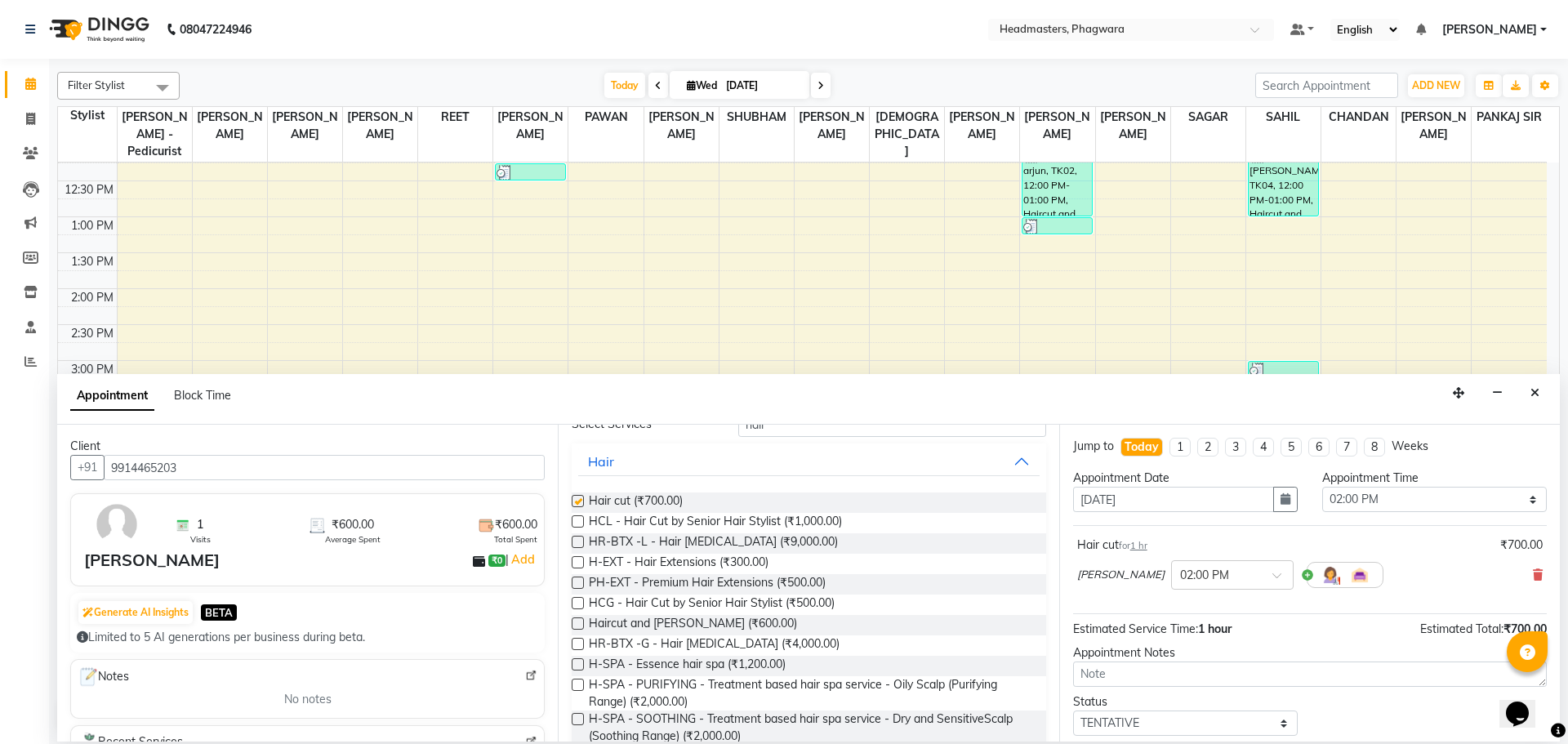
checkbox input "false"
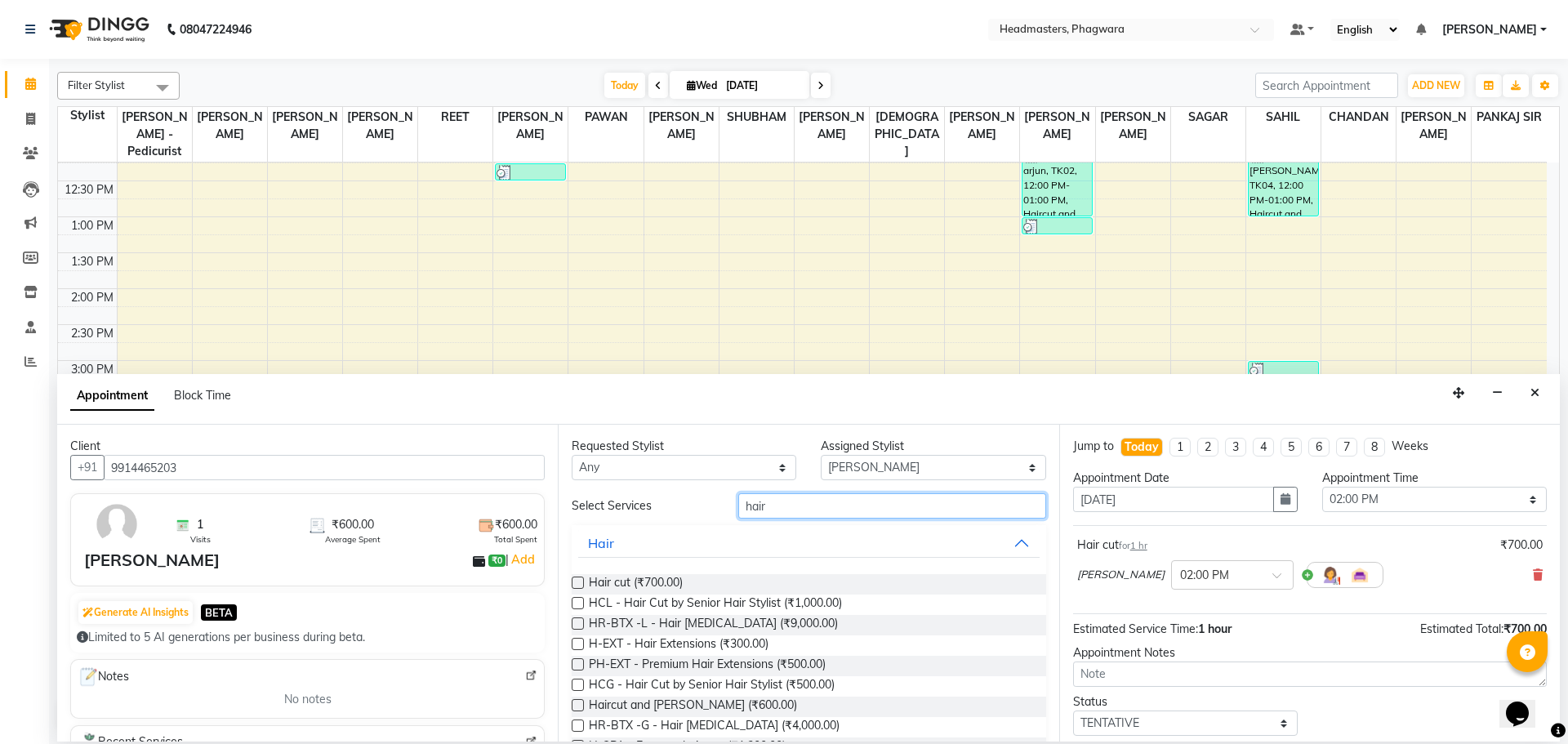
click at [801, 511] on input "hair" at bounding box center [892, 505] width 308 height 26
type input "h"
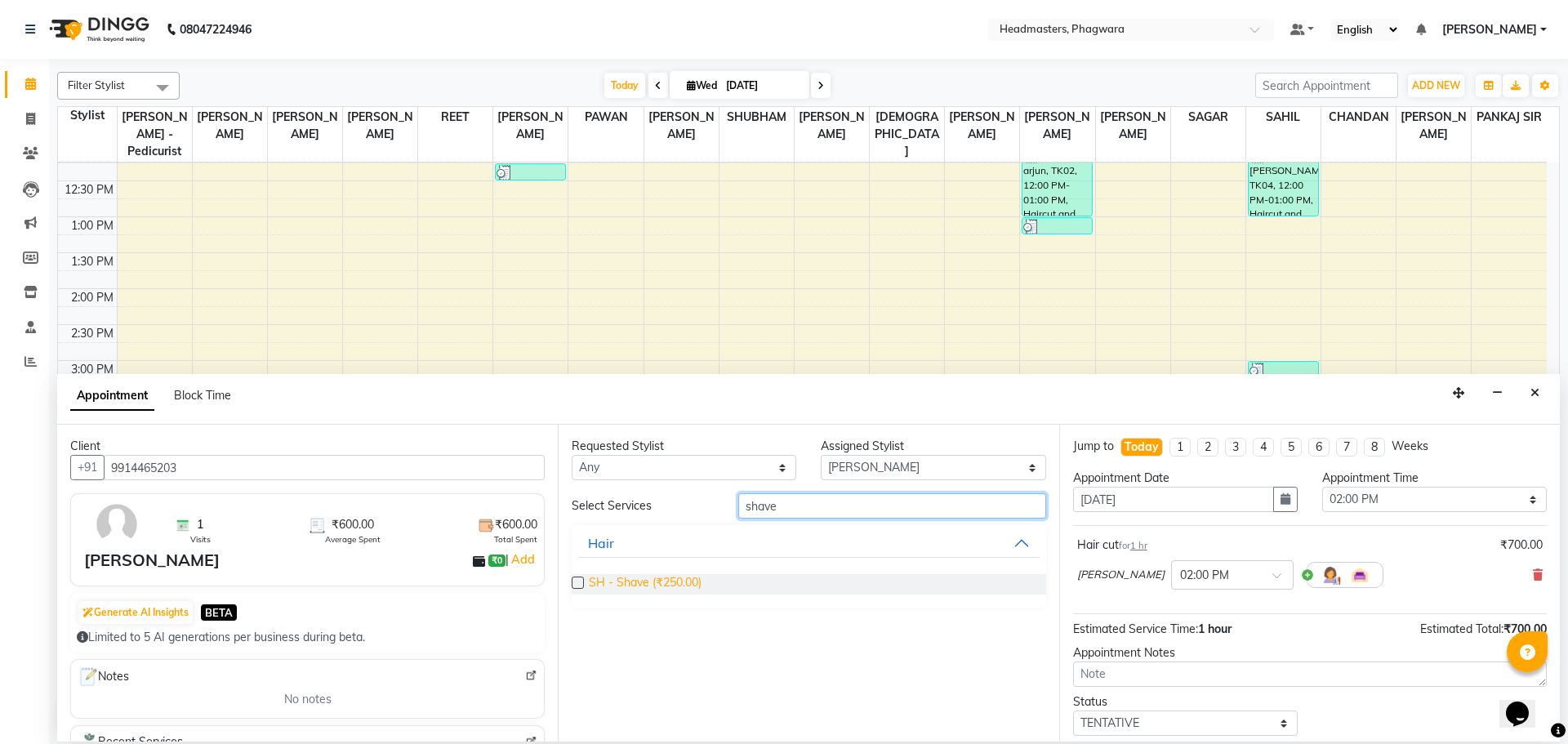
type input "shave"
click at [646, 581] on span "SH - Shave (₹250.00)" at bounding box center [644, 584] width 113 height 21
checkbox input "false"
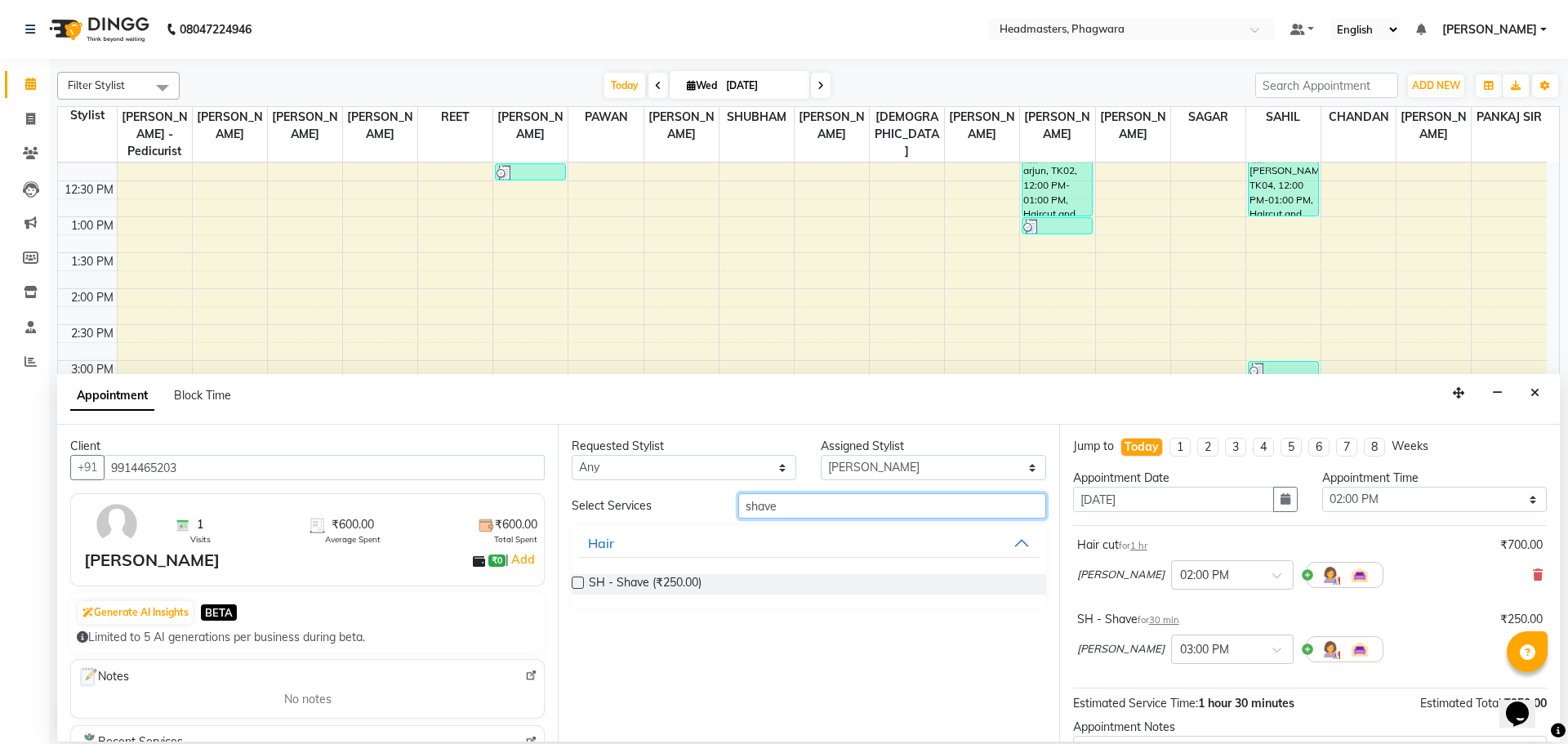
drag, startPoint x: 714, startPoint y: 507, endPoint x: 698, endPoint y: 509, distance: 16.1
click at [698, 509] on div "Select Services shave" at bounding box center [807, 505] width 498 height 26
type input "head"
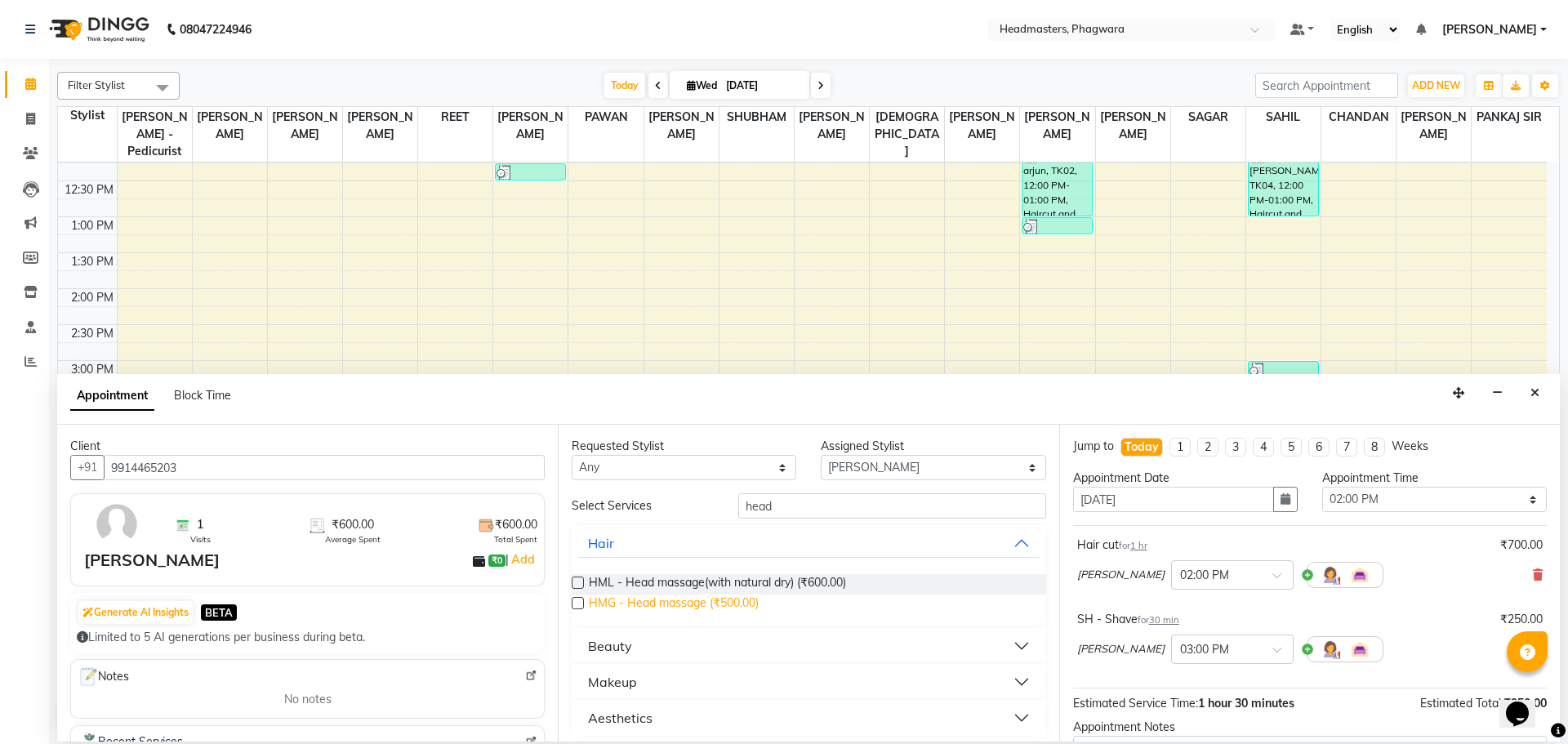
click at [589, 598] on span "HMG - Head massage (₹500.00)" at bounding box center [673, 604] width 170 height 21
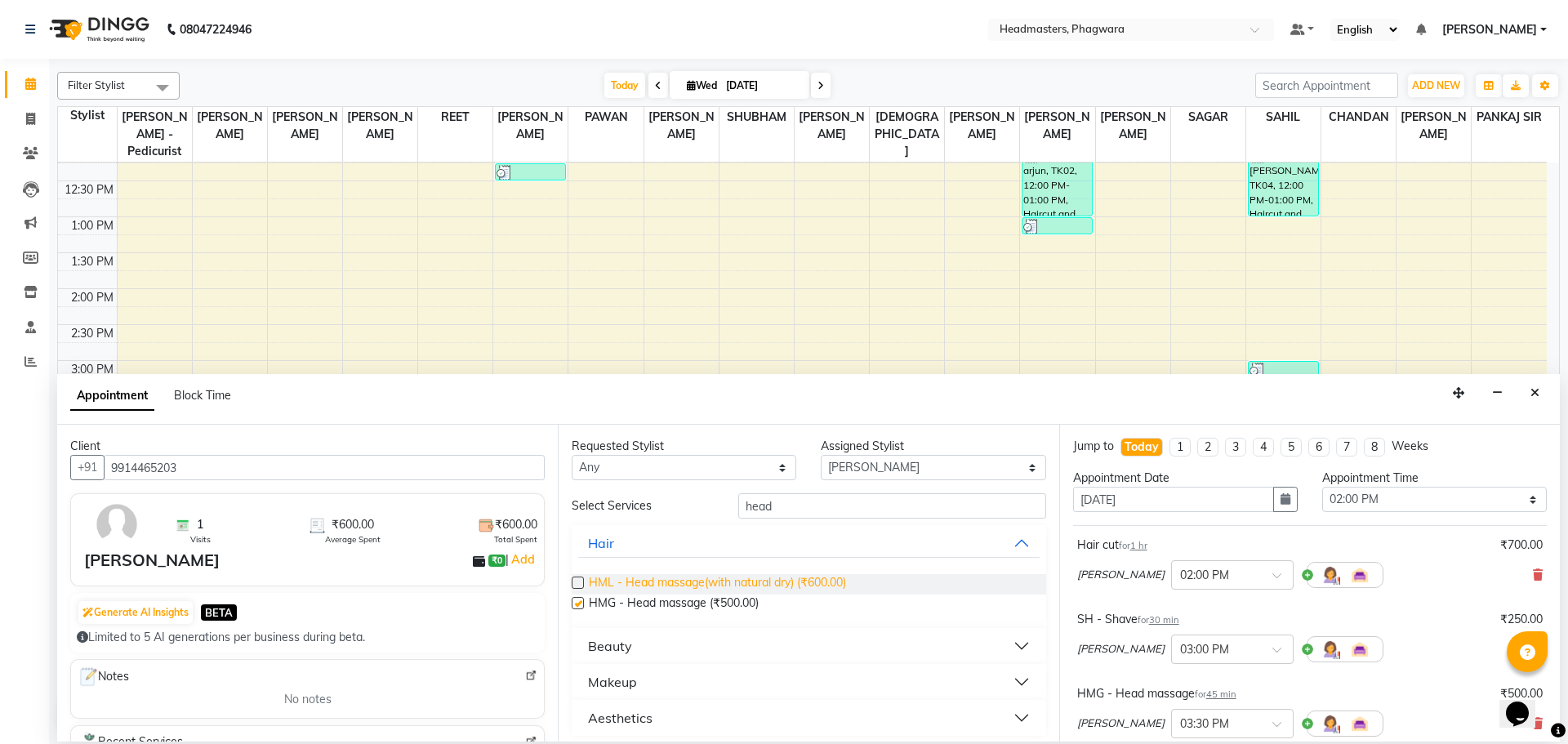
checkbox input "false"
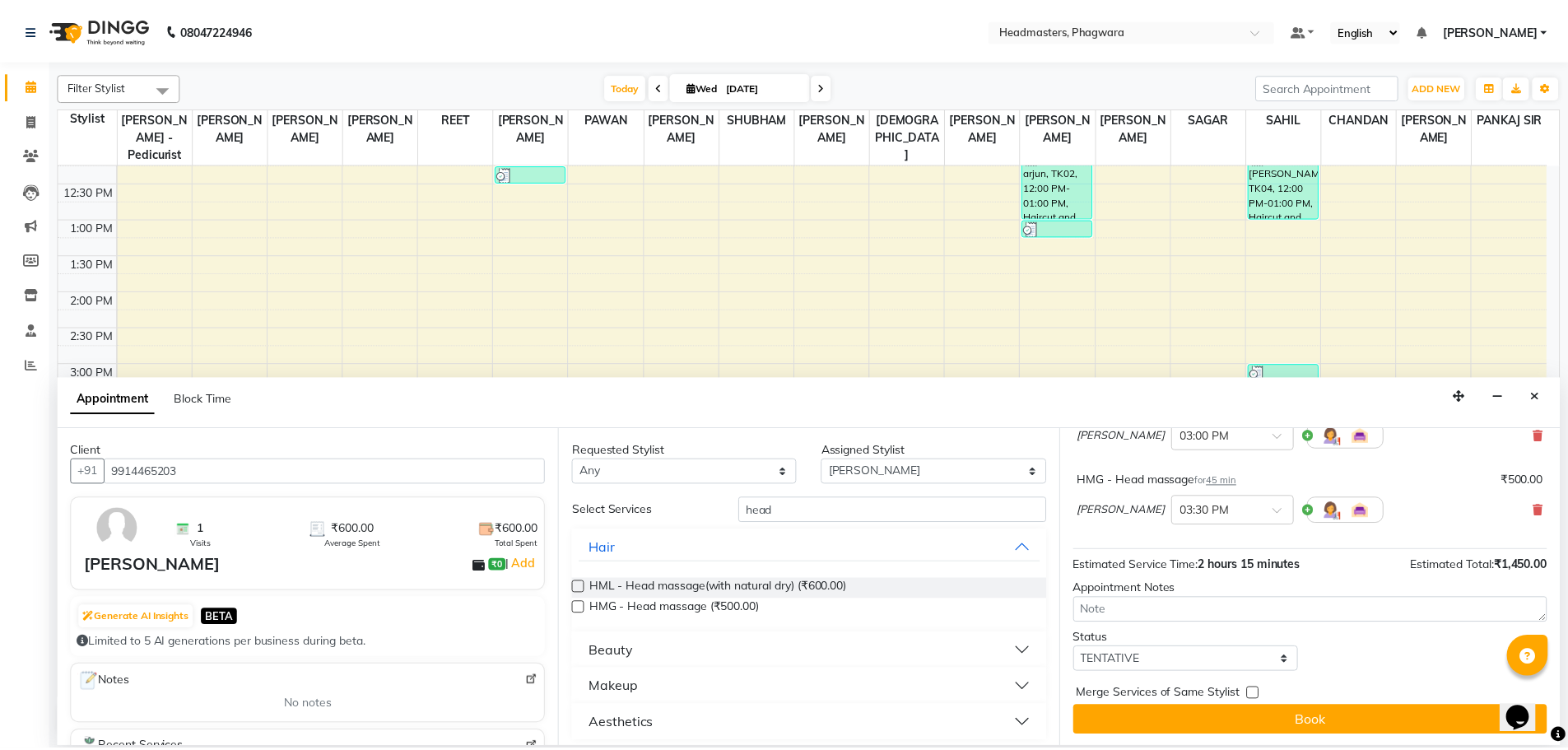
scroll to position [221, 0]
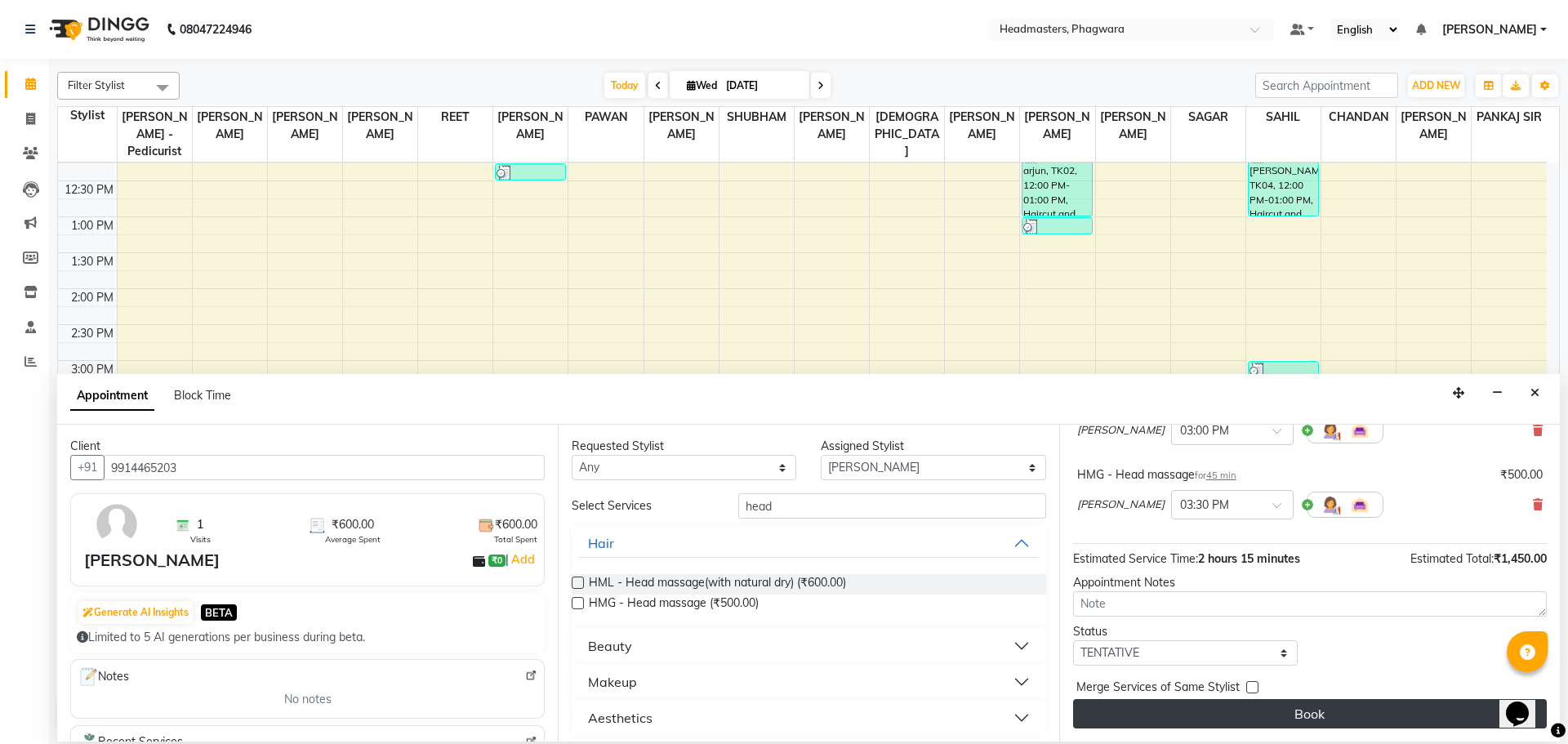
click at [1228, 713] on button "Book" at bounding box center [1309, 714] width 473 height 30
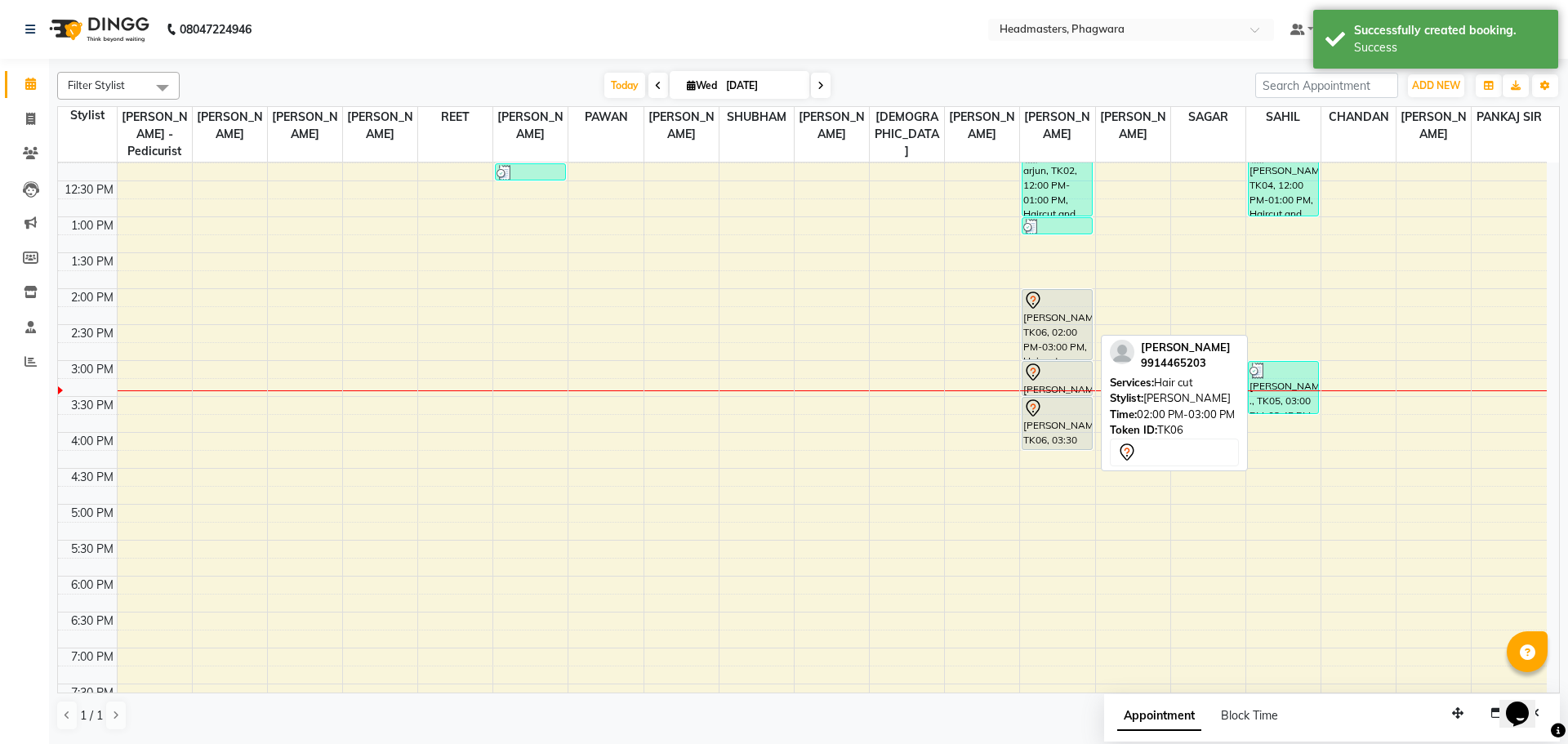
click at [1035, 295] on icon at bounding box center [1033, 299] width 6 height 7
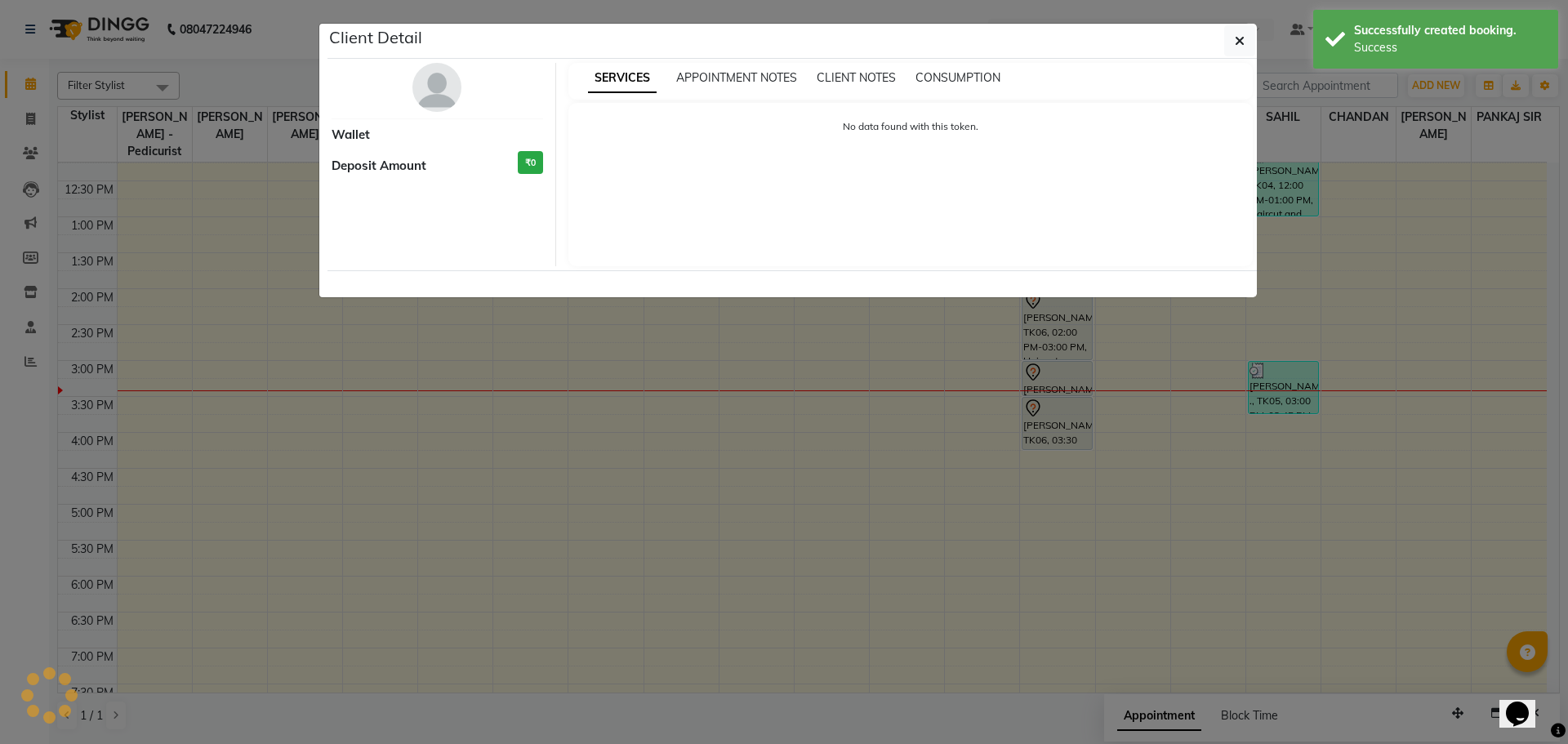
select select "7"
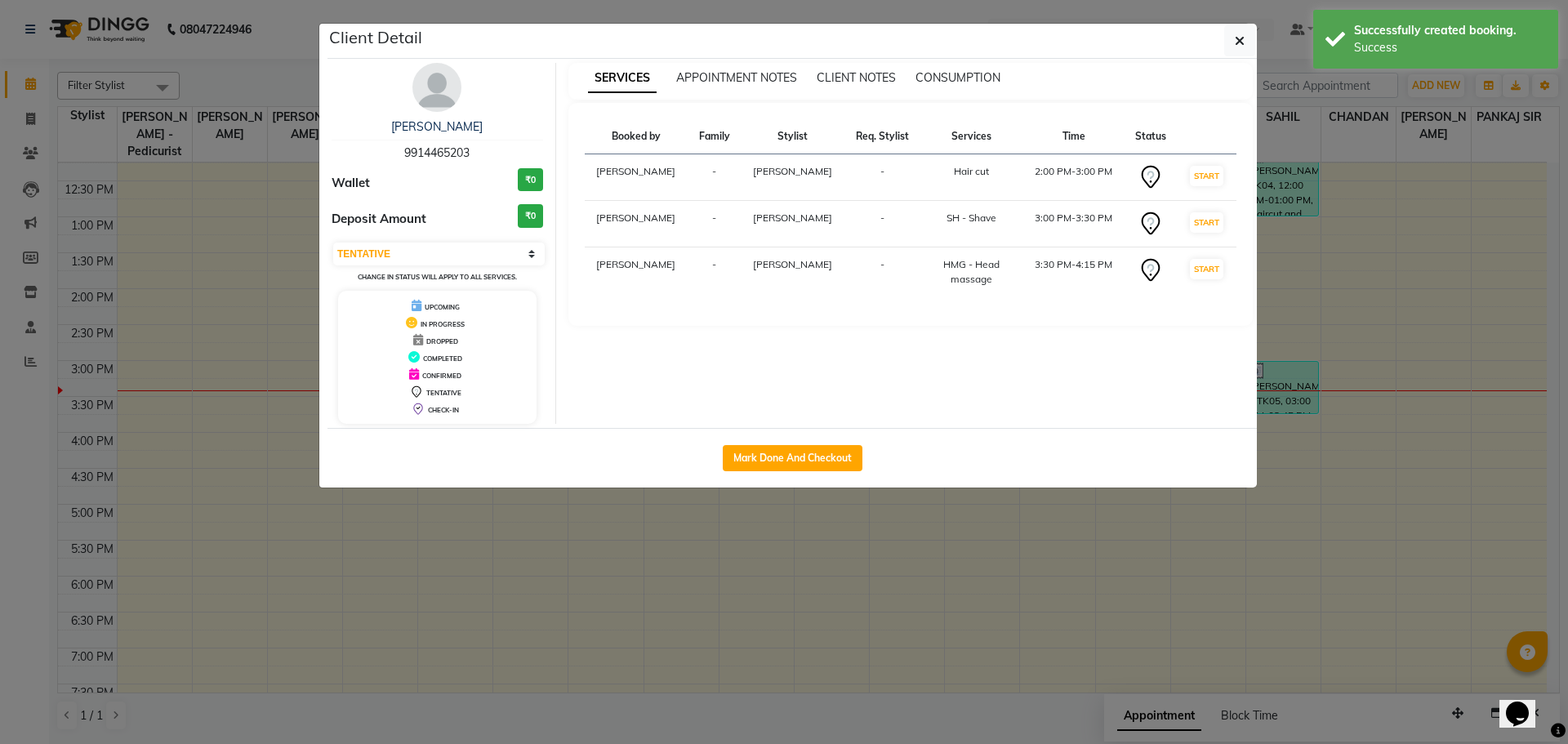
click at [735, 480] on div "Mark Done And Checkout" at bounding box center [792, 458] width 929 height 59
click at [758, 457] on button "Mark Done And Checkout" at bounding box center [793, 458] width 140 height 26
select select "service"
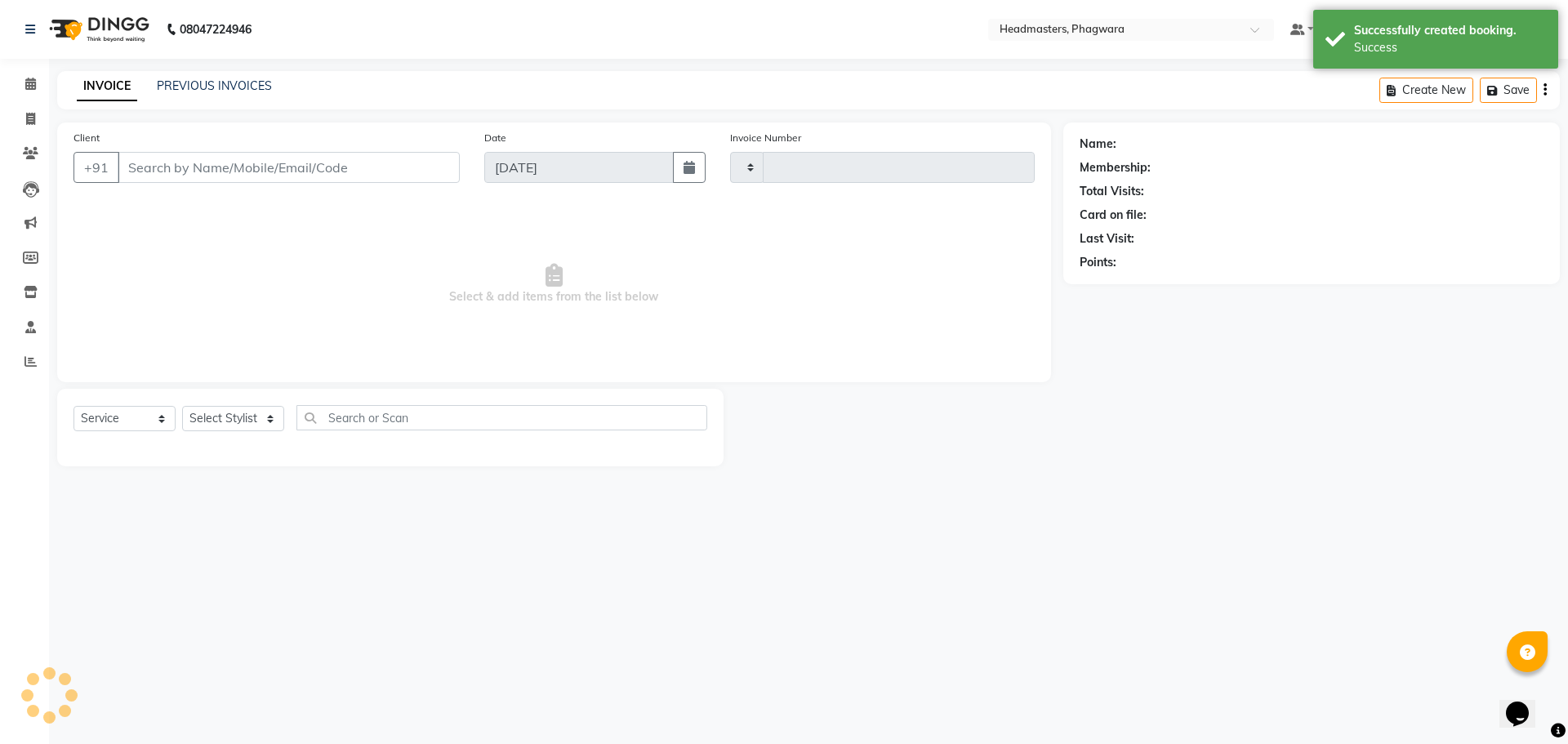
type input "1013"
select select "7888"
type input "9914465203"
select select "71389"
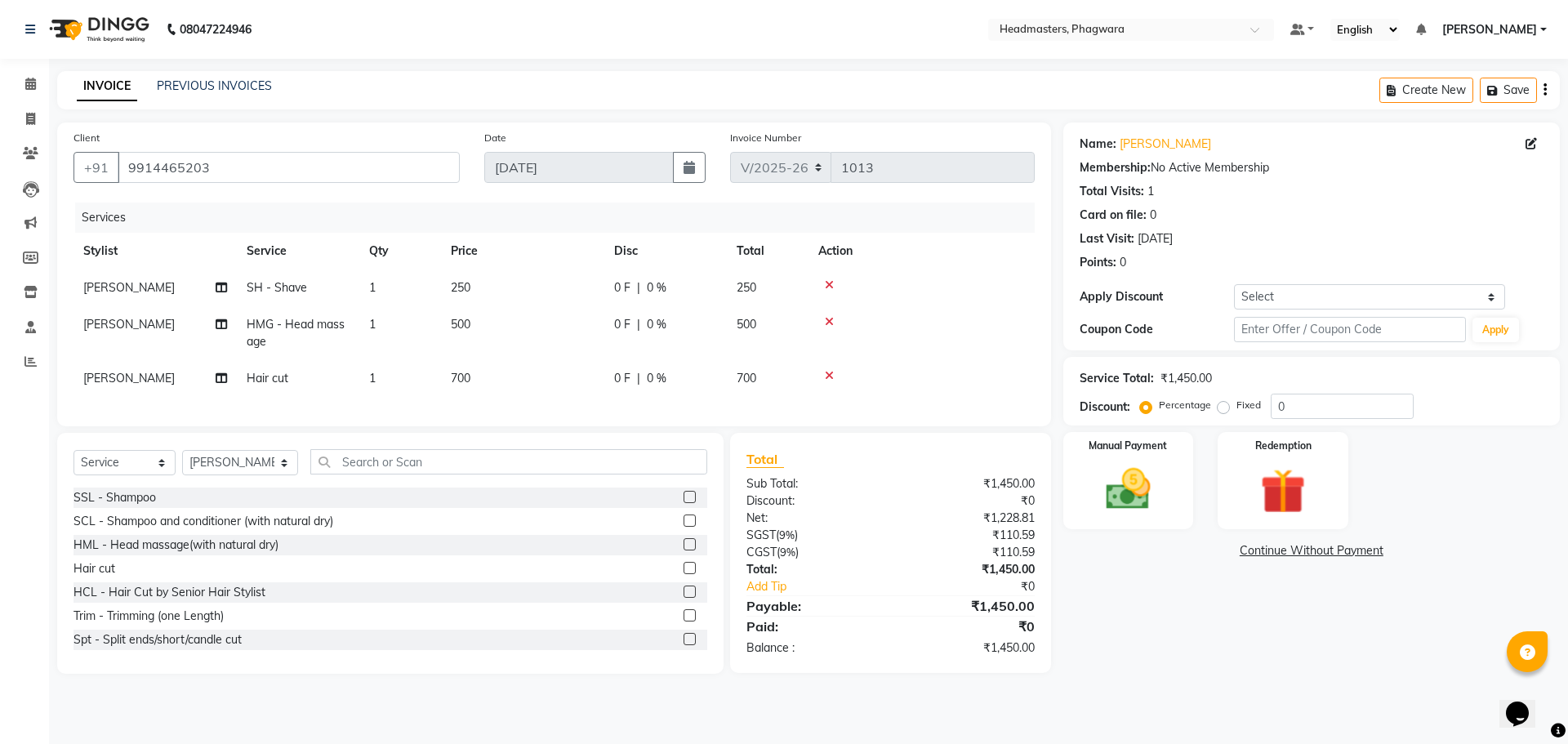
click at [761, 288] on td "250" at bounding box center [767, 287] width 81 height 37
select select "71389"
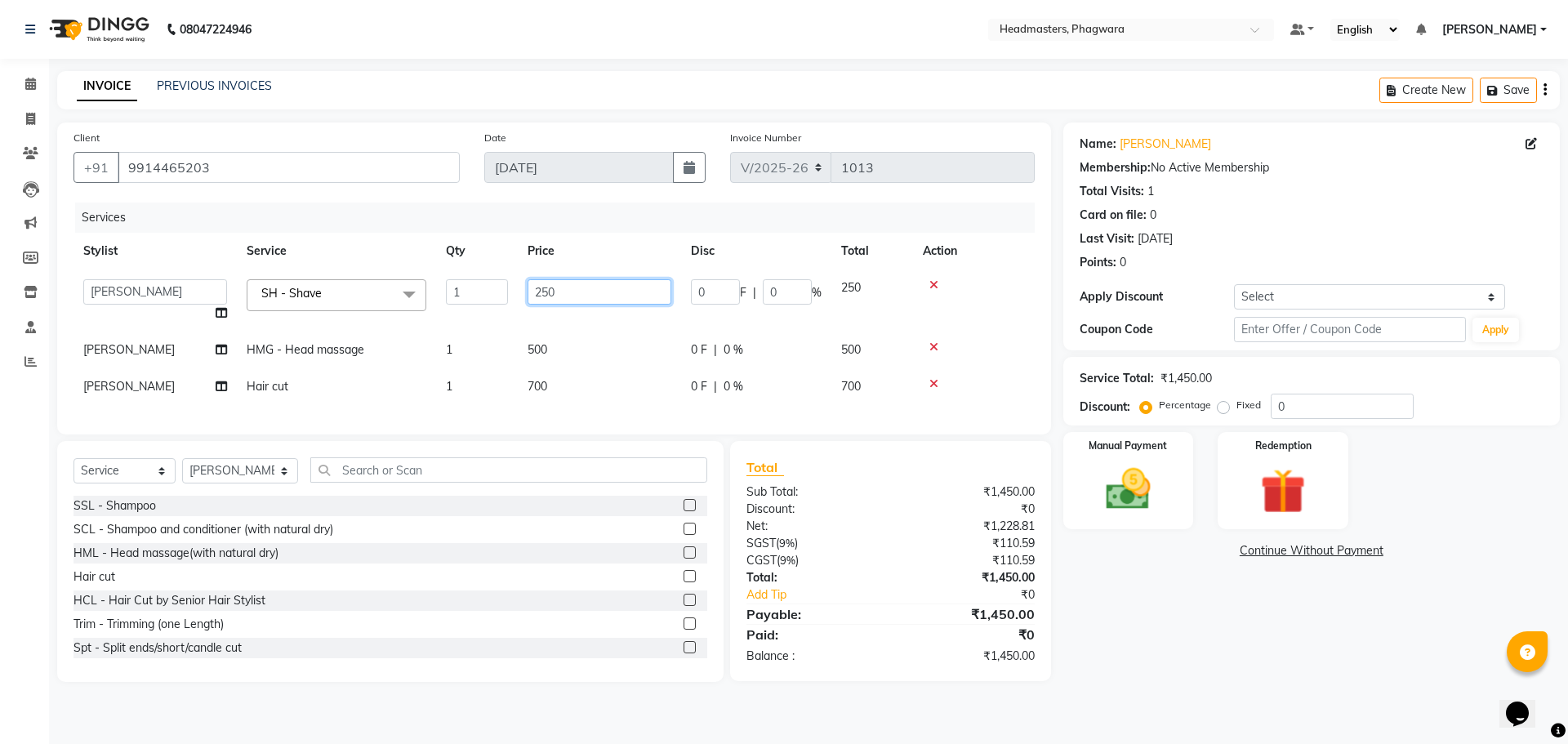
drag, startPoint x: 596, startPoint y: 288, endPoint x: 542, endPoint y: 289, distance: 54.0
click at [542, 289] on input "250" at bounding box center [599, 291] width 144 height 26
type input "200"
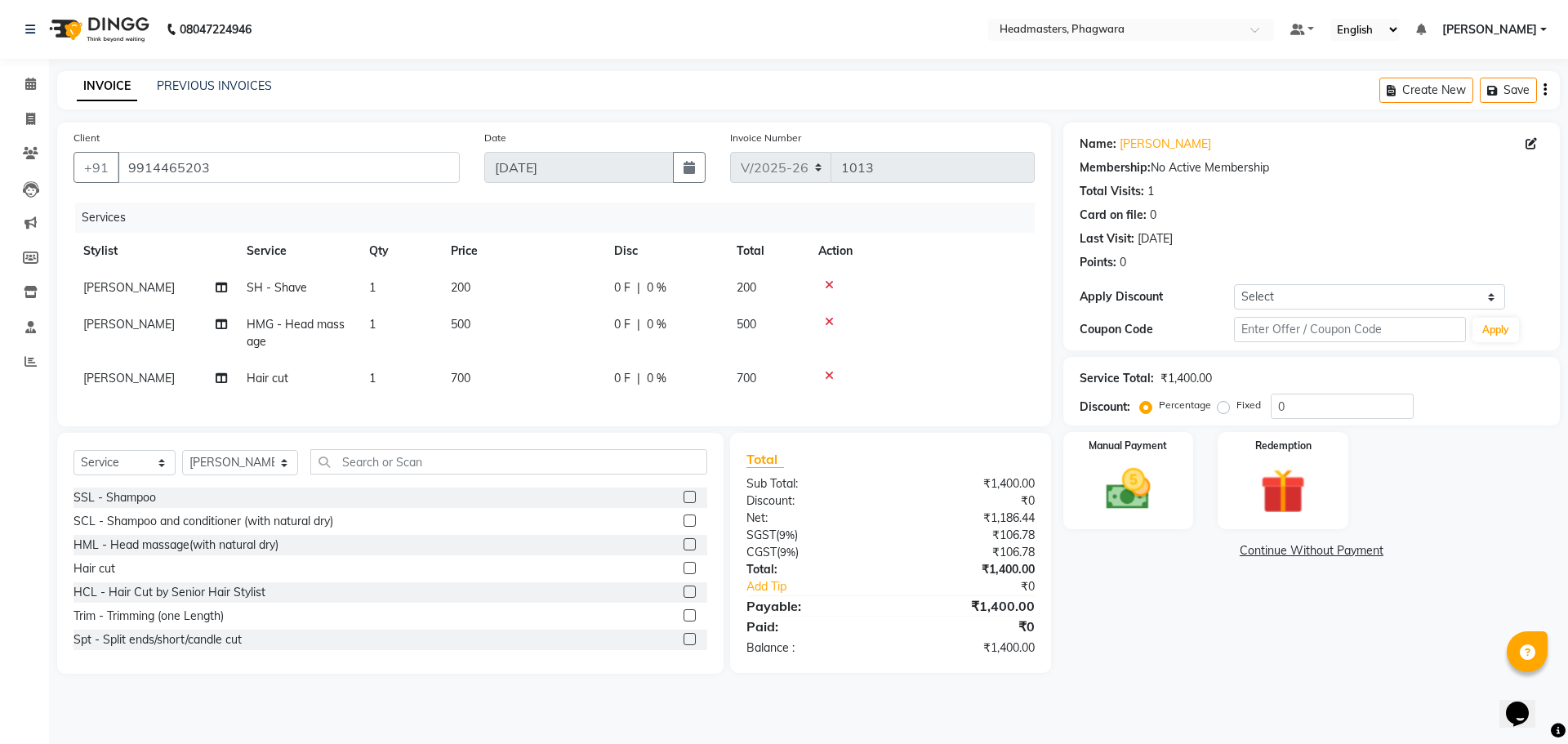
click at [535, 377] on td "700" at bounding box center [523, 378] width 163 height 37
select select "71389"
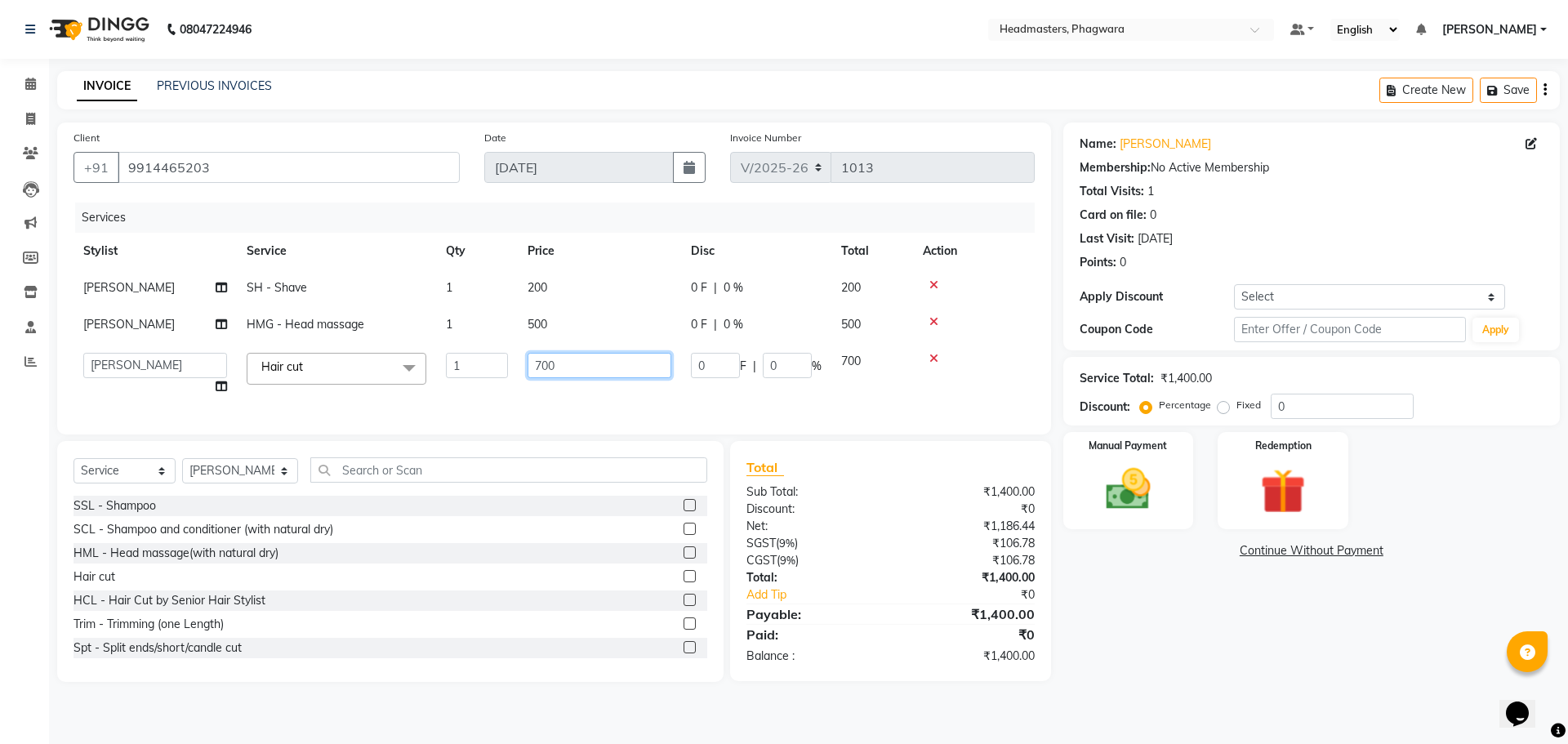
click at [542, 365] on input "700" at bounding box center [599, 365] width 144 height 26
type input "300"
click at [541, 398] on div "Services Stylist Service Qty Price Disc Total Action [PERSON_NAME] SH - Shave 1…" at bounding box center [554, 310] width 961 height 216
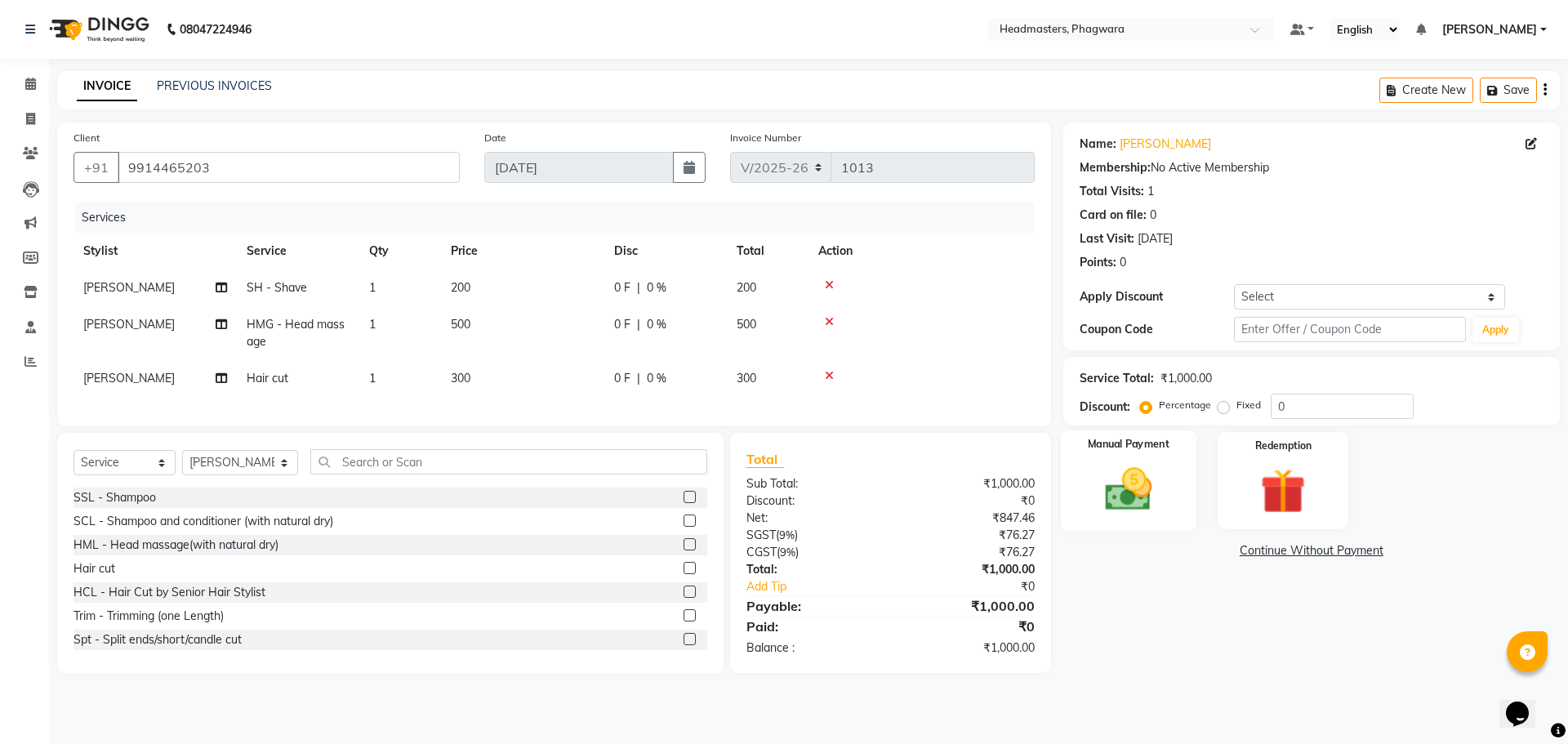
click at [1091, 477] on img at bounding box center [1128, 488] width 76 height 53
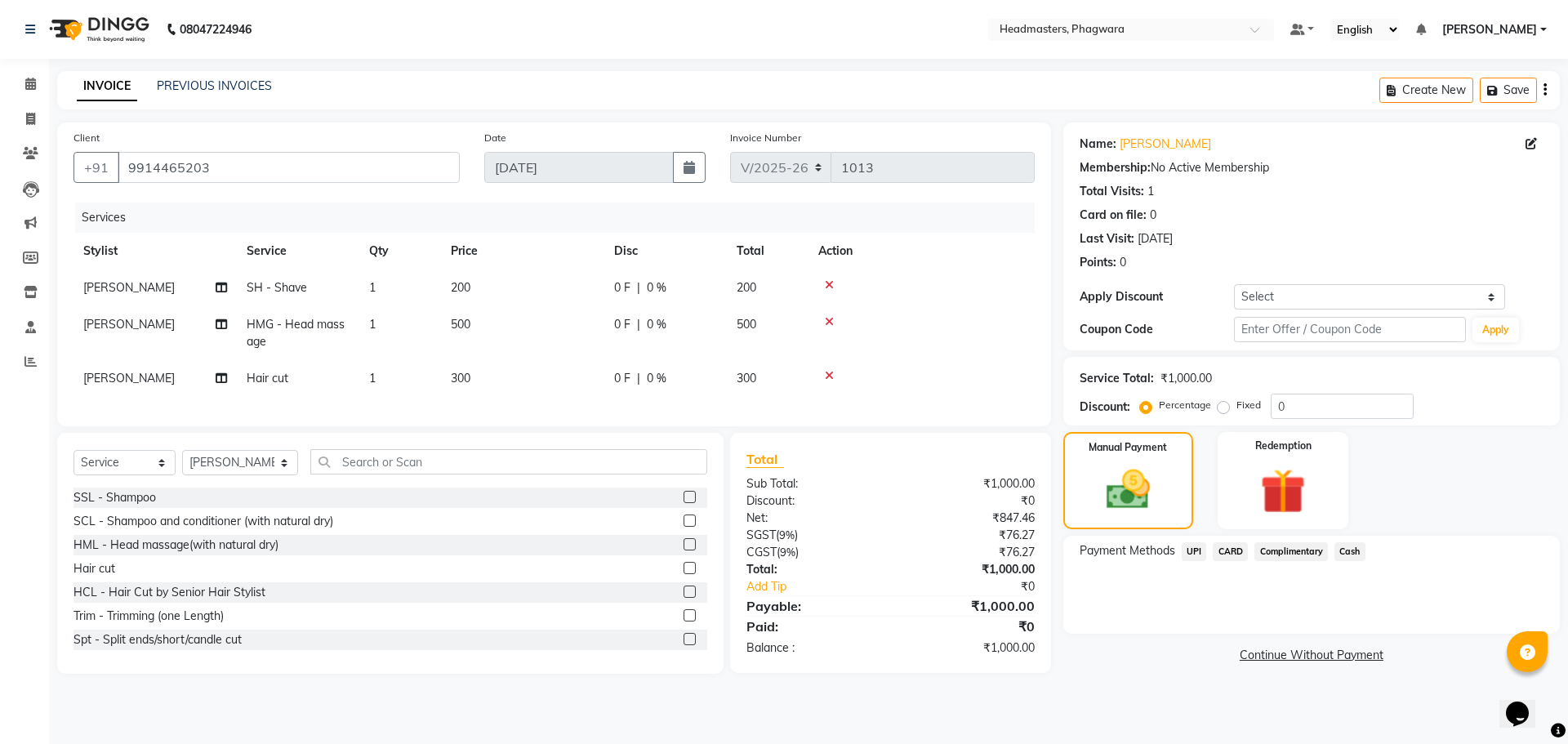
click at [1357, 547] on span "Cash" at bounding box center [1350, 551] width 31 height 19
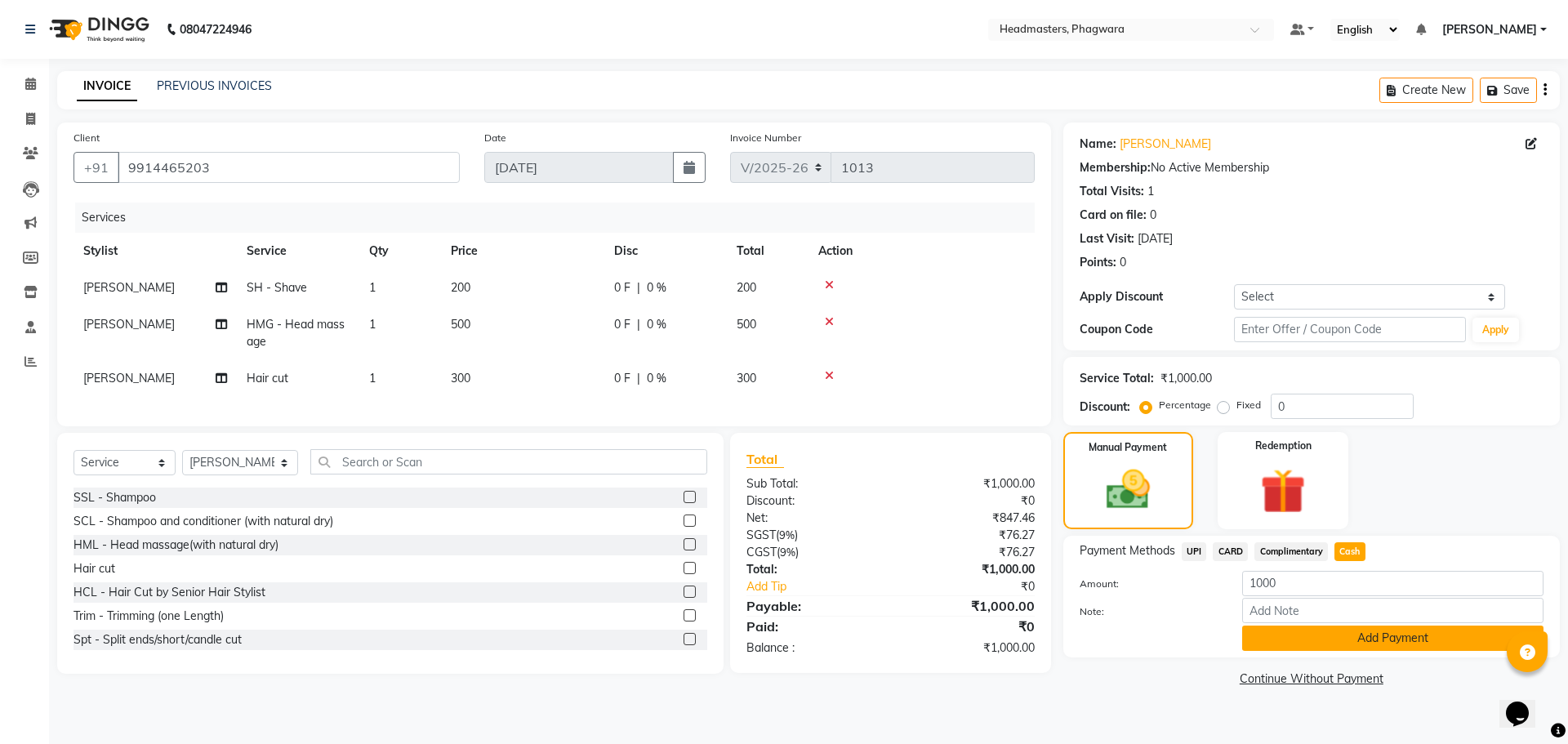
click at [1319, 649] on button "Add Payment" at bounding box center [1393, 638] width 301 height 26
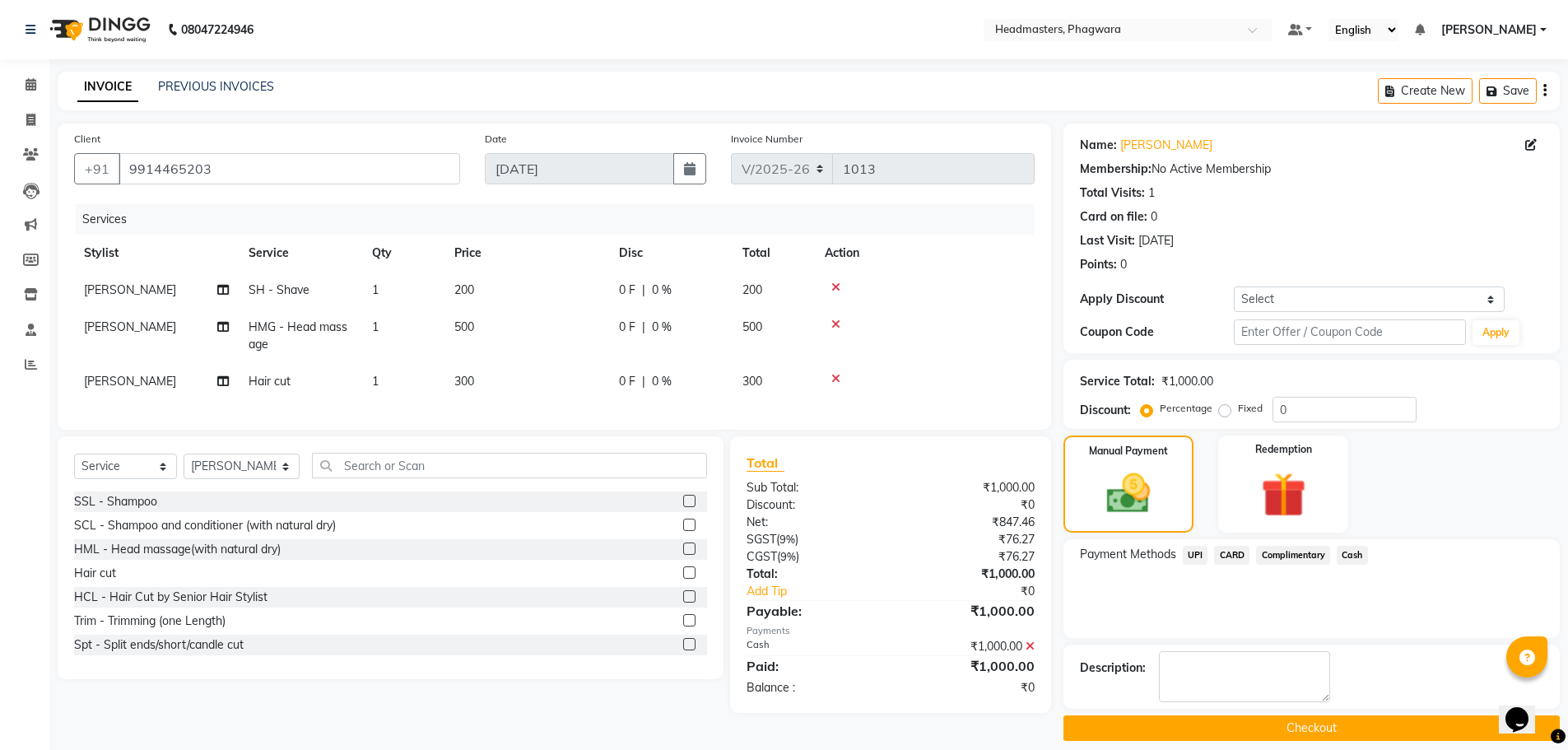
click at [1294, 728] on button "Checkout" at bounding box center [1312, 728] width 496 height 26
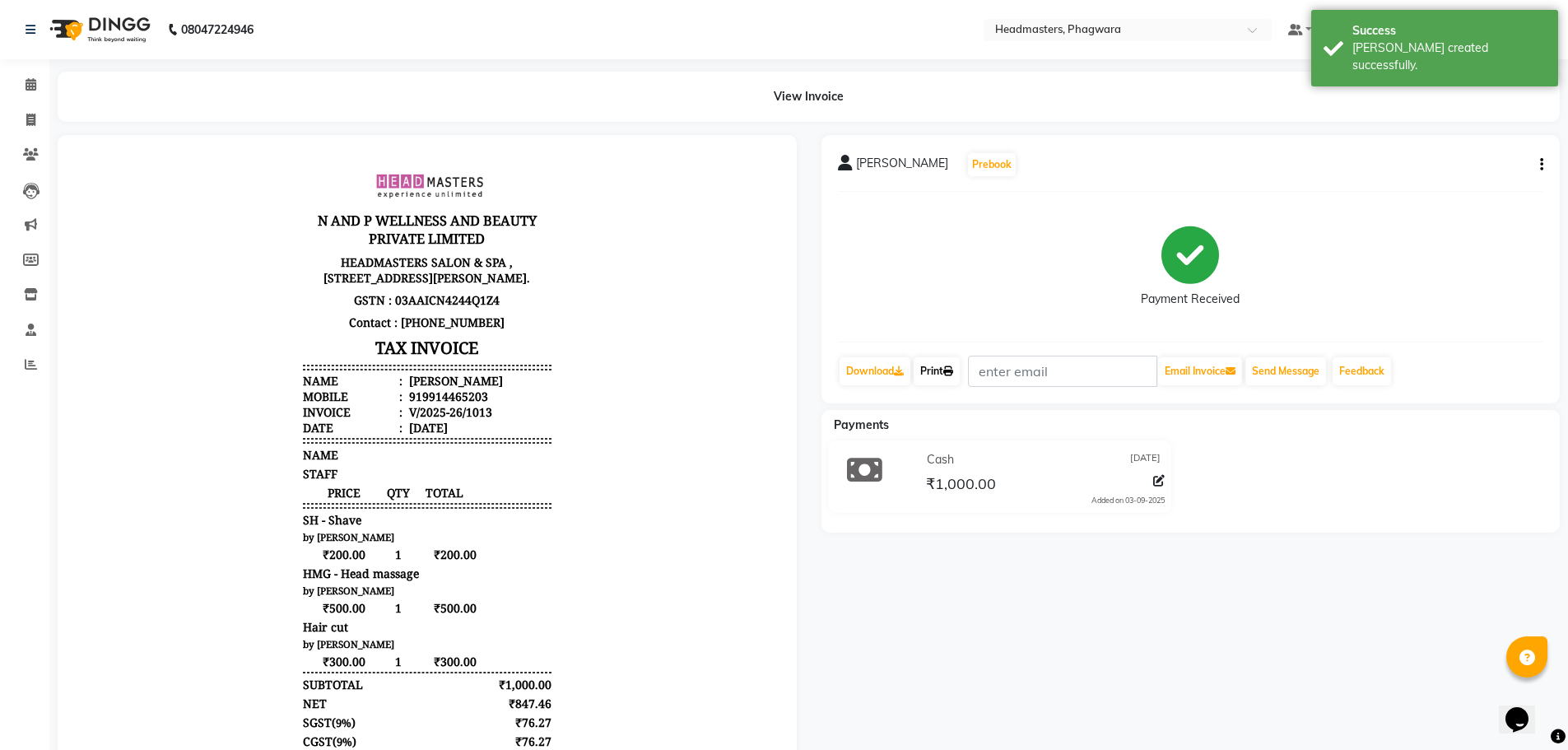
click at [931, 370] on link "Print" at bounding box center [937, 372] width 46 height 28
click at [27, 79] on icon at bounding box center [31, 84] width 11 height 12
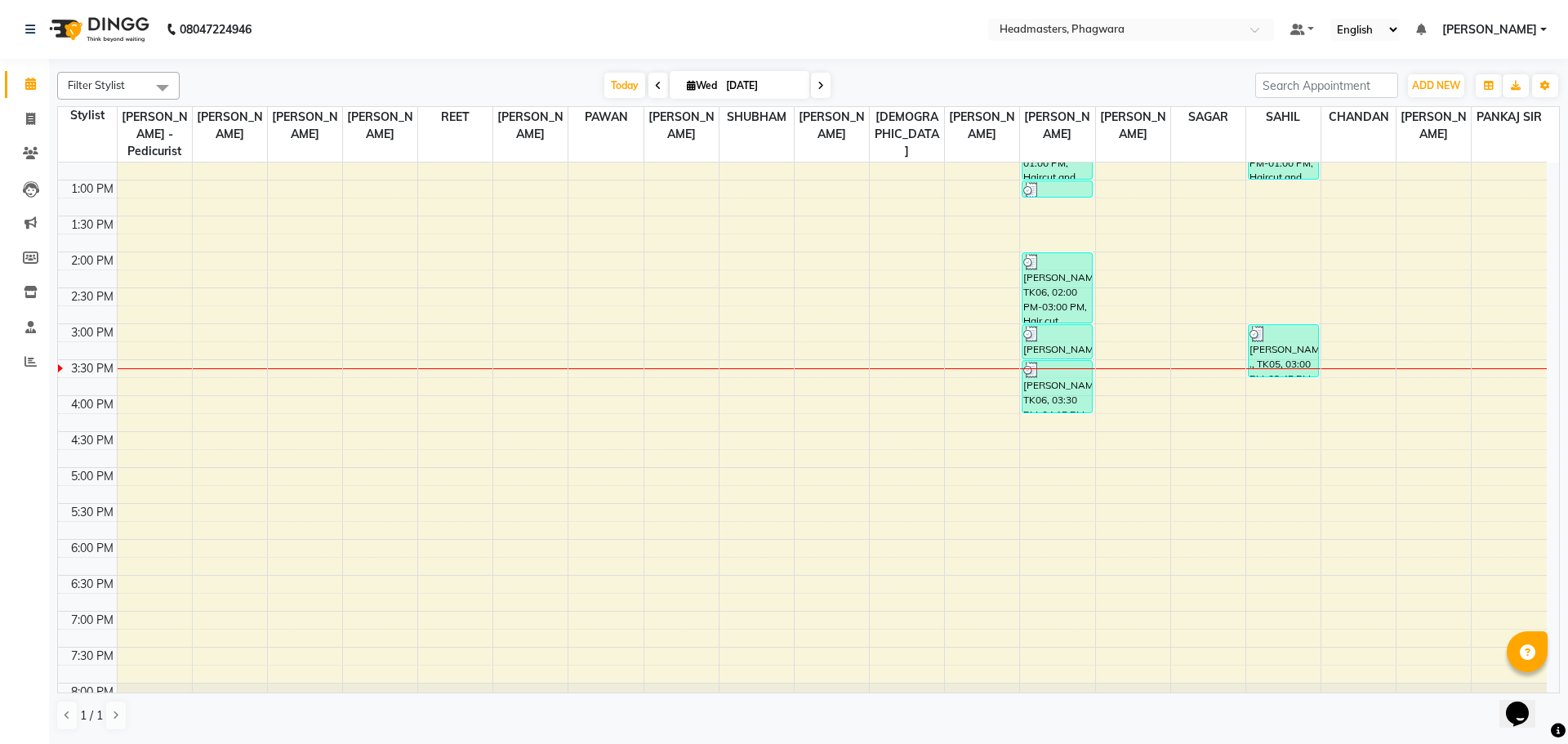
scroll to position [305, 0]
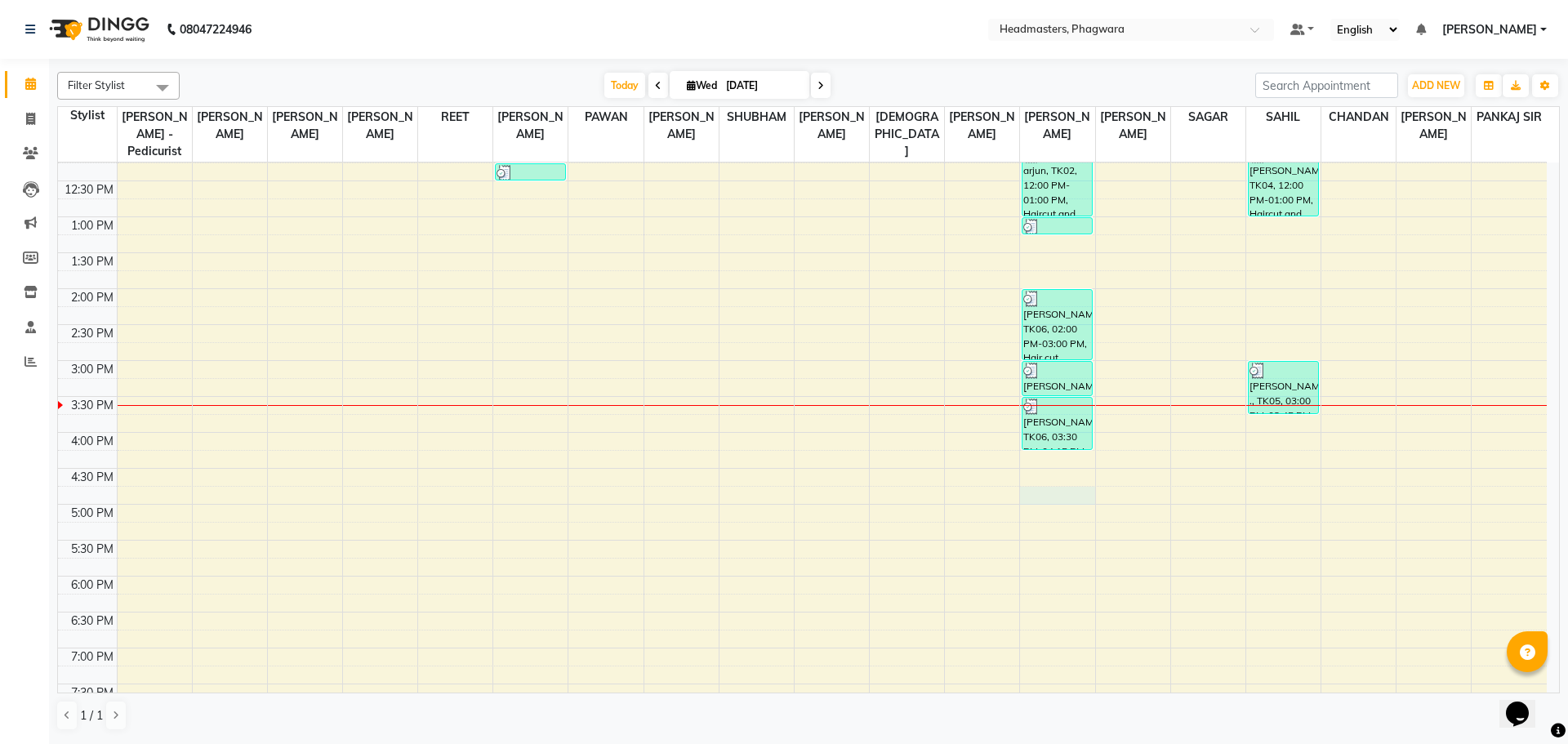
click at [1046, 478] on div "8:00 AM 8:30 AM 9:00 AM 9:30 AM 10:00 AM 10:30 AM 11:00 AM 11:30 AM 12:00 PM 12…" at bounding box center [802, 324] width 1488 height 933
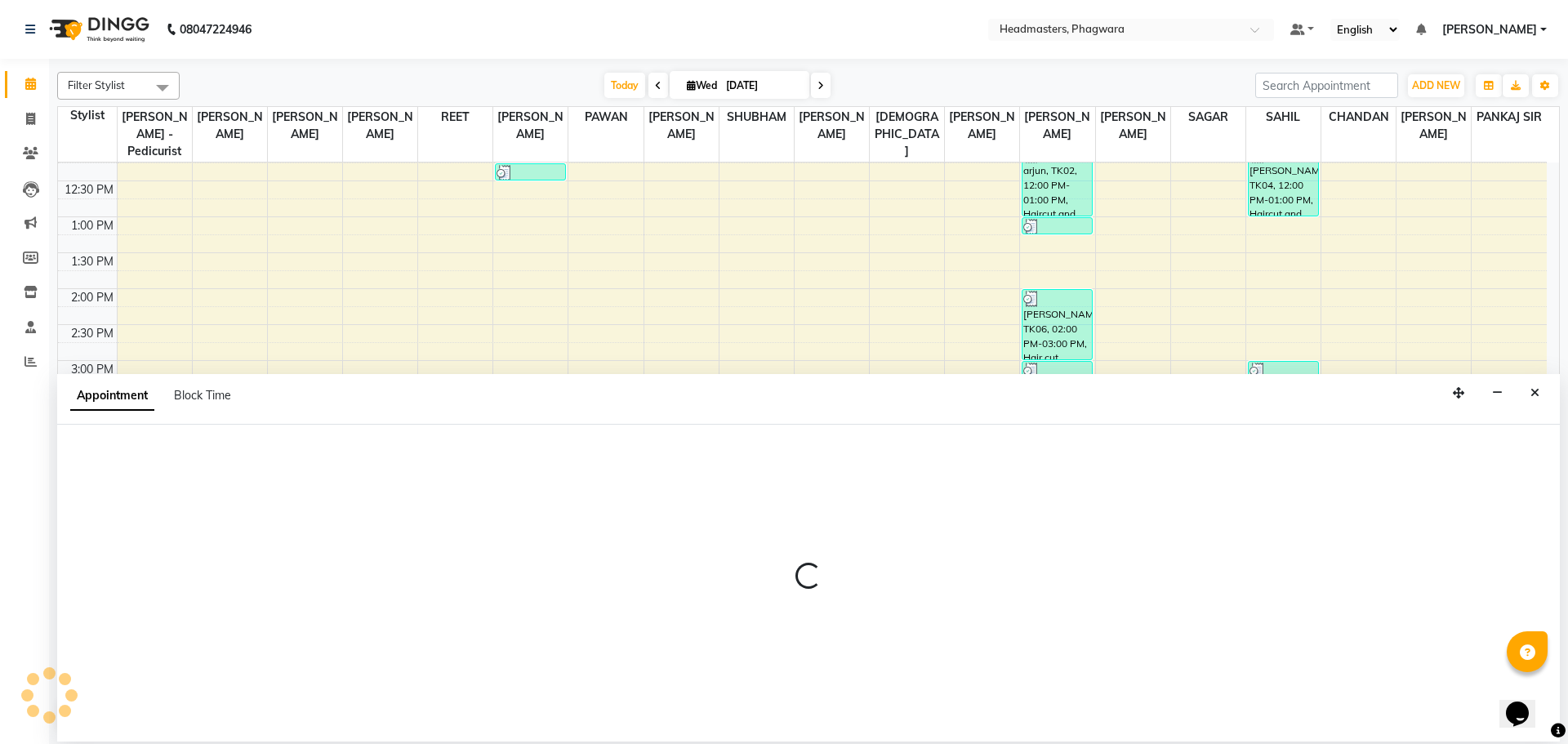
select select "71389"
select select "tentative"
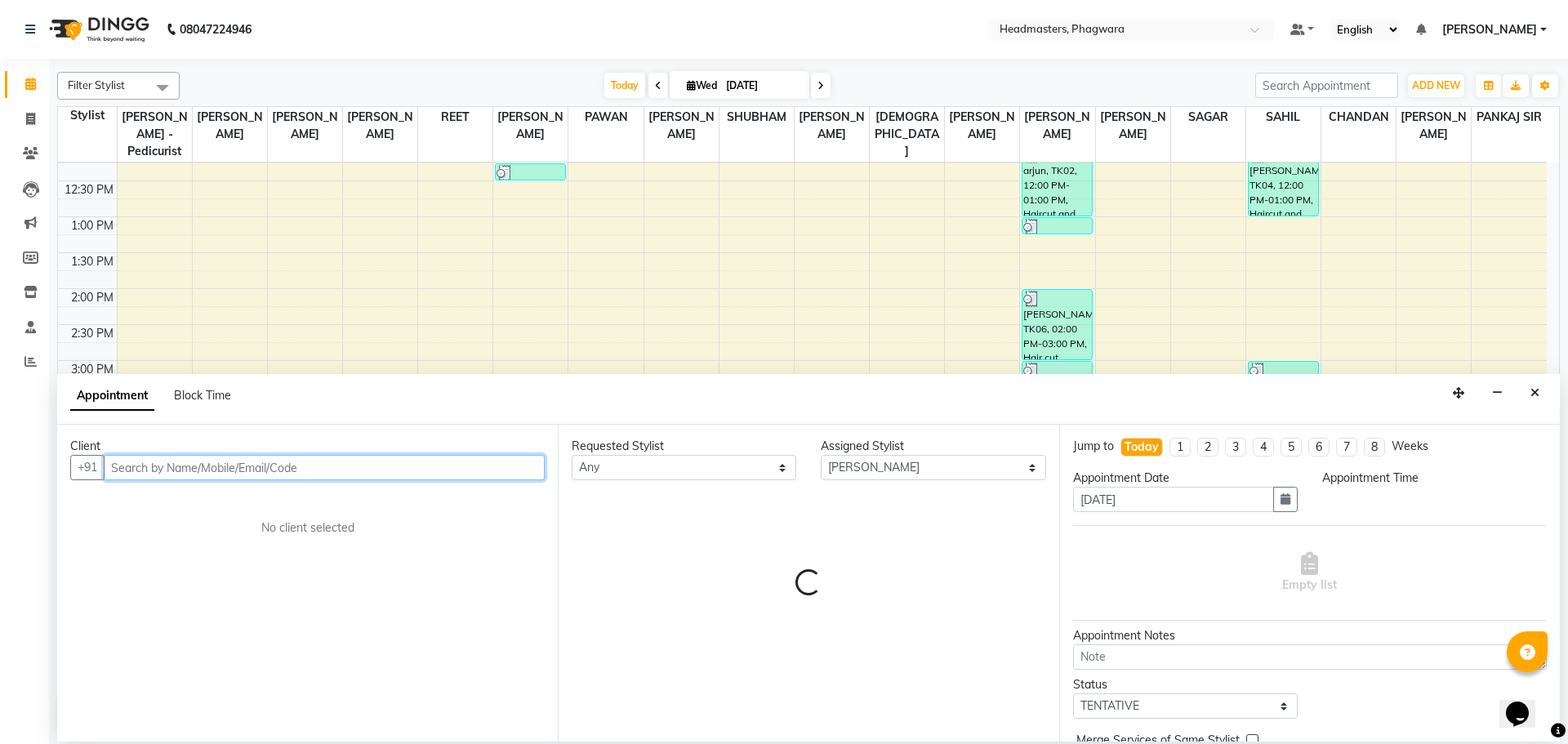
select select "1005"
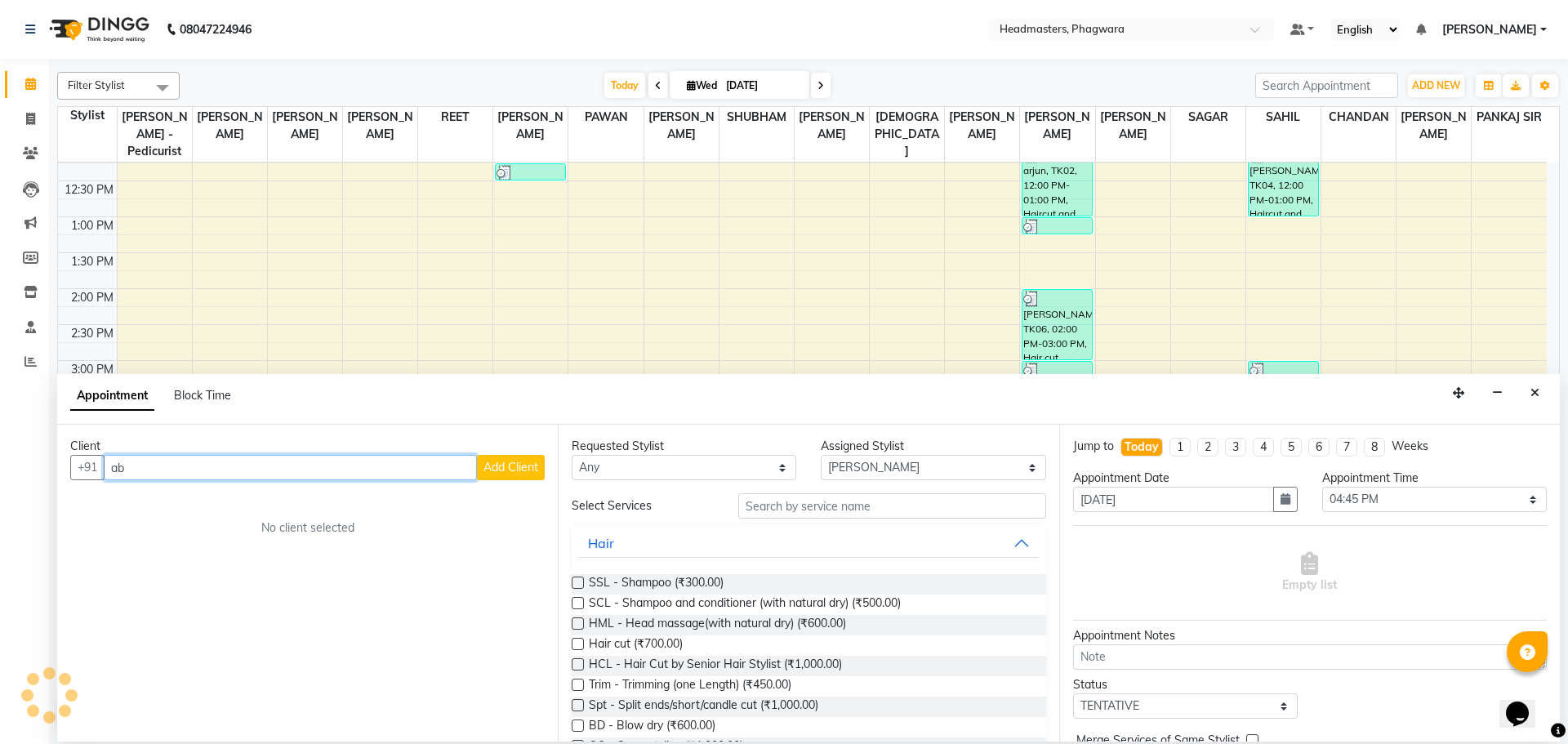
type input "a"
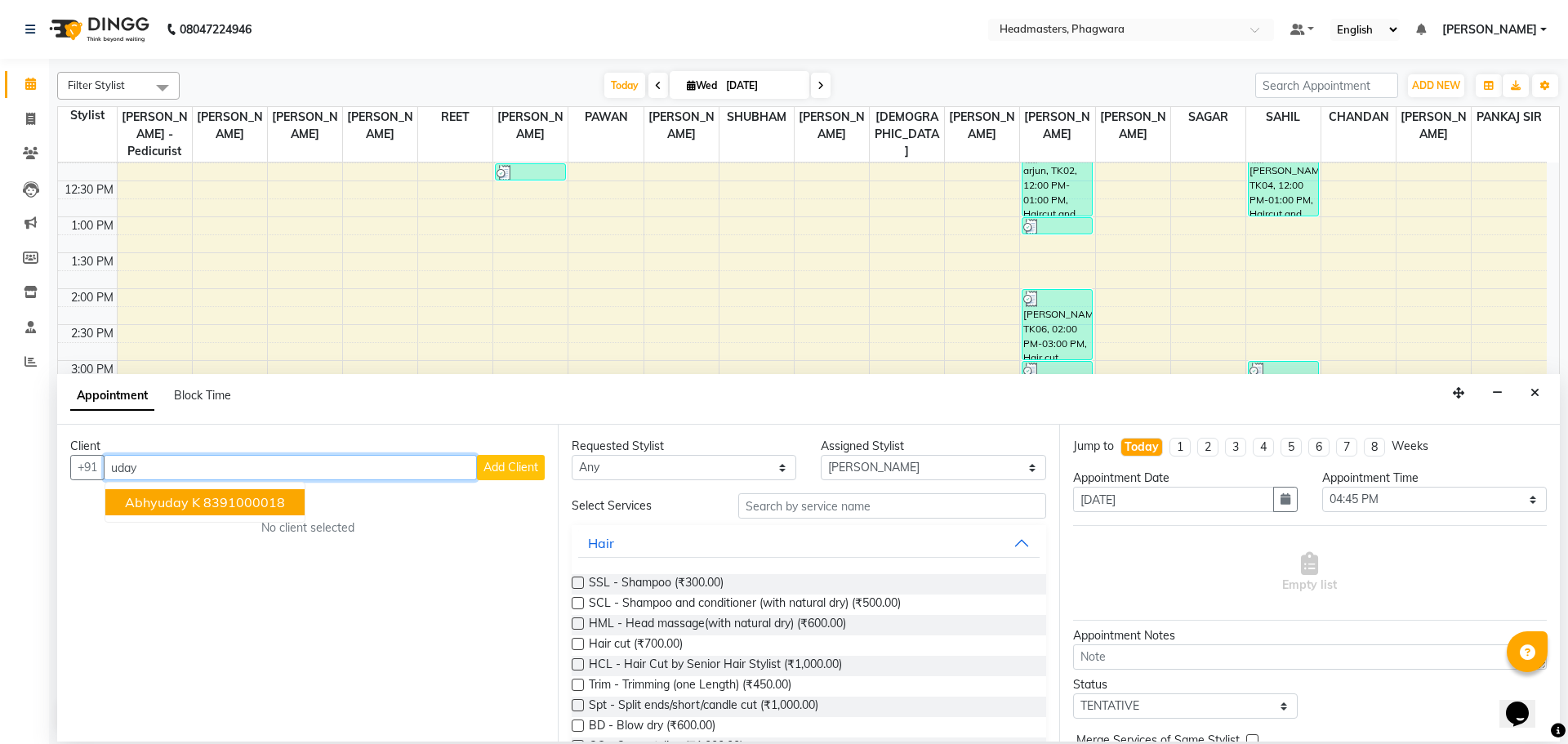
click at [210, 504] on ngb-highlight "8391000018" at bounding box center [244, 502] width 81 height 16
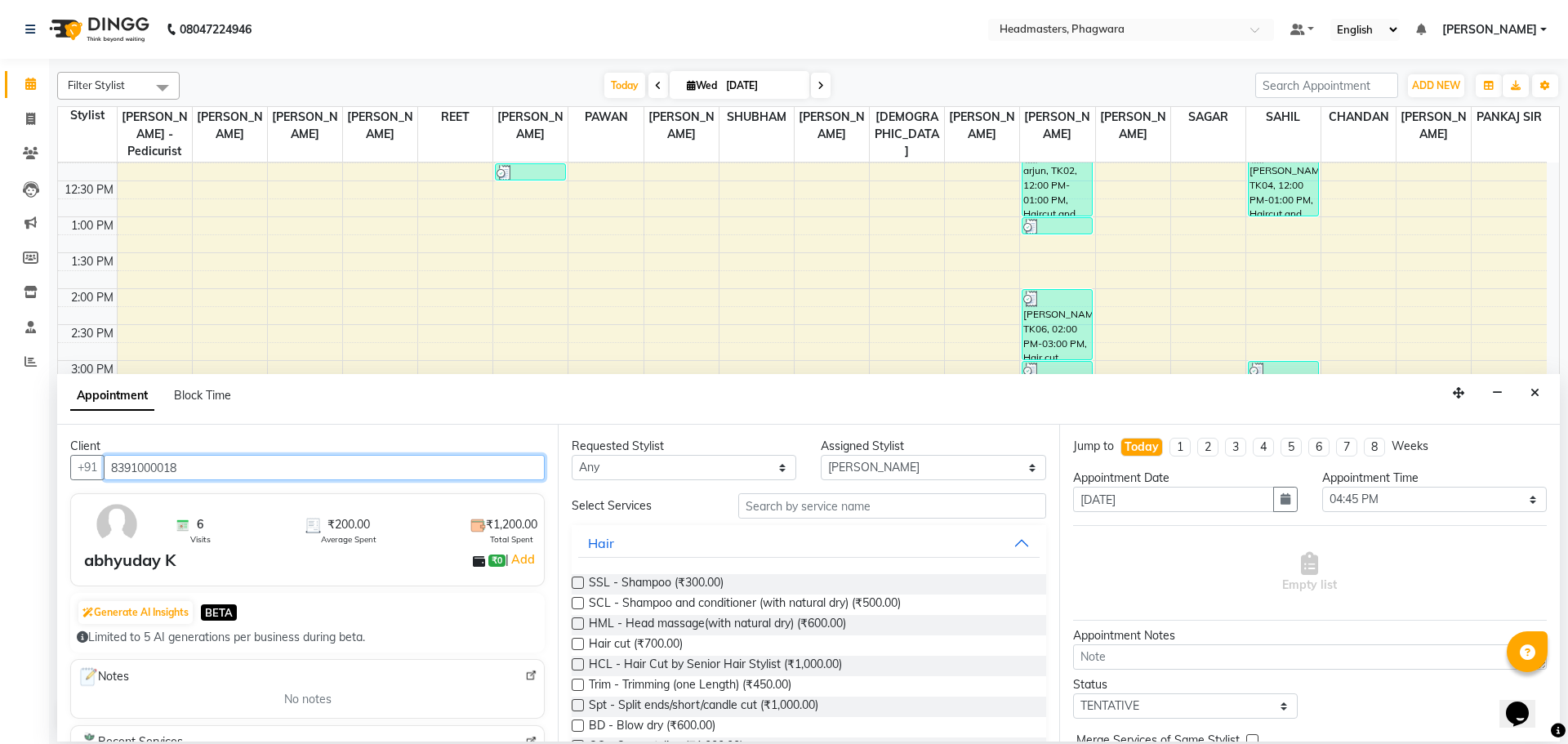
type input "8391000018"
click at [763, 505] on input "text" at bounding box center [892, 505] width 308 height 26
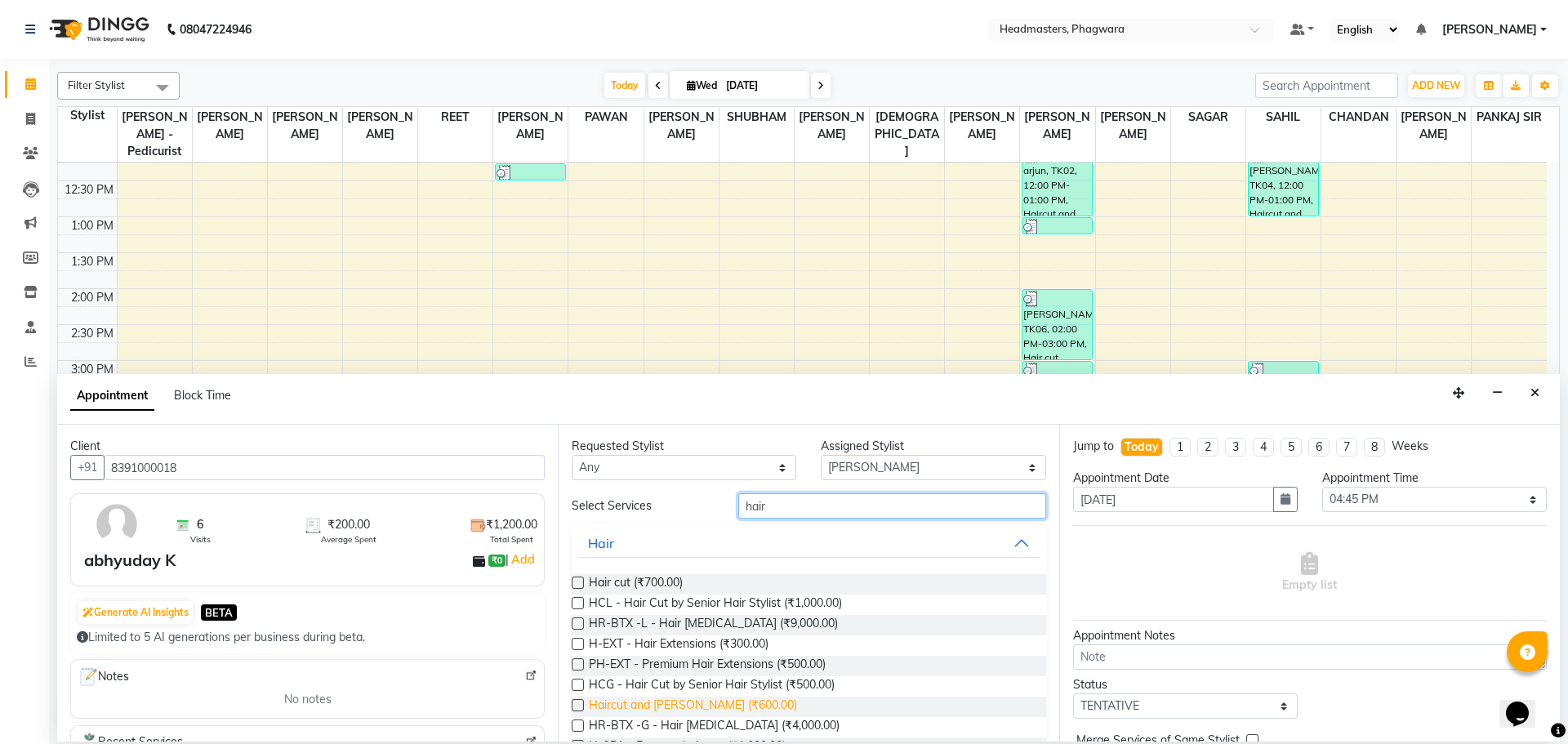
type input "hair"
click at [646, 700] on span "Haircut and [PERSON_NAME] (₹600.00)" at bounding box center [692, 706] width 208 height 21
checkbox input "false"
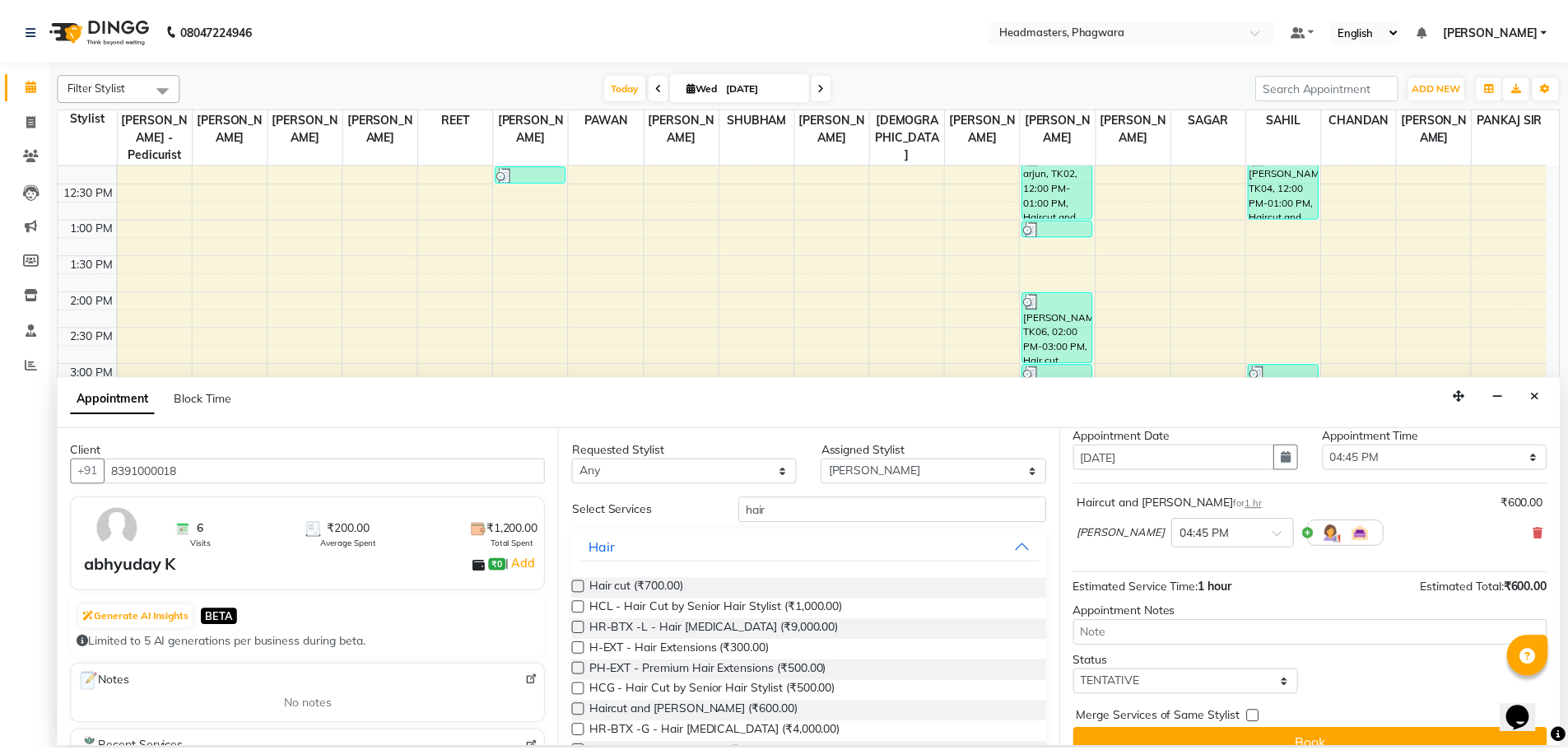
scroll to position [71, 0]
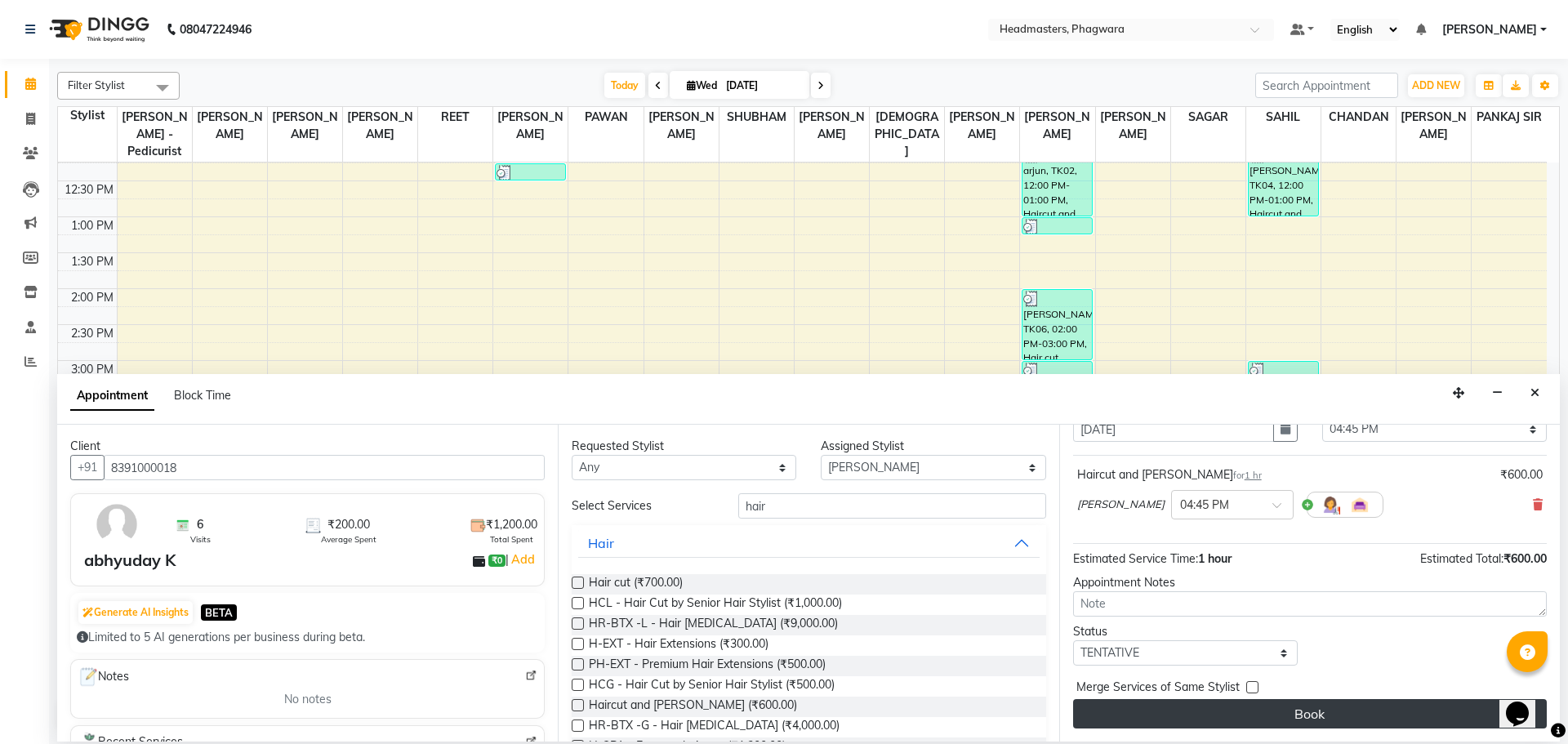
click at [1271, 716] on button "Book" at bounding box center [1309, 714] width 473 height 30
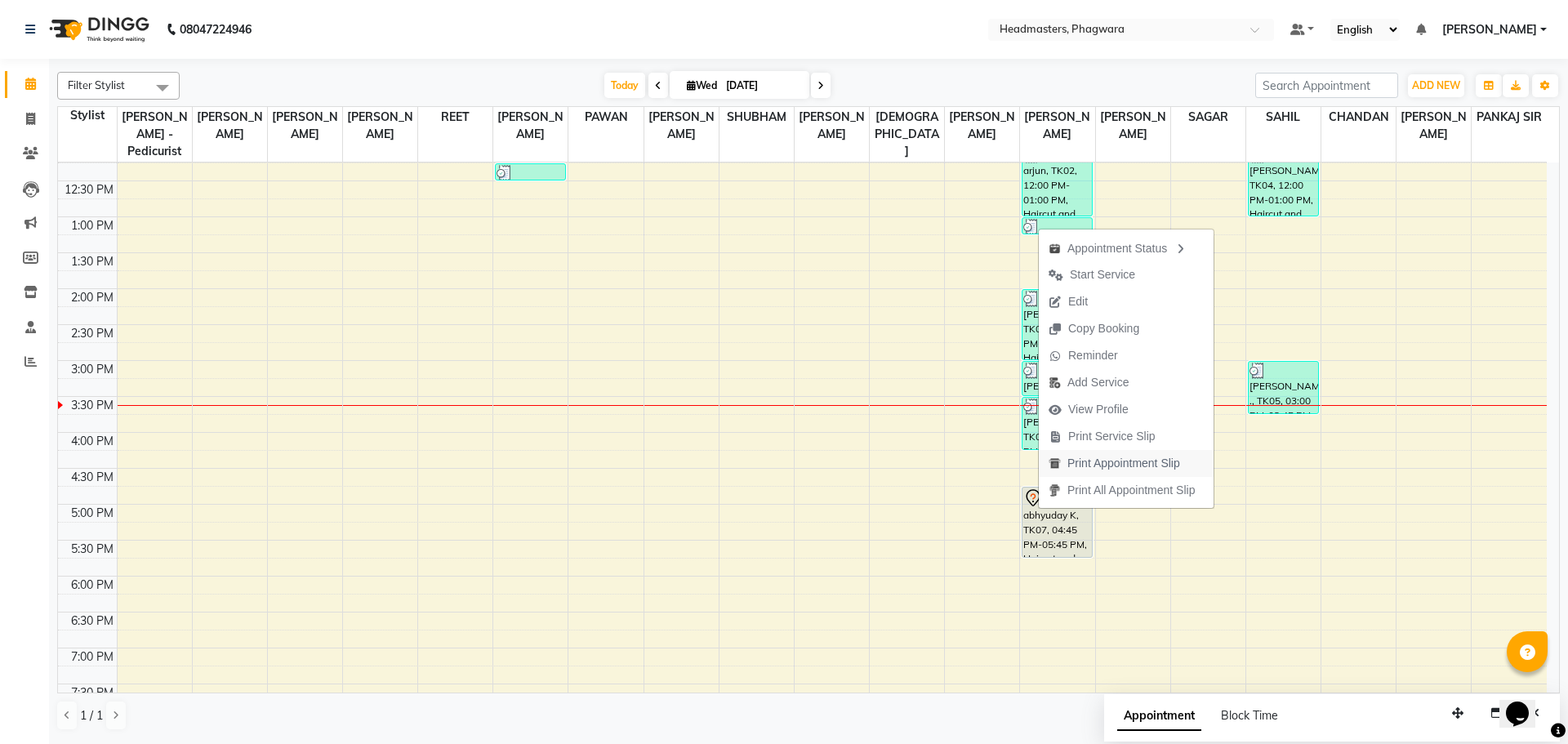
click at [1101, 472] on span "Print Appointment Slip" at bounding box center [1114, 463] width 151 height 27
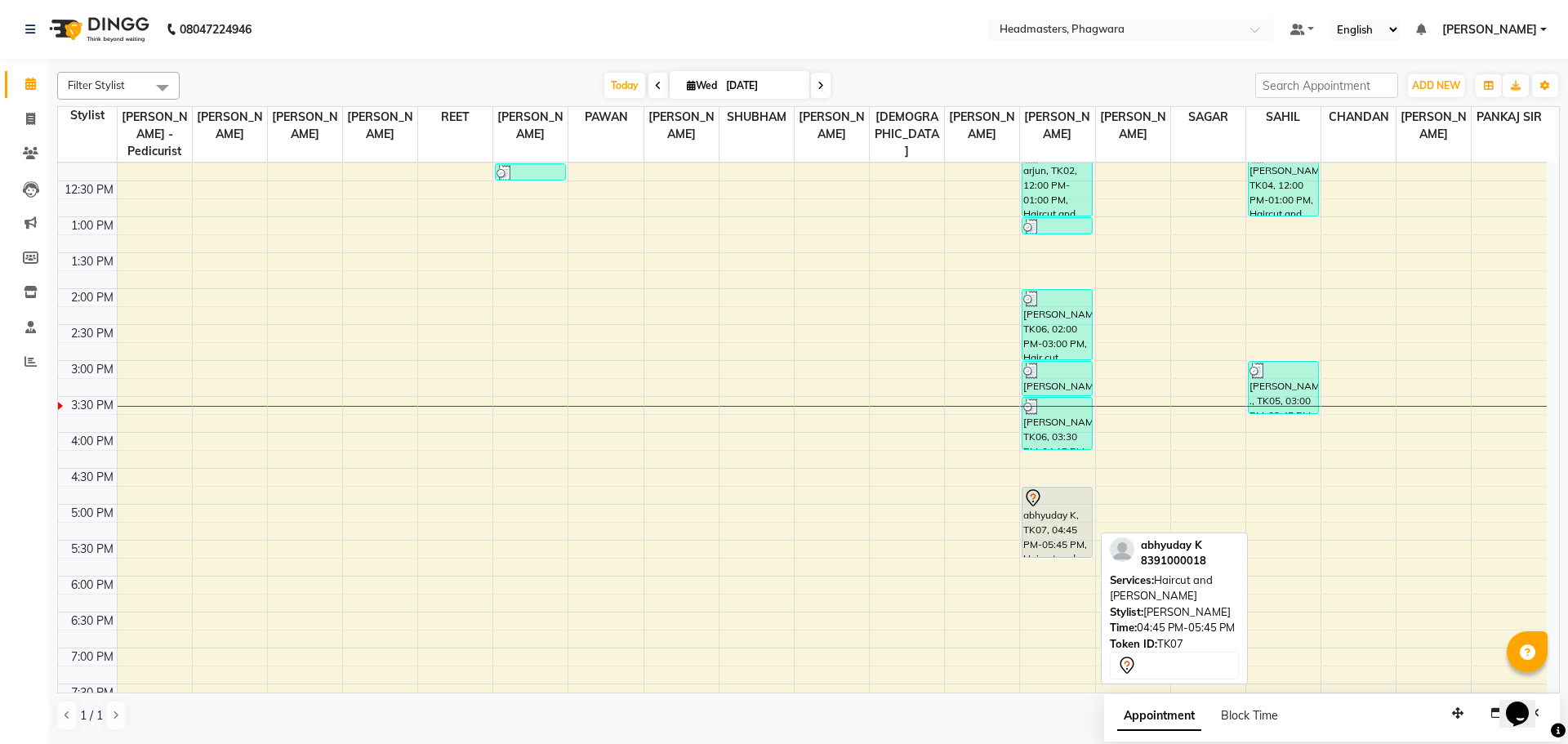
click at [1075, 492] on div "abhyuday K, TK07, 04:45 PM-05:45 PM, Haircut and [PERSON_NAME]" at bounding box center [1057, 522] width 69 height 69
select select "7"
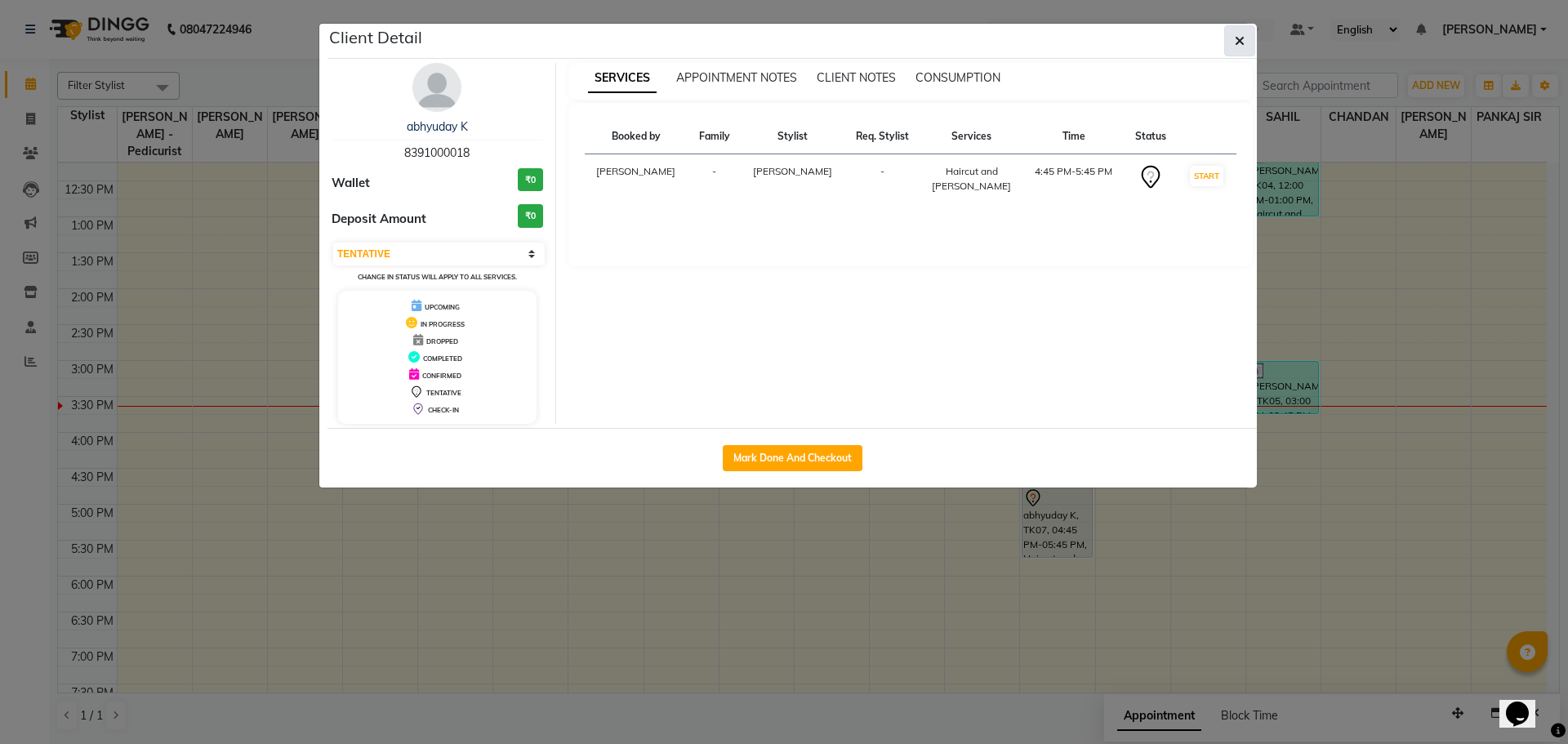
click at [1242, 42] on icon "button" at bounding box center [1240, 41] width 10 height 13
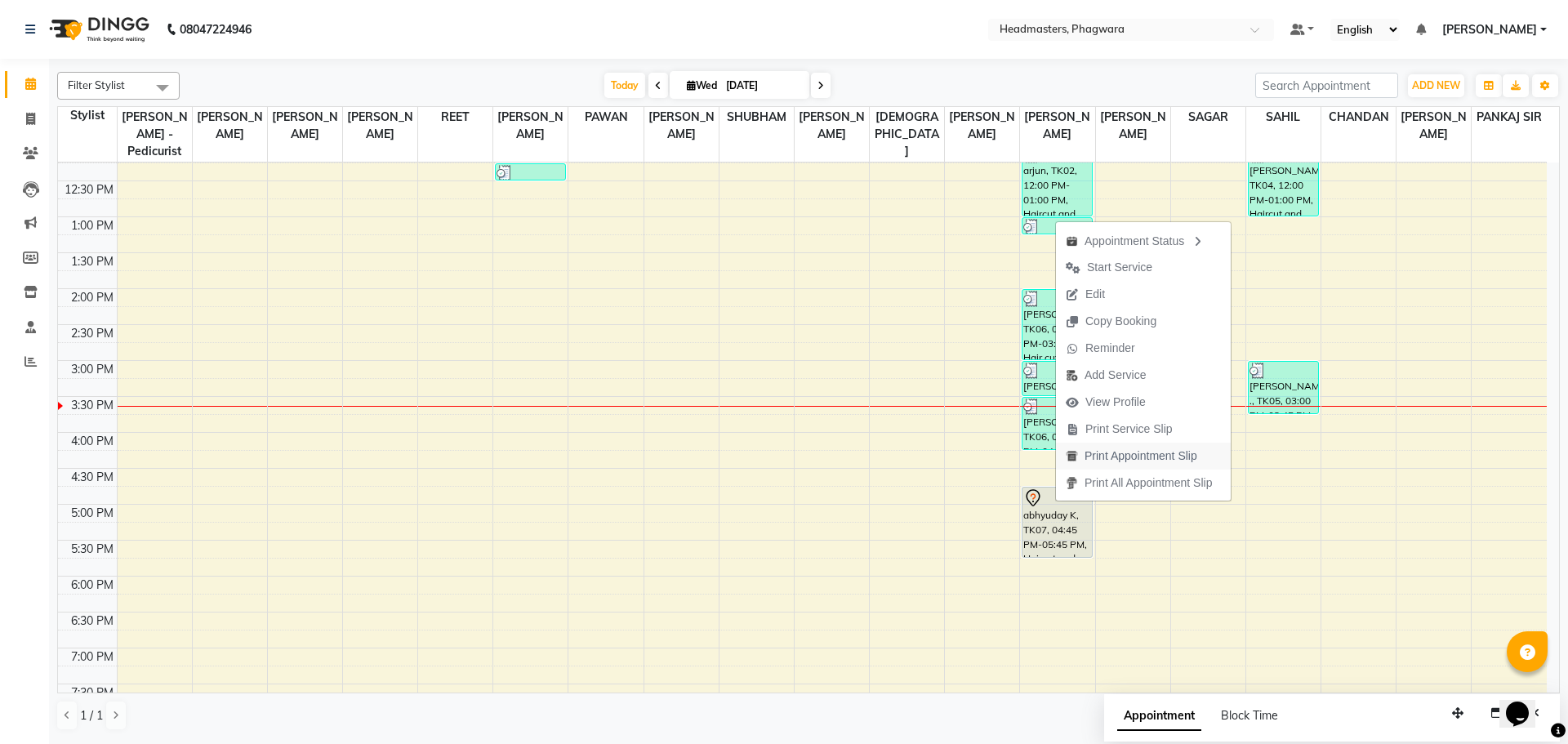
click at [1138, 460] on span "Print Appointment Slip" at bounding box center [1140, 456] width 113 height 17
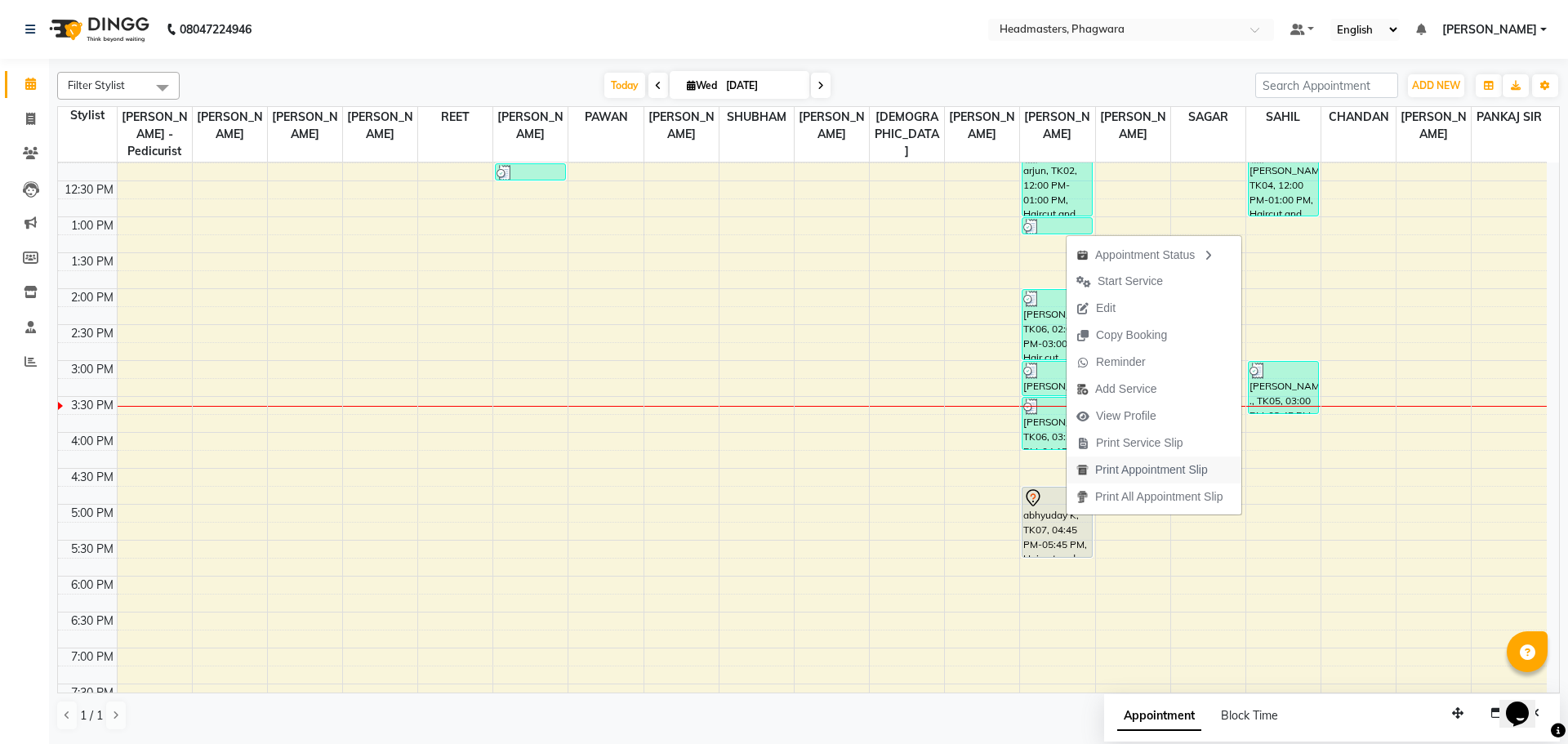
click at [1103, 466] on span "Print Appointment Slip" at bounding box center [1151, 469] width 113 height 17
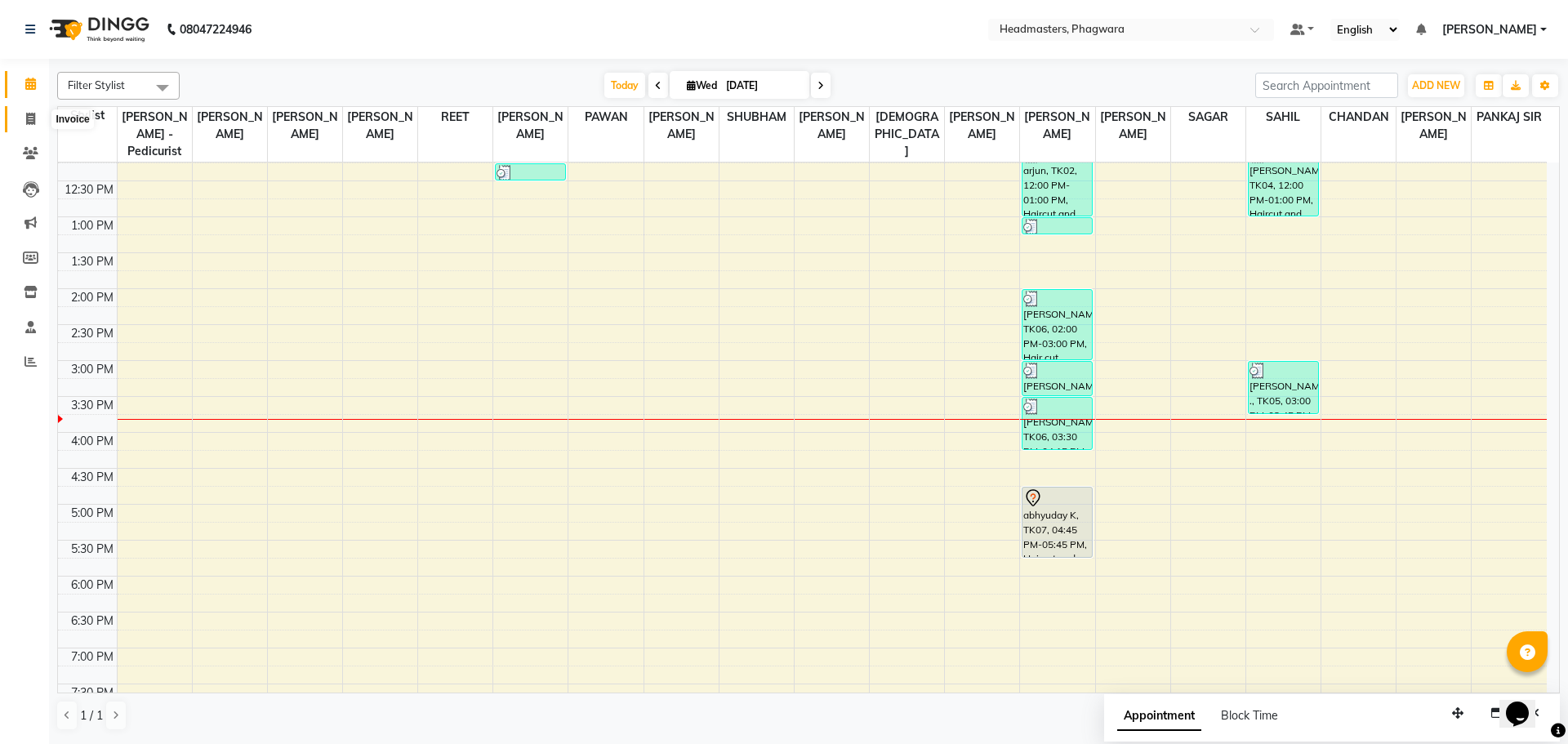
click at [34, 110] on span at bounding box center [30, 119] width 29 height 19
select select "service"
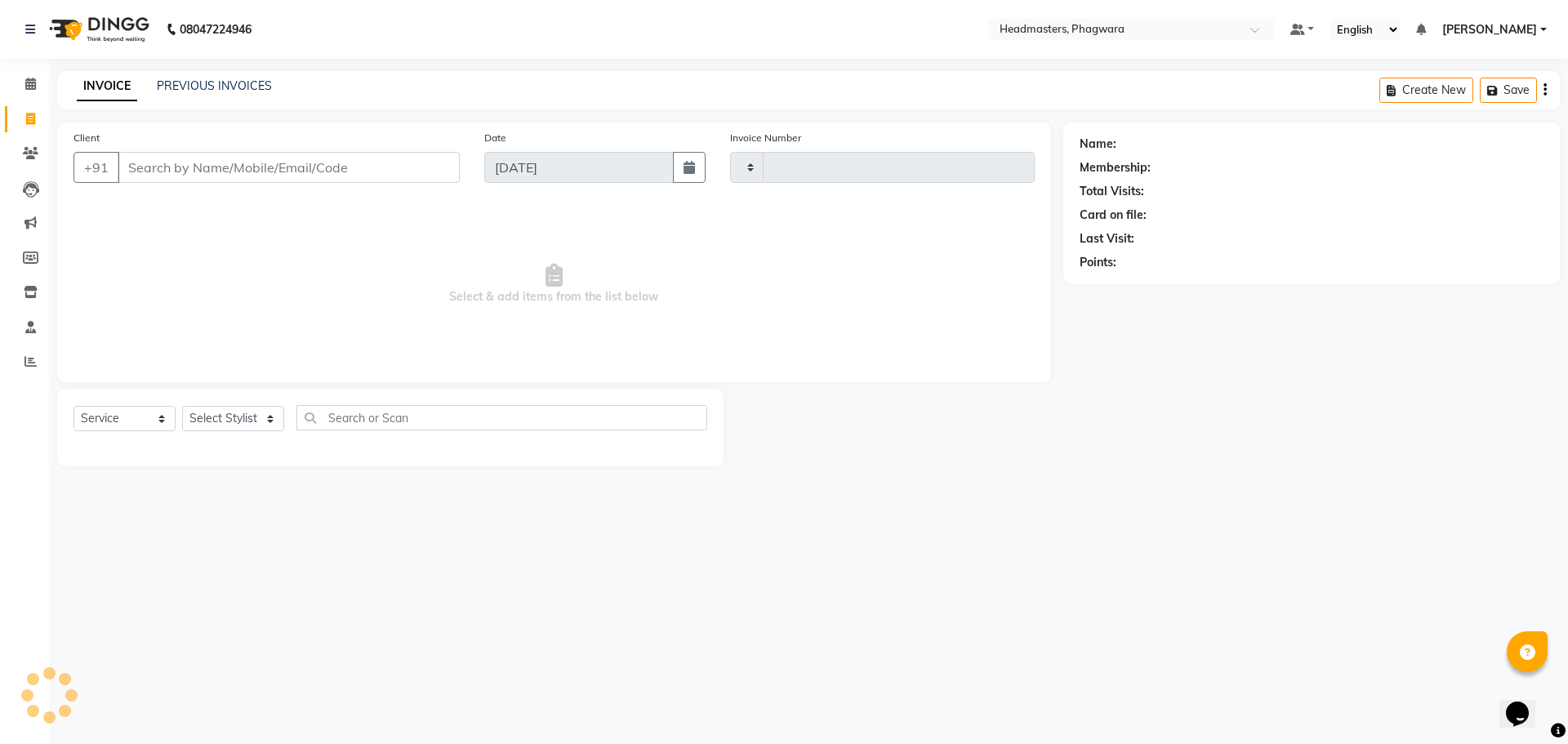
click at [285, 170] on input "Client" at bounding box center [289, 168] width 342 height 31
type input "1014"
select select "7888"
click at [145, 414] on select "Select Service Product Membership Package Voucher Prepaid Gift Card" at bounding box center [124, 418] width 102 height 26
select select "membership"
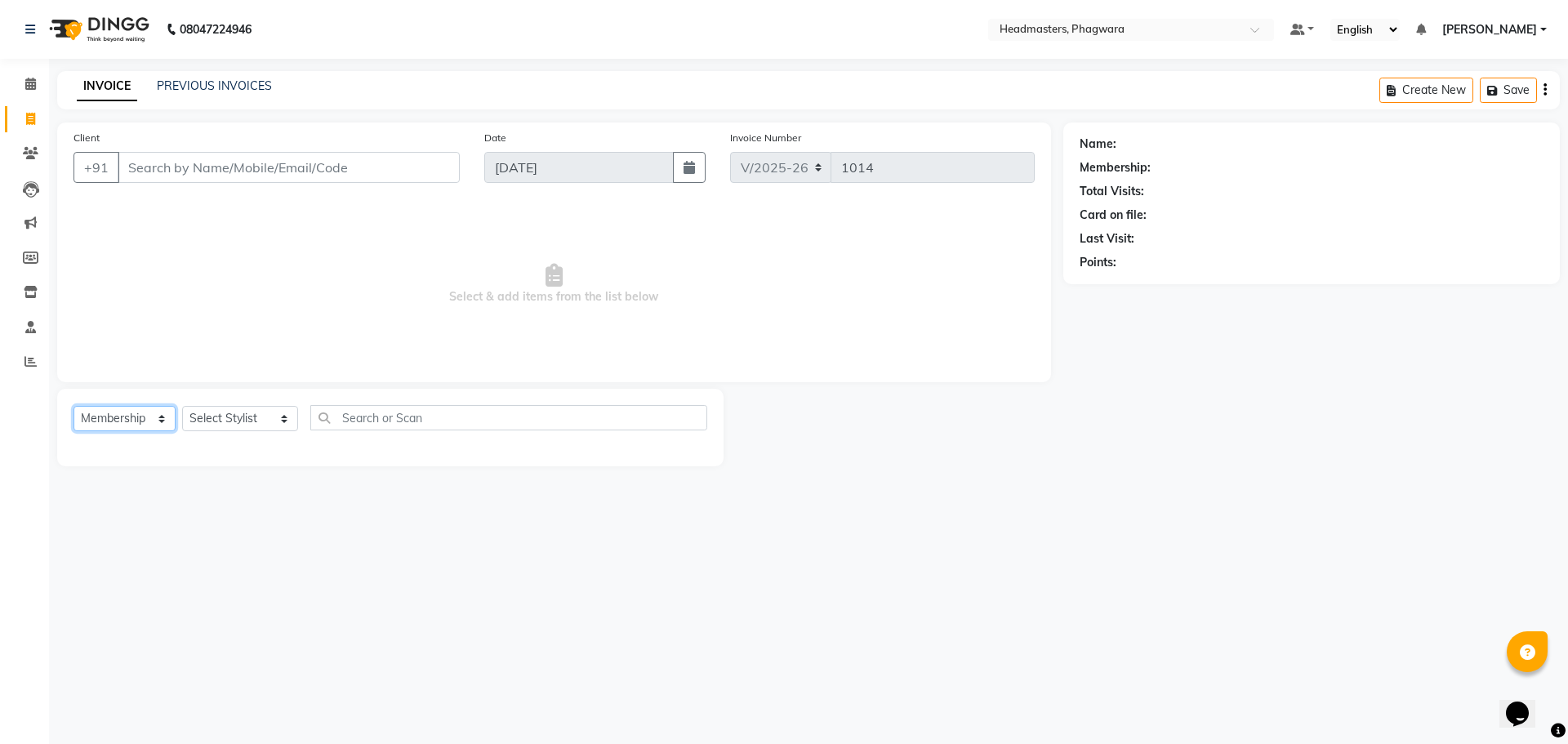
click at [73, 406] on select "Select Service Product Membership Package Voucher Prepaid Gift Card" at bounding box center [124, 418] width 102 height 26
click at [217, 425] on select "Select Stylist [PERSON_NAME] [PERSON_NAME] [PERSON_NAME] [PERSON_NAME] [PERSON_…" at bounding box center [240, 418] width 116 height 26
click at [309, 266] on span "Select & add items from the list below" at bounding box center [554, 284] width 961 height 163
click at [157, 418] on select "Select Service Product Membership Package Voucher Prepaid Gift Card" at bounding box center [124, 418] width 102 height 26
click at [263, 539] on div "08047224946 Select Location × Headmasters, Phagwara Default Panel My Panel Engl…" at bounding box center [784, 372] width 1568 height 744
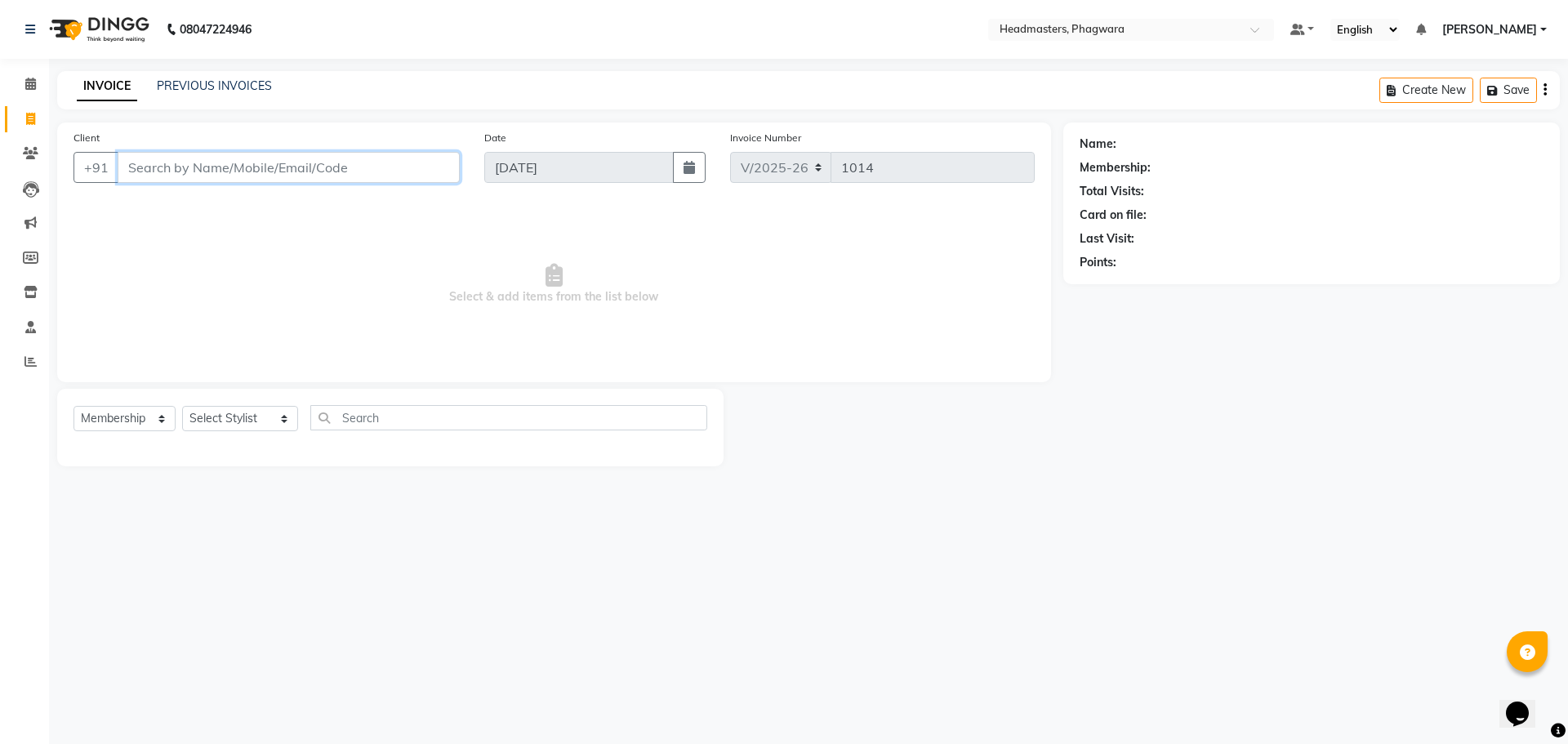
click at [133, 165] on input "Client" at bounding box center [289, 168] width 342 height 31
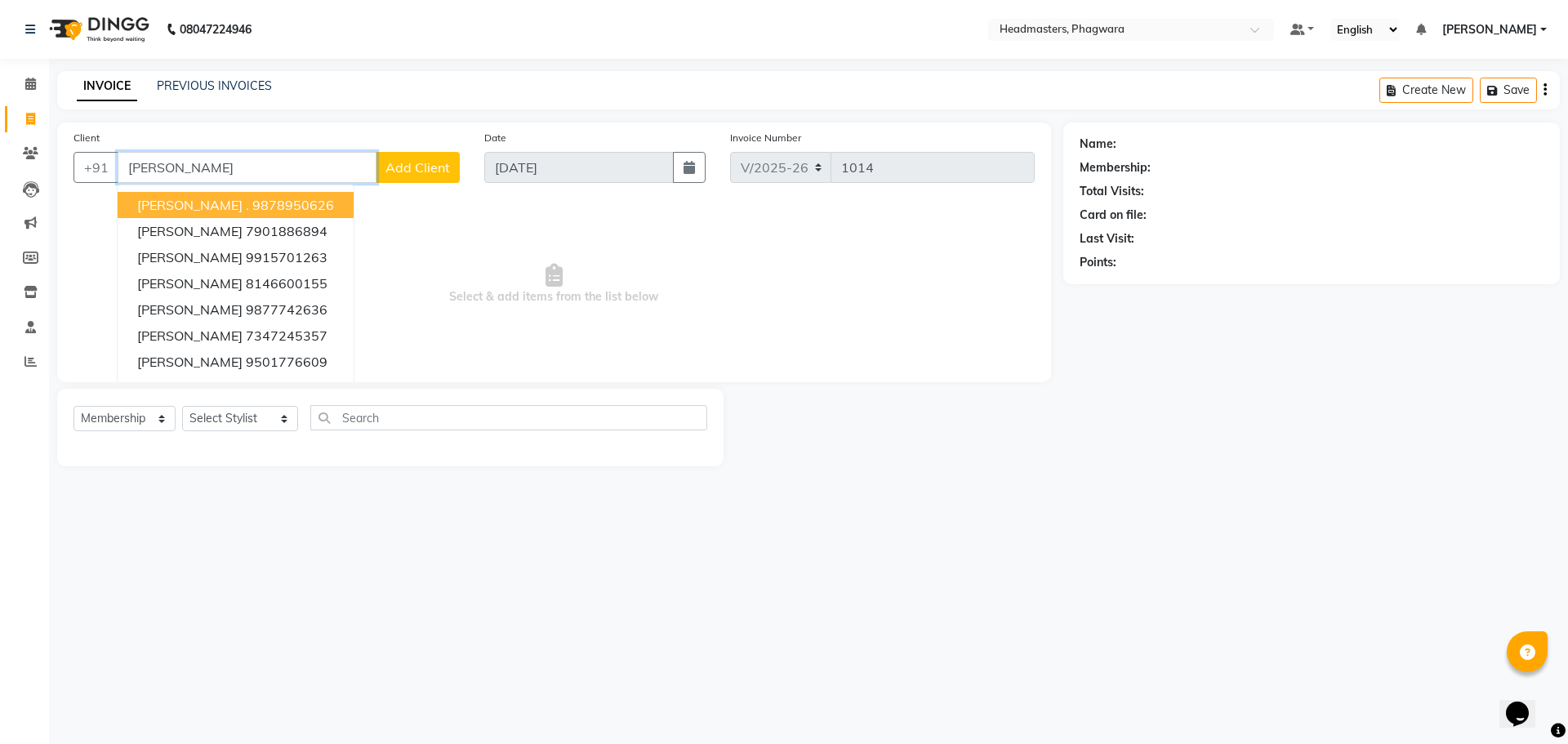
type input "[PERSON_NAME]"
click at [405, 168] on span "Add Client" at bounding box center [417, 167] width 64 height 16
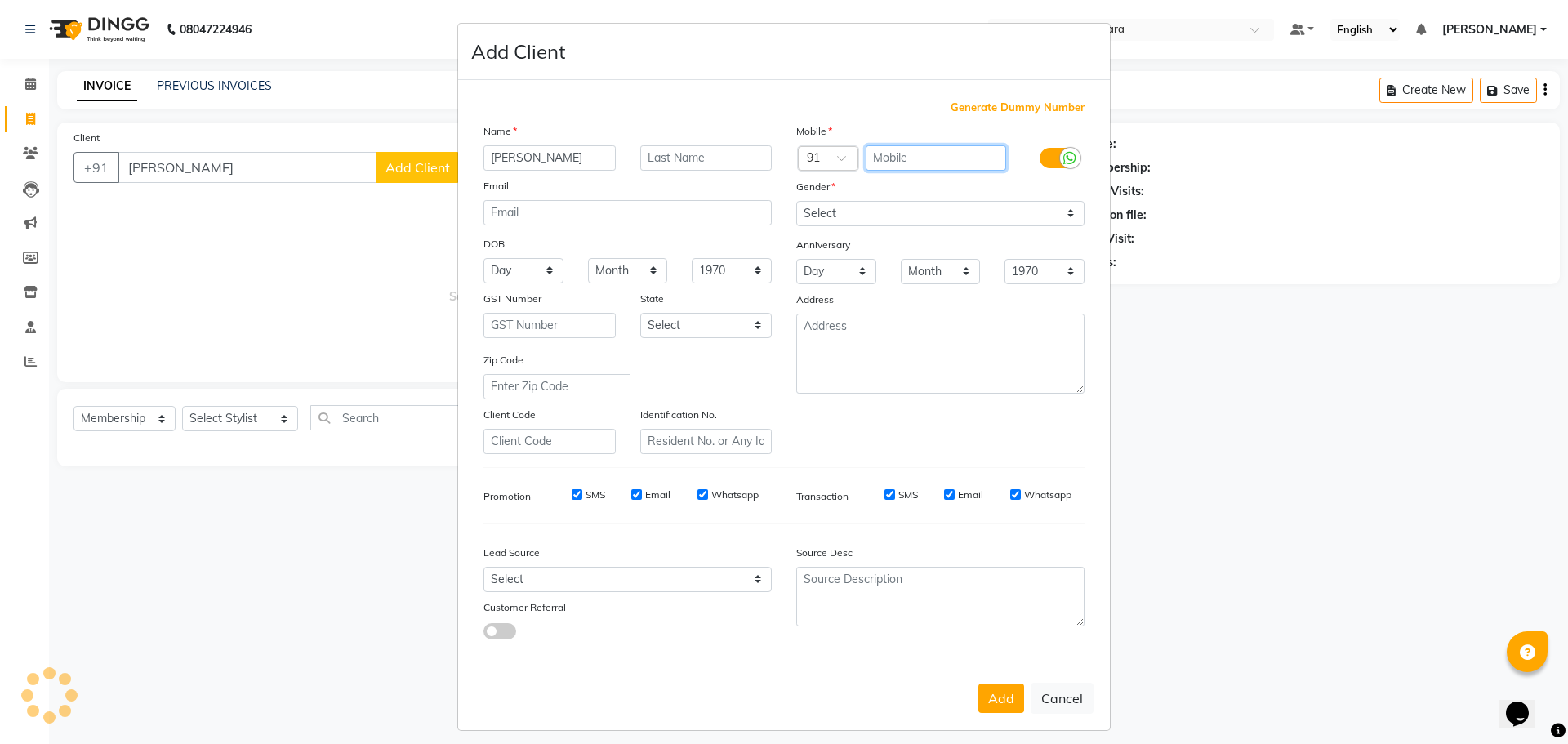
click at [887, 152] on input "text" at bounding box center [936, 158] width 142 height 26
type input "8837675262"
click at [834, 213] on select "Select [DEMOGRAPHIC_DATA] [DEMOGRAPHIC_DATA] Other Prefer Not To Say" at bounding box center [940, 213] width 288 height 26
select select "[DEMOGRAPHIC_DATA]"
click at [796, 201] on select "Select [DEMOGRAPHIC_DATA] [DEMOGRAPHIC_DATA] Other Prefer Not To Say" at bounding box center [940, 213] width 288 height 26
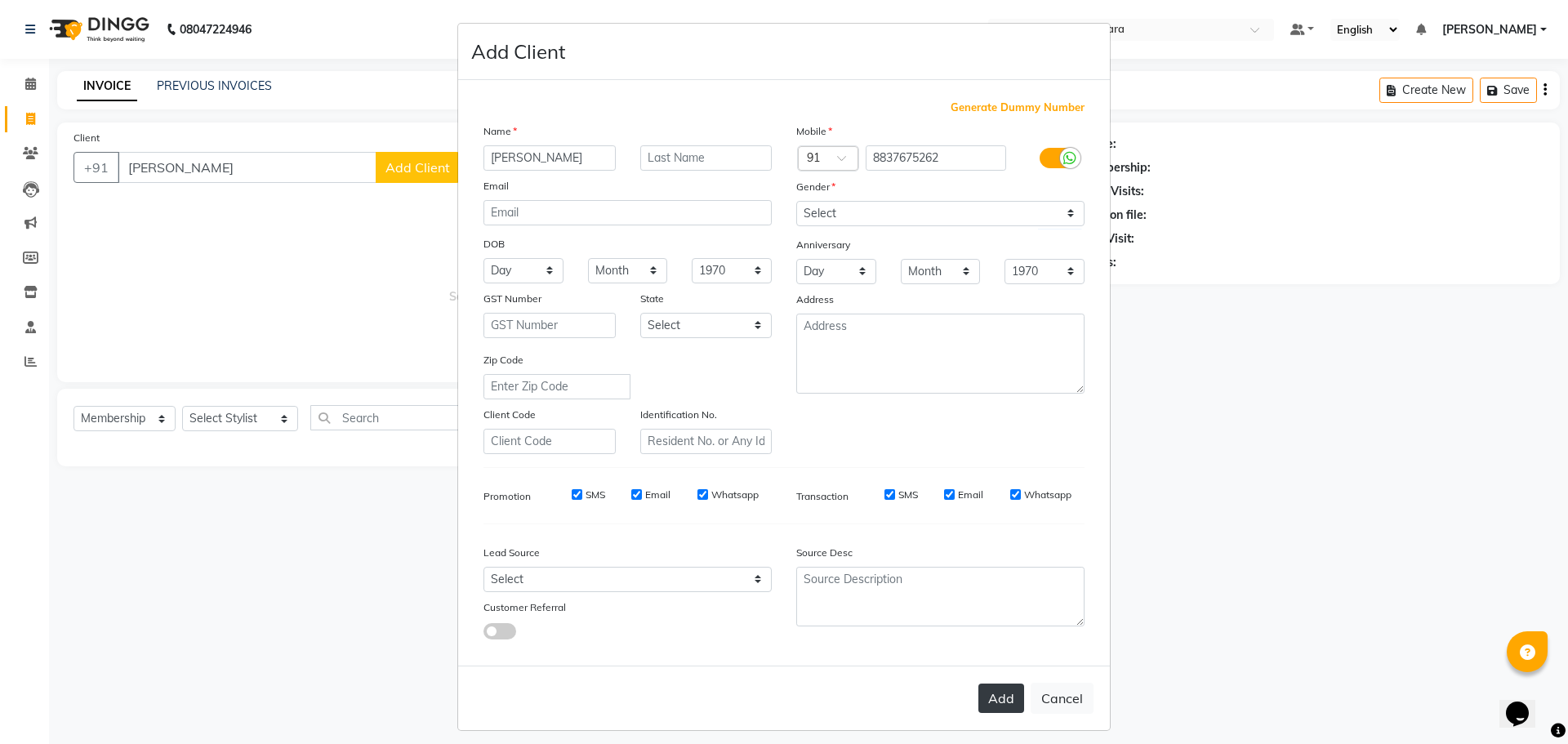
click at [1001, 698] on button "Add" at bounding box center [1001, 698] width 46 height 30
type input "8837675262"
select select
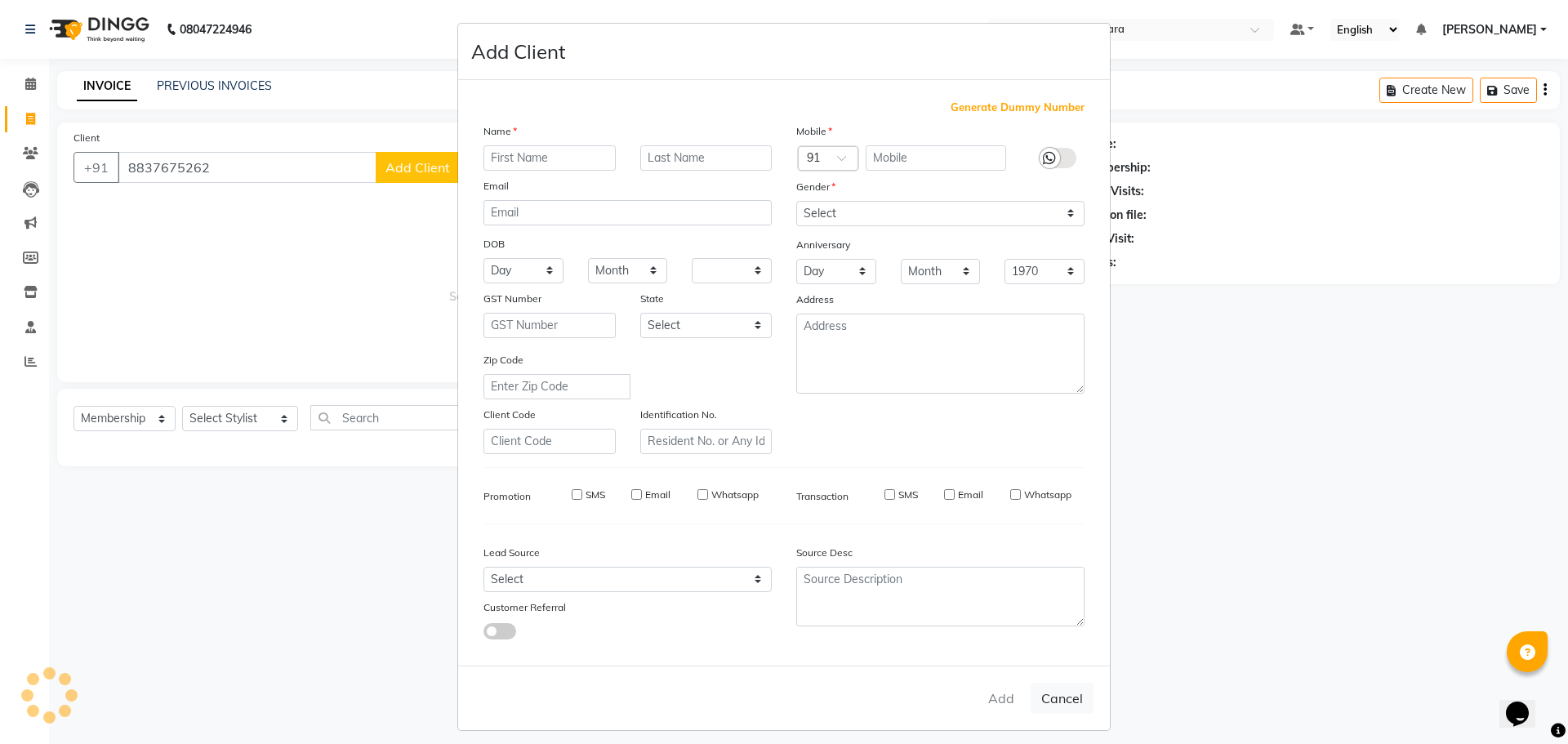
select select
checkbox input "false"
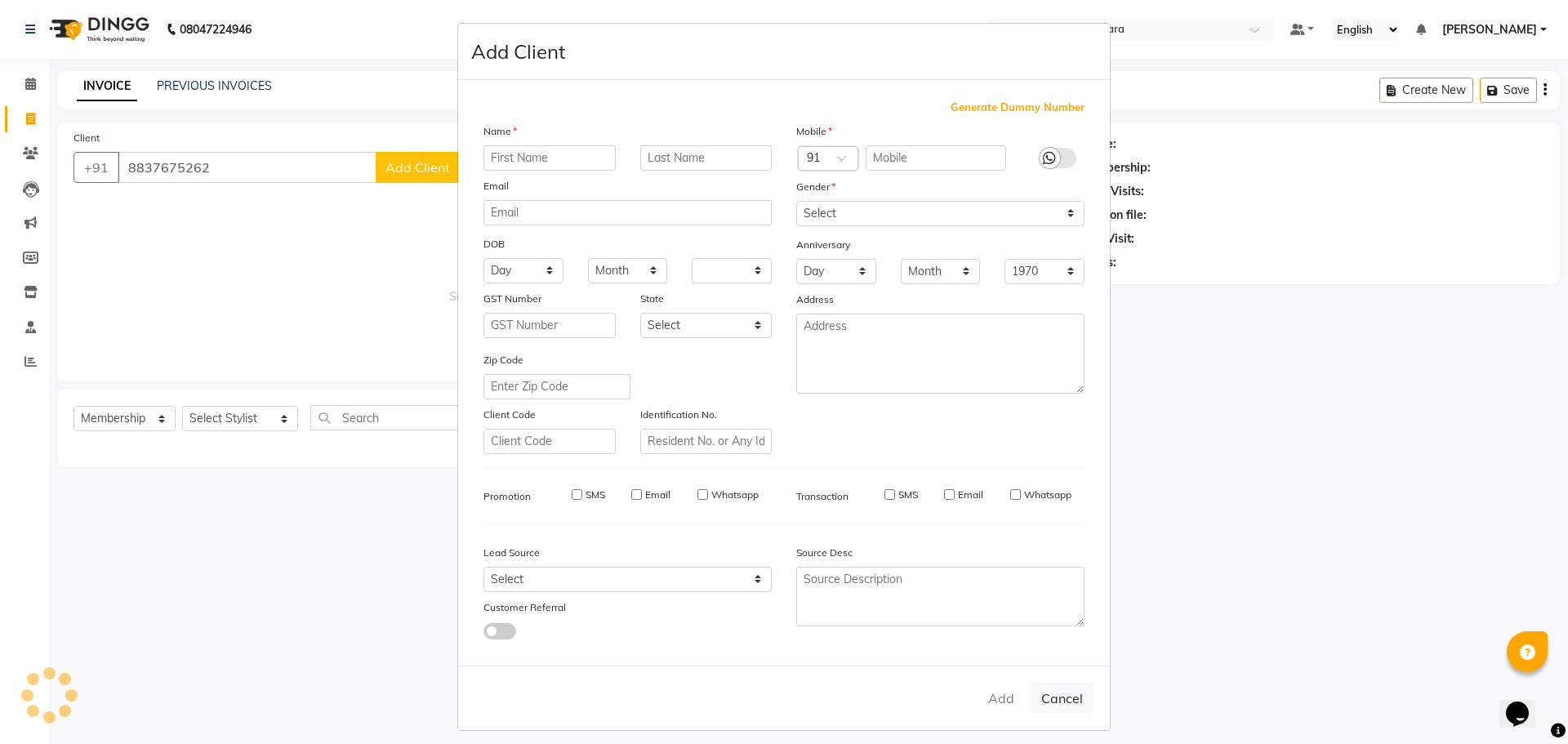
checkbox input "false"
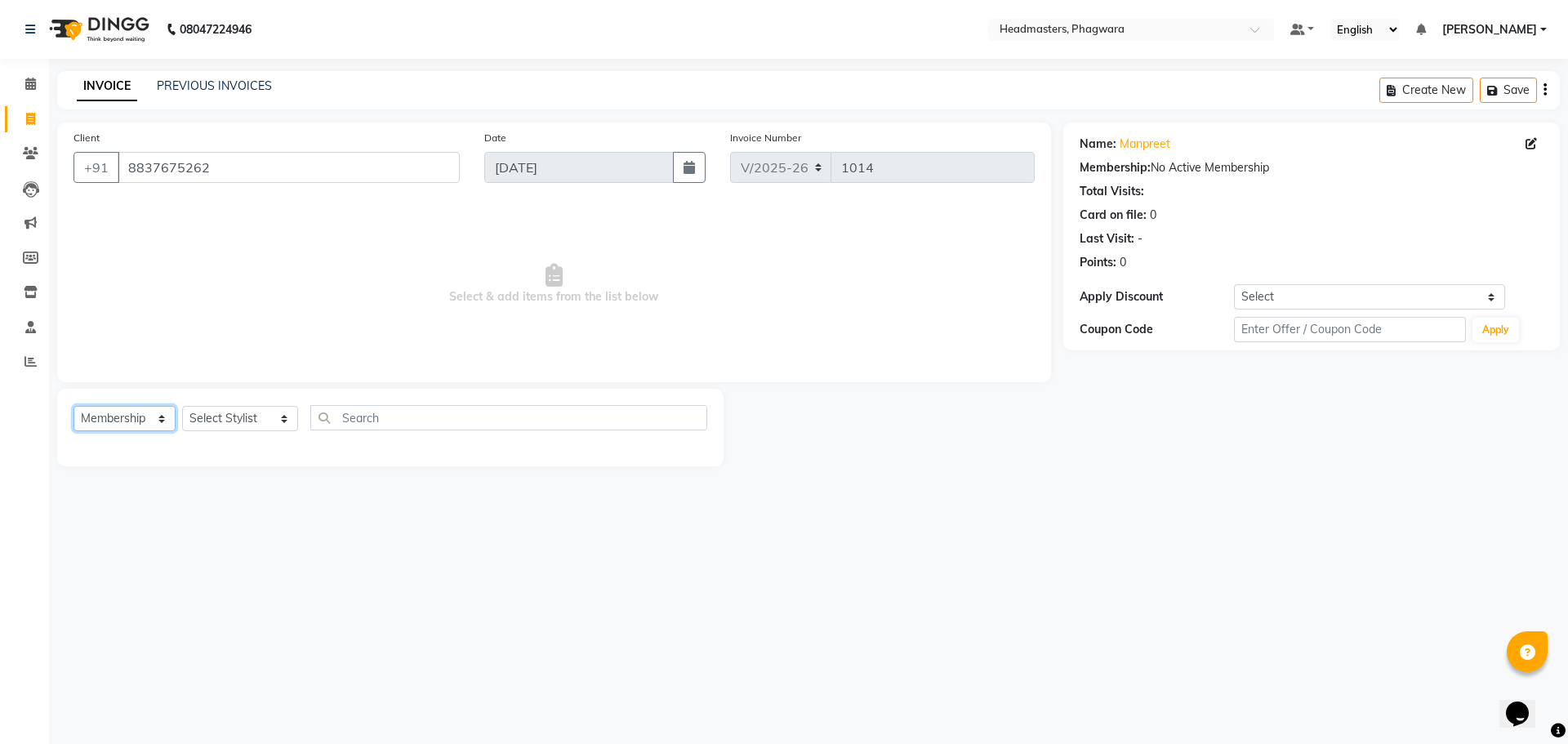
click at [152, 420] on select "Select Service Product Membership Package Voucher Prepaid Gift Card" at bounding box center [124, 418] width 102 height 26
click at [217, 423] on select "Select Stylist [PERSON_NAME] [PERSON_NAME] [PERSON_NAME] [PERSON_NAME] [PERSON_…" at bounding box center [240, 418] width 116 height 26
select select "71395"
click at [182, 406] on select "Select Stylist [PERSON_NAME] [PERSON_NAME] [PERSON_NAME] [PERSON_NAME] [PERSON_…" at bounding box center [240, 418] width 116 height 26
click at [380, 420] on input "text" at bounding box center [509, 417] width 397 height 26
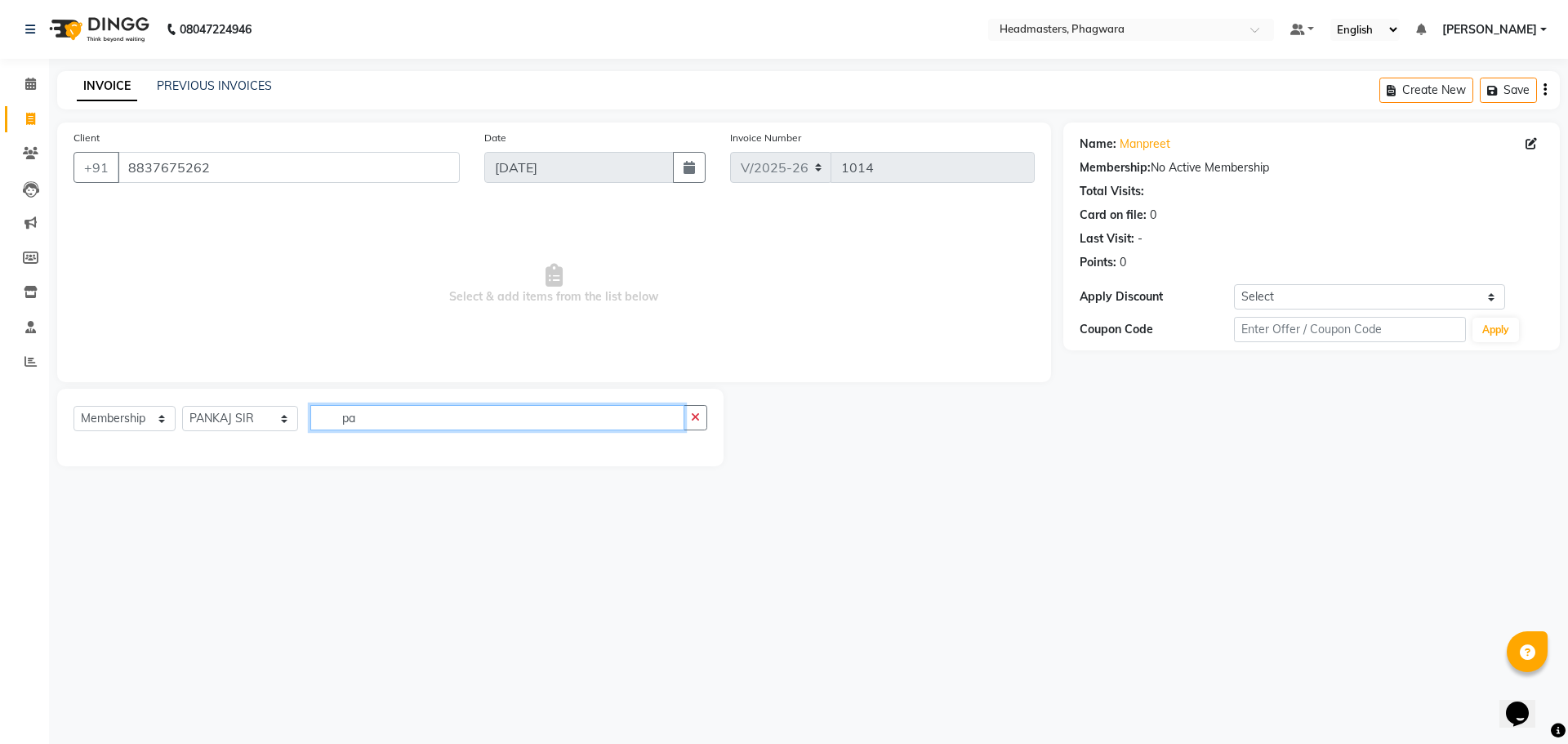
type input "p"
click at [156, 420] on select "Select Service Product Membership Package Voucher Prepaid Gift Card" at bounding box center [124, 418] width 102 height 26
select select "P"
click at [73, 406] on select "Select Service Product Membership Package Voucher Prepaid Gift Card" at bounding box center [124, 418] width 102 height 26
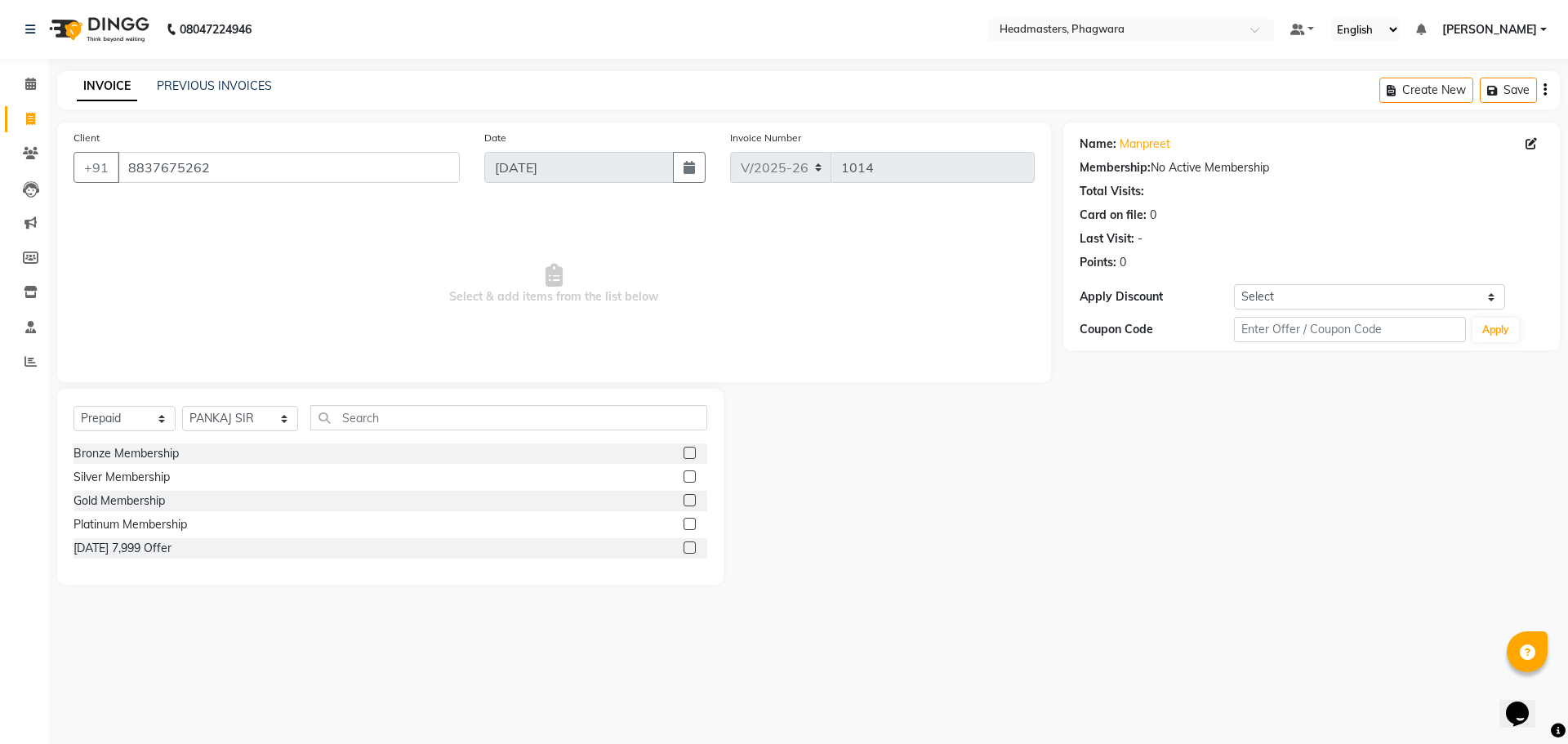
click at [688, 451] on label at bounding box center [689, 453] width 12 height 12
click at [688, 451] on input "checkbox" at bounding box center [688, 453] width 11 height 11
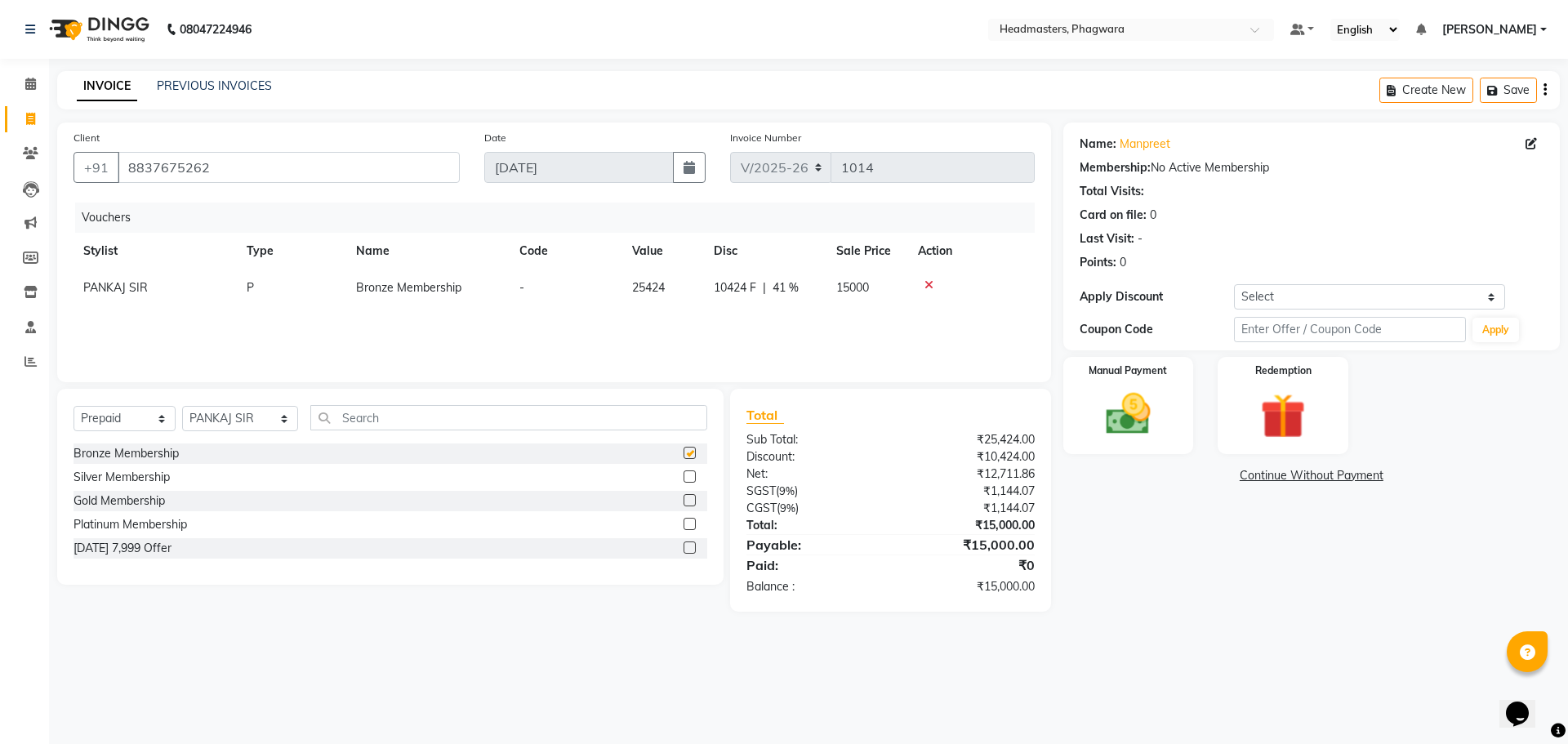
checkbox input "false"
click at [688, 498] on label at bounding box center [689, 500] width 12 height 12
click at [688, 498] on input "checkbox" at bounding box center [688, 500] width 11 height 11
checkbox input "false"
click at [688, 523] on label at bounding box center [689, 523] width 12 height 12
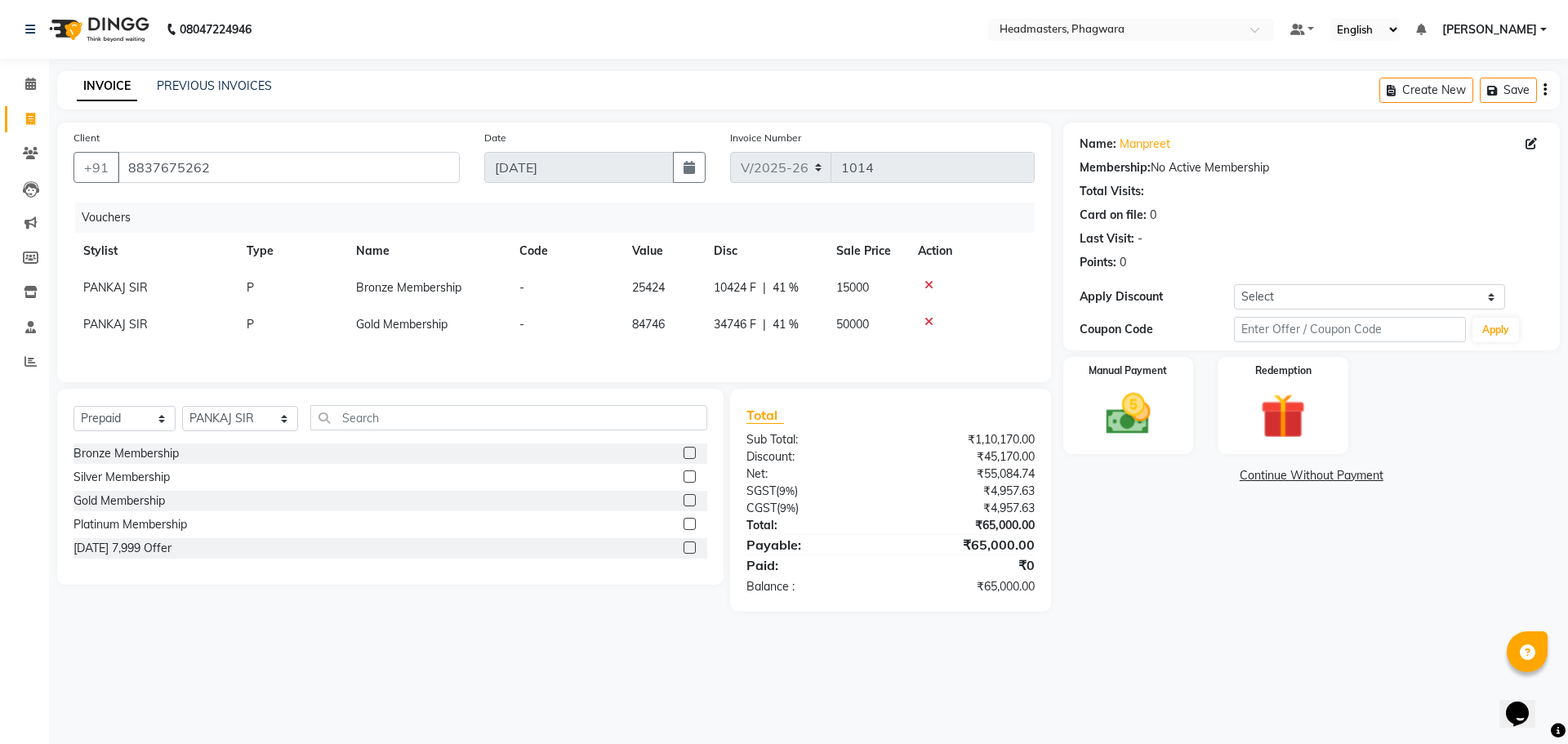
click at [688, 523] on input "checkbox" at bounding box center [688, 524] width 11 height 11
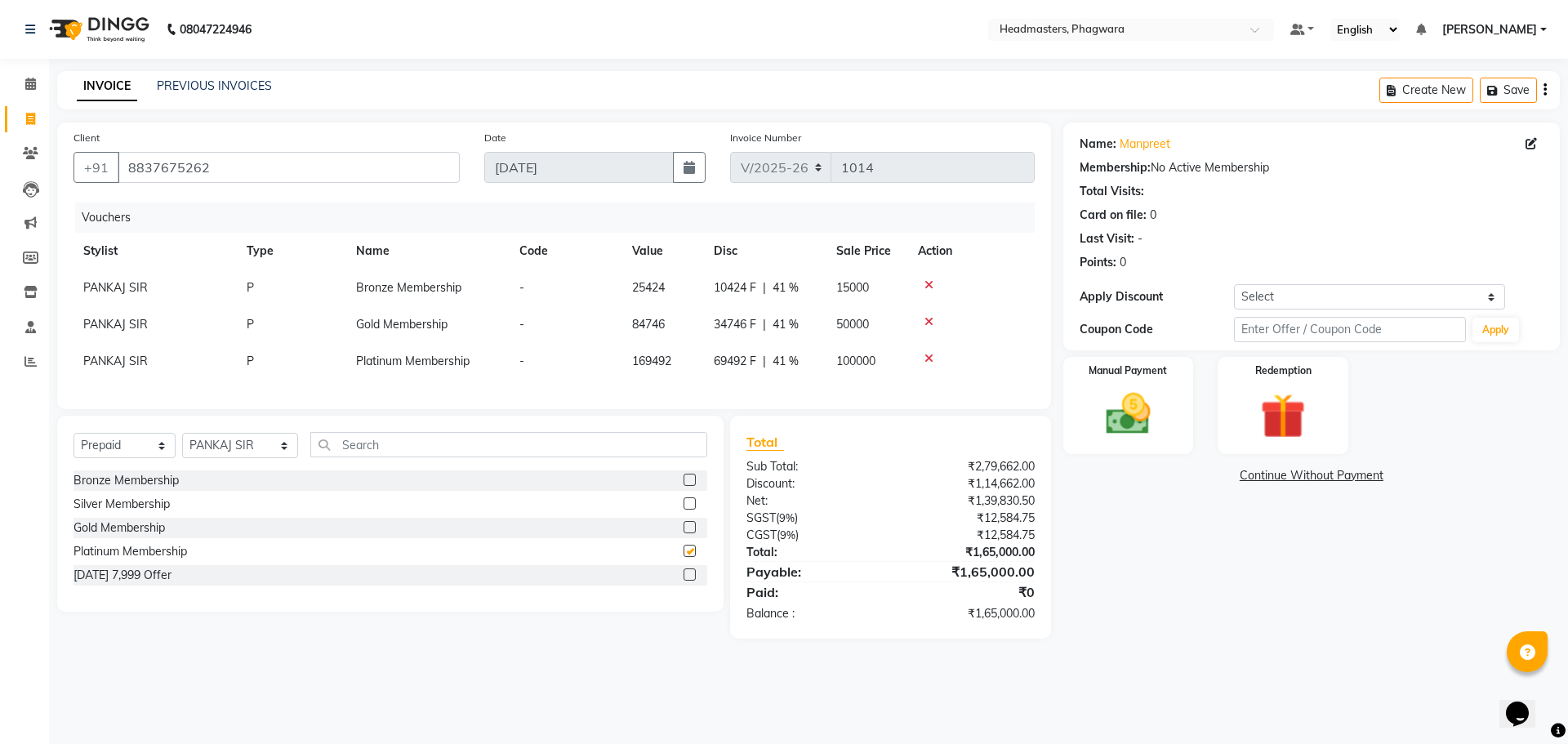
checkbox input "false"
click at [928, 357] on icon at bounding box center [928, 359] width 9 height 12
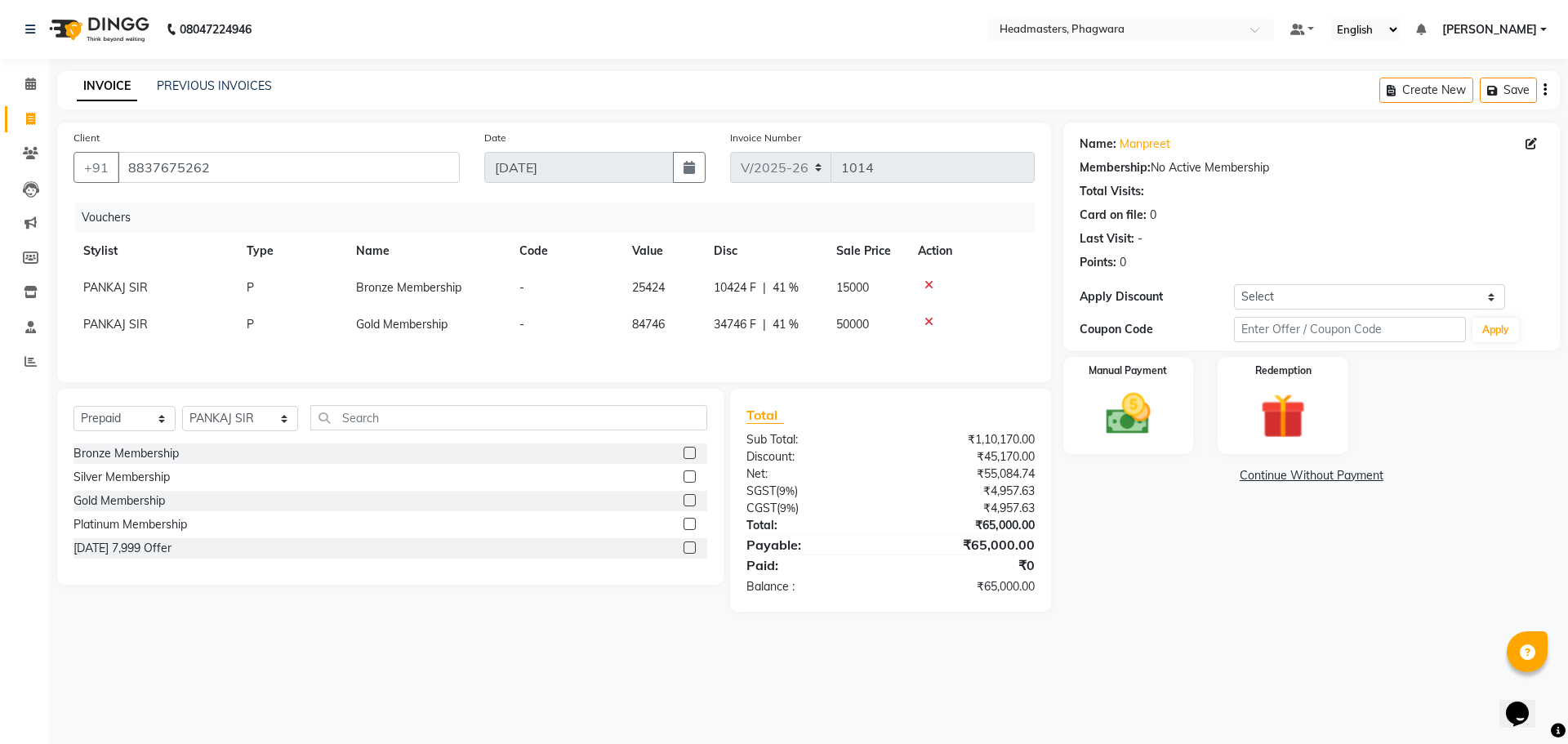
click at [924, 286] on icon at bounding box center [928, 285] width 9 height 12
click at [696, 473] on div at bounding box center [695, 477] width 24 height 21
click at [687, 475] on label at bounding box center [689, 476] width 12 height 12
click at [687, 475] on input "checkbox" at bounding box center [688, 477] width 11 height 11
checkbox input "false"
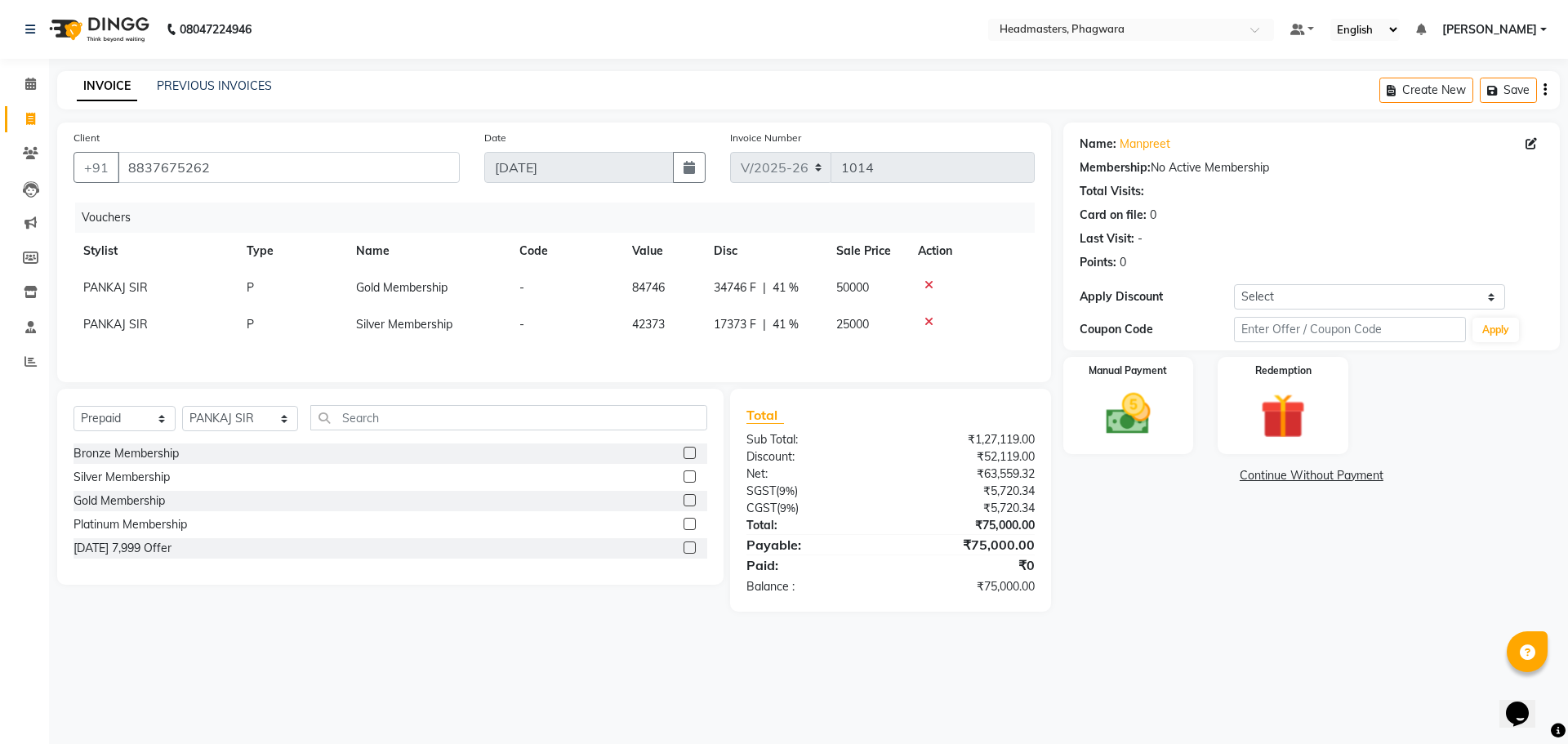
click at [924, 318] on icon at bounding box center [928, 322] width 9 height 12
click at [838, 286] on span "50000" at bounding box center [853, 287] width 33 height 15
select select "71395"
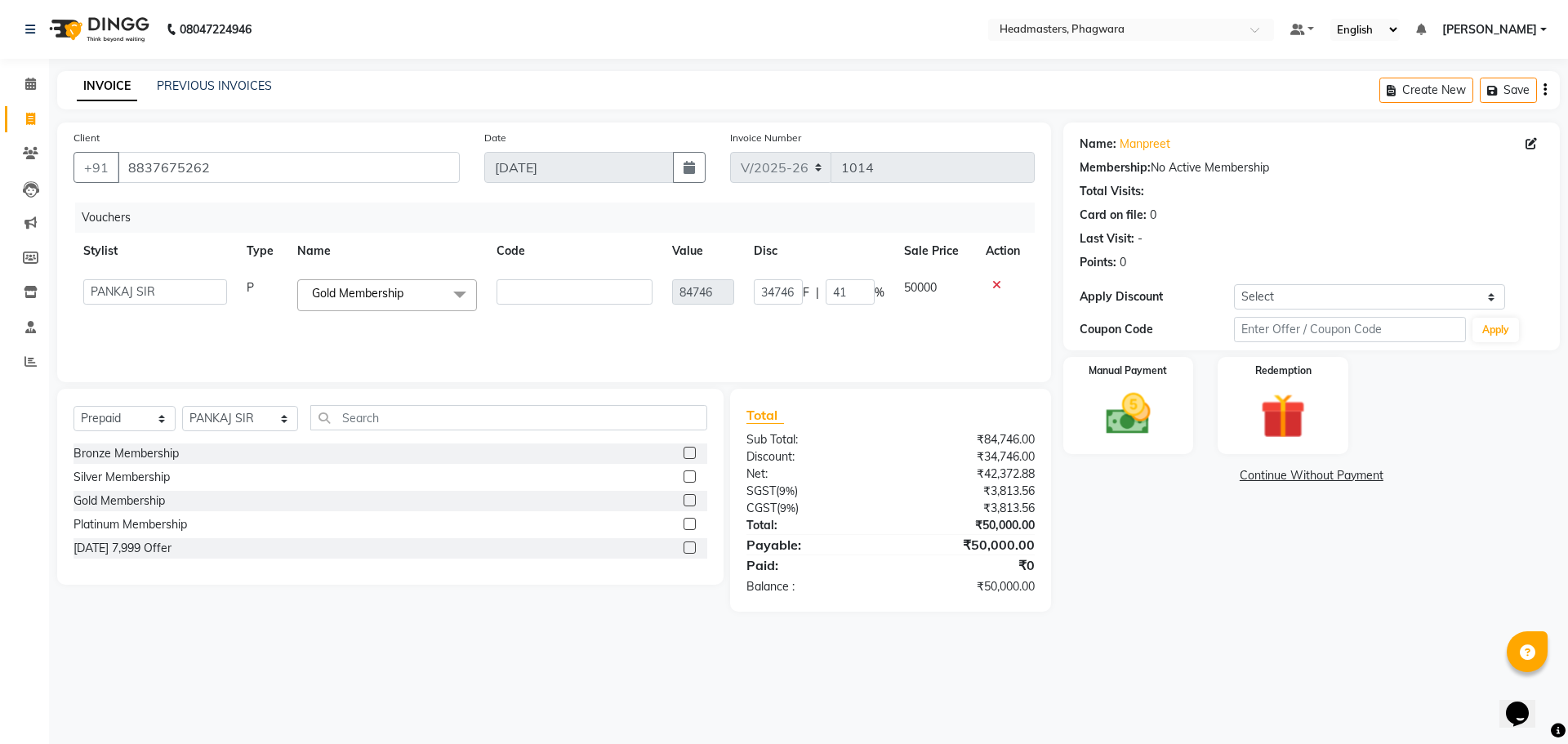
click at [911, 284] on span "50000" at bounding box center [920, 287] width 33 height 15
click at [939, 287] on td "50000" at bounding box center [934, 295] width 81 height 51
click at [849, 288] on input "41" at bounding box center [850, 291] width 49 height 26
type input "42"
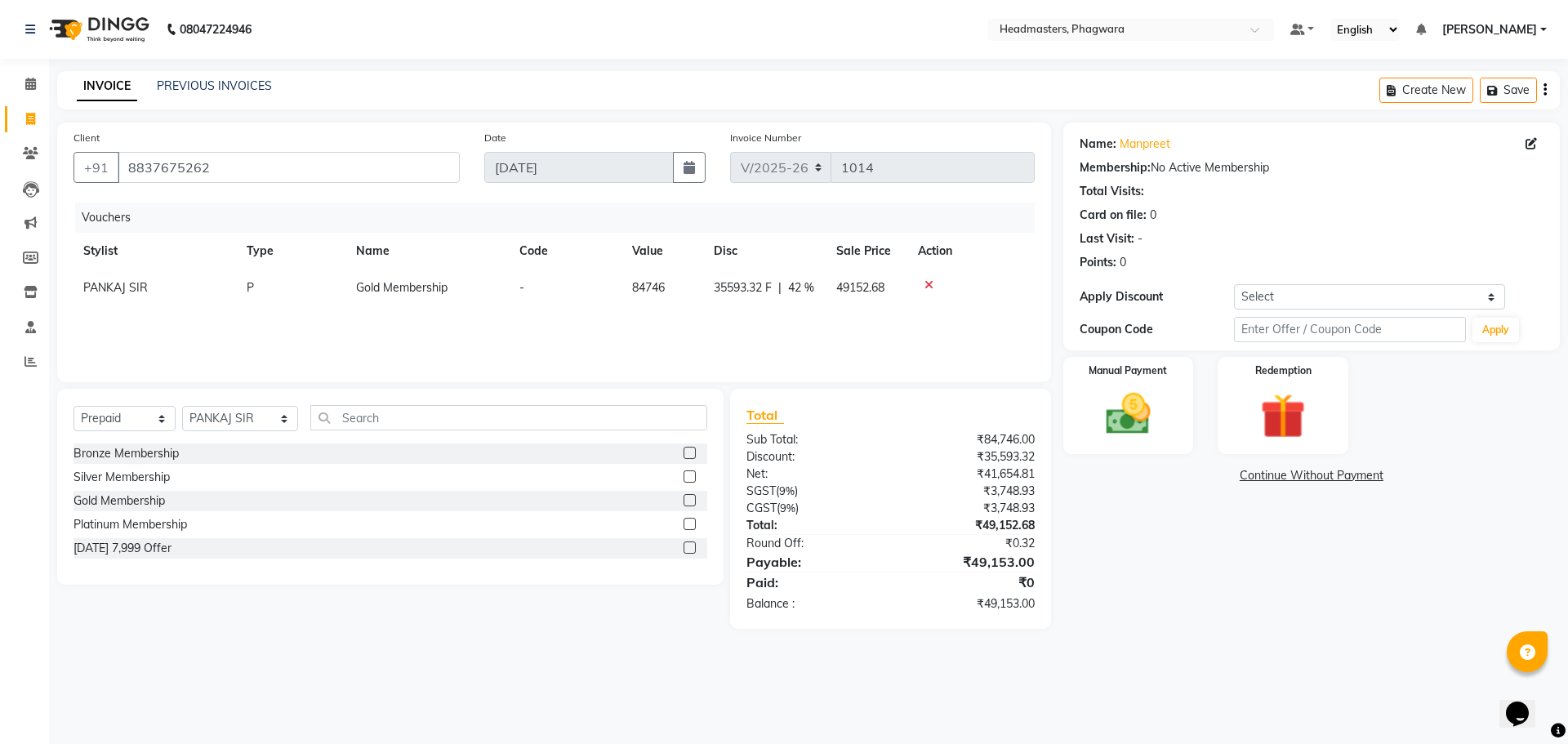
click at [859, 332] on div "Vouchers Stylist Type Name Code Value Disc Sale Price Action PANKAJ SIR P Gold …" at bounding box center [554, 284] width 961 height 163
click at [875, 286] on span "49152.68" at bounding box center [860, 287] width 49 height 15
select select "71395"
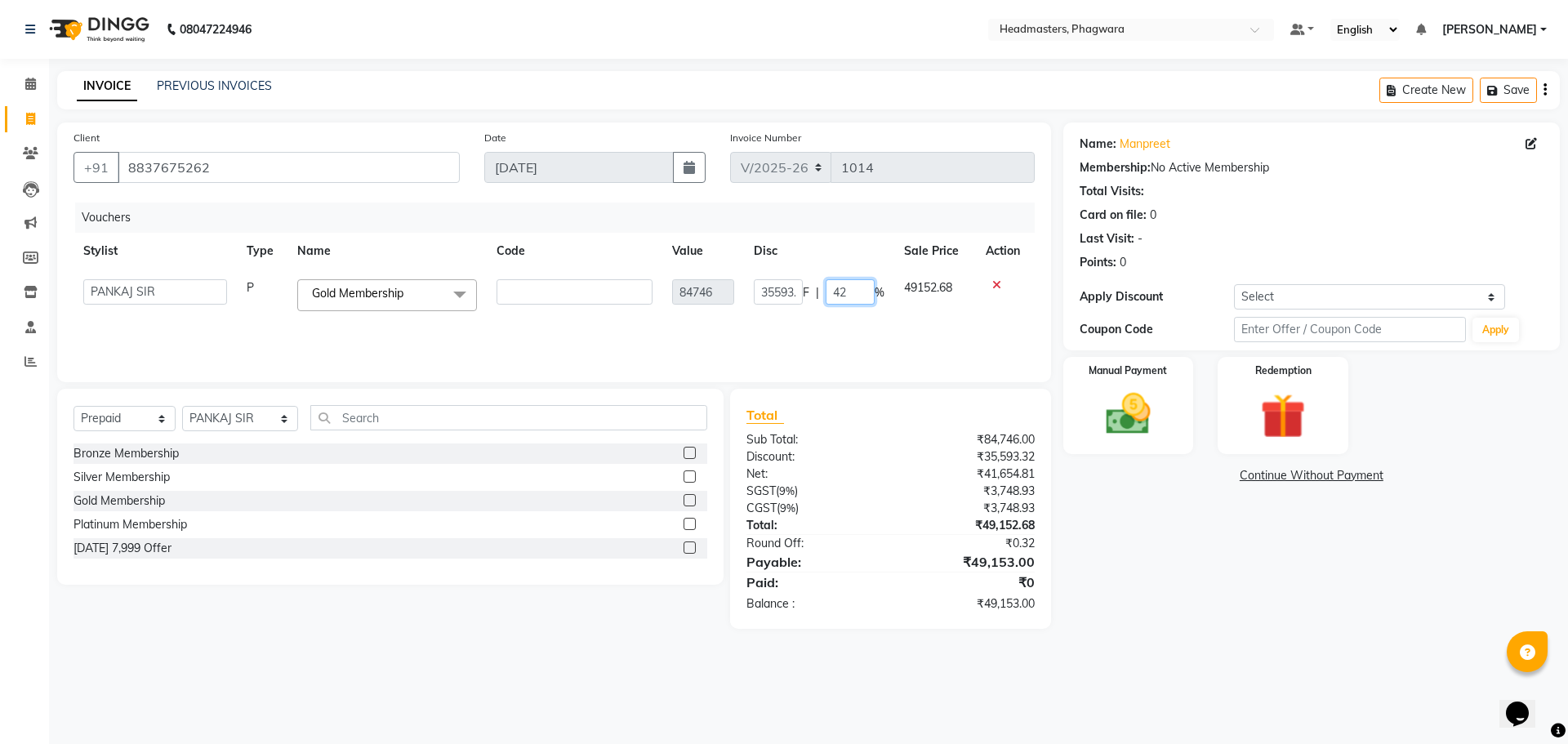
click at [842, 288] on input "42" at bounding box center [850, 291] width 49 height 26
drag, startPoint x: 863, startPoint y: 289, endPoint x: 831, endPoint y: 292, distance: 32.1
click at [831, 292] on input "24" at bounding box center [850, 291] width 49 height 26
type input "53"
click at [854, 336] on div "Vouchers Stylist Type Name Code Value Disc Sale Price Action [PERSON_NAME] [PER…" at bounding box center [554, 284] width 961 height 163
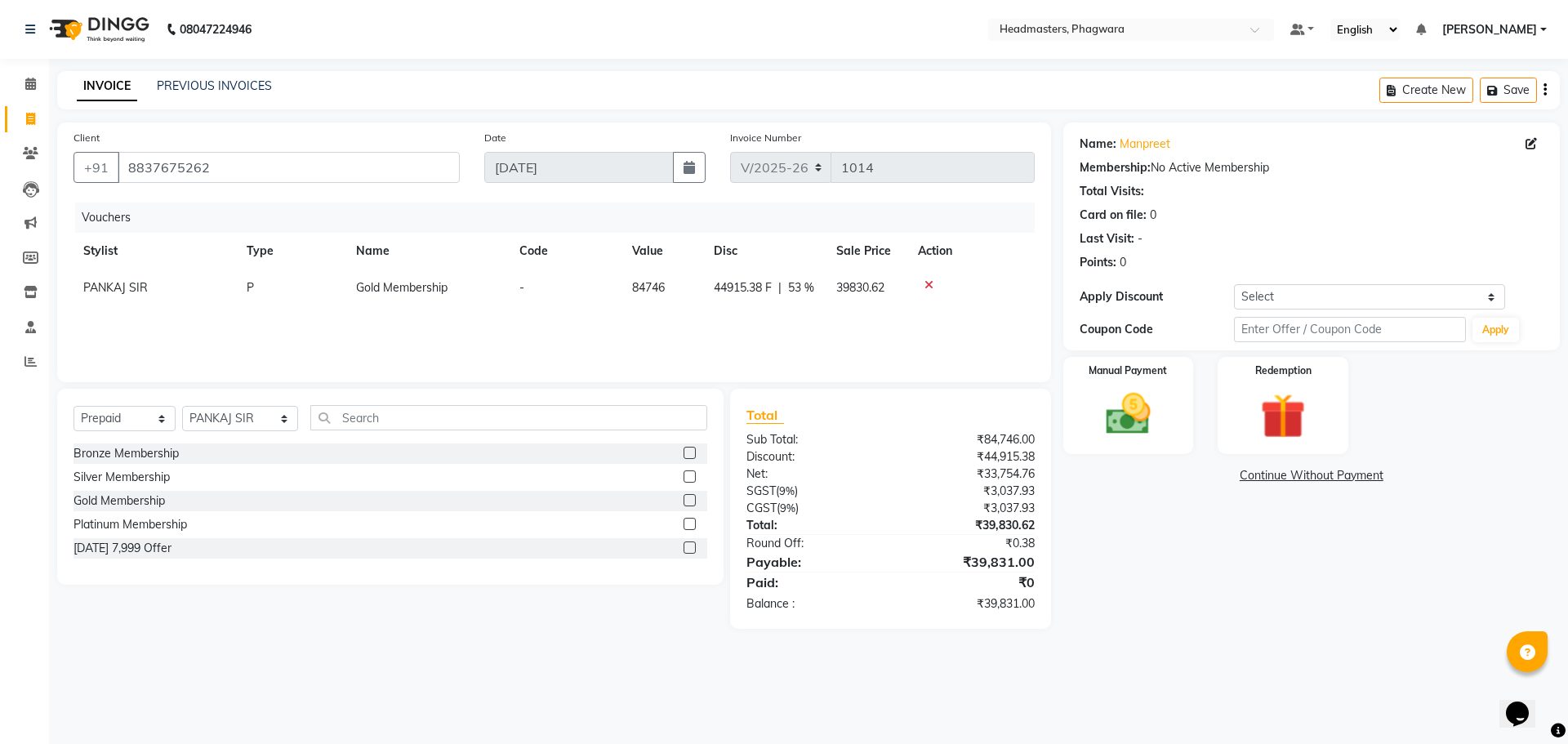
click at [927, 280] on icon at bounding box center [928, 285] width 9 height 12
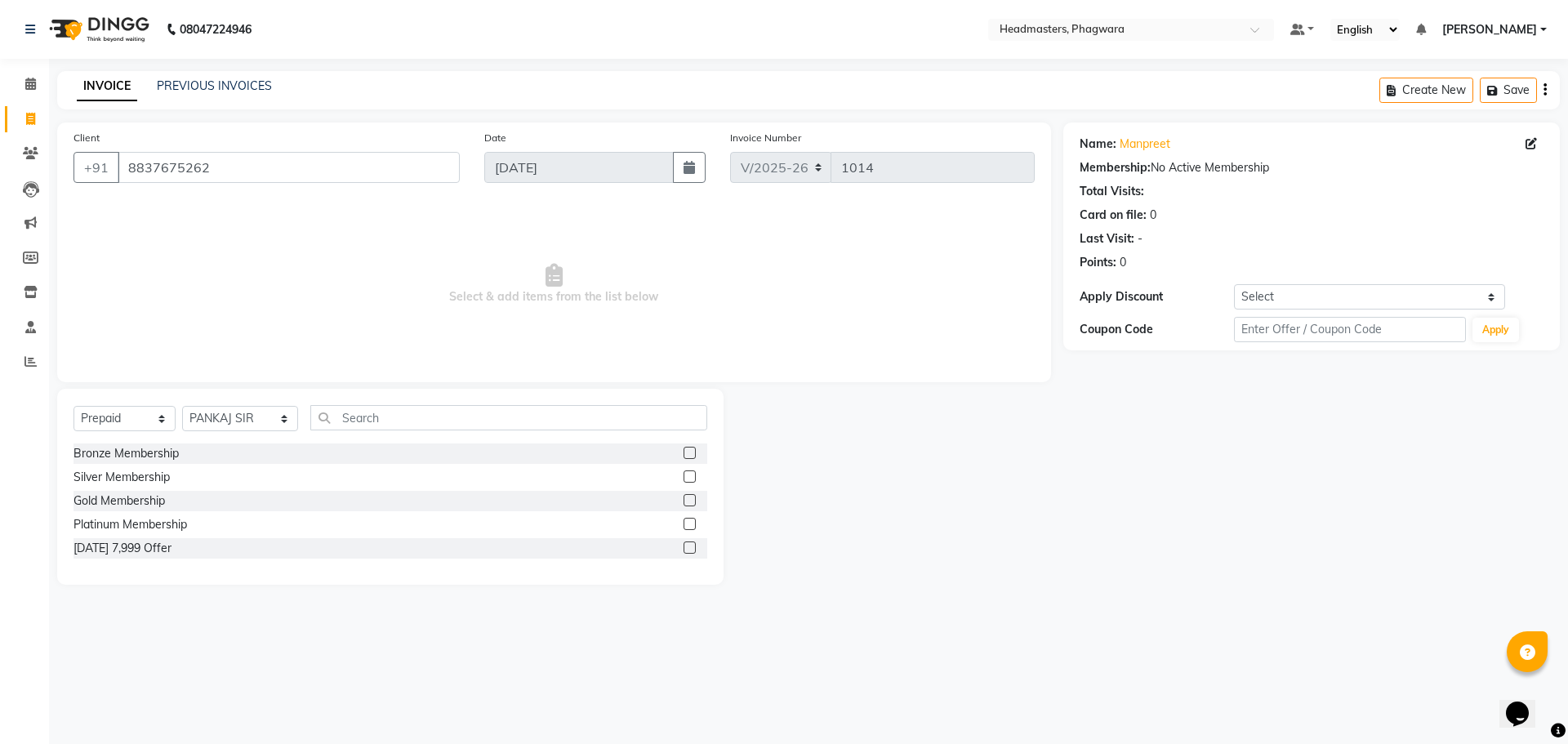
click at [692, 546] on label at bounding box center [689, 547] width 12 height 12
click at [692, 546] on input "checkbox" at bounding box center [688, 548] width 11 height 11
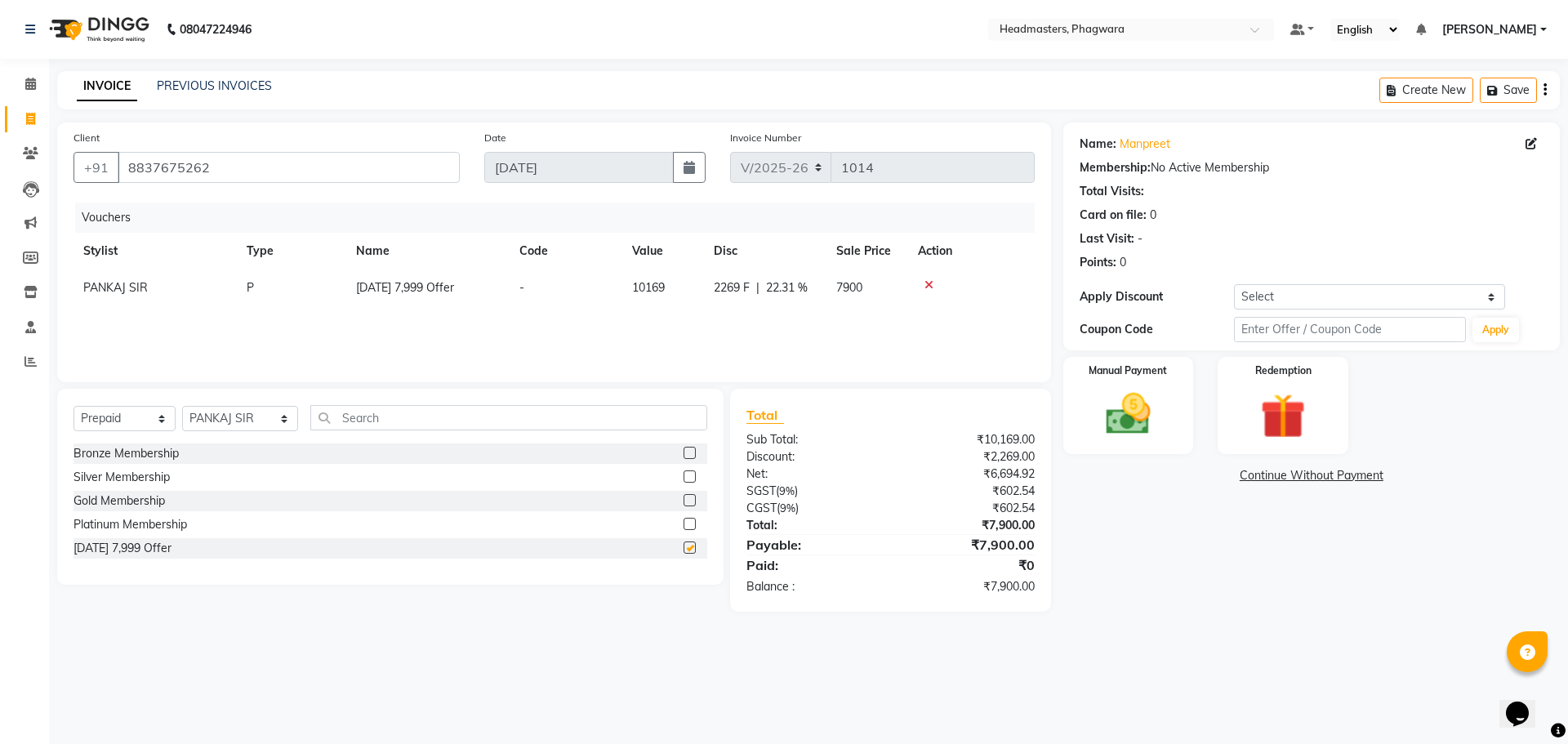
checkbox input "false"
click at [924, 287] on icon at bounding box center [928, 285] width 9 height 12
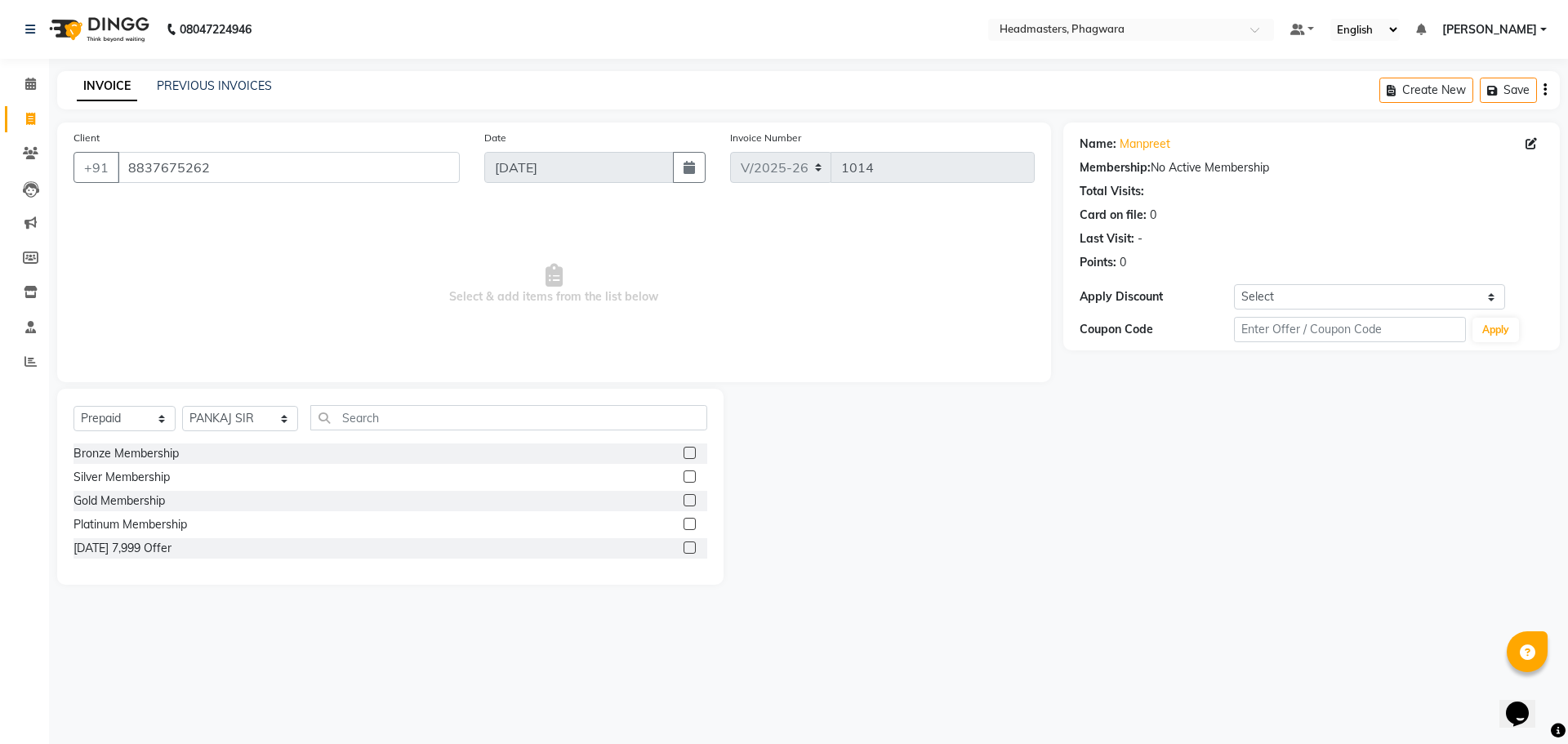
click at [690, 528] on label at bounding box center [689, 523] width 12 height 12
click at [690, 528] on input "checkbox" at bounding box center [688, 524] width 11 height 11
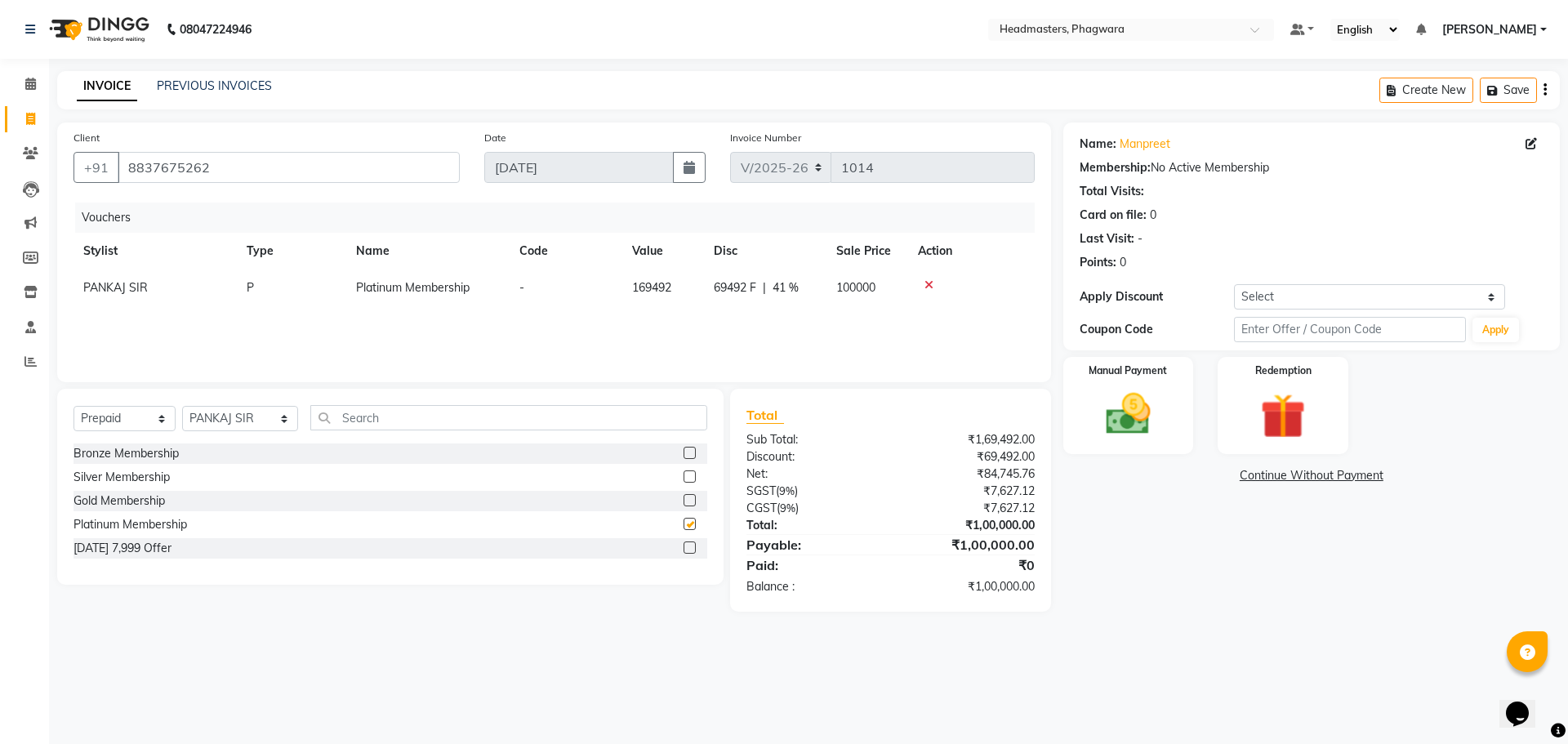
checkbox input "false"
click at [924, 287] on icon at bounding box center [928, 285] width 9 height 12
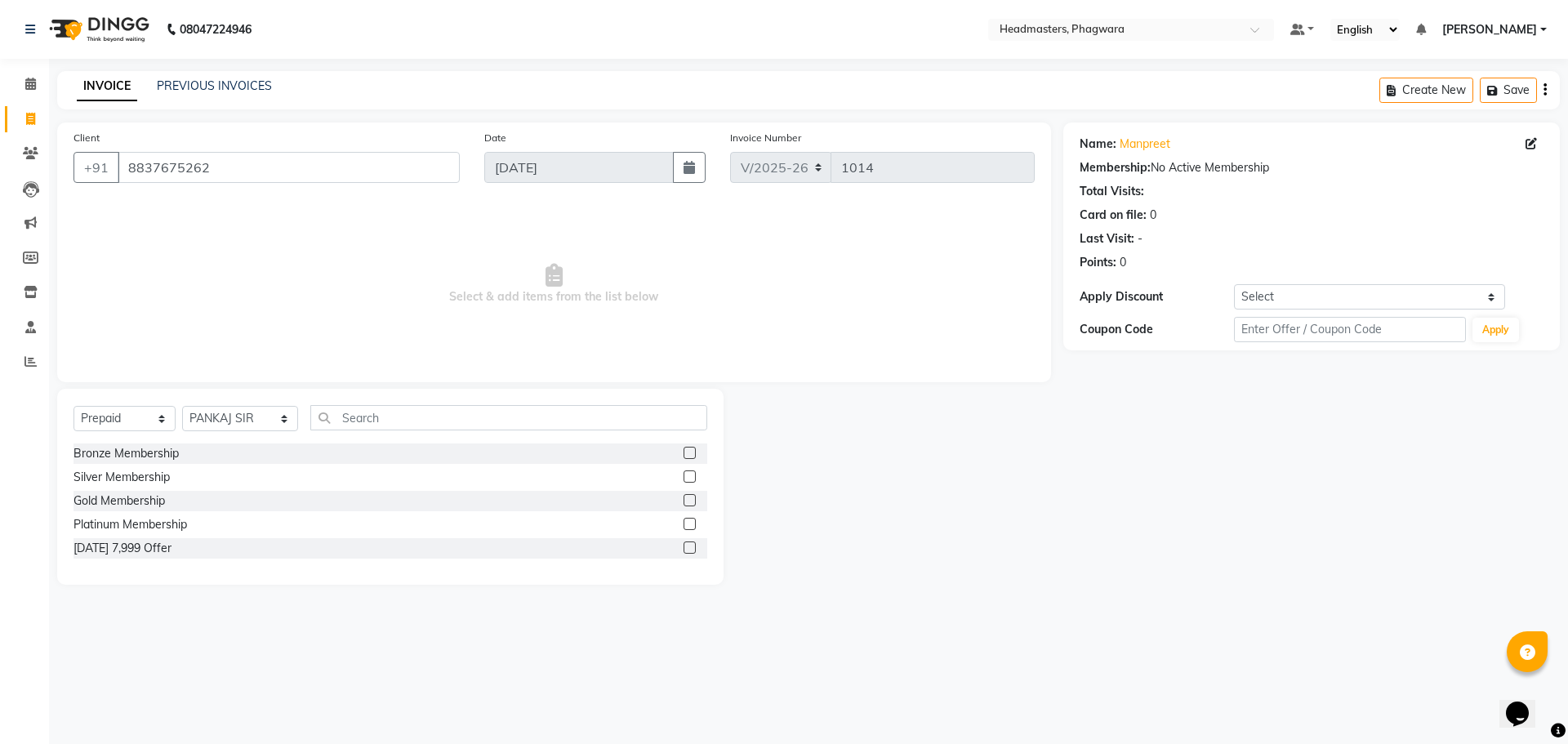
click at [689, 499] on label at bounding box center [689, 500] width 12 height 12
click at [689, 499] on input "checkbox" at bounding box center [688, 500] width 11 height 11
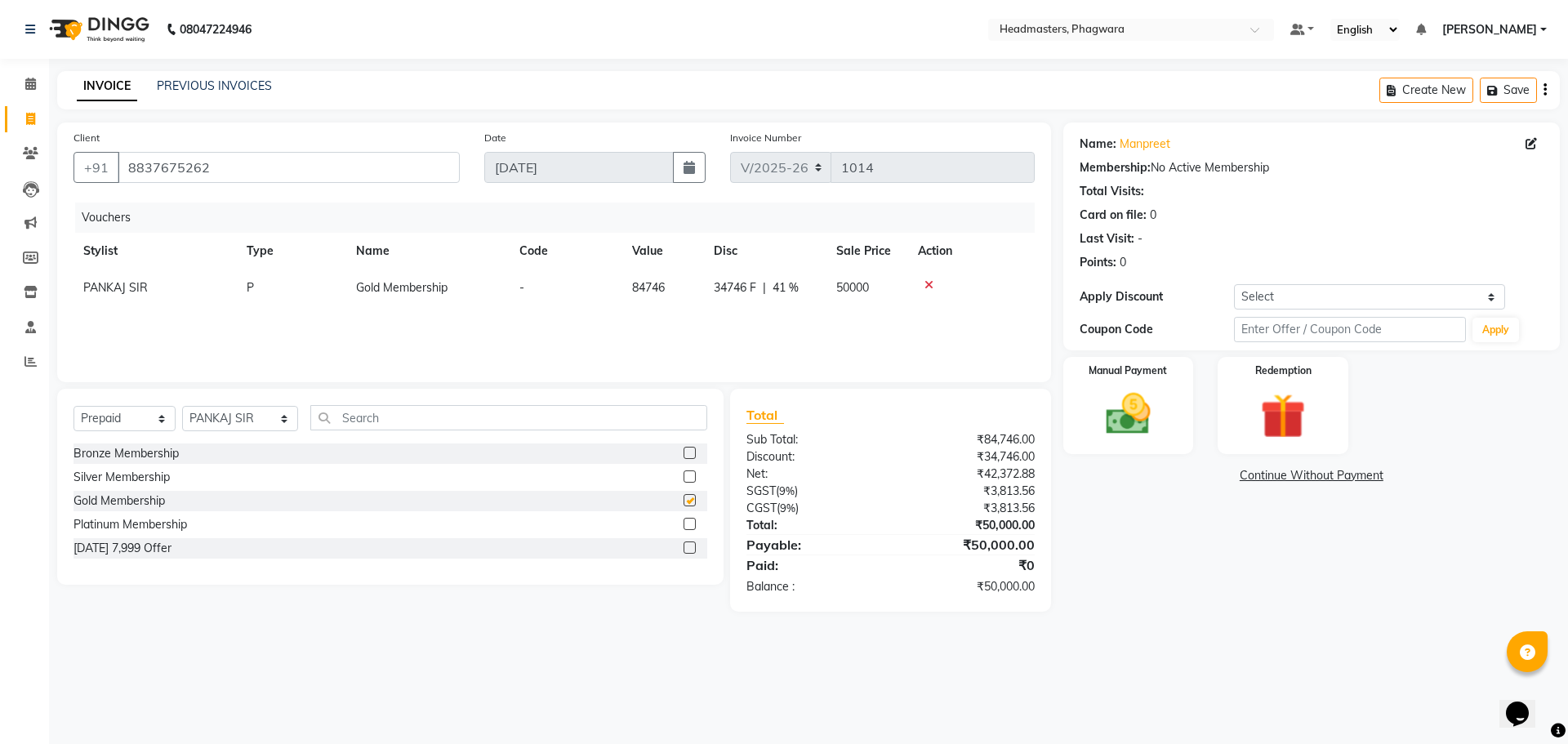
checkbox input "false"
click at [836, 313] on div "Vouchers Stylist Type Name Code Value Disc Sale Price Action PANKAJ SIR P Gold …" at bounding box center [554, 284] width 961 height 163
click at [1089, 505] on div "Name: [PERSON_NAME] Membership: No Active Membership Total Visits: Card on file…" at bounding box center [1318, 367] width 509 height 489
click at [1149, 413] on img at bounding box center [1128, 413] width 76 height 53
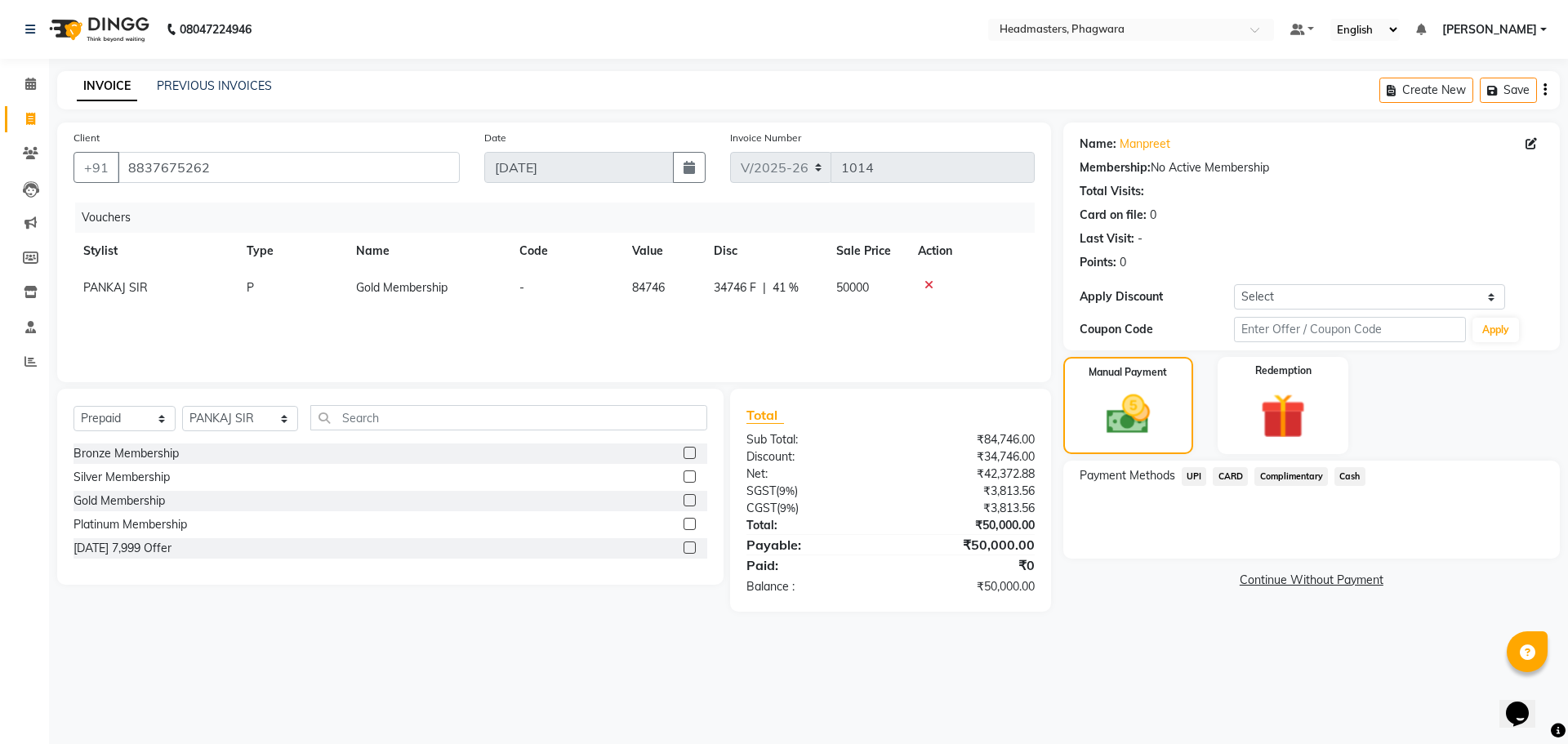
click at [926, 282] on icon at bounding box center [928, 285] width 9 height 12
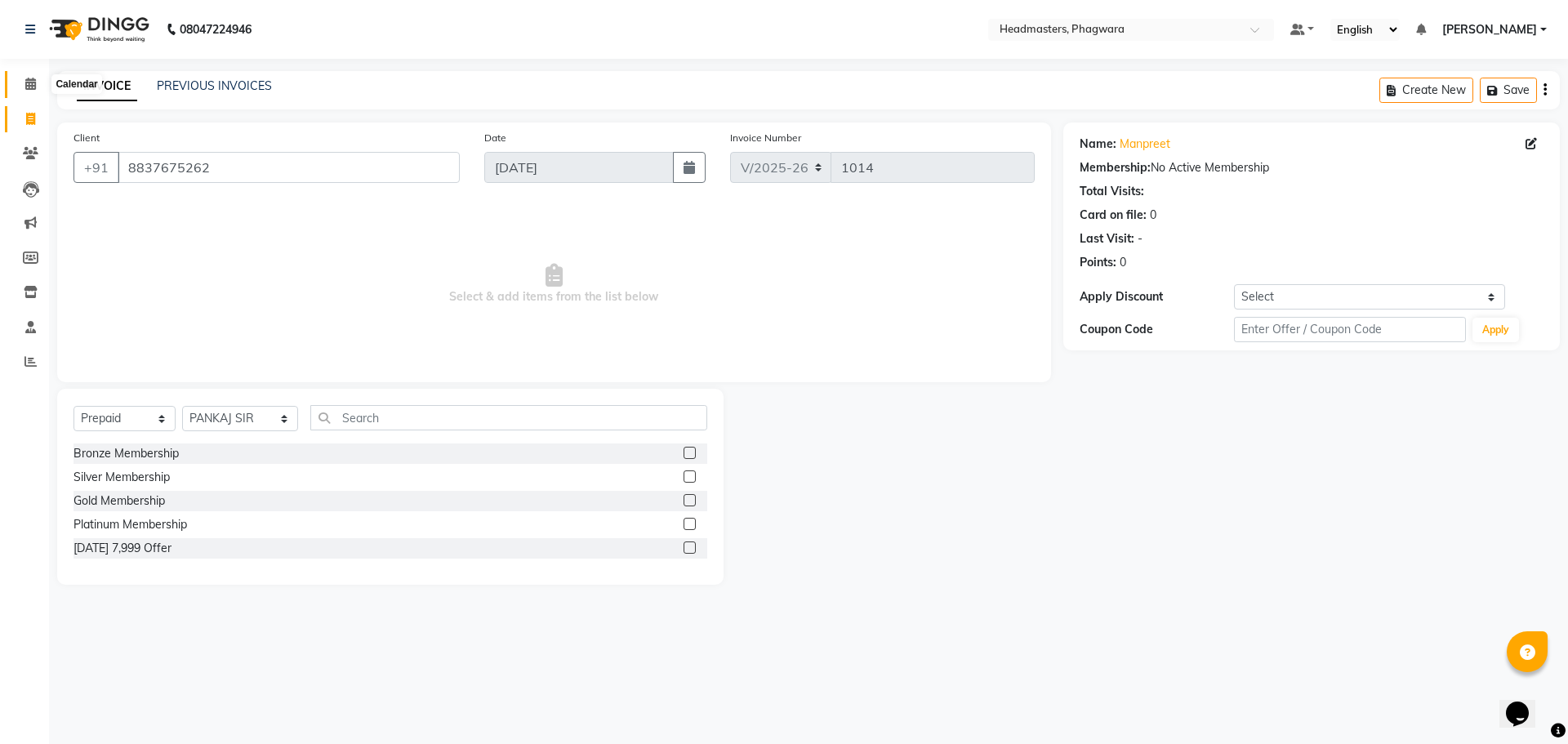
click at [40, 85] on span at bounding box center [30, 84] width 29 height 19
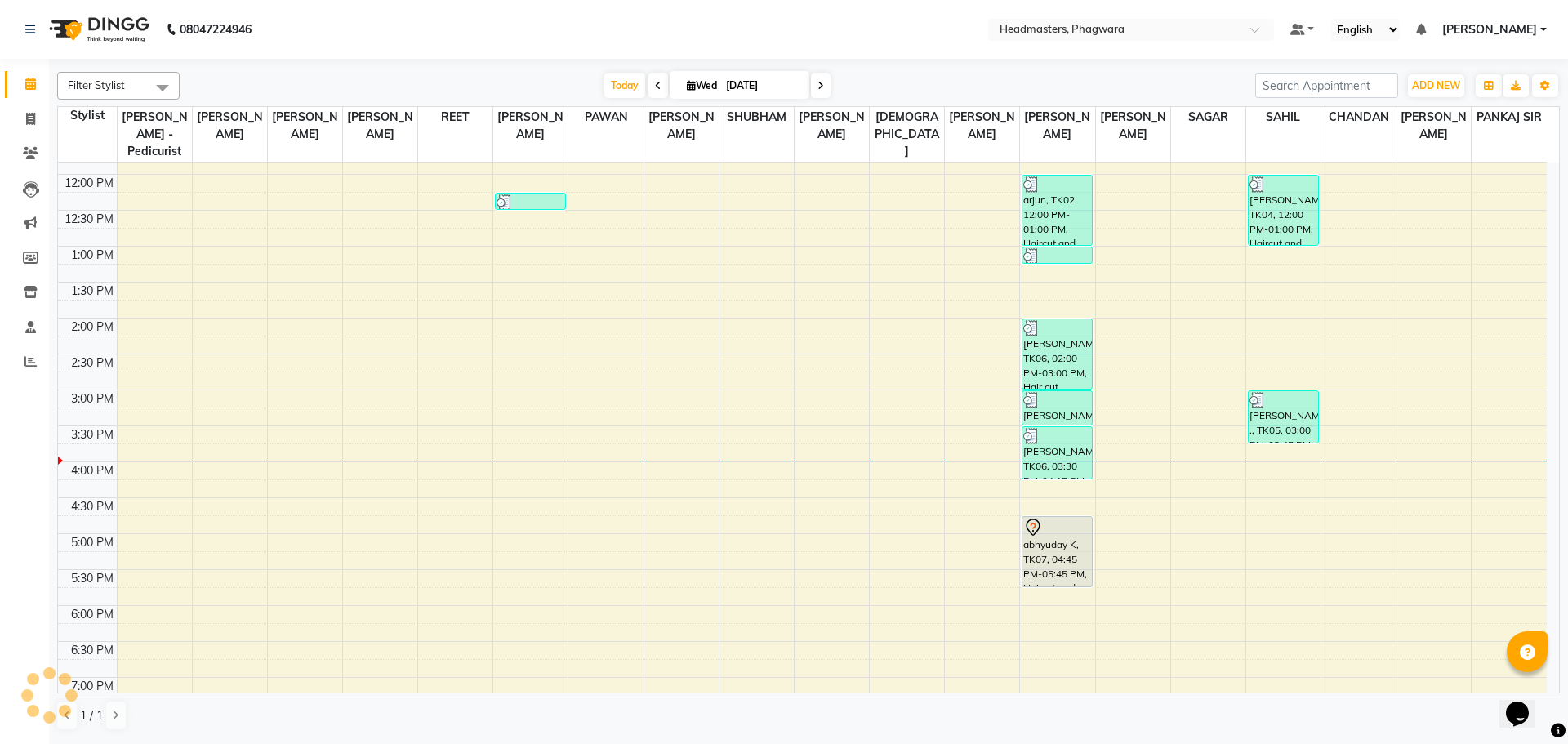
scroll to position [386, 0]
